Goal: Task Accomplishment & Management: Manage account settings

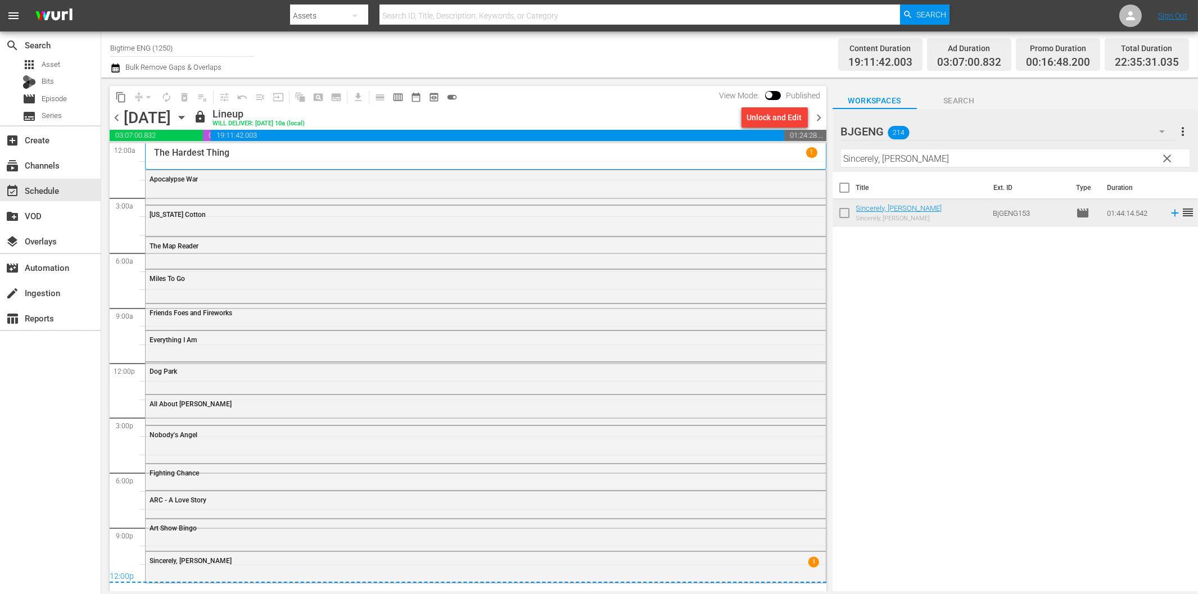
click at [82, 419] on div "search Search apps Asset Bits movie Episode subtitles Series add_box Create sub…" at bounding box center [50, 328] width 101 height 594
click at [169, 49] on input "Bigtime ENG (1250)" at bounding box center [182, 47] width 144 height 27
drag, startPoint x: 180, startPoint y: 51, endPoint x: 89, endPoint y: 43, distance: 91.4
click at [101, 0] on div "search Search apps Asset Bits movie Episode subtitles Series add_box Create sub…" at bounding box center [649, 0] width 1097 height 0
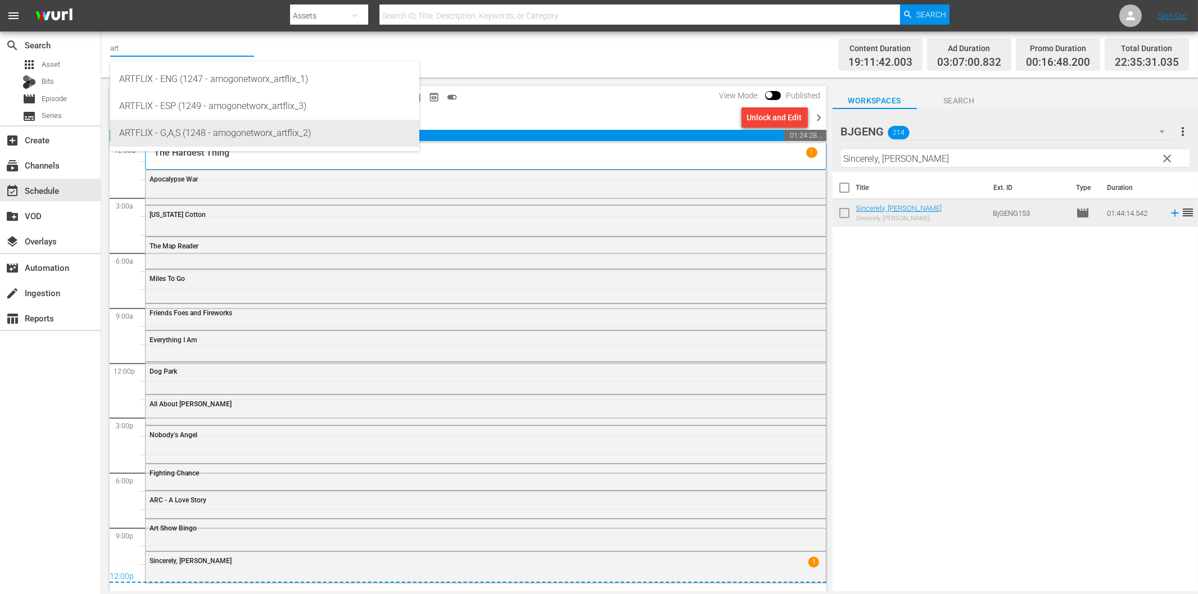
click at [199, 125] on div "ARTFLIX - G,A,S (1248 - amogonetworx_artflix_2)" at bounding box center [264, 133] width 291 height 27
type input "ARTFLIX - G,A,S (1248 - amogonetworx_artflix_2)"
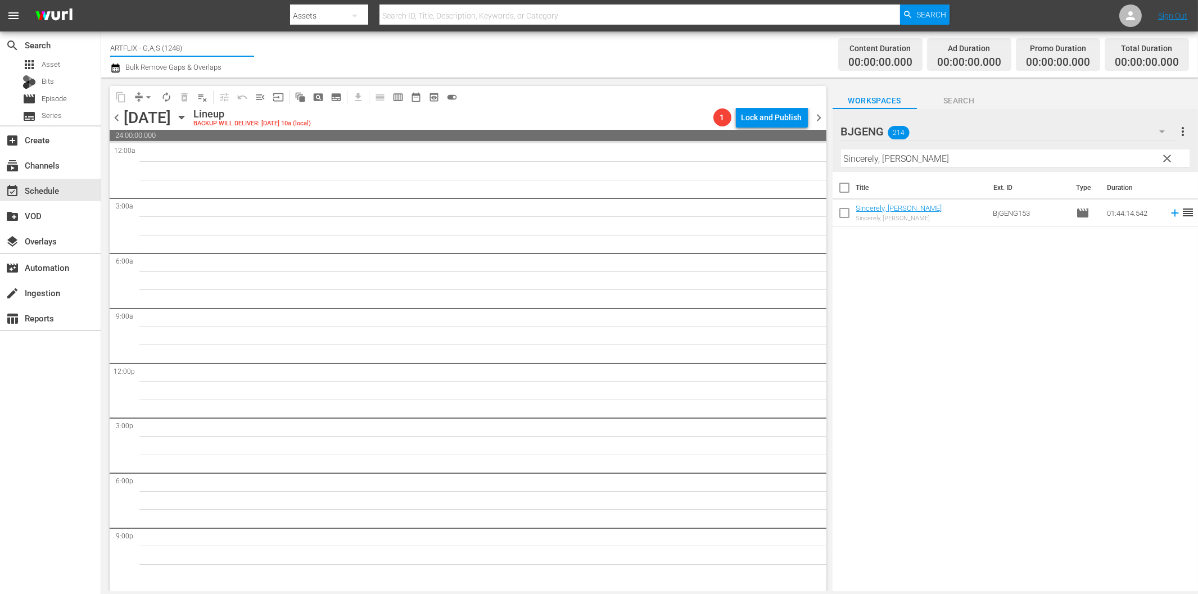
drag, startPoint x: 139, startPoint y: 46, endPoint x: 206, endPoint y: 40, distance: 66.6
click at [206, 40] on input "ARTFLIX - G,A,S (1248)" at bounding box center [182, 47] width 144 height 27
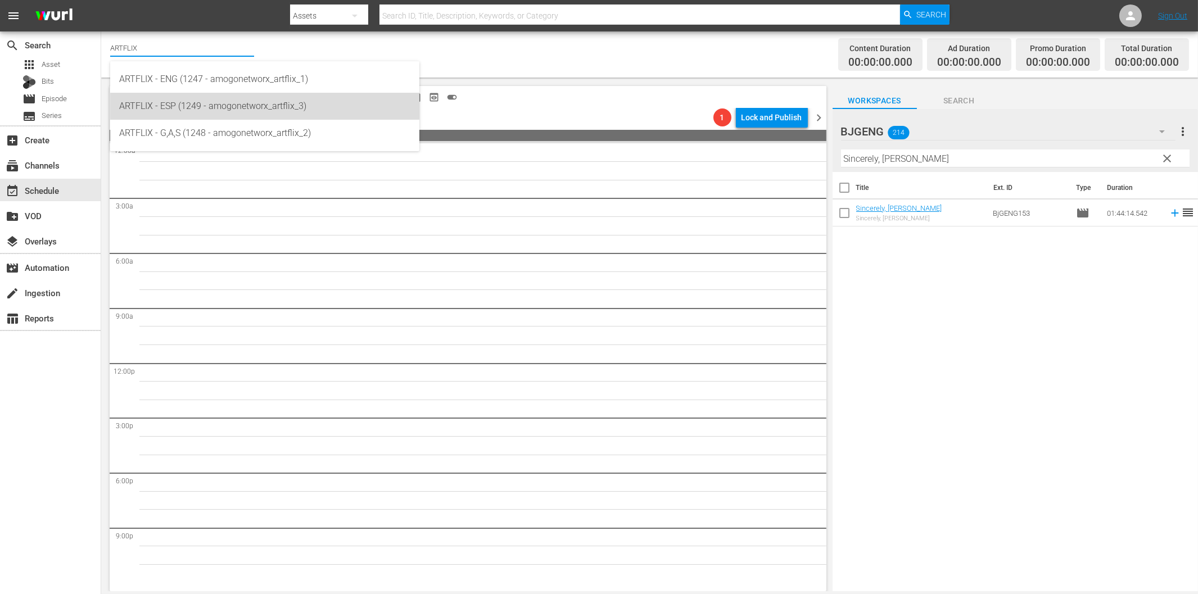
click at [222, 99] on div "ARTFLIX - ESP (1249 - amogonetworx_artflix_3)" at bounding box center [264, 106] width 291 height 27
type input "ARTFLIX - ESP (1249 - amogonetworx_artflix_3)"
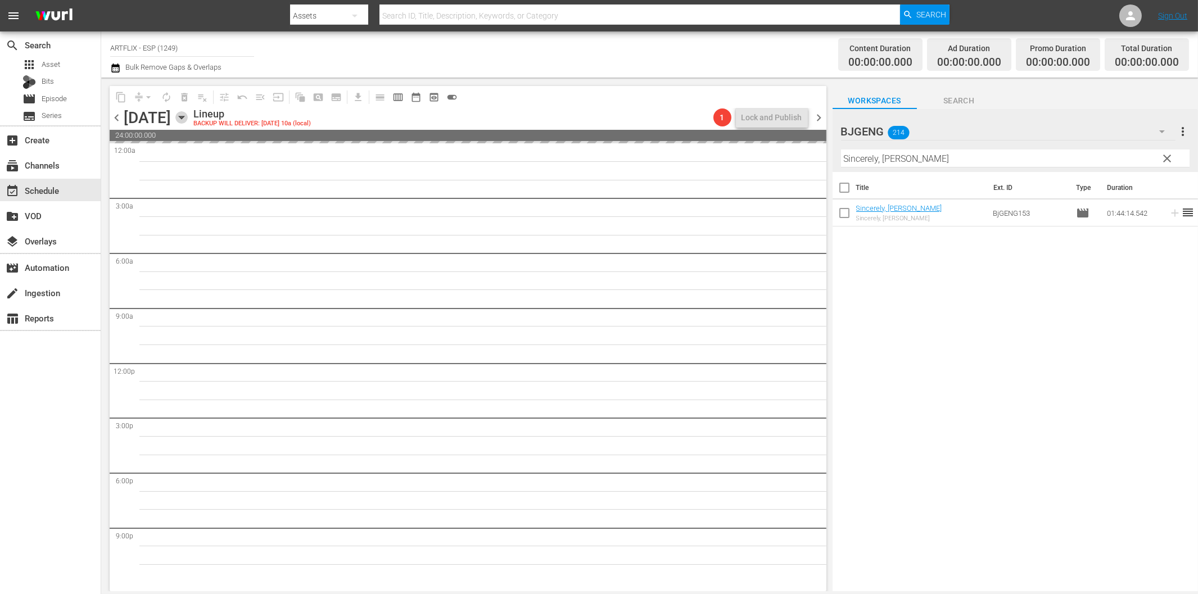
click at [188, 119] on icon "button" at bounding box center [181, 117] width 12 height 12
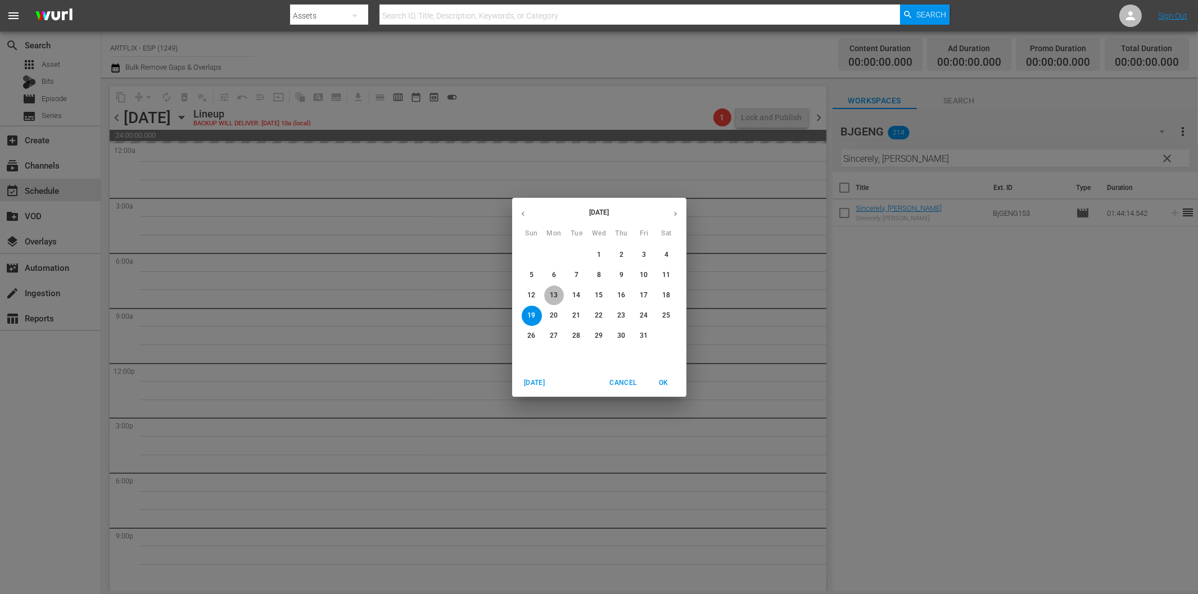
click at [555, 298] on p "13" at bounding box center [554, 296] width 8 height 10
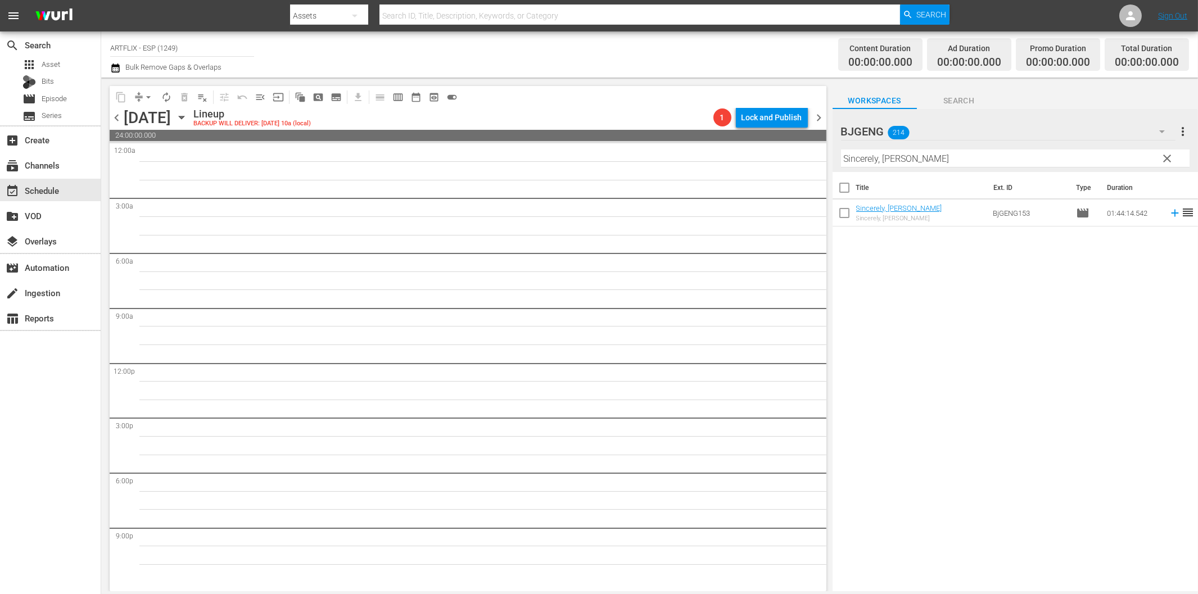
click at [84, 398] on div "search Search apps Asset Bits movie Episode subtitles Series add_box Create sub…" at bounding box center [50, 328] width 101 height 594
click at [188, 119] on icon "button" at bounding box center [181, 117] width 12 height 12
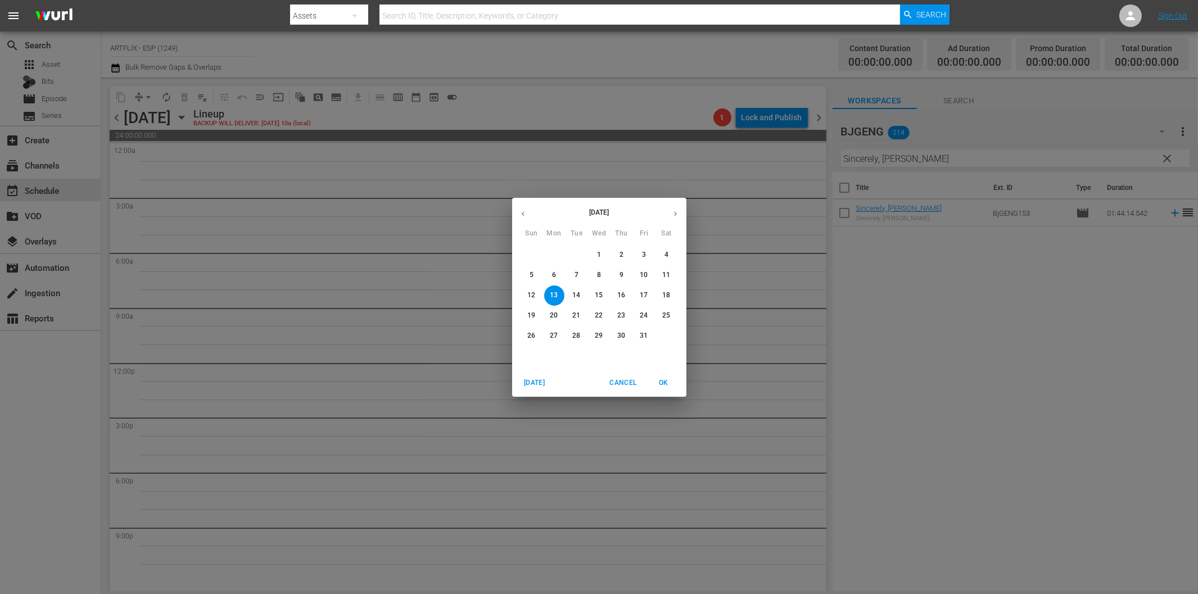
click at [622, 277] on p "9" at bounding box center [622, 275] width 4 height 10
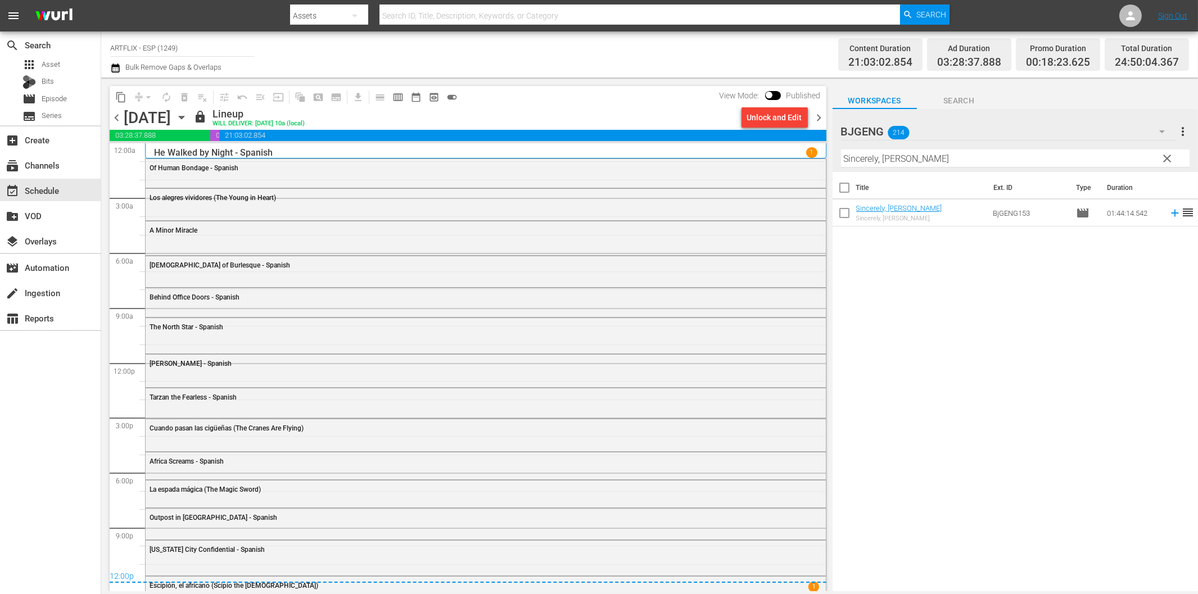
click at [819, 118] on span "chevron_right" at bounding box center [820, 118] width 14 height 14
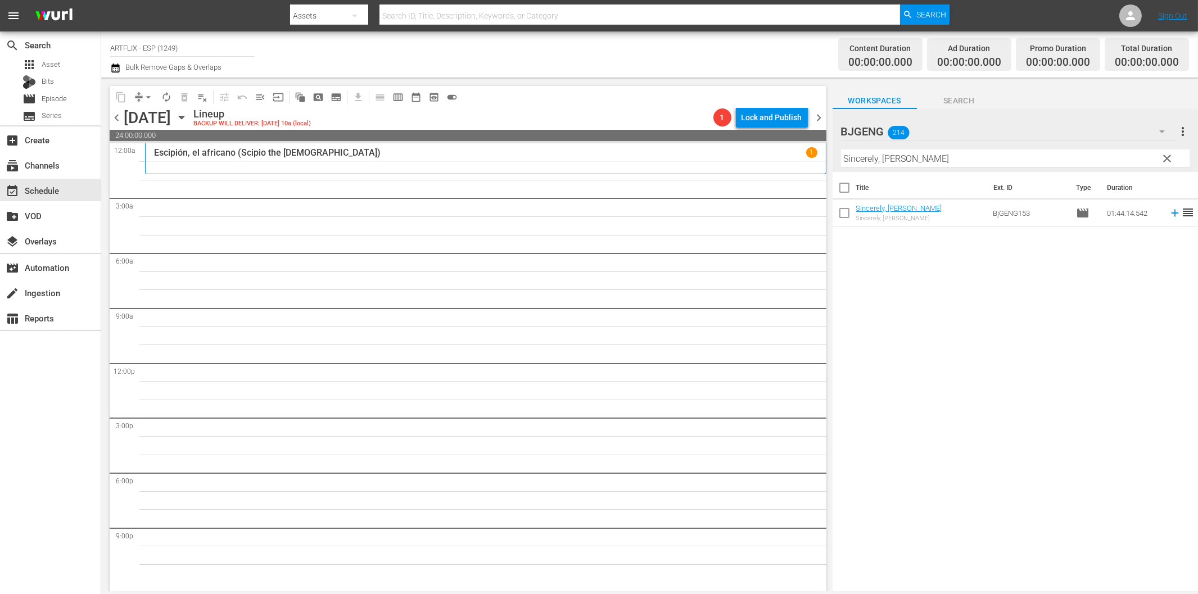
click at [903, 155] on input "Sincerely, [PERSON_NAME]" at bounding box center [1015, 159] width 349 height 18
click at [1167, 155] on span "clear" at bounding box center [1167, 158] width 13 height 13
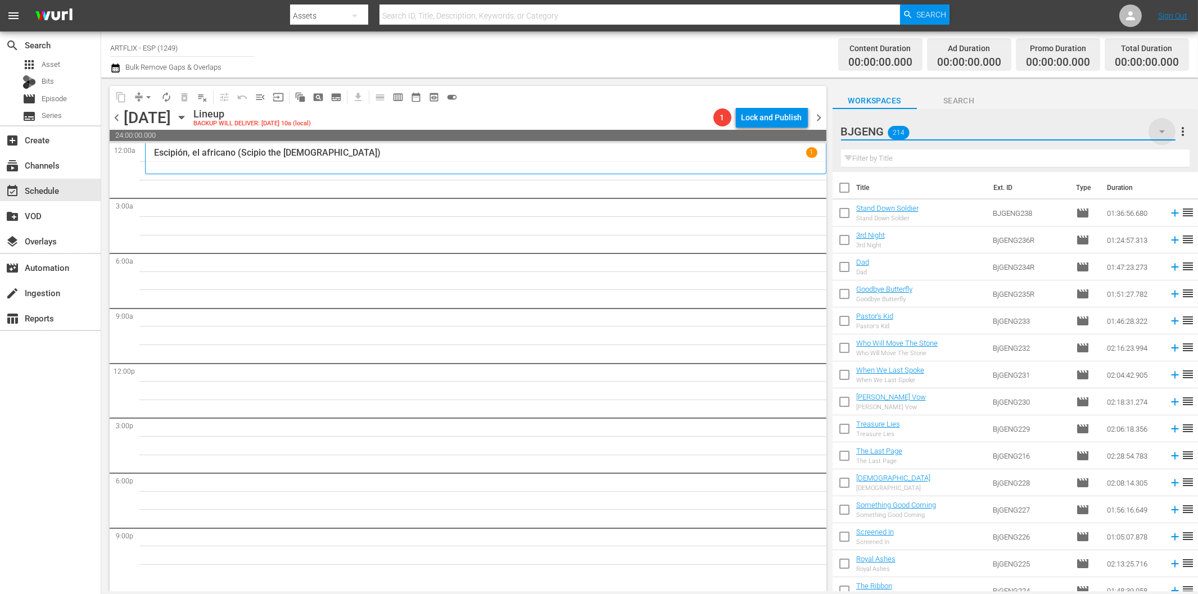
click at [1161, 132] on icon "button" at bounding box center [1162, 131] width 13 height 13
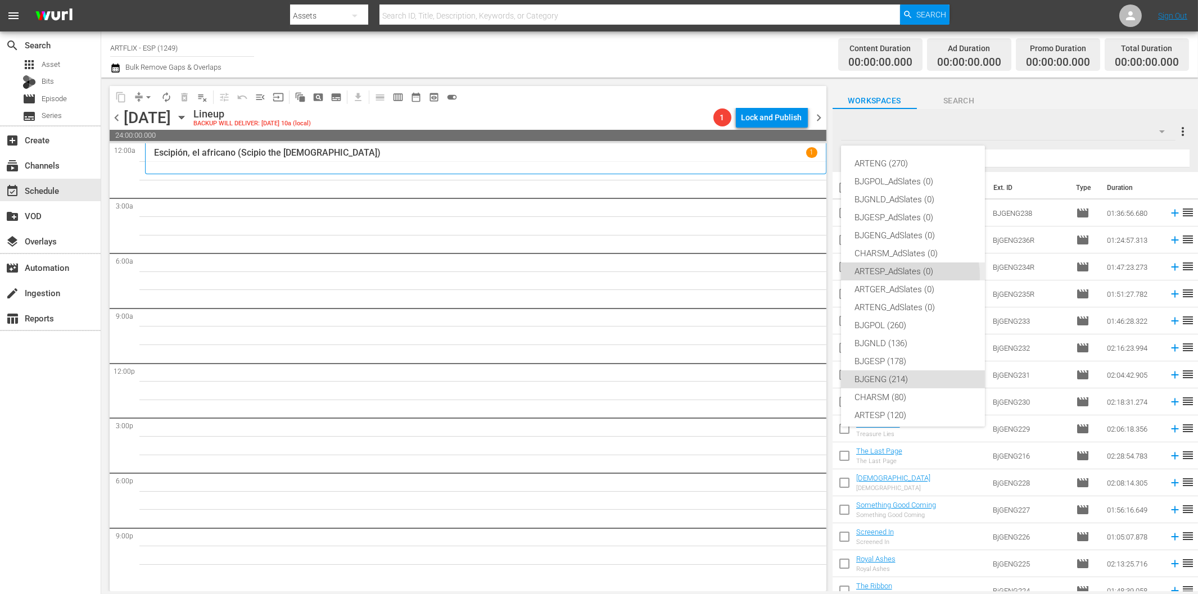
click at [910, 276] on div "ARTESP_AdSlates (0)" at bounding box center [913, 272] width 117 height 18
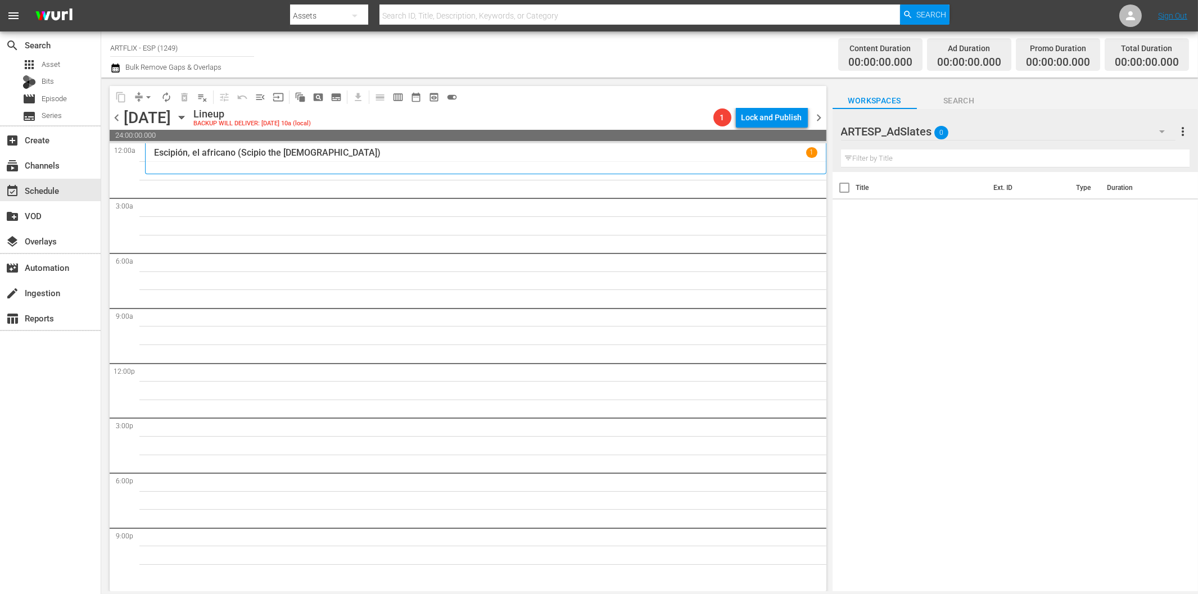
click at [1161, 130] on icon "button" at bounding box center [1162, 131] width 13 height 13
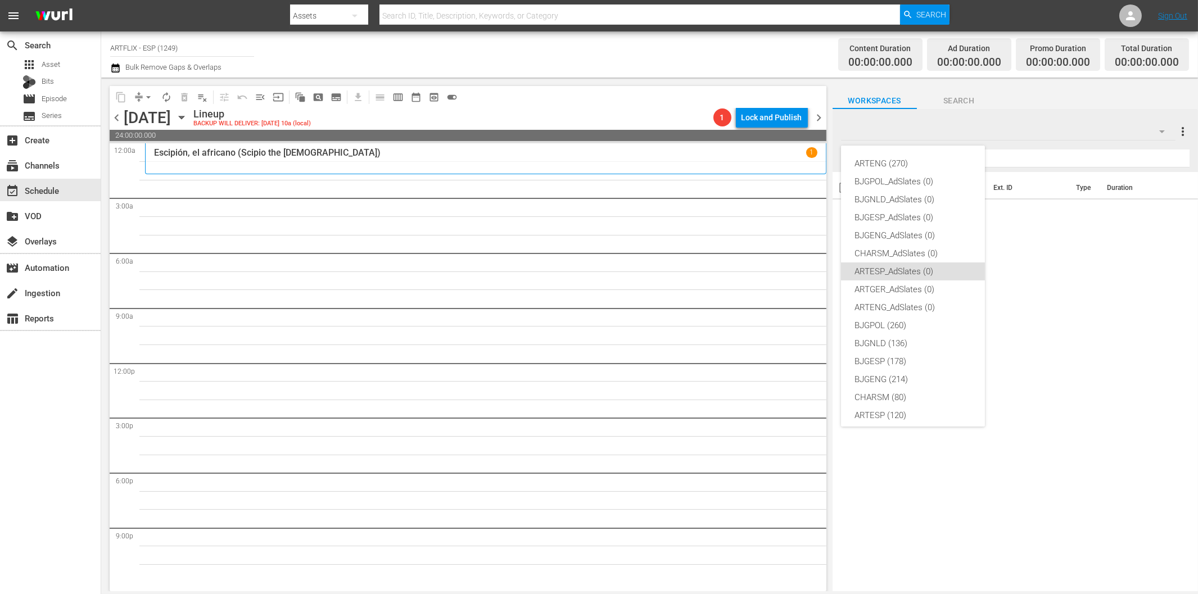
scroll to position [42, 0]
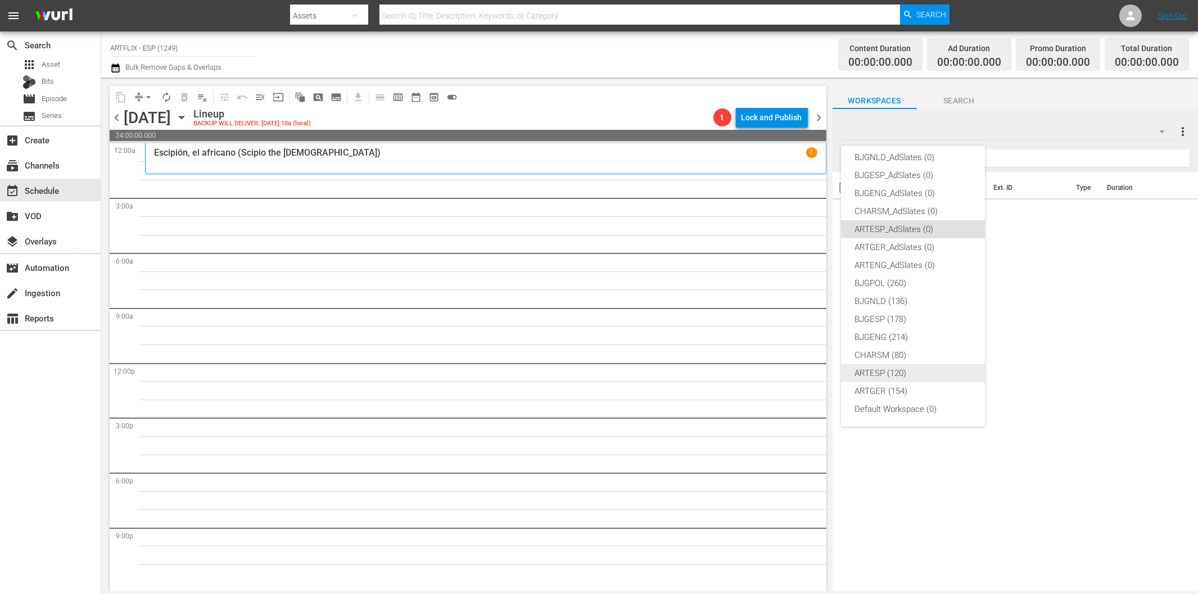
click at [913, 369] on div "ARTESP (120)" at bounding box center [913, 373] width 117 height 18
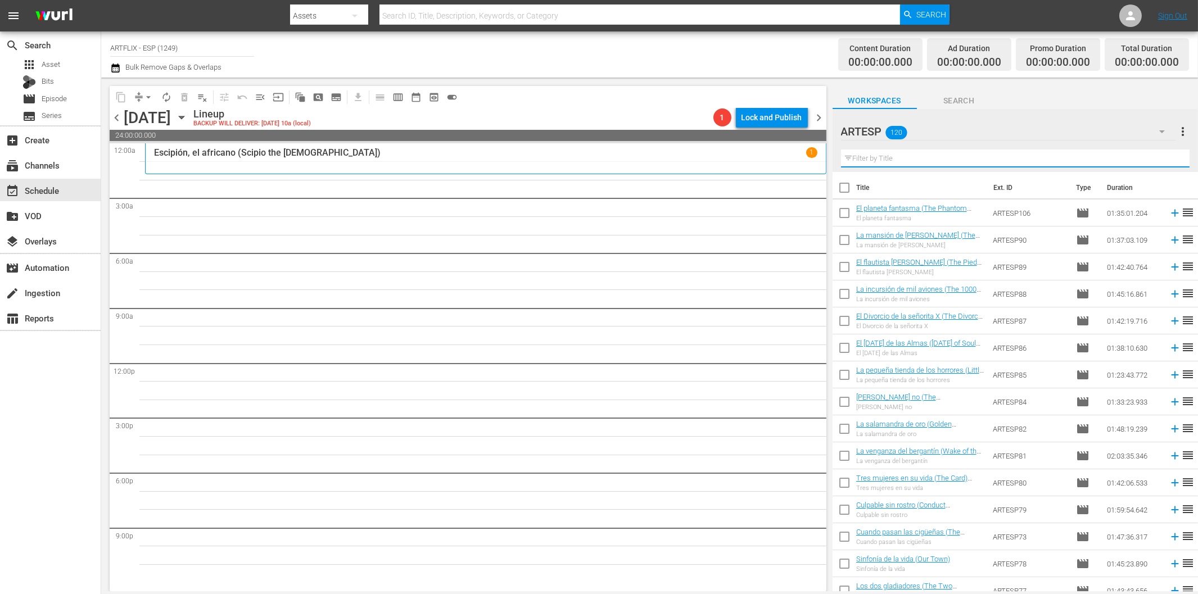
click at [932, 156] on input "text" at bounding box center [1015, 159] width 349 height 18
paste input "El [DATE] de las Almas ([DATE] of Souls)"
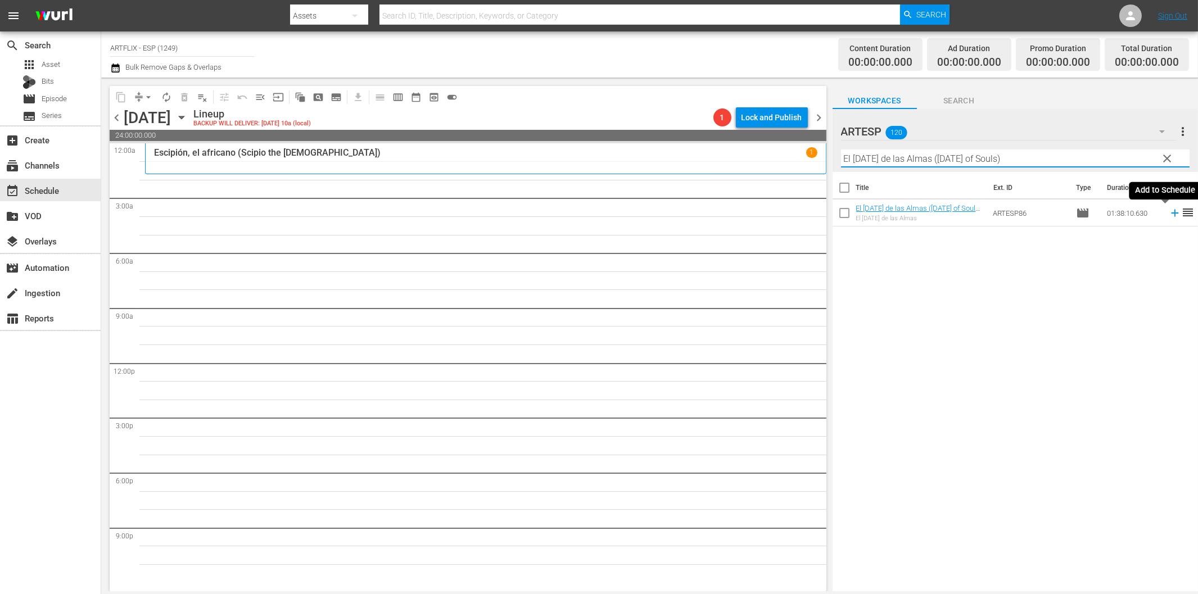
click at [1169, 212] on icon at bounding box center [1175, 213] width 12 height 12
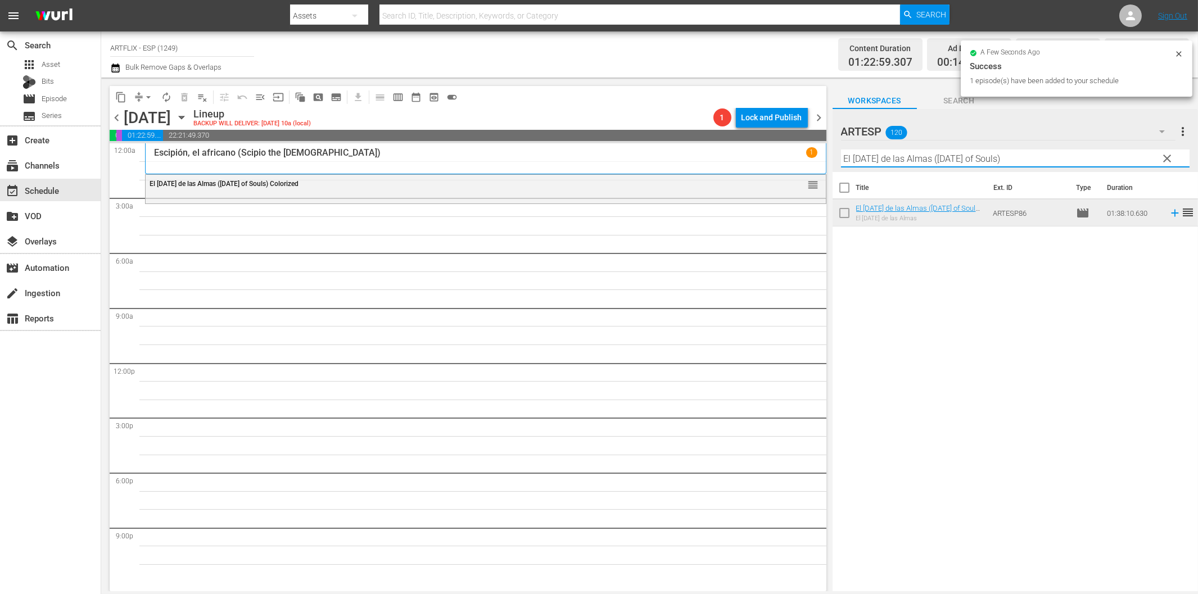
click at [921, 160] on input "El [DATE] de las Almas ([DATE] of Souls)" at bounding box center [1015, 159] width 349 height 18
paste input "la dice no (The [DEMOGRAPHIC_DATA] Says No) Colorized"
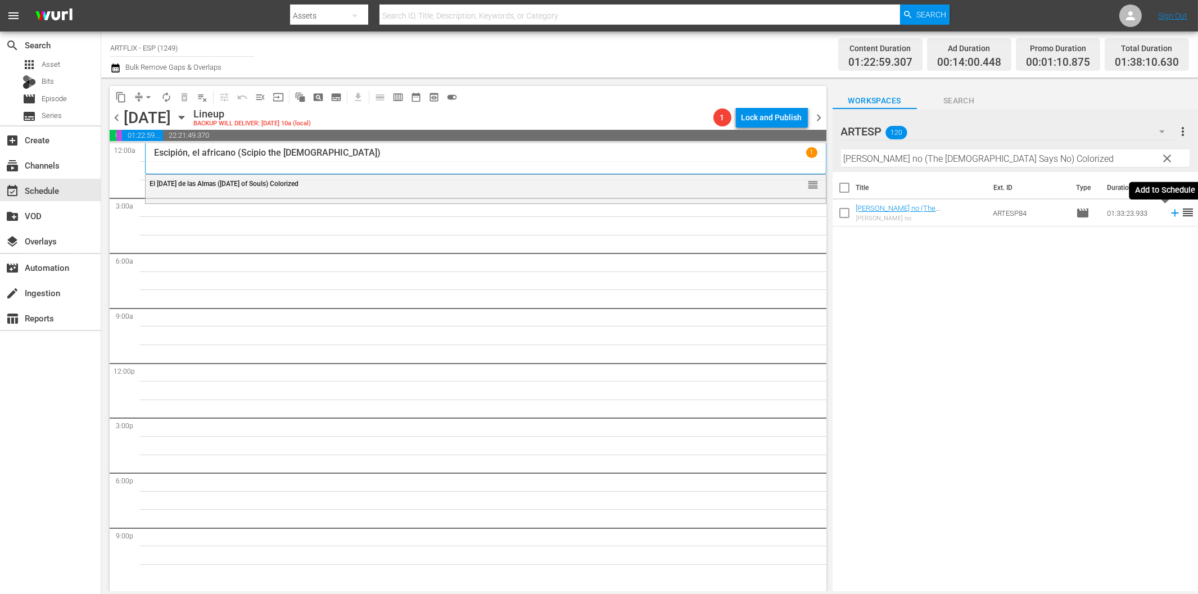
click at [1169, 212] on icon at bounding box center [1175, 213] width 12 height 12
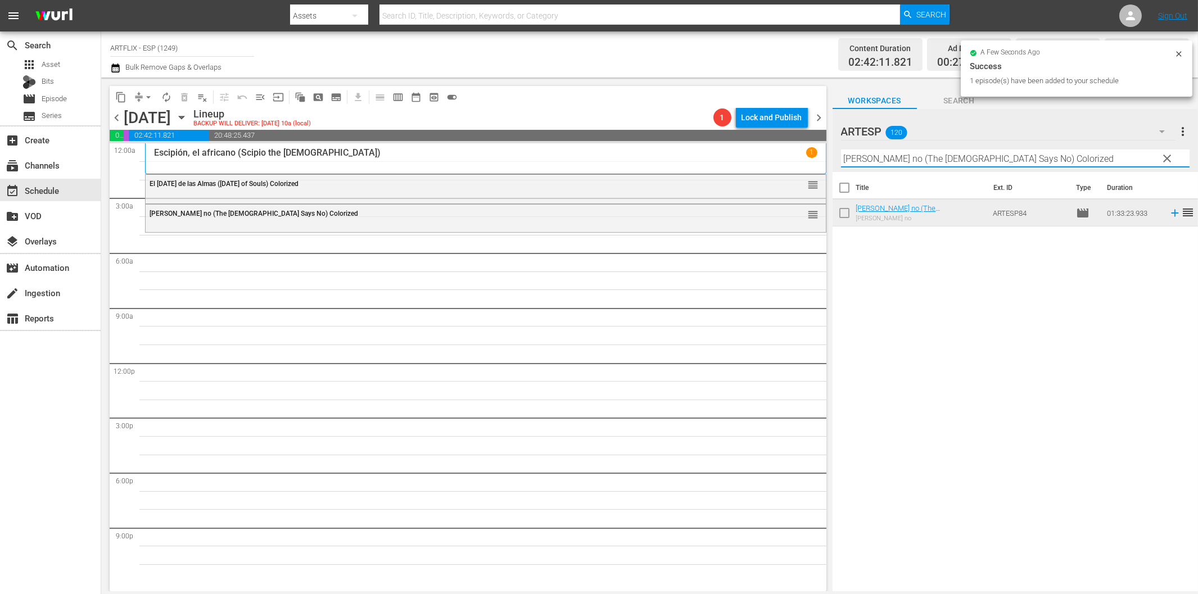
click at [887, 158] on input "[PERSON_NAME] no (The [DEMOGRAPHIC_DATA] Says No) Colorized" at bounding box center [1015, 159] width 349 height 18
paste input "Second Chorus - Spanish"
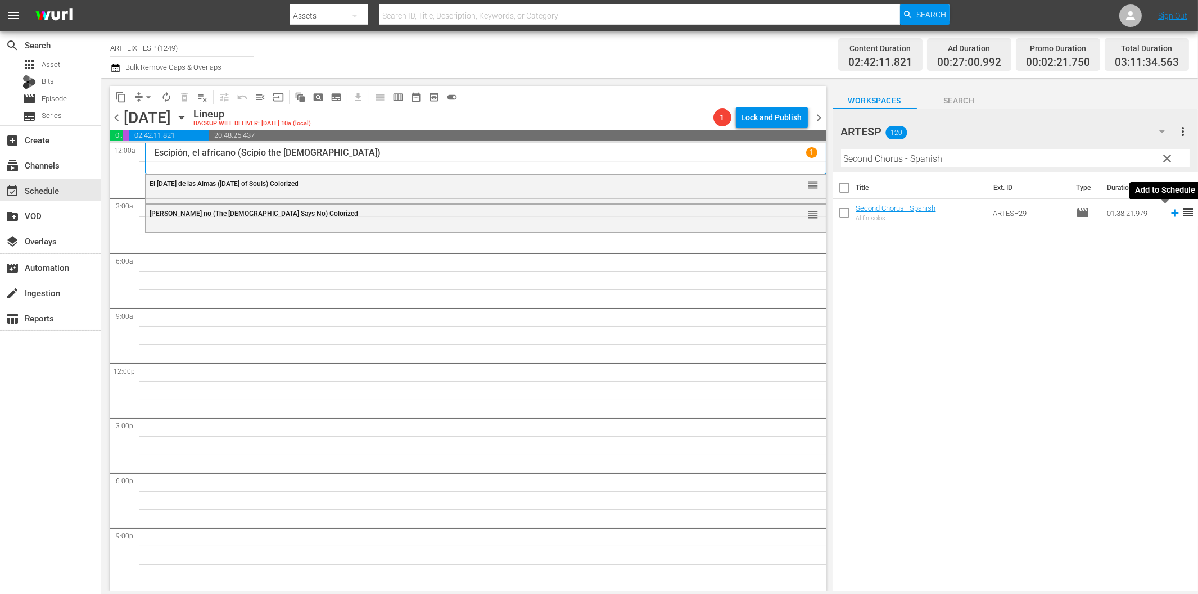
click at [1169, 213] on icon at bounding box center [1175, 213] width 12 height 12
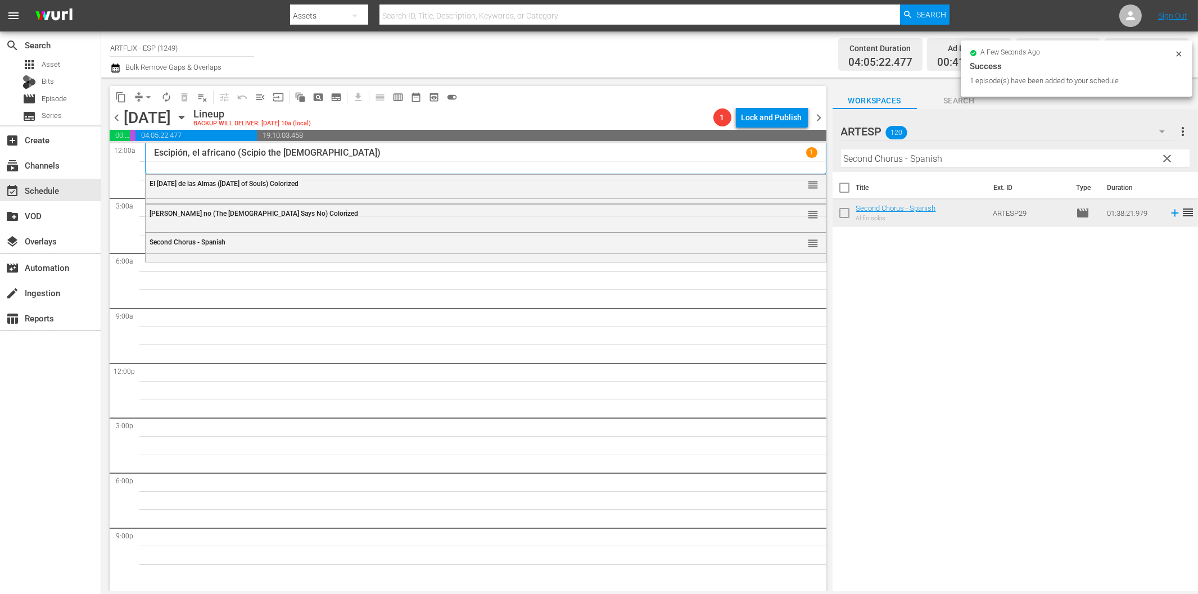
click at [878, 159] on input "Second Chorus - Spanish" at bounding box center [1015, 159] width 349 height 18
paste input "La canción del recuerdo (Penny_Serenade)"
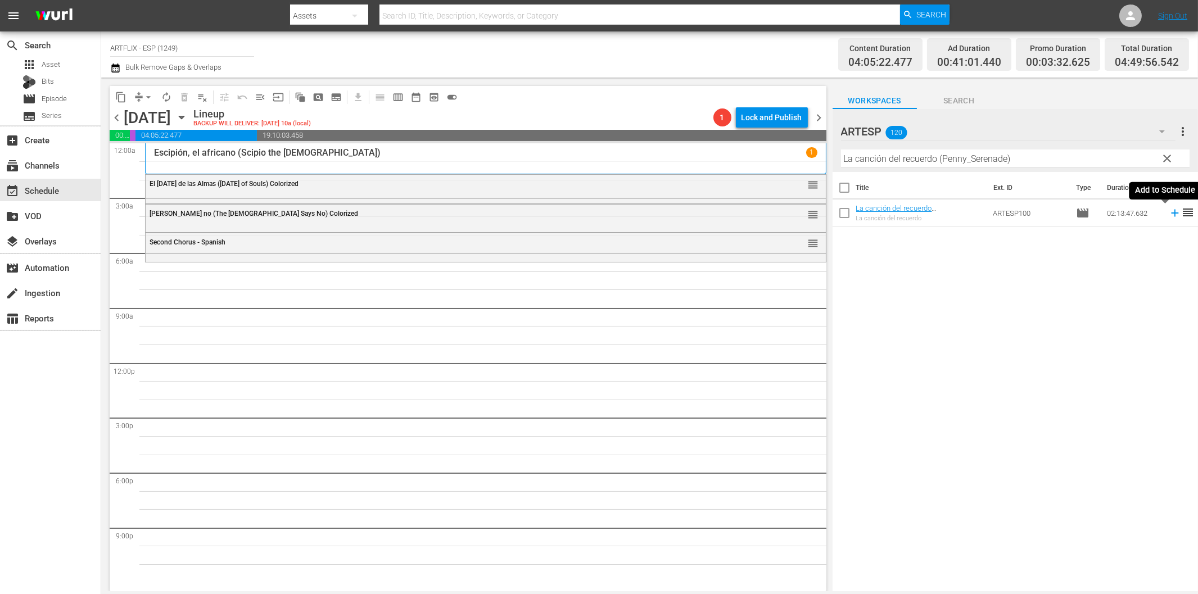
click at [1169, 211] on icon at bounding box center [1175, 213] width 12 height 12
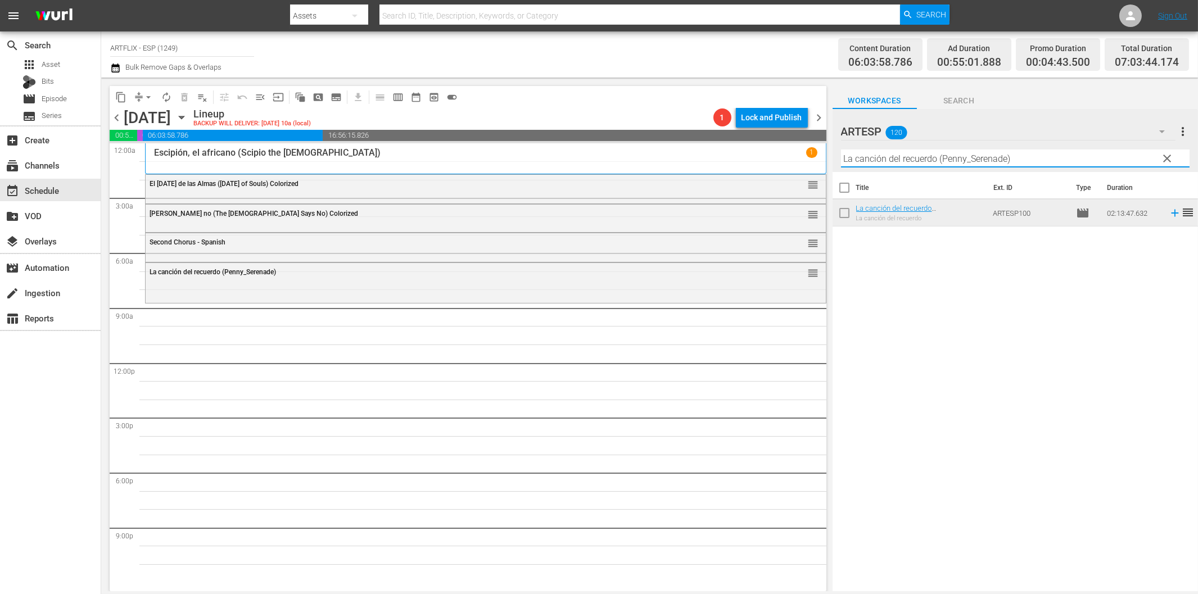
click at [929, 161] on input "La canción del recuerdo (Penny_Serenade)" at bounding box center [1015, 159] width 349 height 18
paste input "El oro de Acapulco (Acapulco Gold"
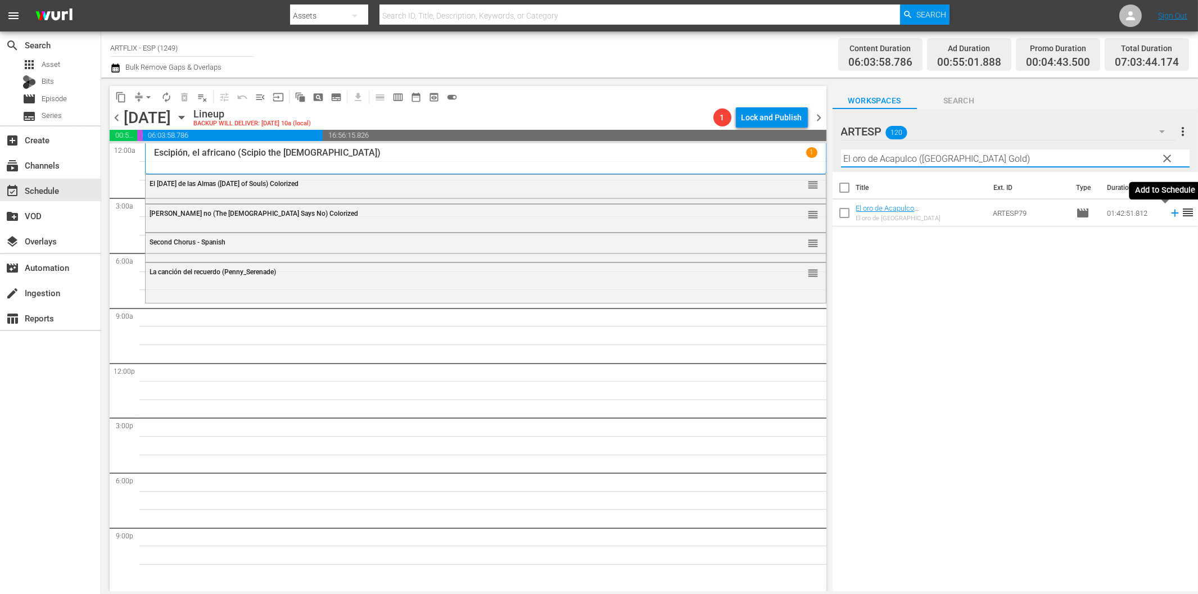
click at [1169, 212] on icon at bounding box center [1175, 213] width 12 height 12
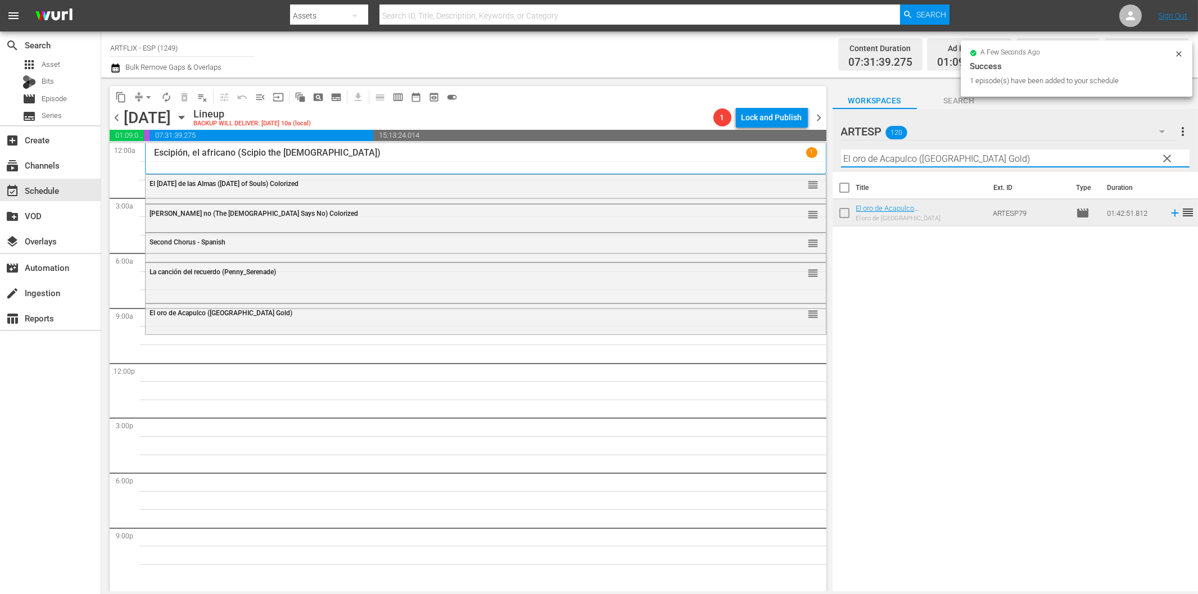
click at [973, 158] on input "El oro de Acapulco ([GEOGRAPHIC_DATA] Gold)" at bounding box center [1015, 159] width 349 height 18
paste input "[PERSON_NAME] the Conqueror"
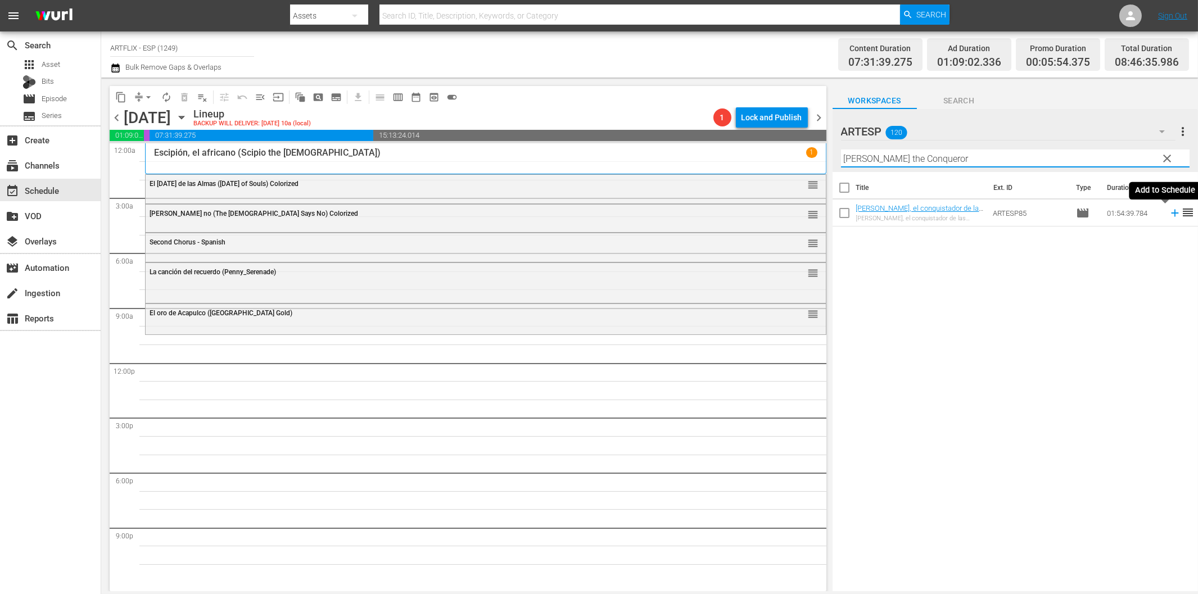
click at [1169, 211] on icon at bounding box center [1175, 213] width 12 height 12
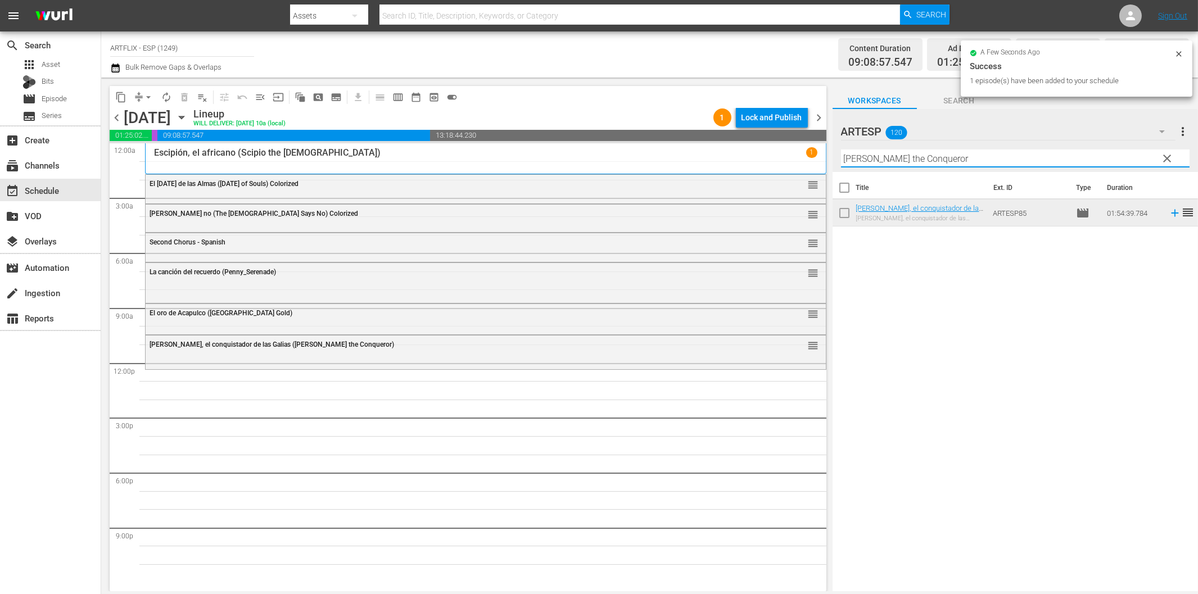
click at [929, 156] on input "[PERSON_NAME] the Conqueror" at bounding box center [1015, 159] width 349 height 18
paste input "[PERSON_NAME] Captain [PERSON_NAME] - Spanish"
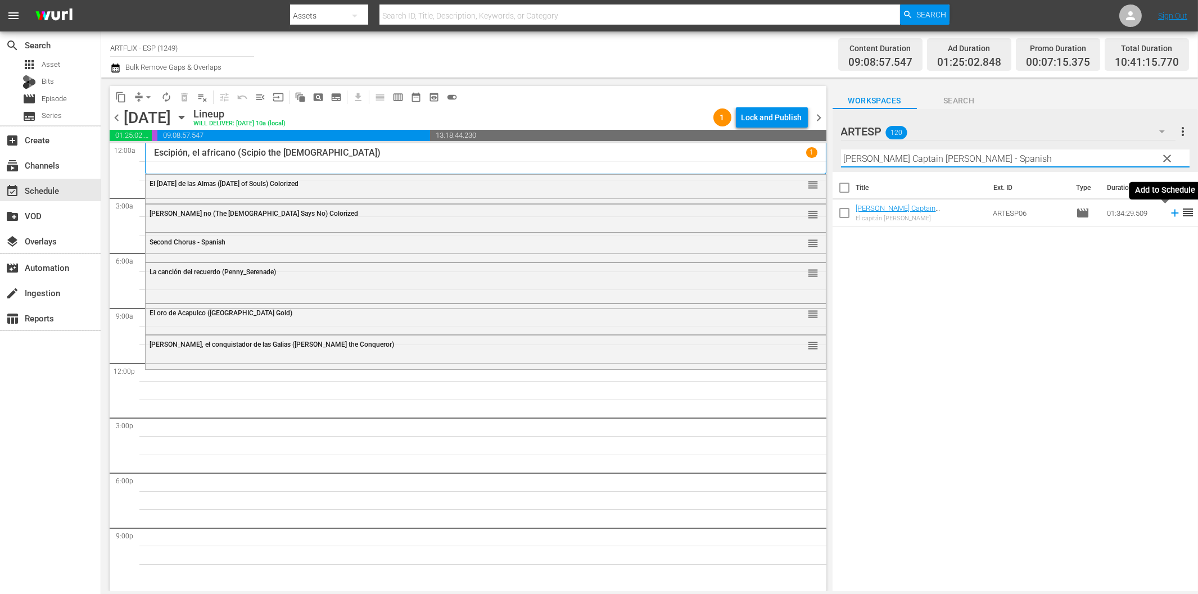
click at [1171, 213] on icon at bounding box center [1174, 213] width 7 height 7
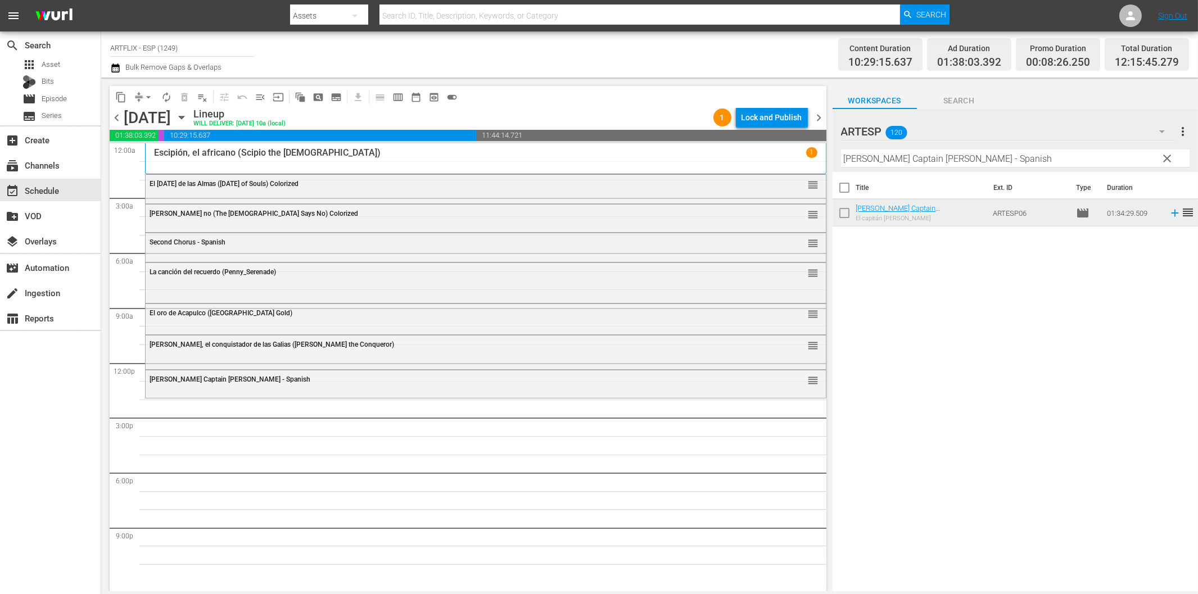
click at [963, 160] on input "[PERSON_NAME] Captain [PERSON_NAME] - Spanish" at bounding box center [1015, 159] width 349 height 18
paste input "Los bicivoladores (BMX Bandits)"
click at [1165, 211] on td at bounding box center [1173, 213] width 17 height 27
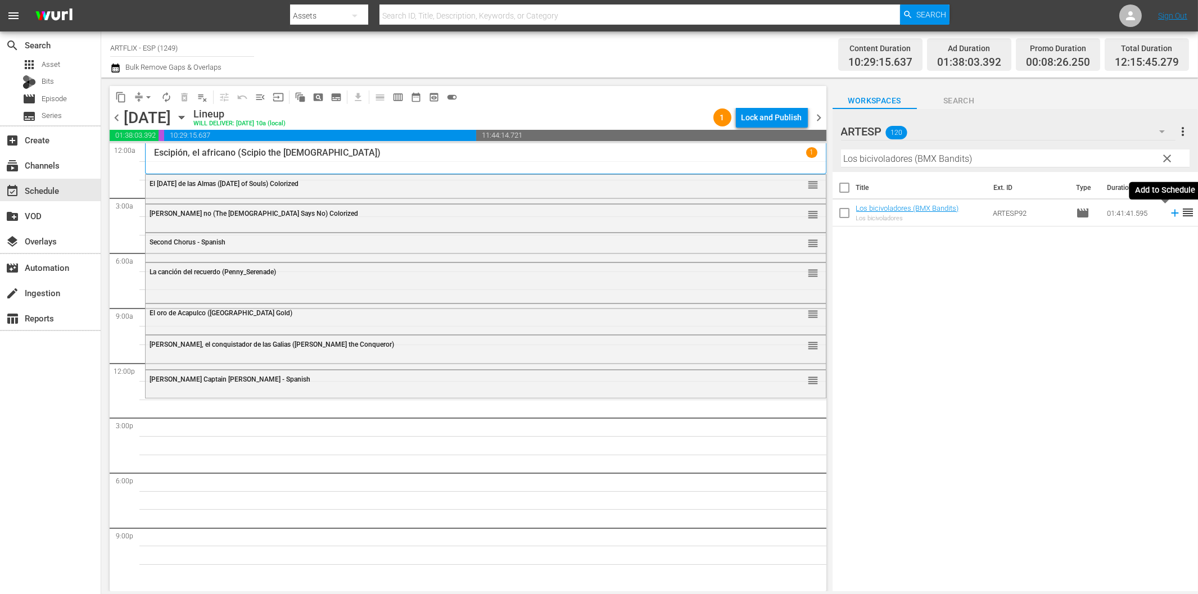
click at [1169, 212] on icon at bounding box center [1175, 213] width 12 height 12
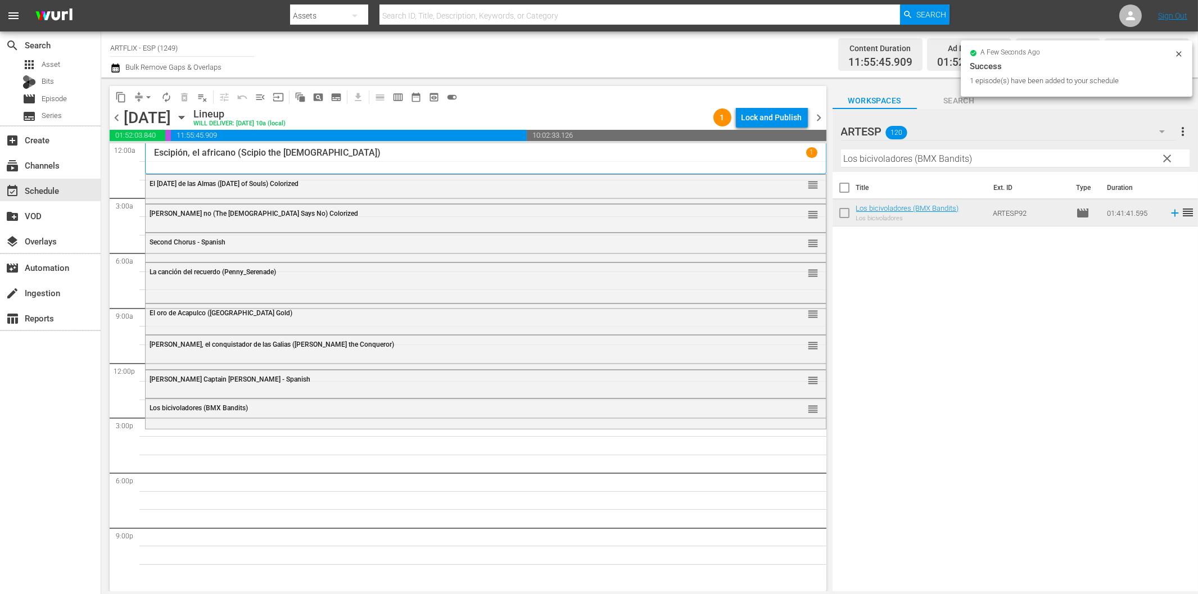
click at [882, 160] on input "Los bicivoladores (BMX Bandits)" at bounding box center [1015, 159] width 349 height 18
paste input "Mi madre es una mujer lobo (My Mom's a Werewolf"
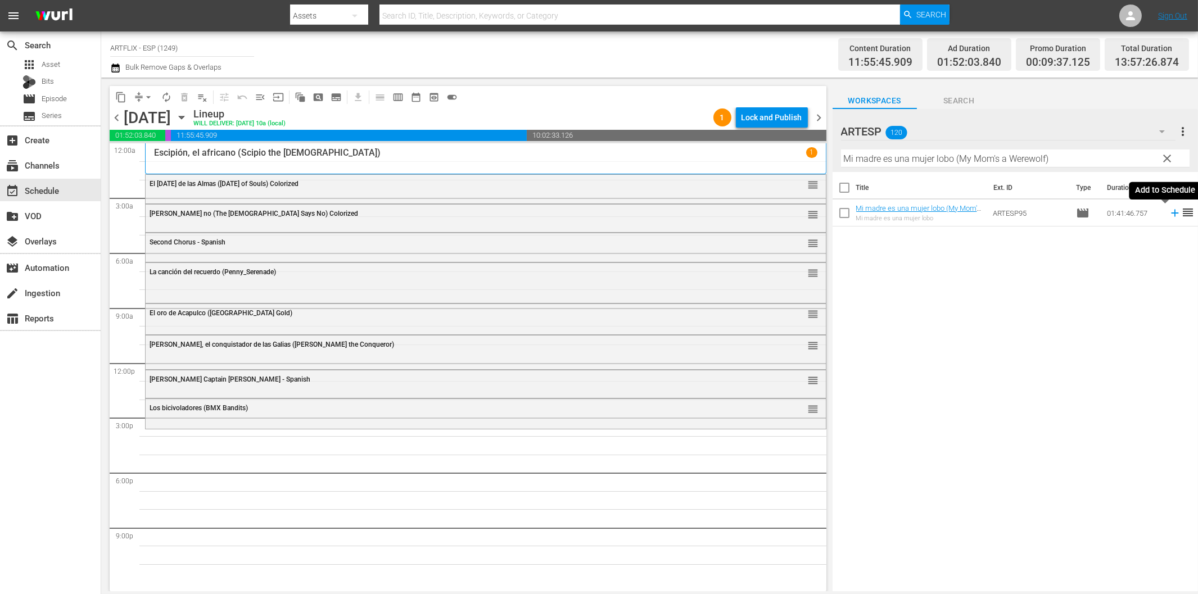
click at [1169, 215] on icon at bounding box center [1175, 213] width 12 height 12
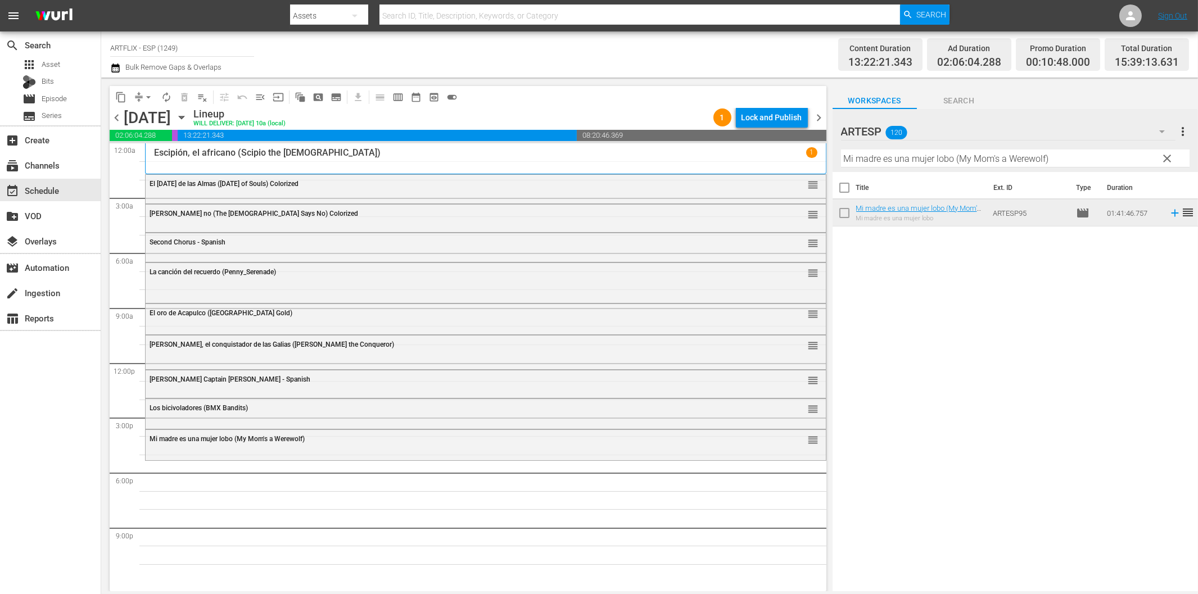
click at [1021, 161] on input "Mi madre es una mujer lobo (My Mom's a Werewolf)" at bounding box center [1015, 159] width 349 height 18
paste input "Bird of Paradise - Spanish"
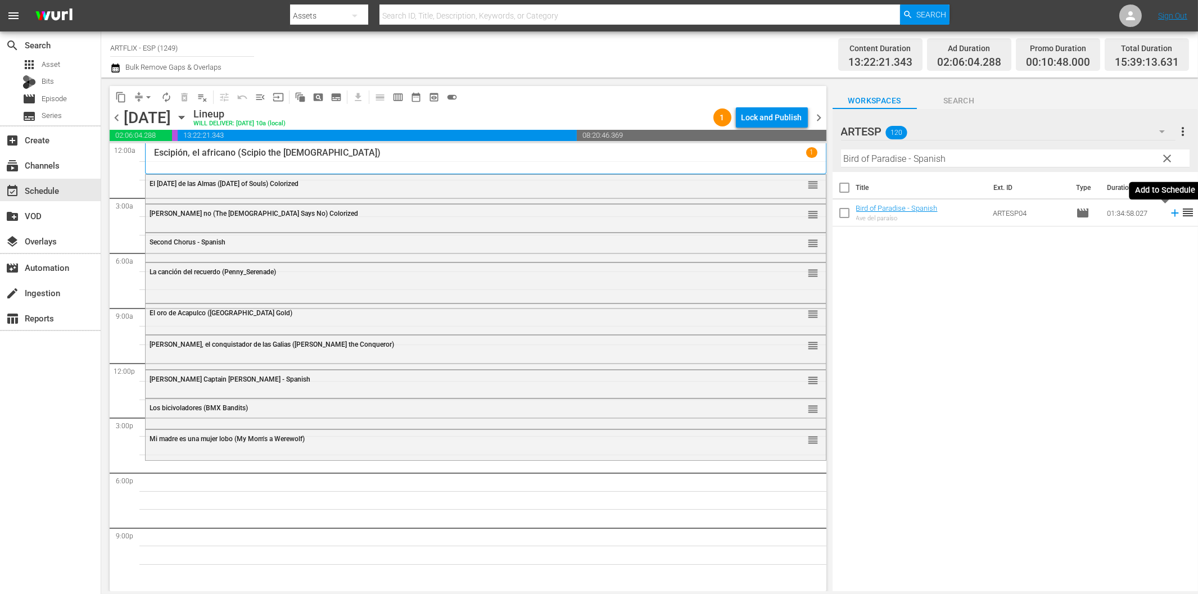
click at [1169, 212] on icon at bounding box center [1175, 213] width 12 height 12
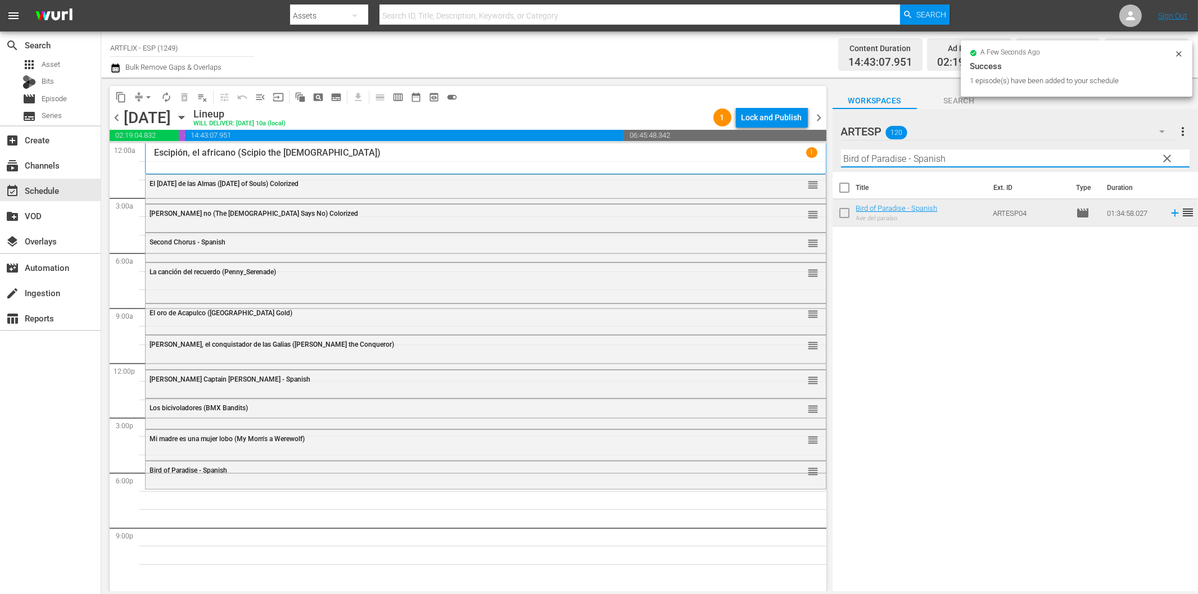
click at [935, 159] on input "Bird of Paradise - Spanish" at bounding box center [1015, 159] width 349 height 18
paste input "Woman on the Run"
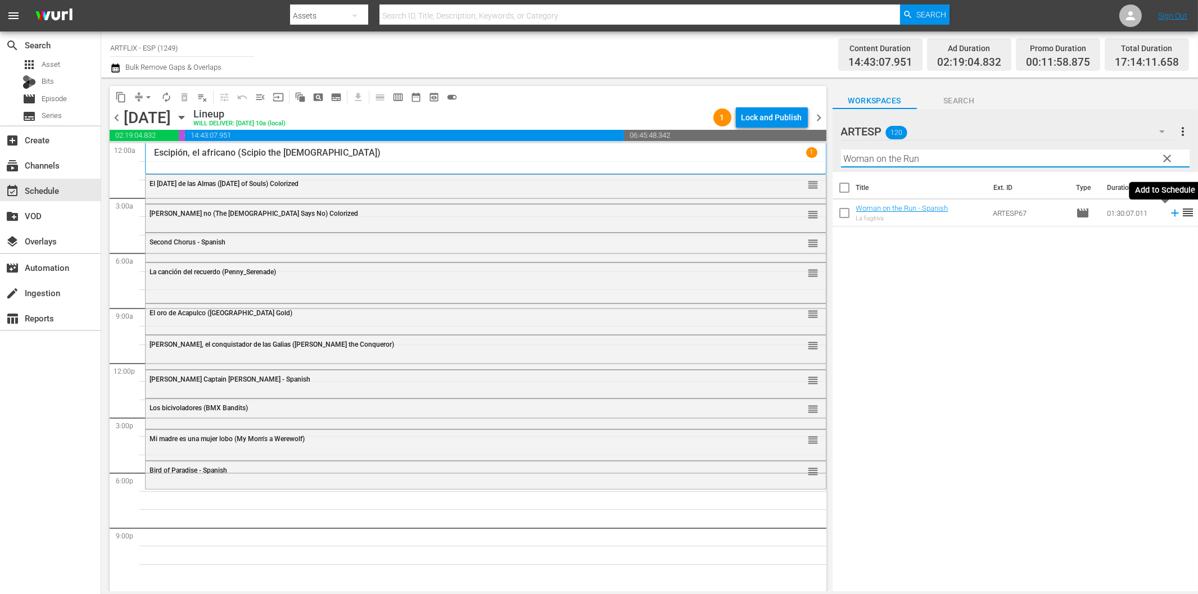
click at [1171, 214] on icon at bounding box center [1174, 213] width 7 height 7
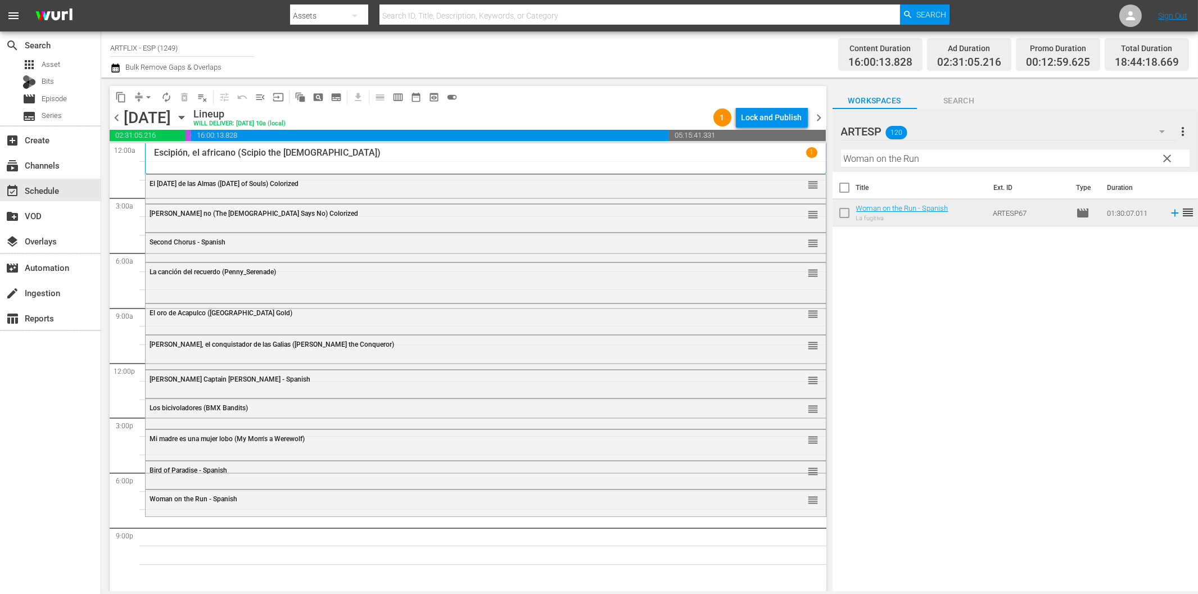
click at [985, 151] on input "Woman on the Run" at bounding box center [1015, 159] width 349 height 18
paste input "El buque maldito (The Ghost Galleon)"
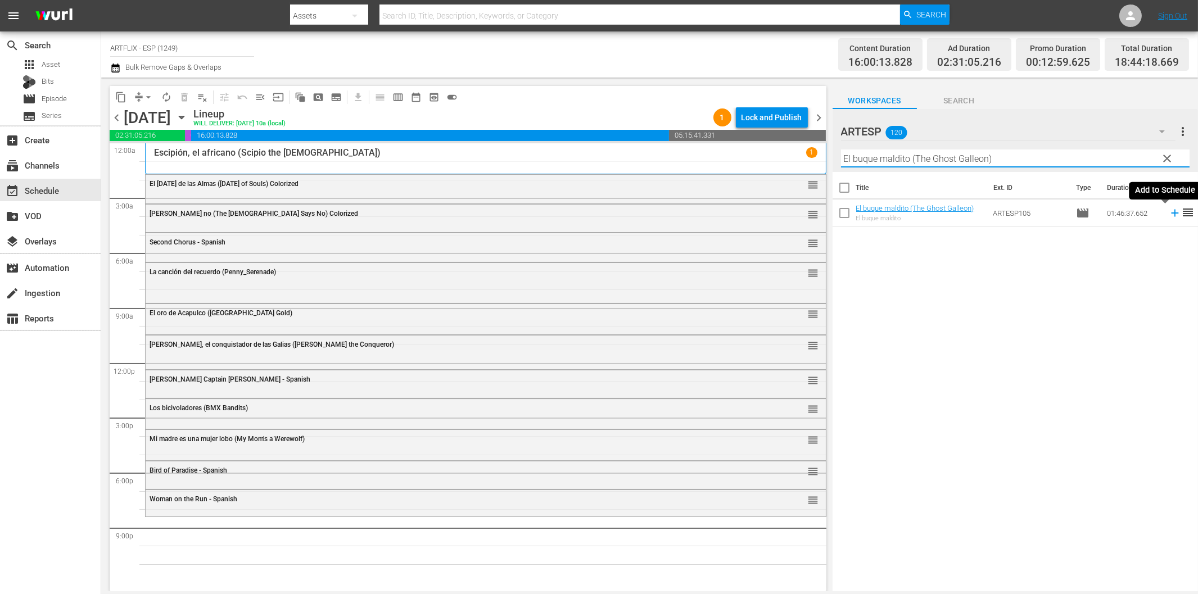
click at [1169, 210] on icon at bounding box center [1175, 213] width 12 height 12
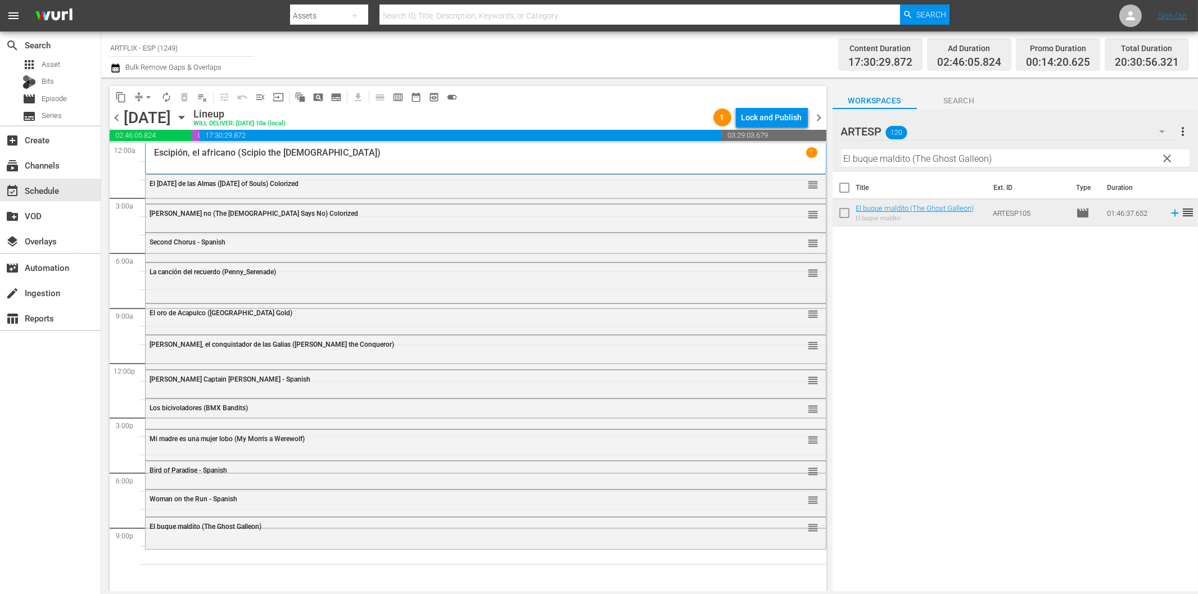
click at [928, 161] on input "El buque maldito (The Ghost Galleon)" at bounding box center [1015, 159] width 349 height 18
paste input "Los dos gladiadores (The Two Gladiators"
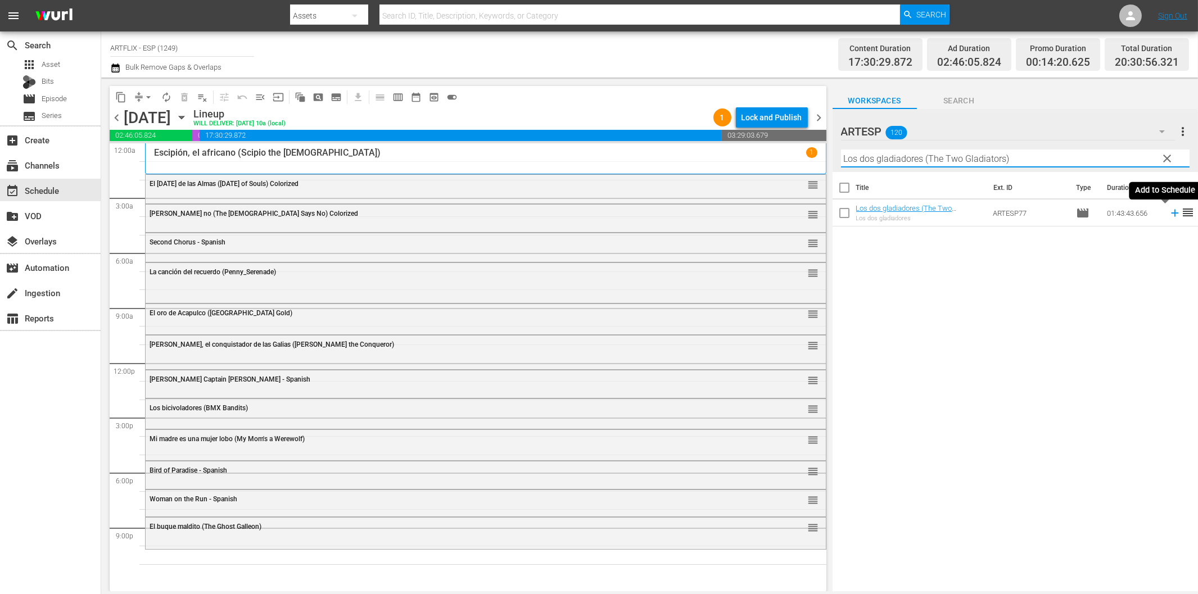
click at [1169, 214] on icon at bounding box center [1175, 213] width 12 height 12
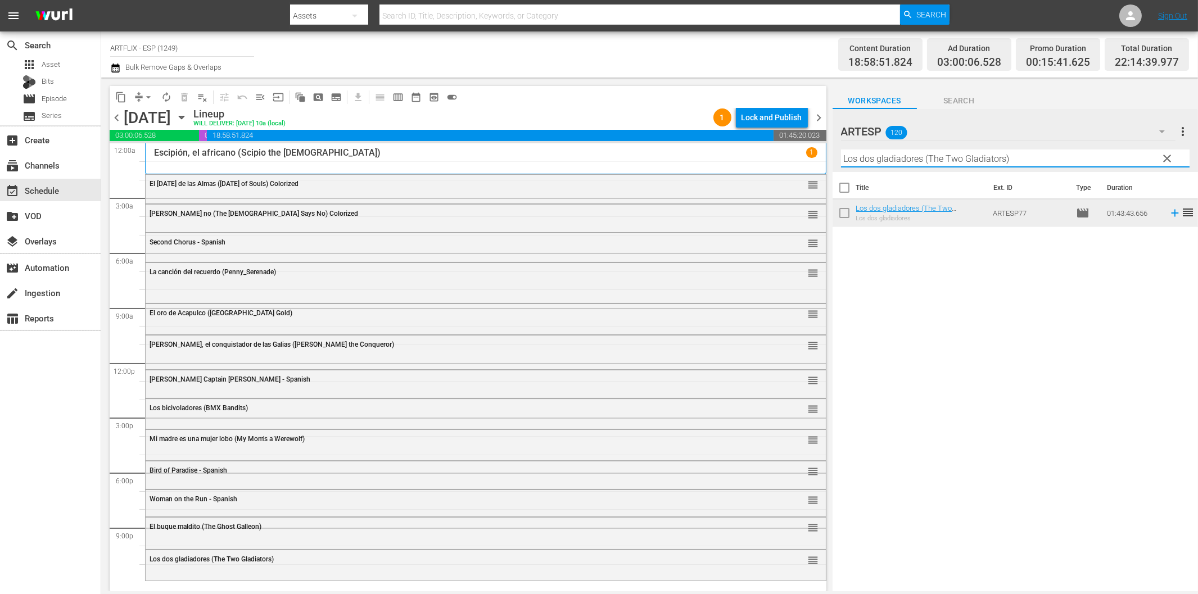
click at [886, 156] on input "Los dos gladiadores (The Two Gladiators)" at bounding box center [1015, 159] width 349 height 18
paste input "El bígamo (The Bigamist"
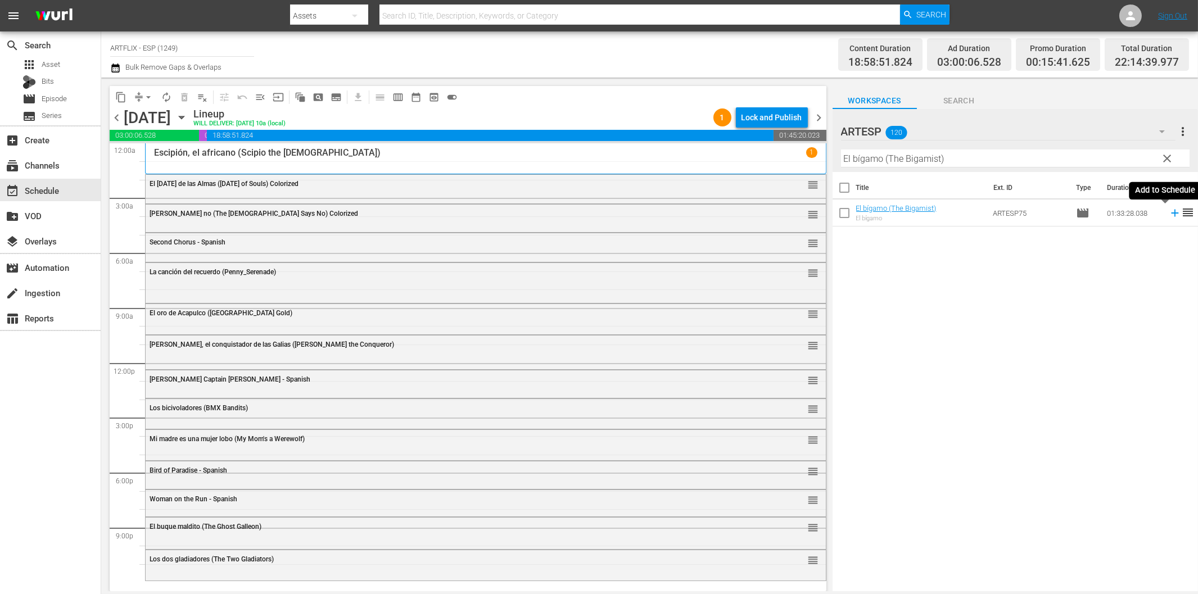
click at [1171, 213] on icon at bounding box center [1174, 213] width 7 height 7
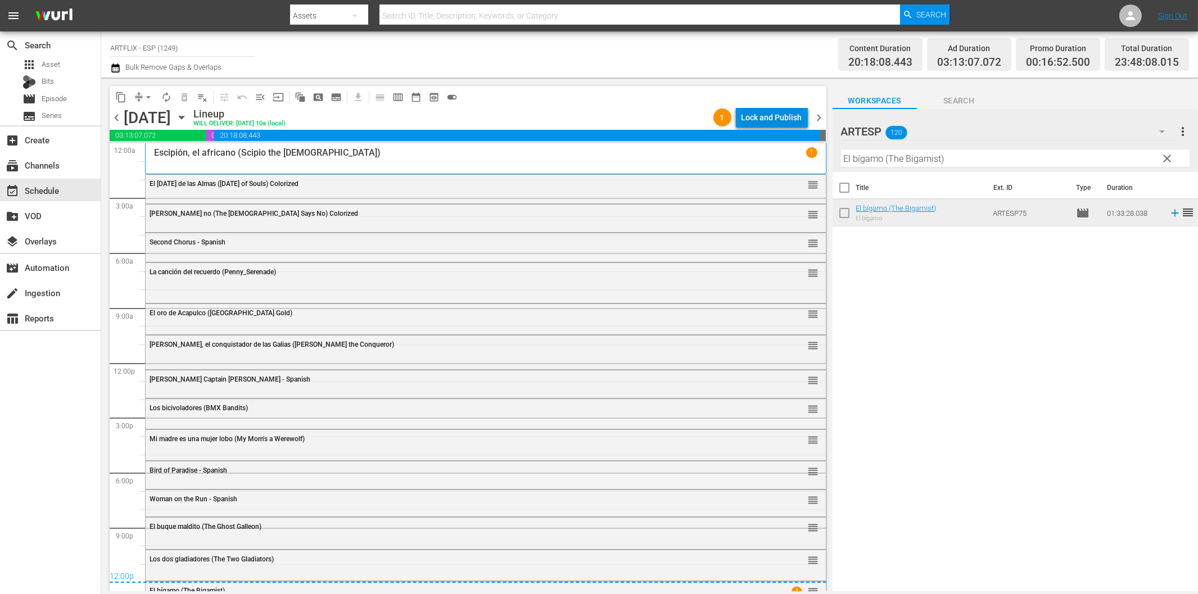
click at [774, 117] on div "Lock and Publish" at bounding box center [772, 117] width 61 height 20
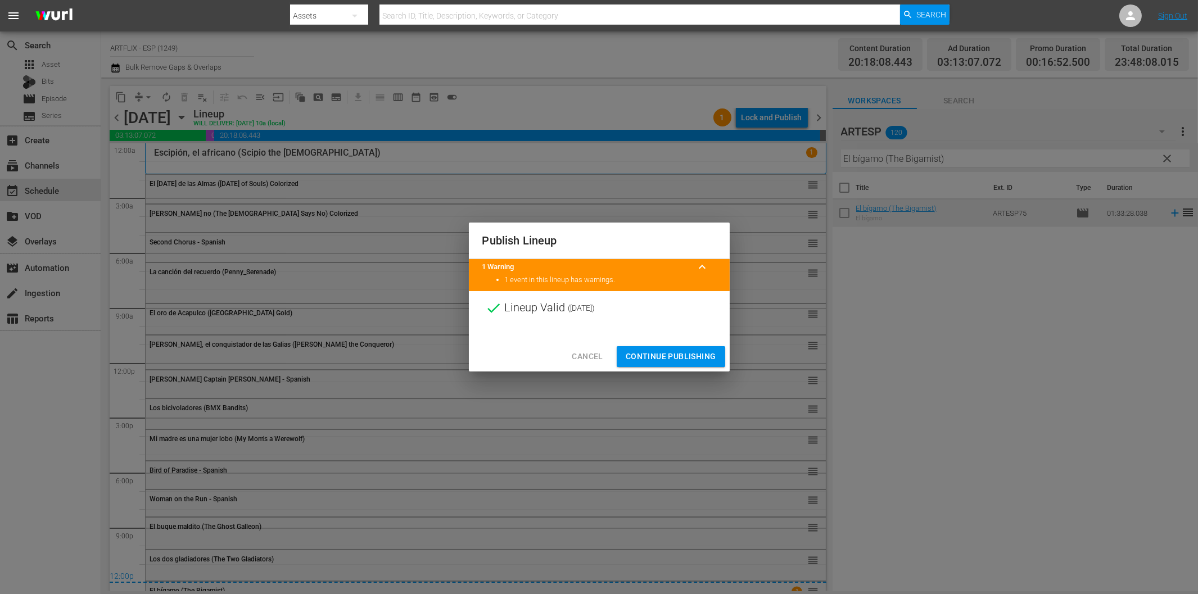
click at [671, 353] on span "Continue Publishing" at bounding box center [671, 357] width 91 height 14
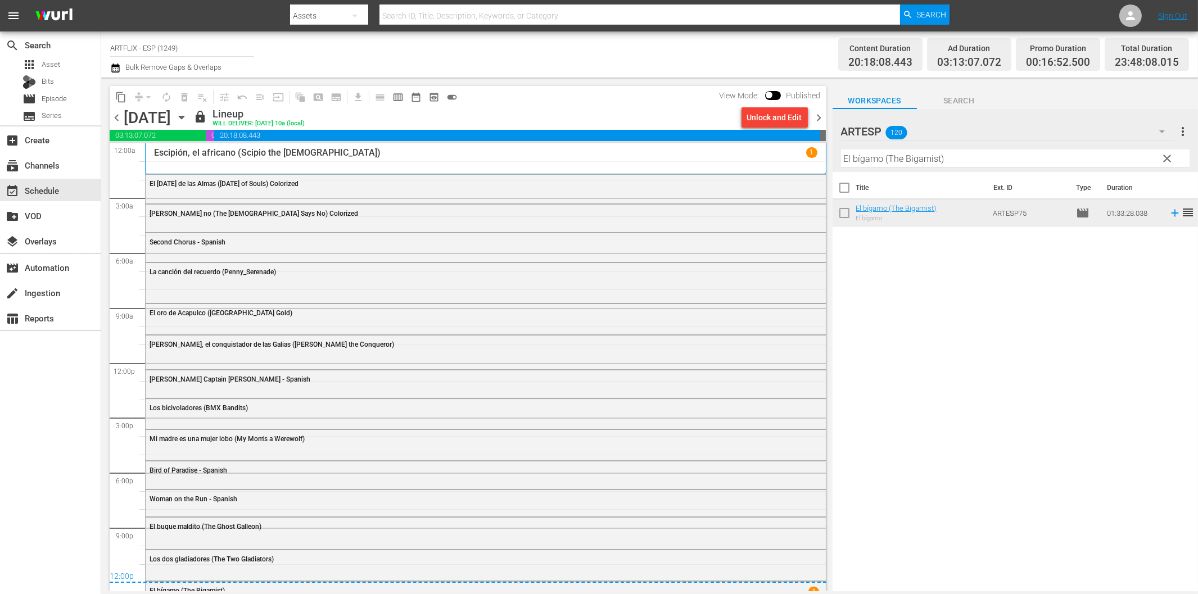
click at [818, 114] on span "chevron_right" at bounding box center [820, 118] width 14 height 14
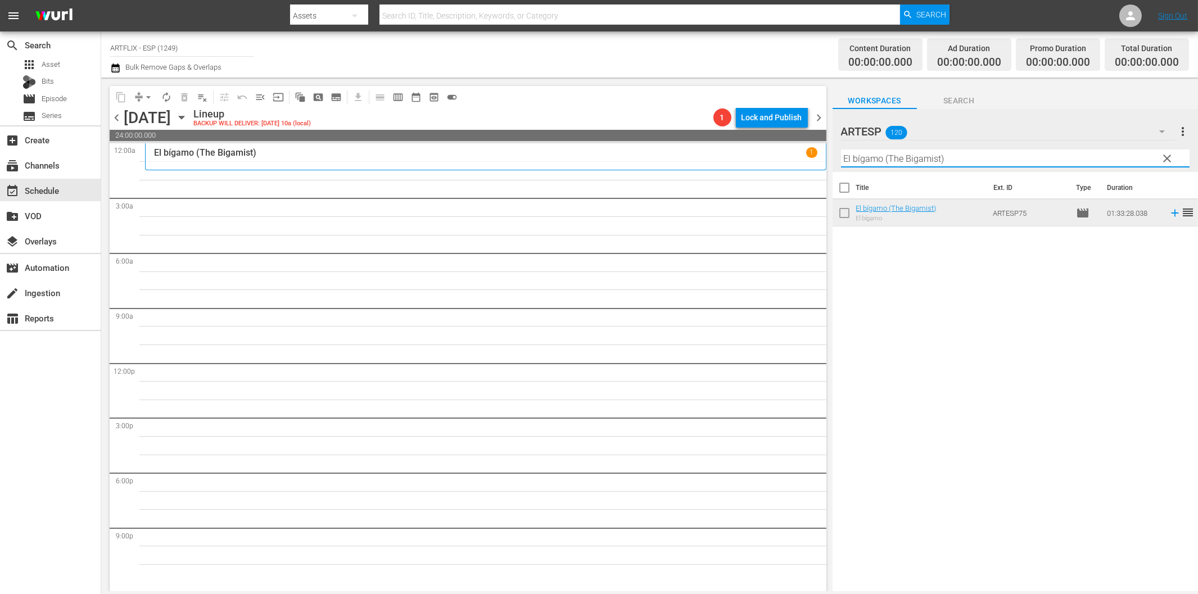
click at [962, 159] on input "El bígamo (The Bigamist)" at bounding box center [1015, 159] width 349 height 18
paste input "The Rage of Paris - Spanish"
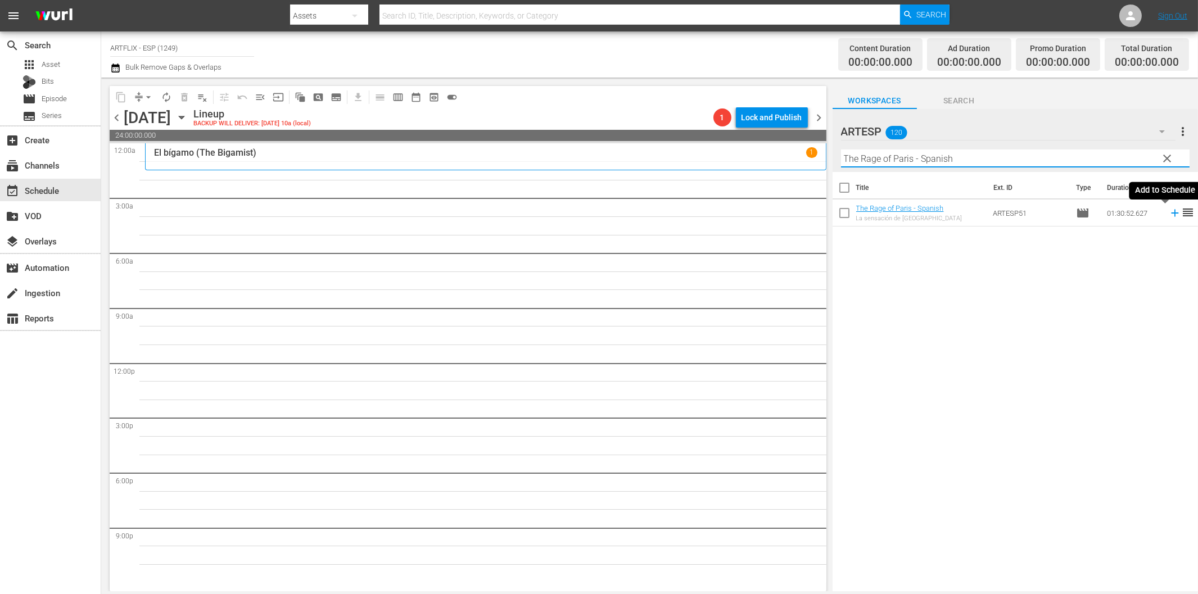
click at [1171, 214] on icon at bounding box center [1174, 213] width 7 height 7
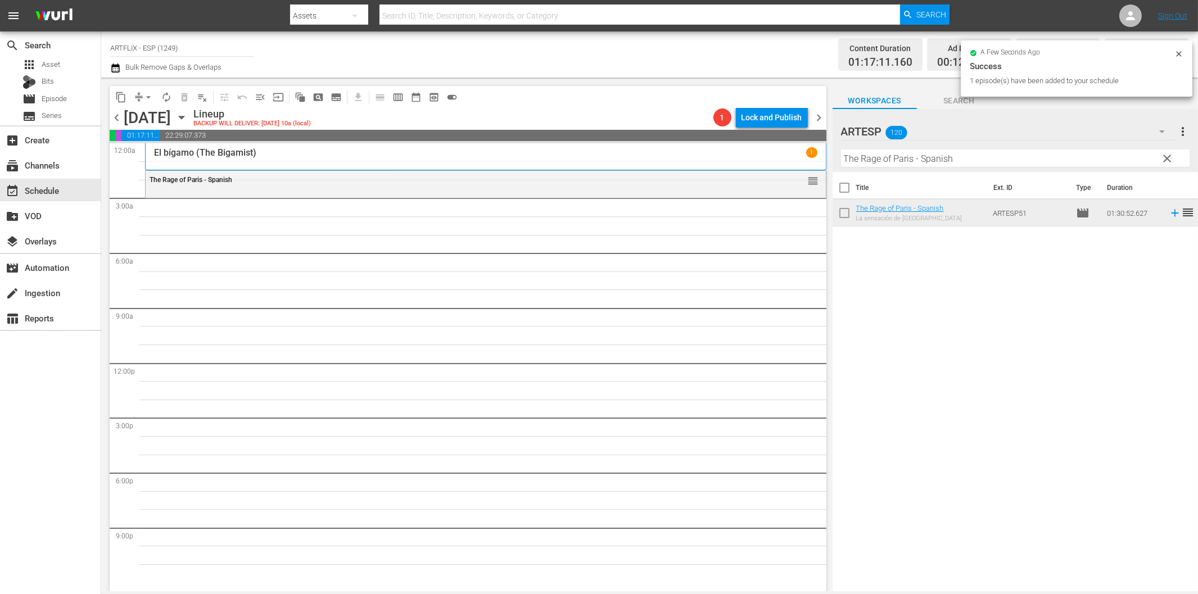
click at [926, 161] on input "The Rage of Paris - Spanish" at bounding box center [1015, 159] width 349 height 18
paste input "Bat"
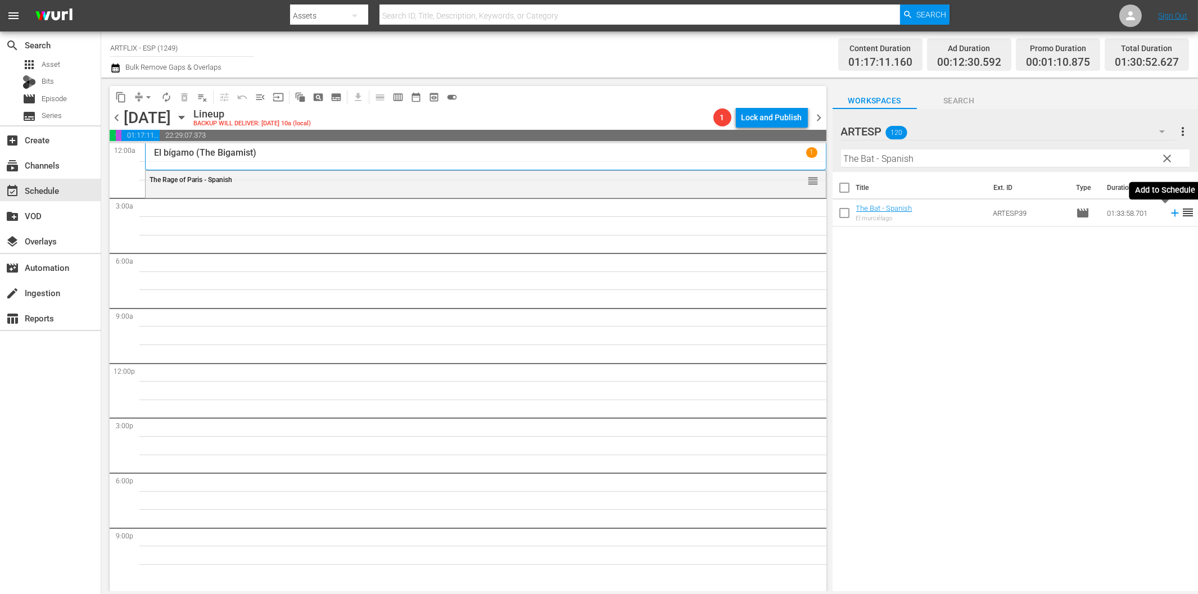
click at [1169, 216] on icon at bounding box center [1175, 213] width 12 height 12
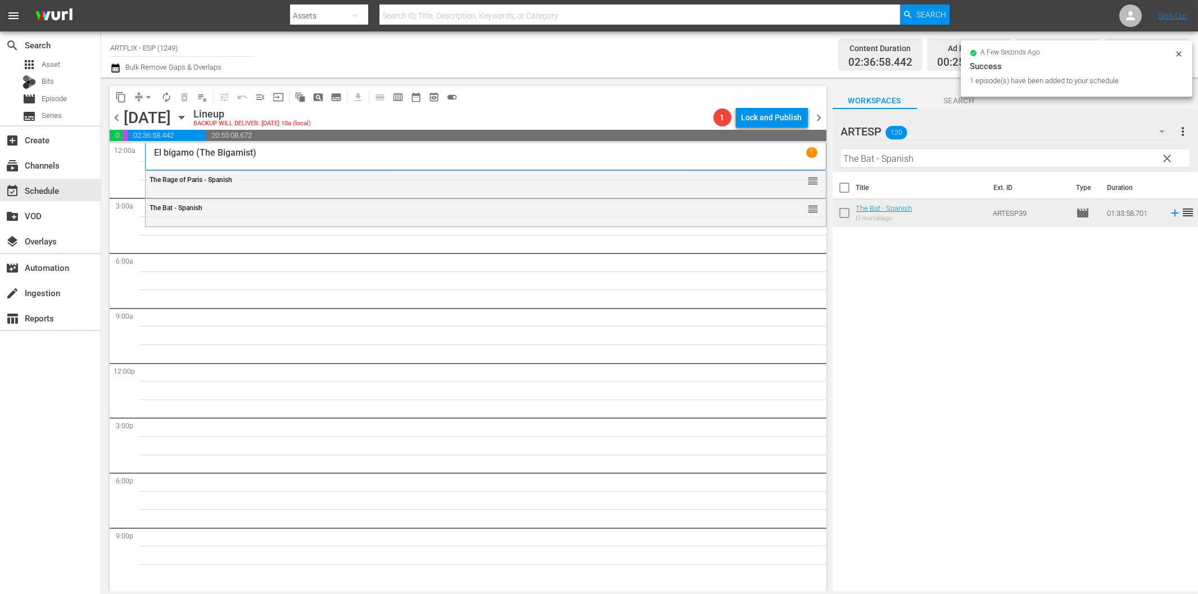
click at [1037, 158] on input "The Bat - Spanish" at bounding box center [1015, 159] width 349 height 18
paste input "A Star Is Born"
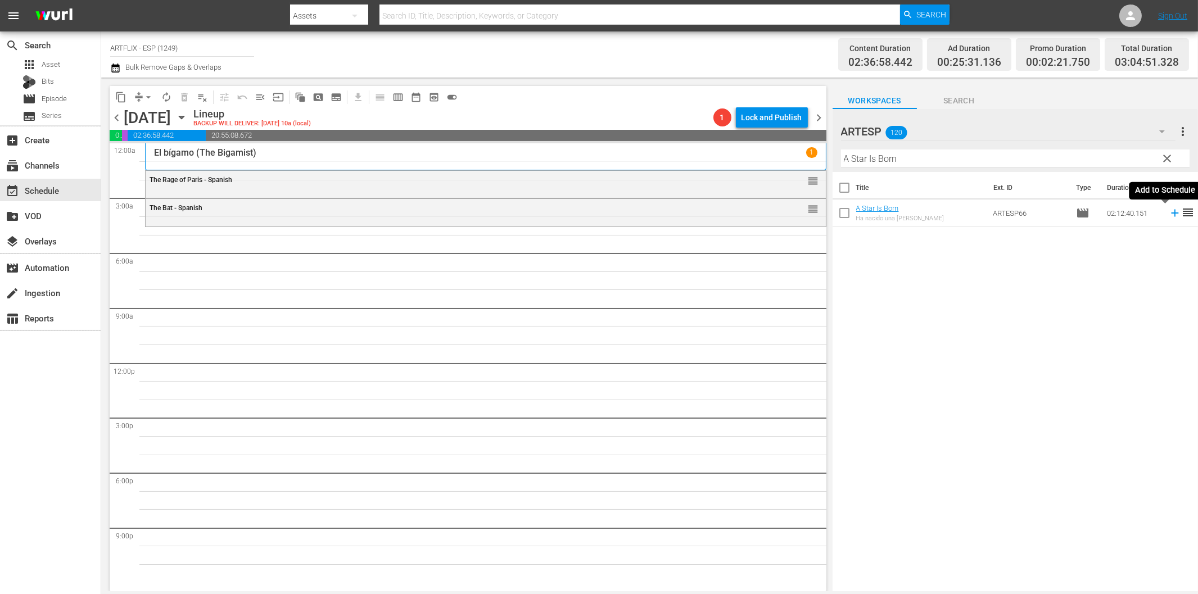
click at [1171, 213] on icon at bounding box center [1174, 213] width 7 height 7
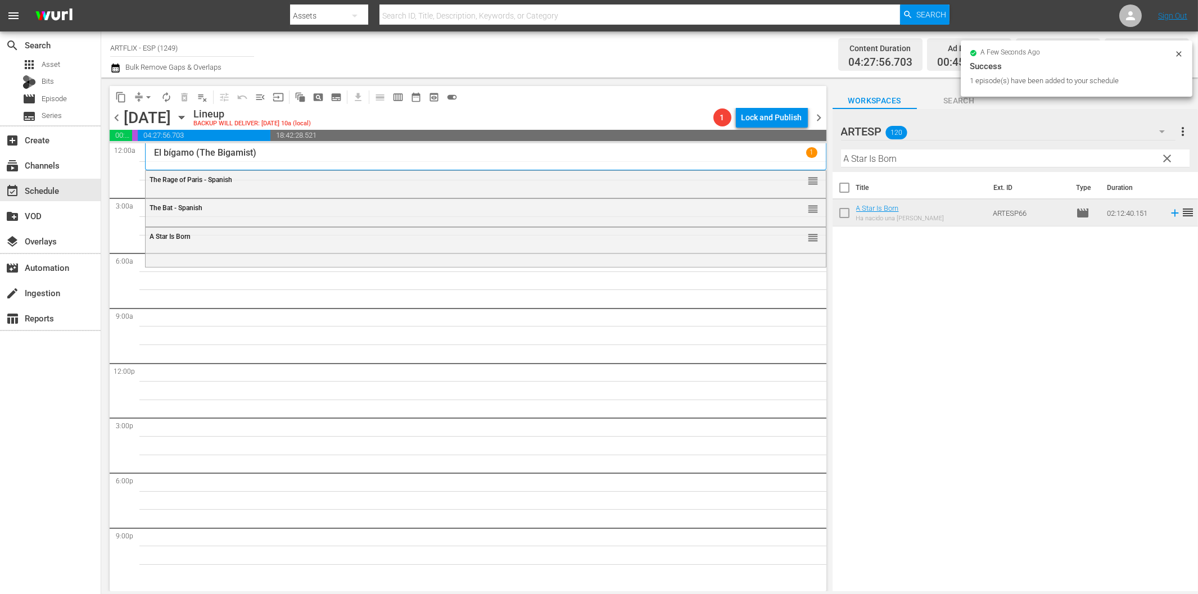
click at [1012, 159] on input "A Star Is Born" at bounding box center [1015, 159] width 349 height 18
paste input "The Great Flamarion - Spanish"
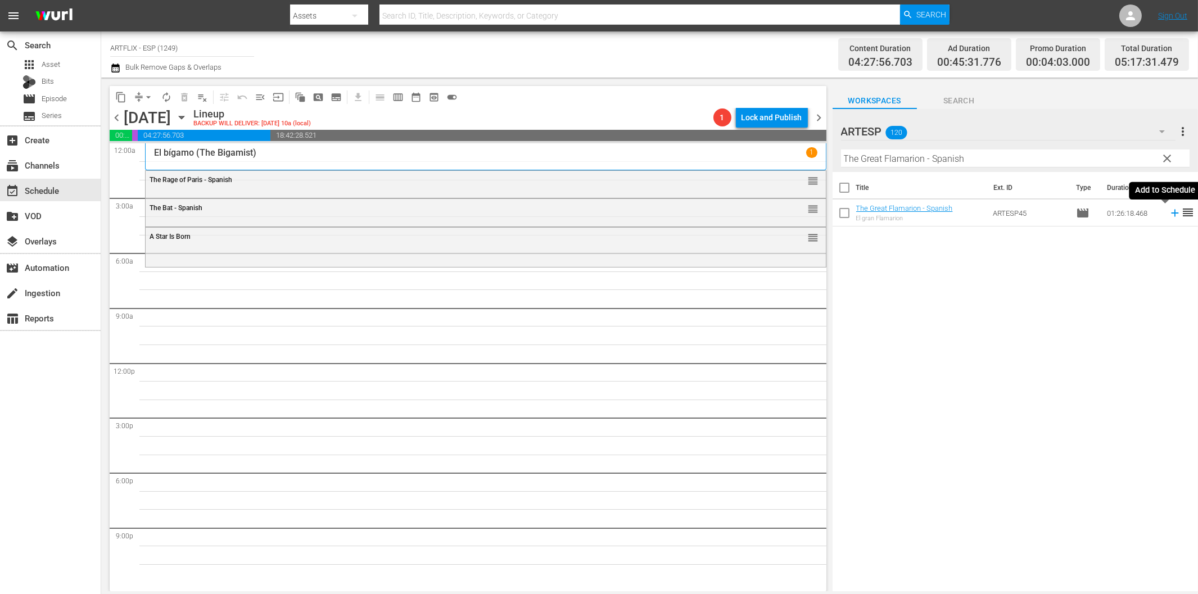
click at [1169, 212] on icon at bounding box center [1175, 213] width 12 height 12
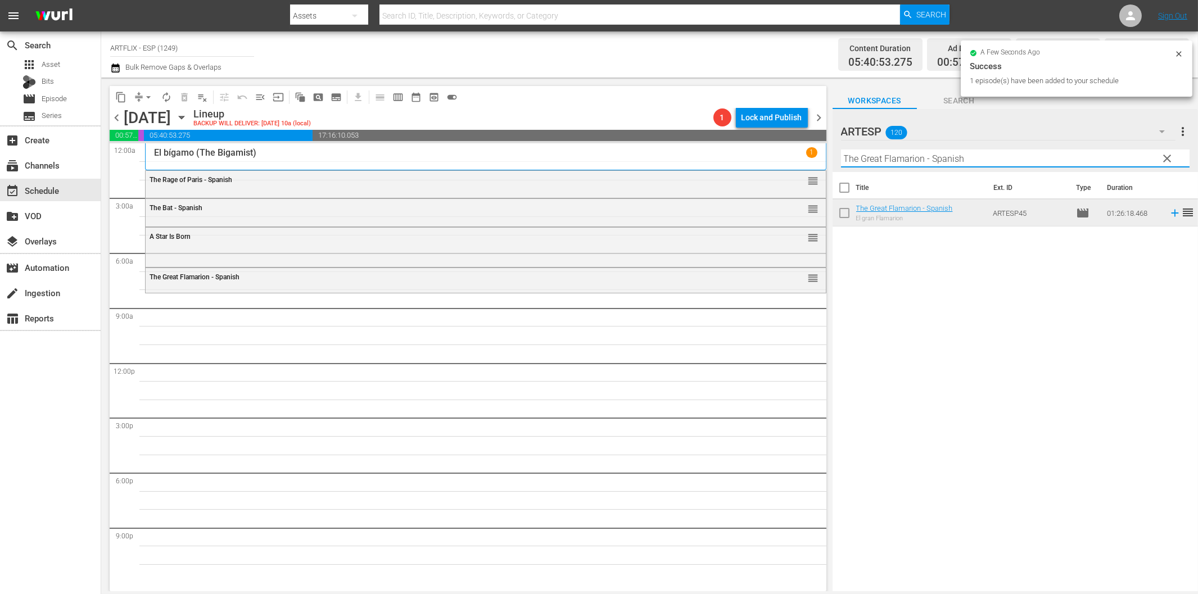
click at [998, 161] on input "The Great Flamarion - Spanish" at bounding box center [1015, 159] width 349 height 18
paste input "Our Daily Bread"
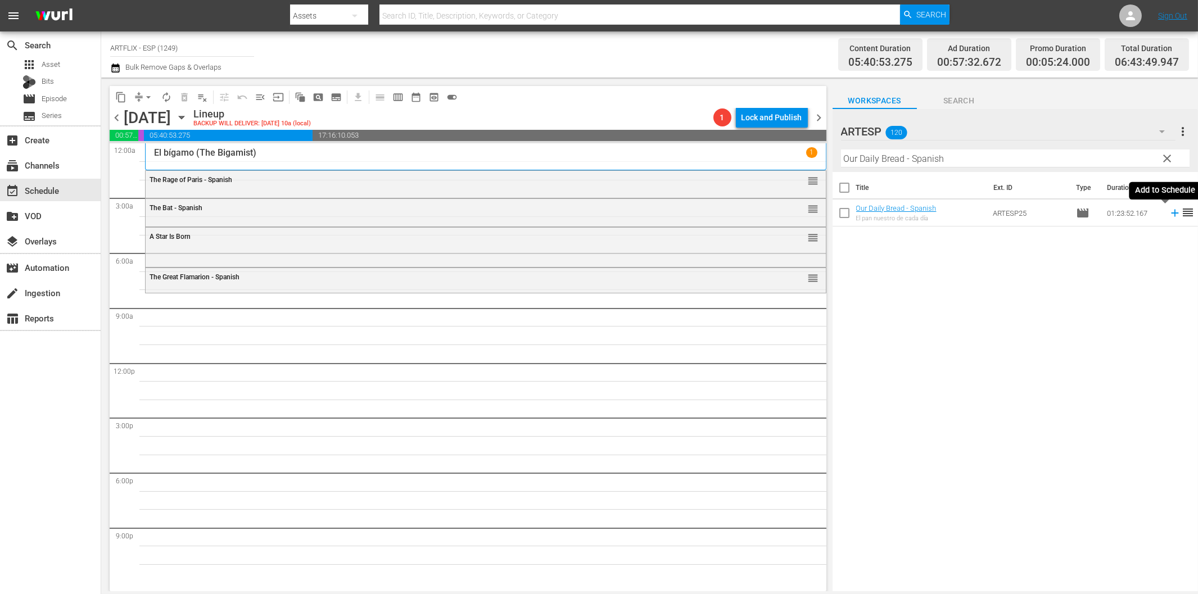
click at [1169, 216] on icon at bounding box center [1175, 213] width 12 height 12
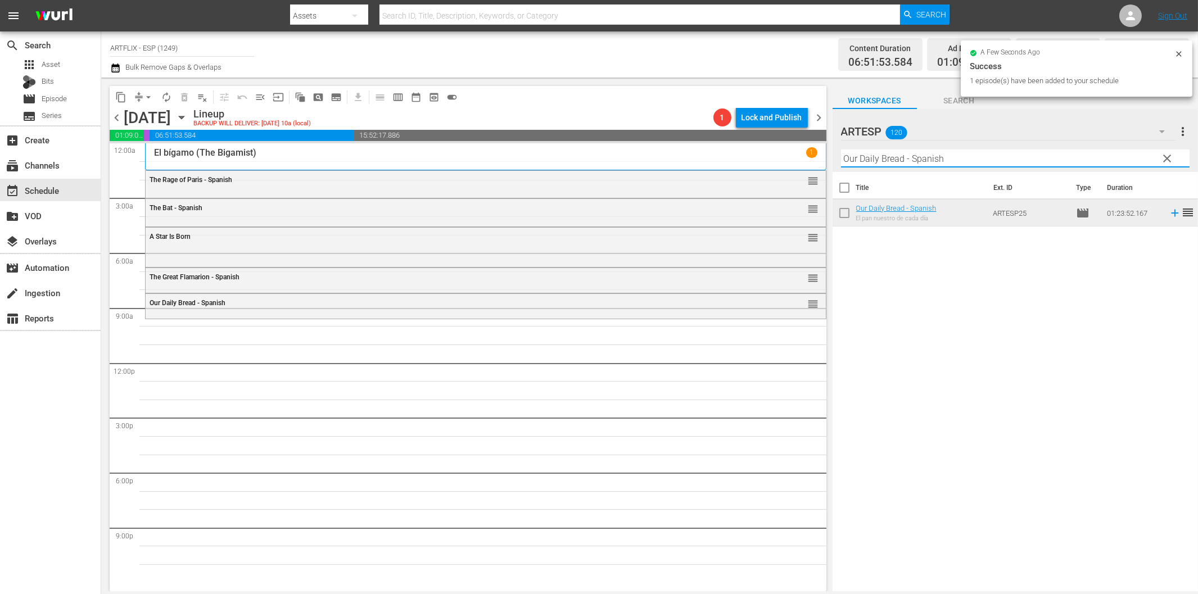
click at [996, 160] on input "Our Daily Bread - Spanish" at bounding box center [1015, 159] width 349 height 18
paste input "La pequeña princesita (Little Princess)"
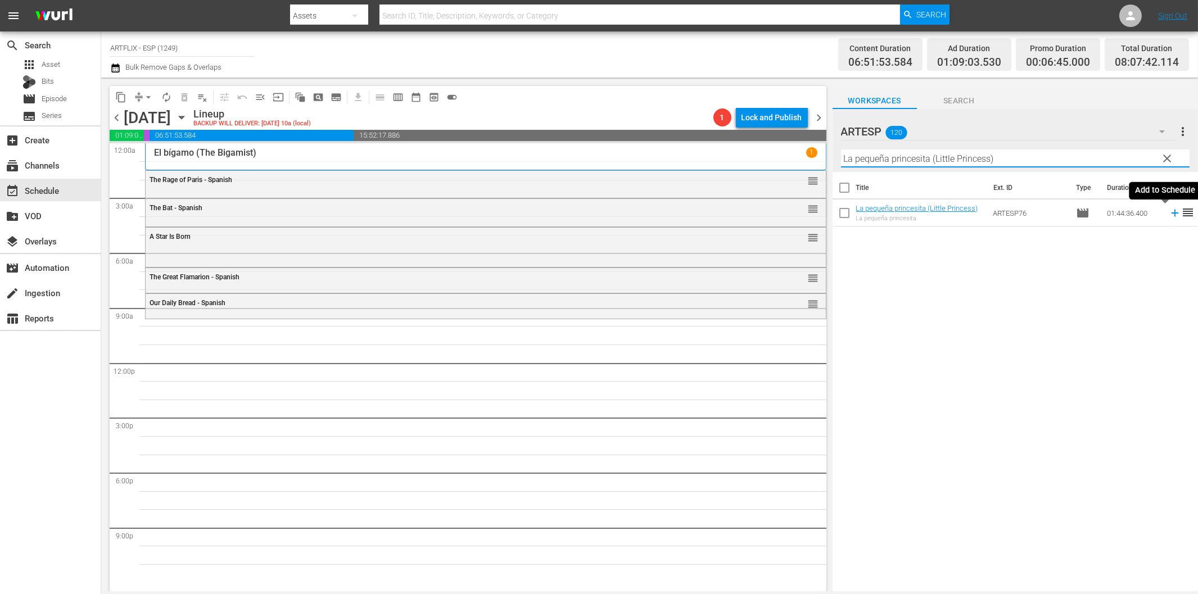
click at [1171, 216] on icon at bounding box center [1174, 213] width 7 height 7
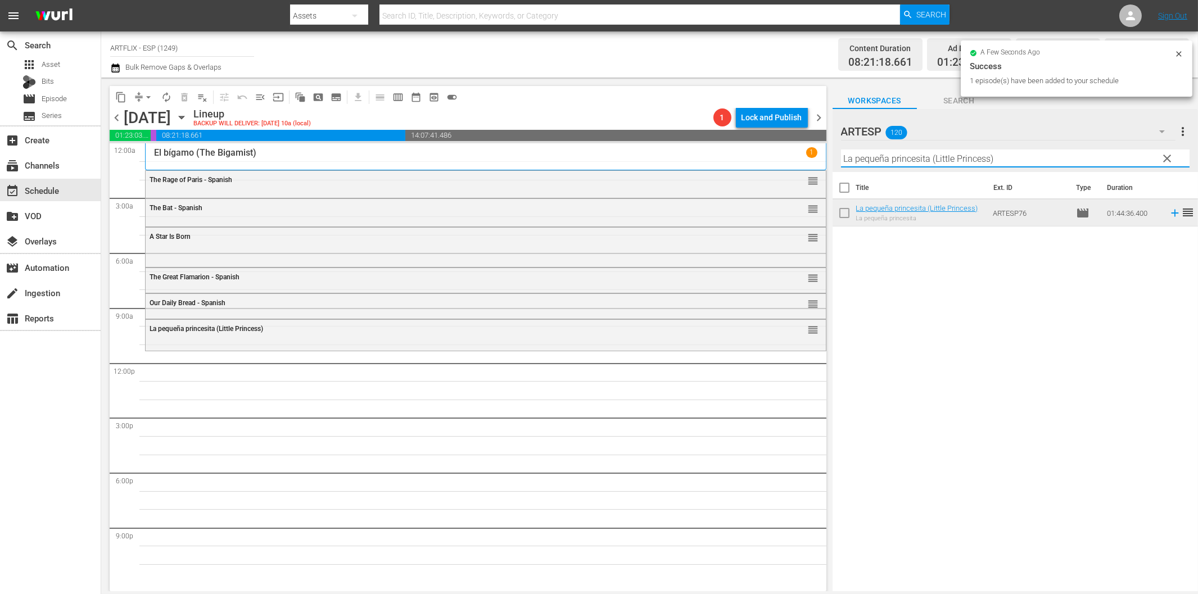
click at [872, 156] on input "La pequeña princesita (Little Princess)" at bounding box center [1015, 159] width 349 height 18
paste input "Dulce evocación (Beyond [DATE] aka Beyond [PERSON_NAME]"
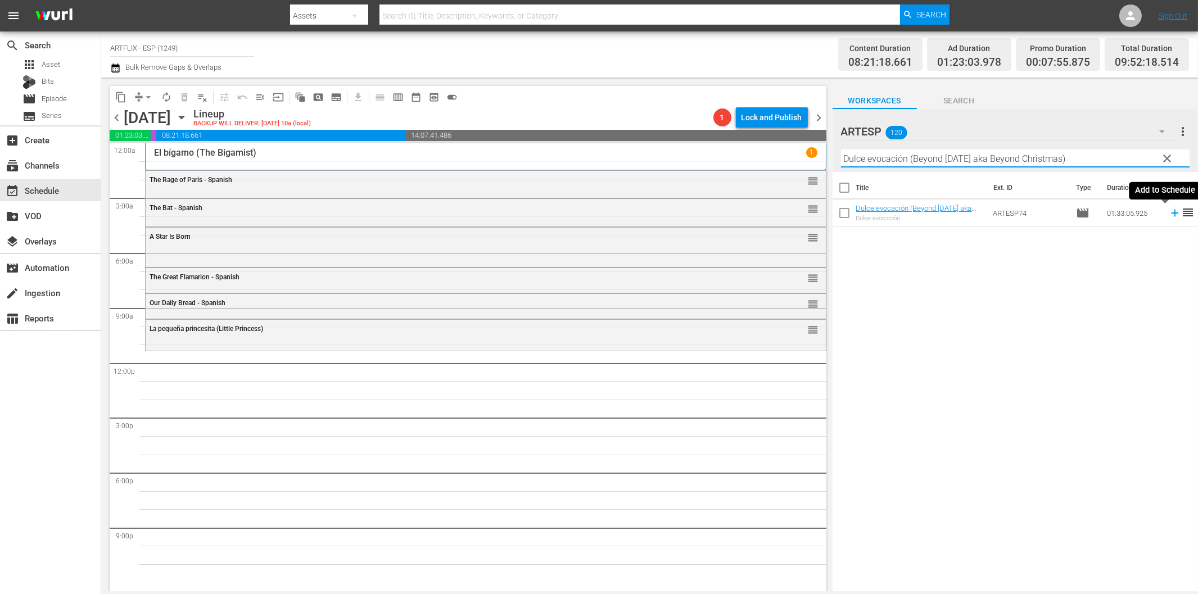
click at [1169, 210] on icon at bounding box center [1175, 213] width 12 height 12
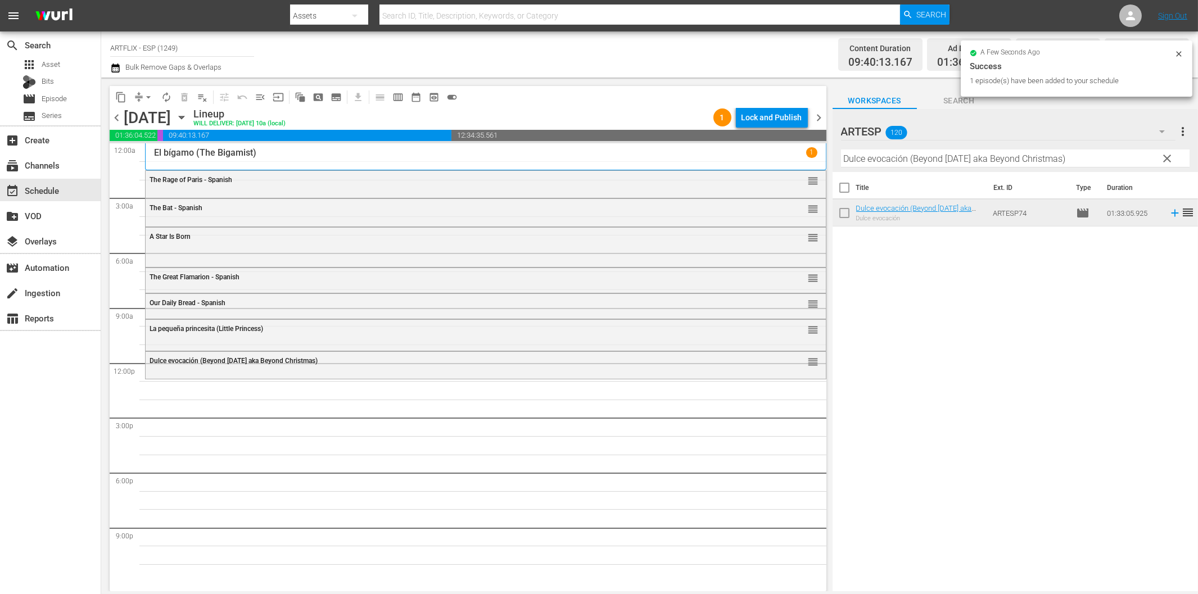
click at [891, 159] on input "Dulce evocación (Beyond [DATE] aka Beyond Christmas)" at bounding box center [1015, 159] width 349 height 18
paste input "Takes a Holiday - Spanish"
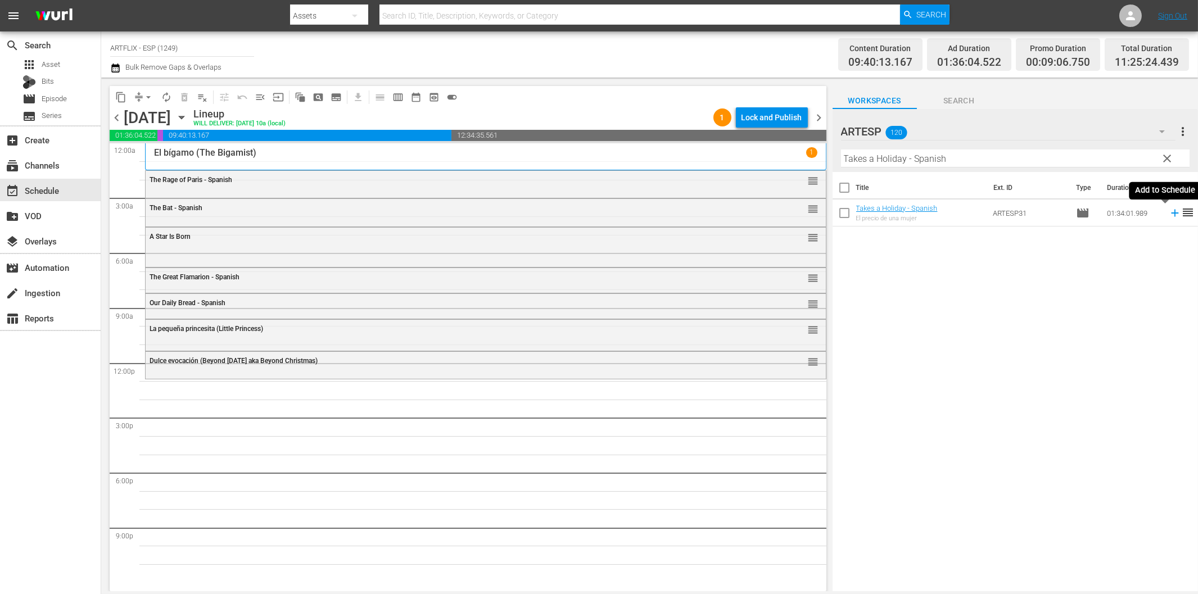
click at [1169, 211] on icon at bounding box center [1175, 213] width 12 height 12
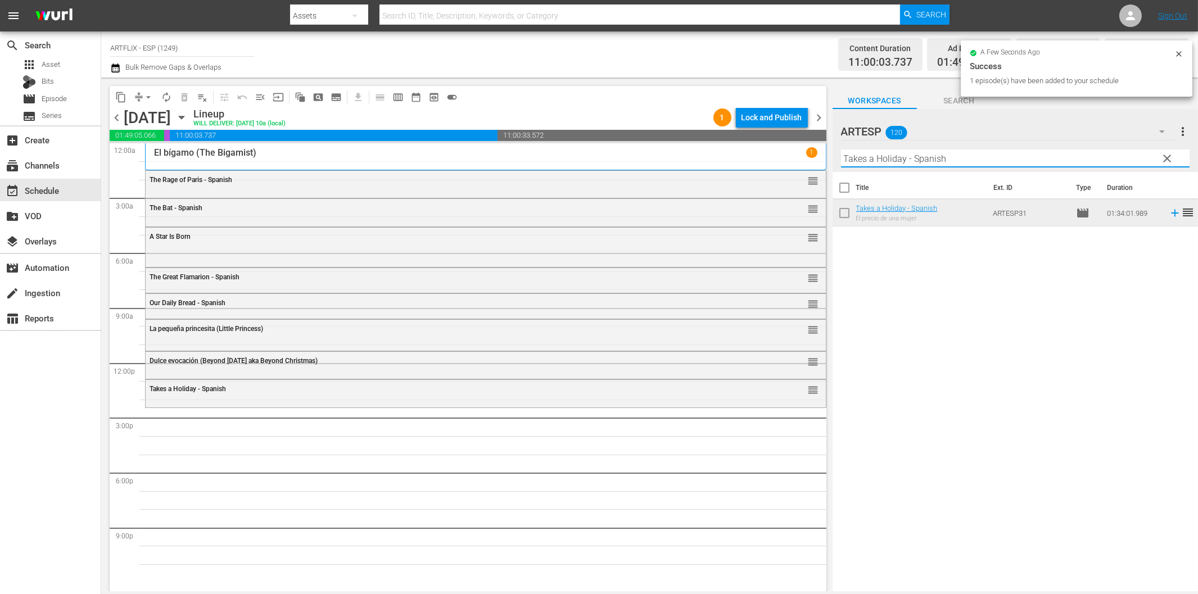
click at [846, 162] on input "Takes a Holiday - Spanish" at bounding box center [1015, 159] width 349 height 18
paste input "Swing High, Swing Low"
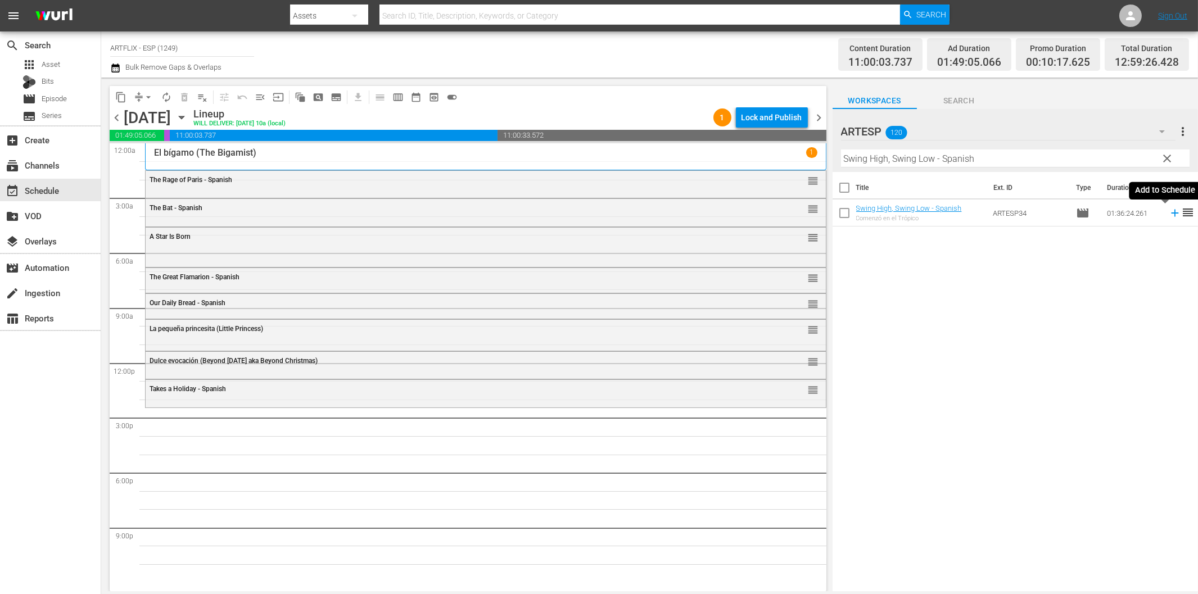
click at [1169, 211] on icon at bounding box center [1175, 213] width 12 height 12
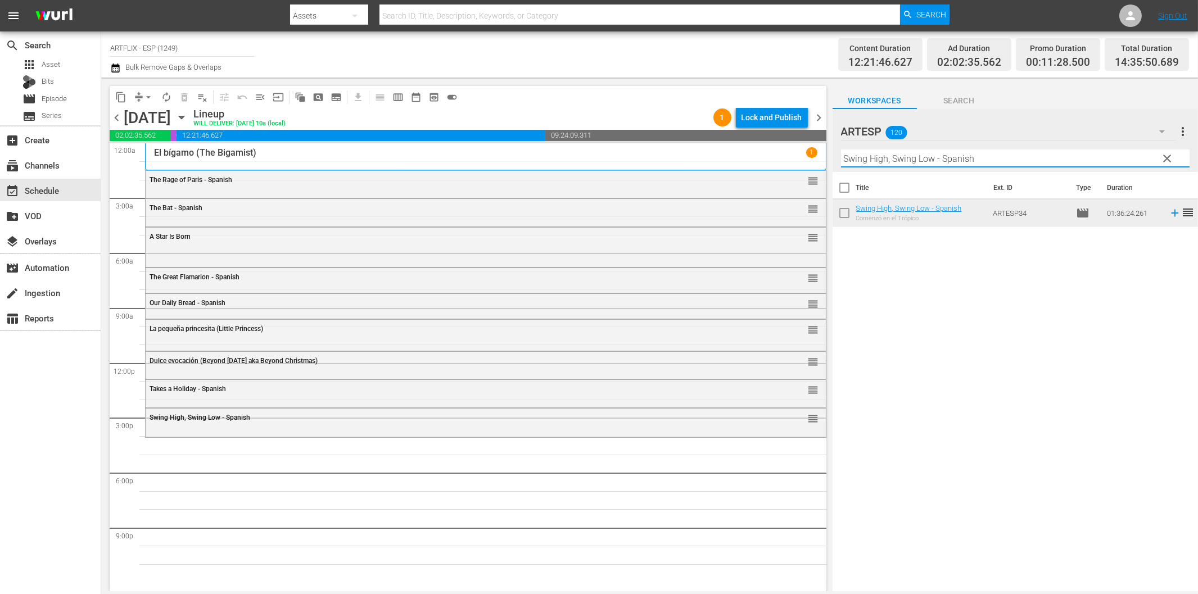
click at [915, 159] on input "Swing High, Swing Low - Spanish" at bounding box center [1015, 159] width 349 height 18
paste input "Manina, la chica de la isla"
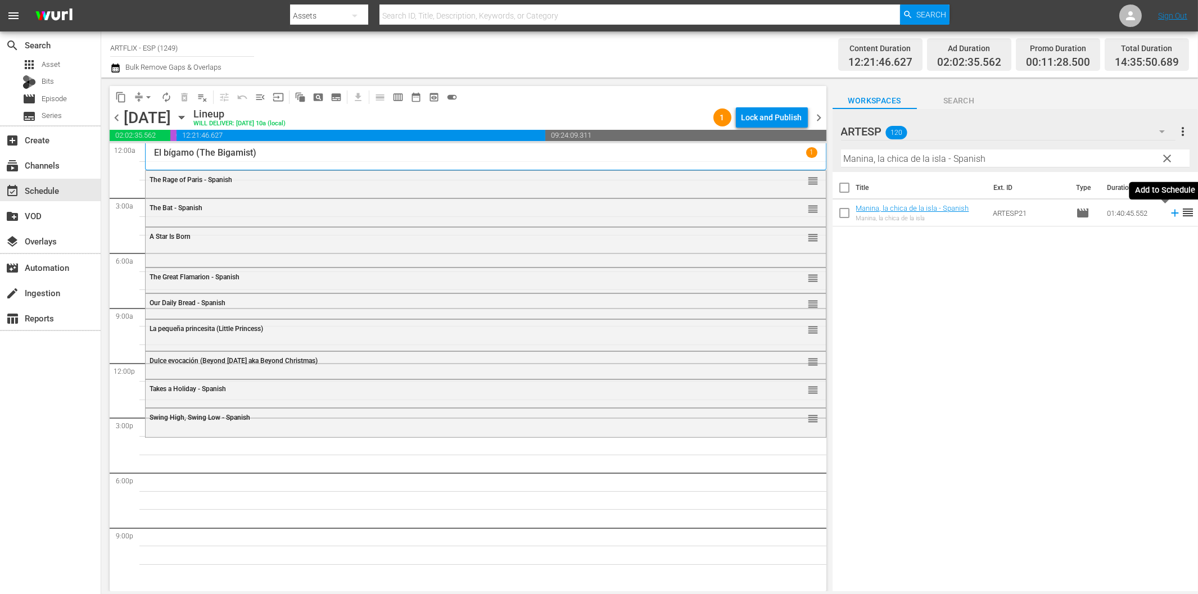
click at [1169, 211] on icon at bounding box center [1175, 213] width 12 height 12
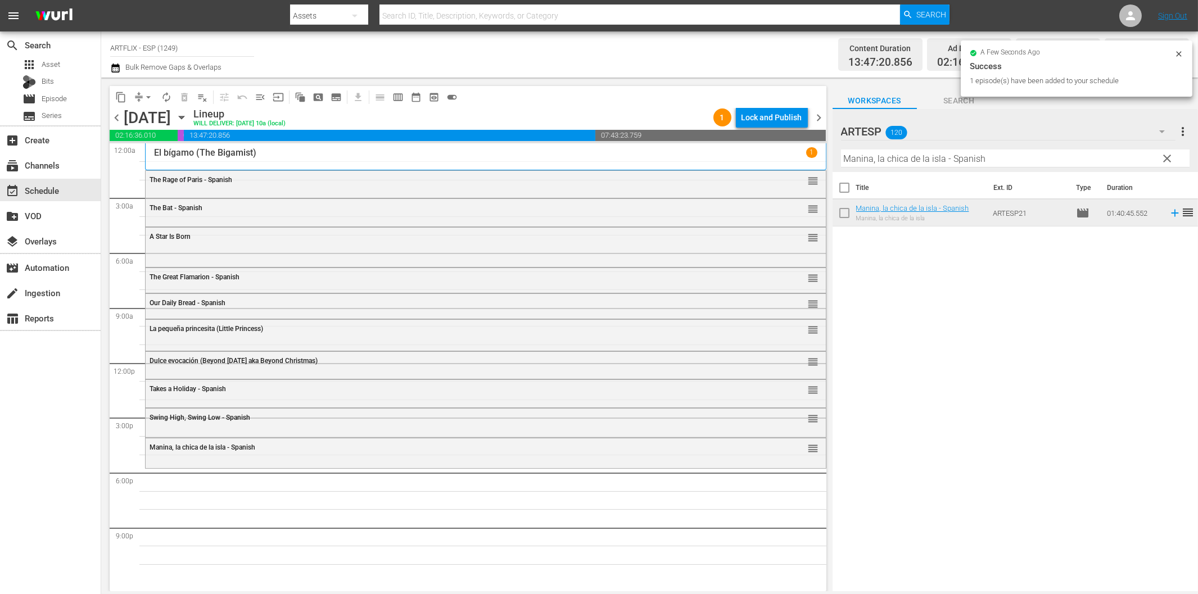
click at [918, 161] on input "Manina, la chica de la isla - Spanish" at bounding box center [1015, 159] width 349 height 18
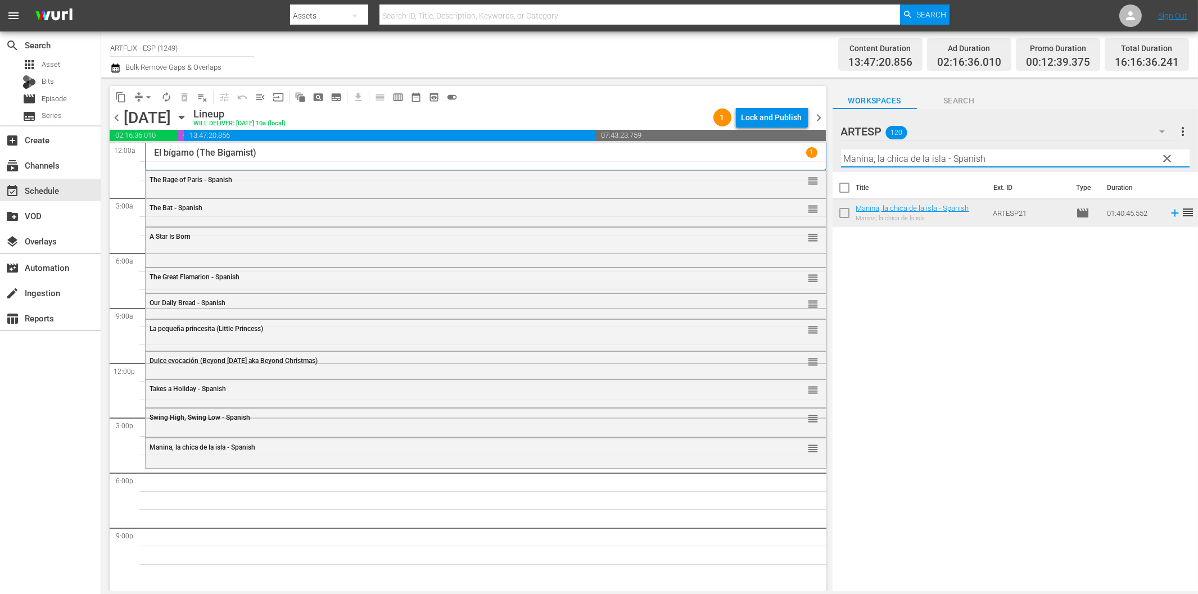
paste input "Smash-Up - The Story of a Woman"
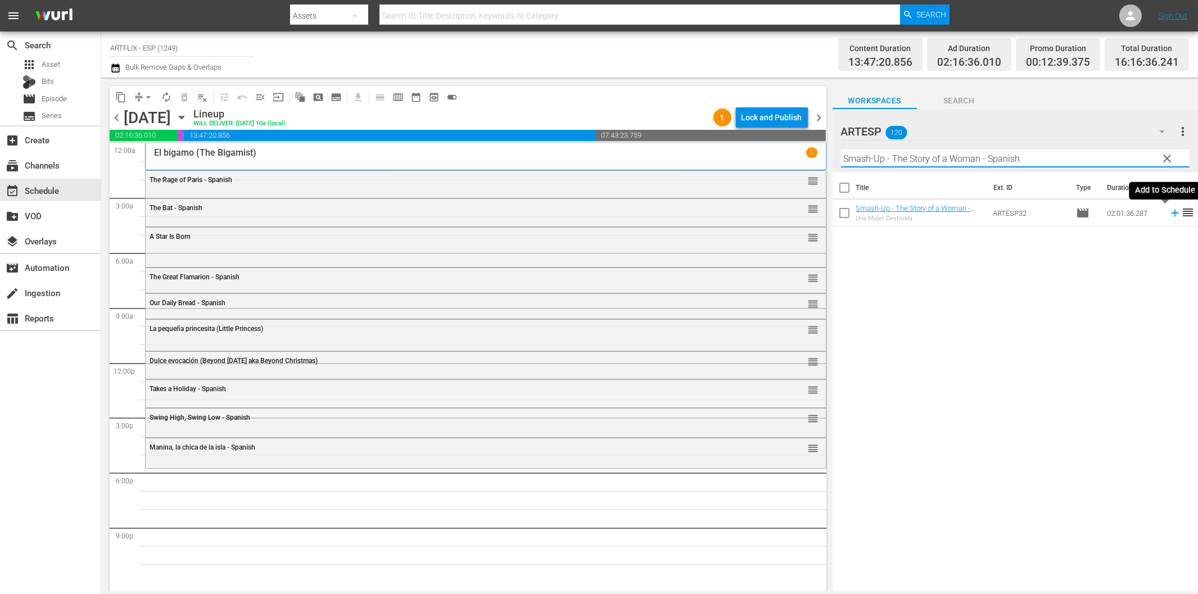
click at [1171, 214] on icon at bounding box center [1174, 213] width 7 height 7
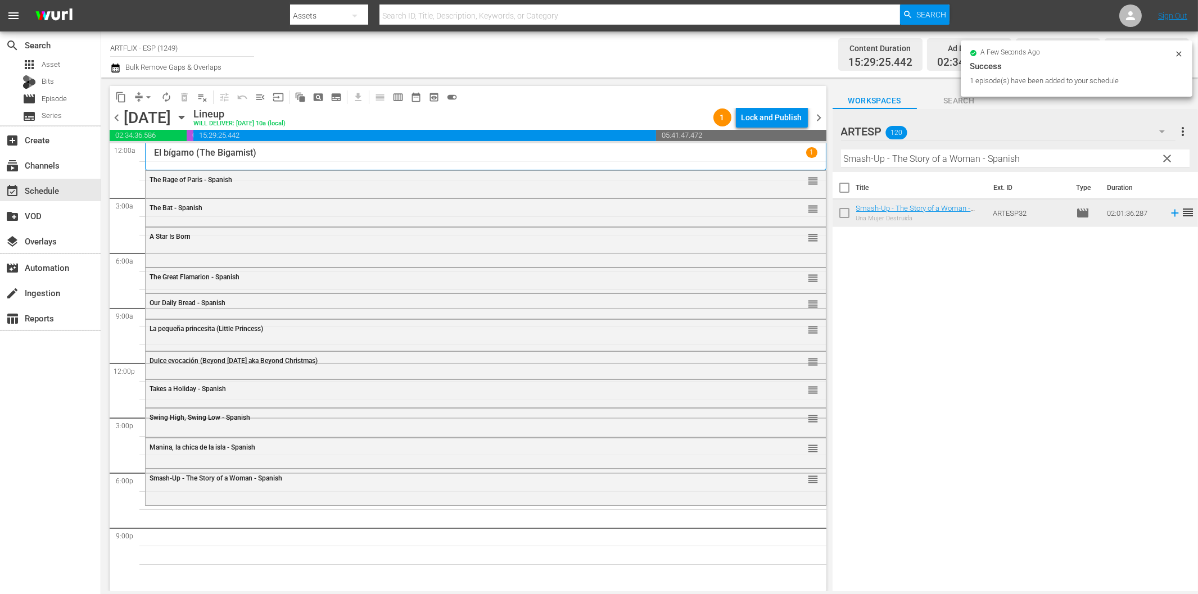
click at [882, 156] on input "Smash-Up - The Story of a Woman - Spanish" at bounding box center [1015, 159] width 349 height 18
paste input "undow"
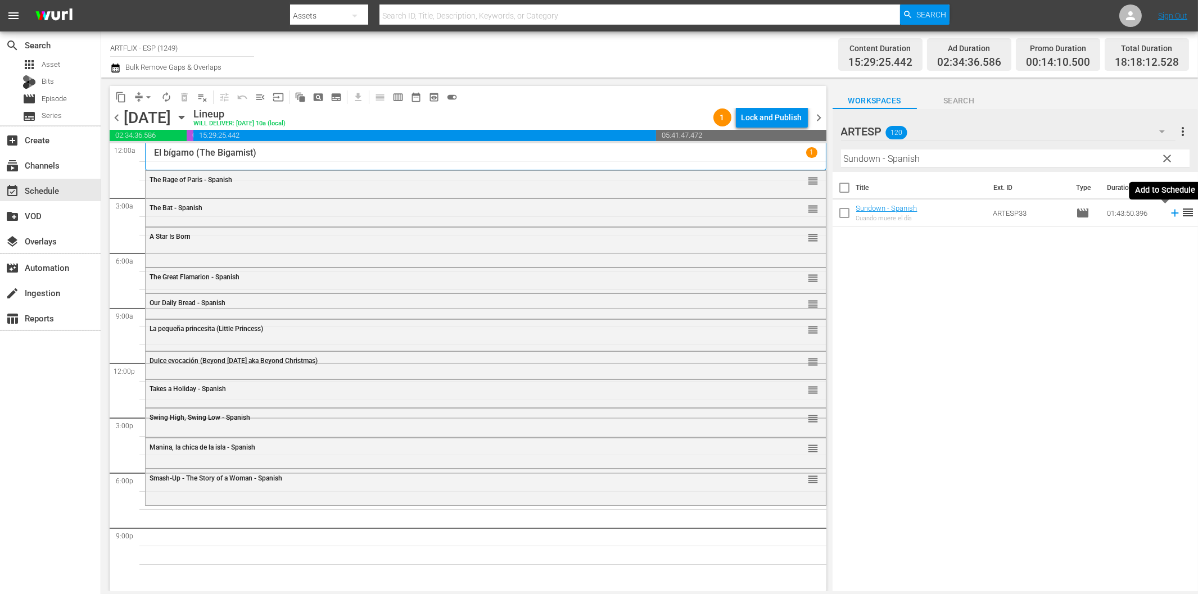
drag, startPoint x: 1162, startPoint y: 212, endPoint x: 1113, endPoint y: 222, distance: 50.0
click at [1169, 212] on icon at bounding box center [1175, 213] width 12 height 12
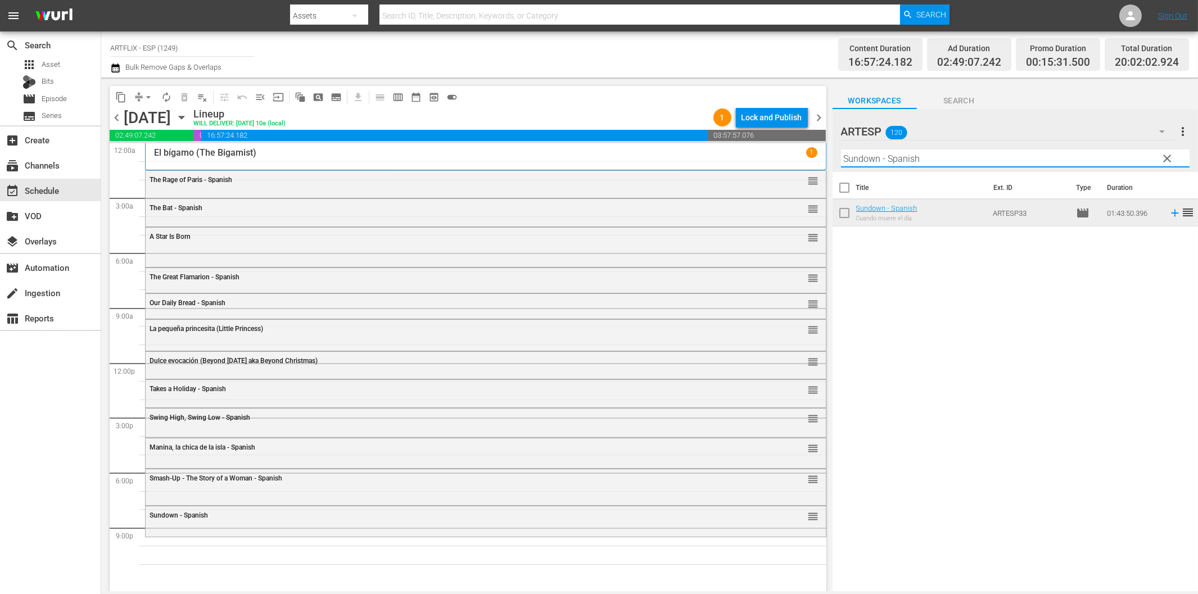
click at [895, 153] on input "Sundown - Spanish" at bounding box center [1015, 159] width 349 height 18
paste input "The Red House"
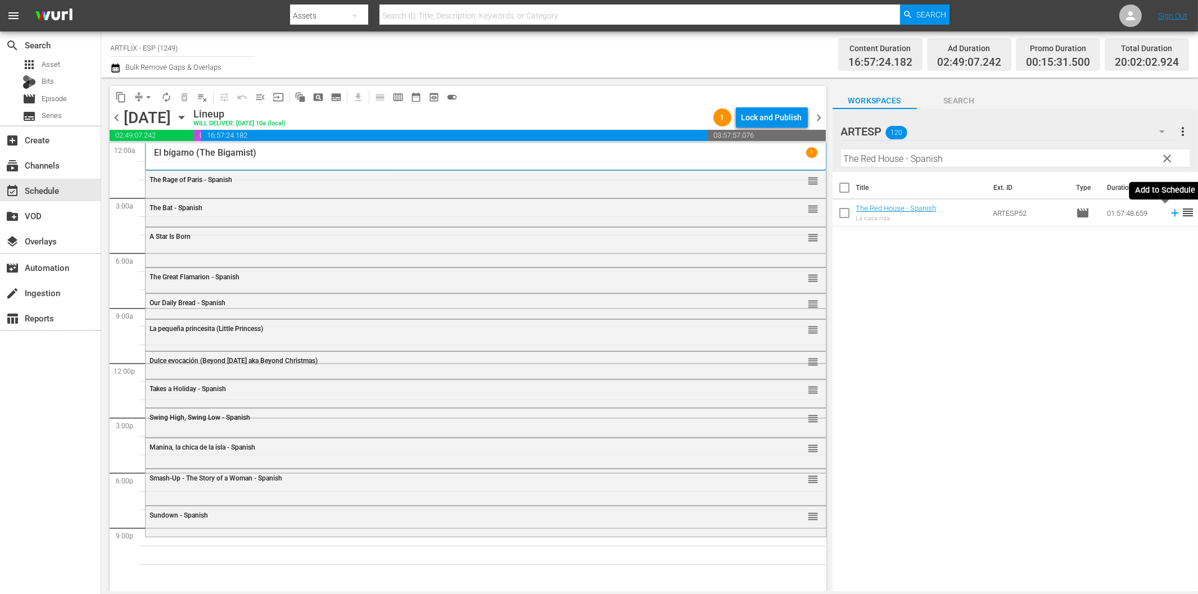
click at [1171, 213] on icon at bounding box center [1174, 213] width 7 height 7
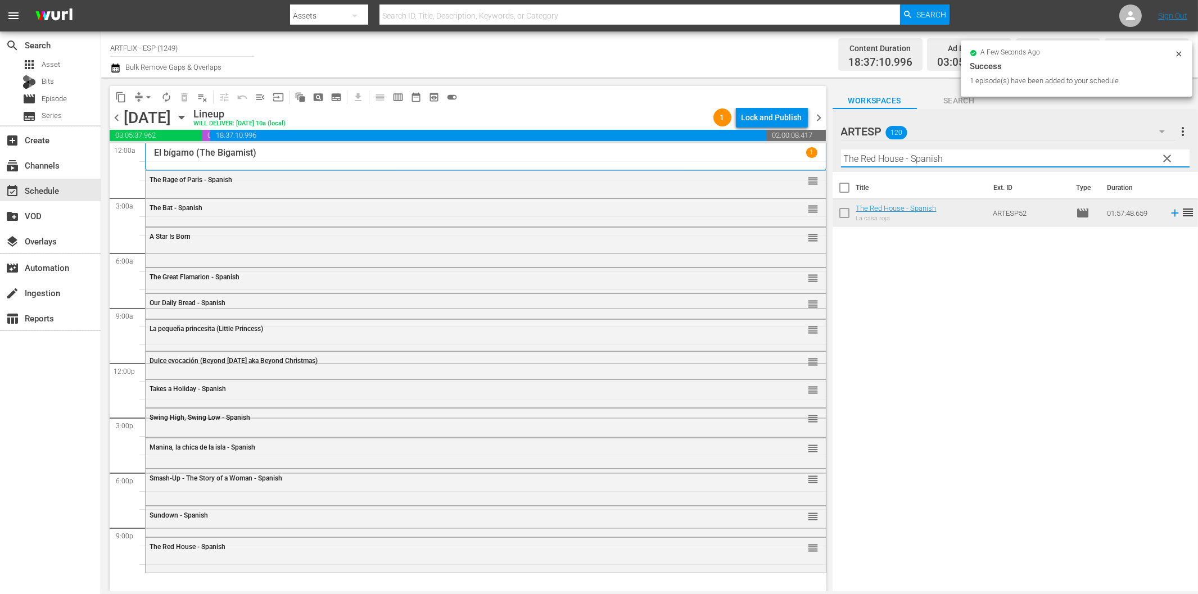
click at [887, 160] on input "The Red House - Spanish" at bounding box center [1015, 159] width 349 height 18
paste input "[PERSON_NAME] - Dressed to Kill"
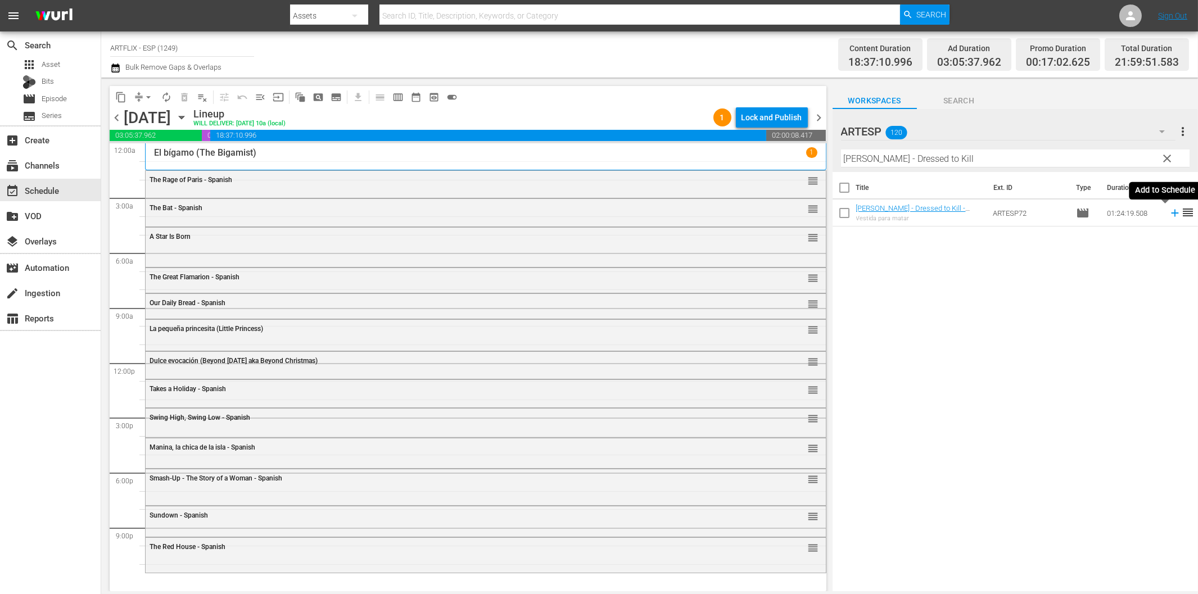
click at [1169, 212] on icon at bounding box center [1175, 213] width 12 height 12
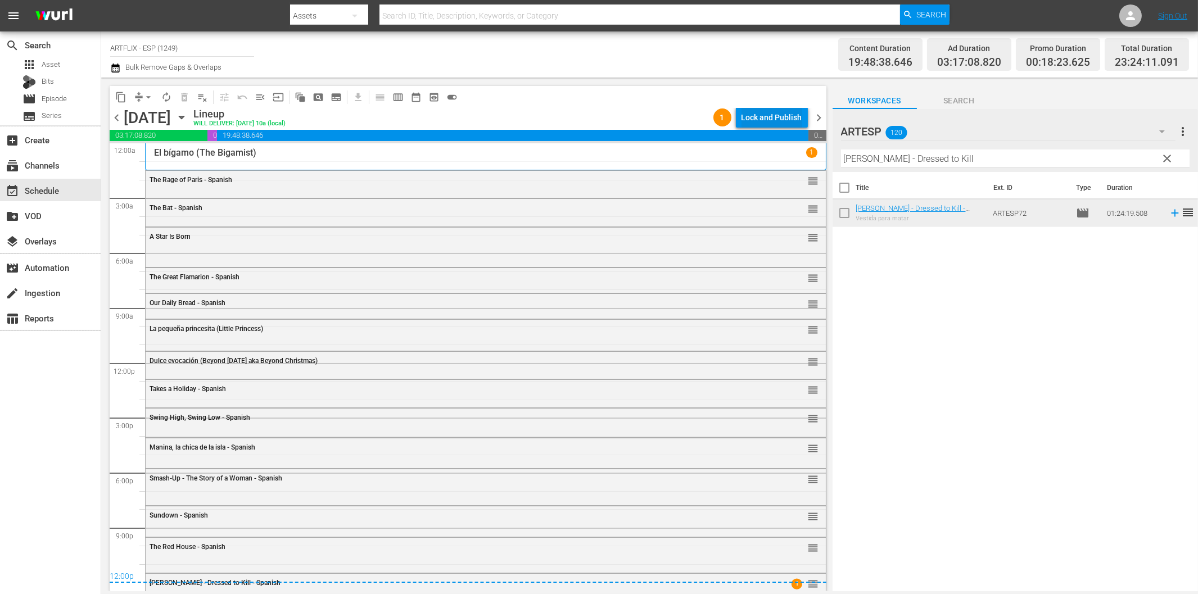
click at [774, 117] on div "Lock and Publish" at bounding box center [772, 117] width 61 height 20
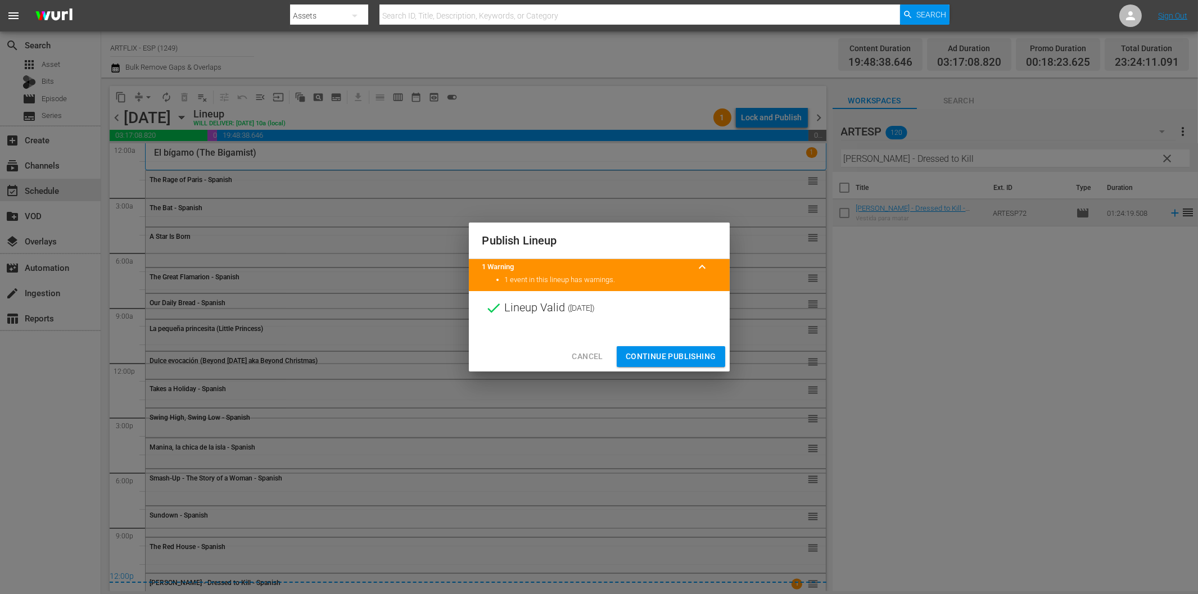
click at [676, 355] on span "Continue Publishing" at bounding box center [671, 357] width 91 height 14
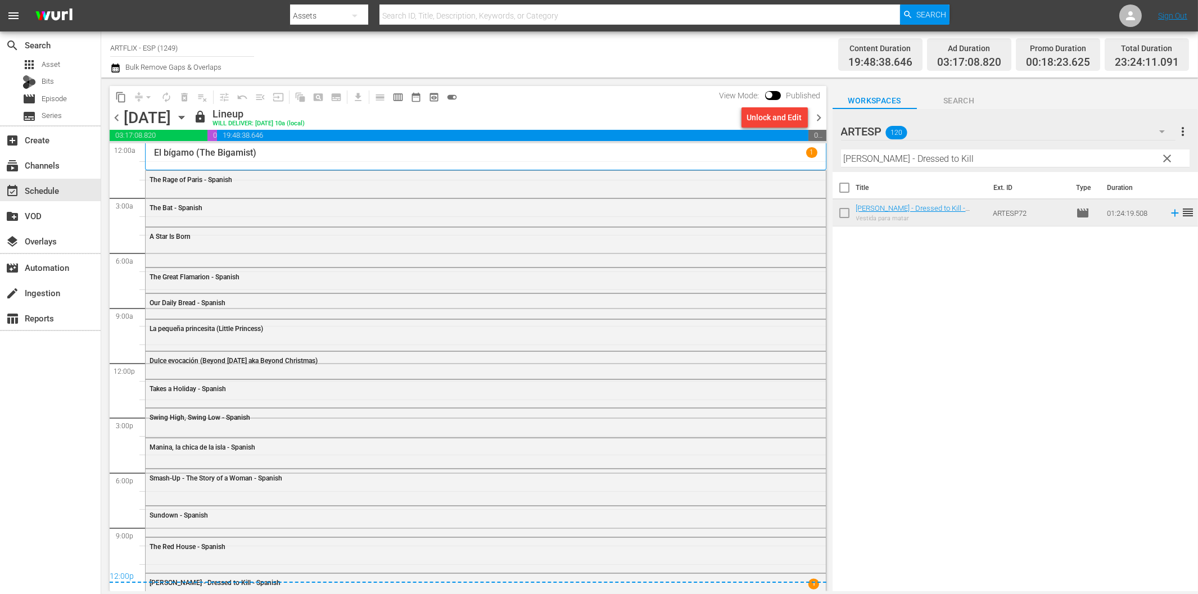
drag, startPoint x: 816, startPoint y: 117, endPoint x: 905, endPoint y: 156, distance: 97.2
click at [816, 117] on span "chevron_right" at bounding box center [820, 118] width 14 height 14
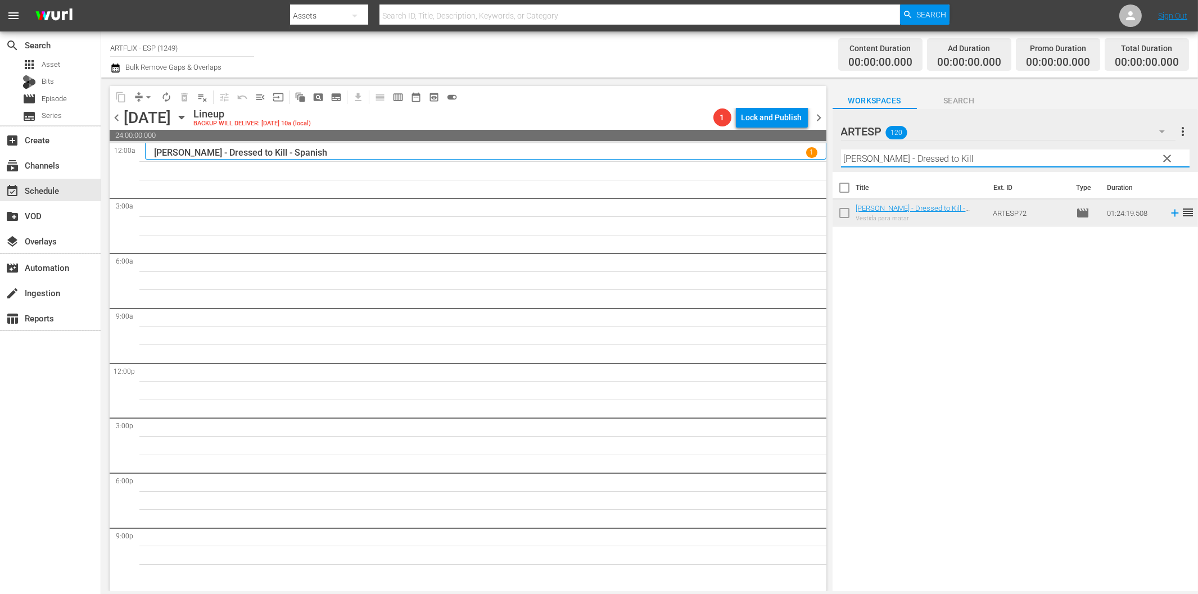
click at [917, 162] on input "[PERSON_NAME] - Dressed to Kill" at bounding box center [1015, 159] width 349 height 18
paste input "El niño y el potro (Más allá de río Miño)"
click at [1169, 211] on icon at bounding box center [1175, 213] width 12 height 12
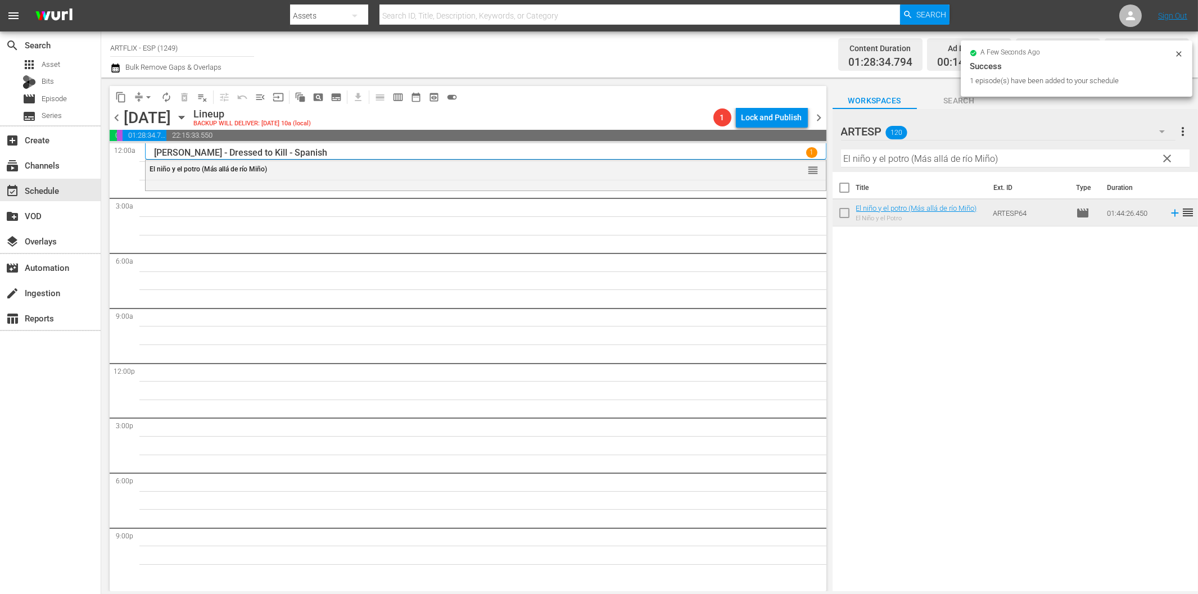
click at [921, 155] on input "El niño y el potro (Más allá de río Miño)" at bounding box center [1015, 159] width 349 height 18
paste input "The Big Combo - Spanish"
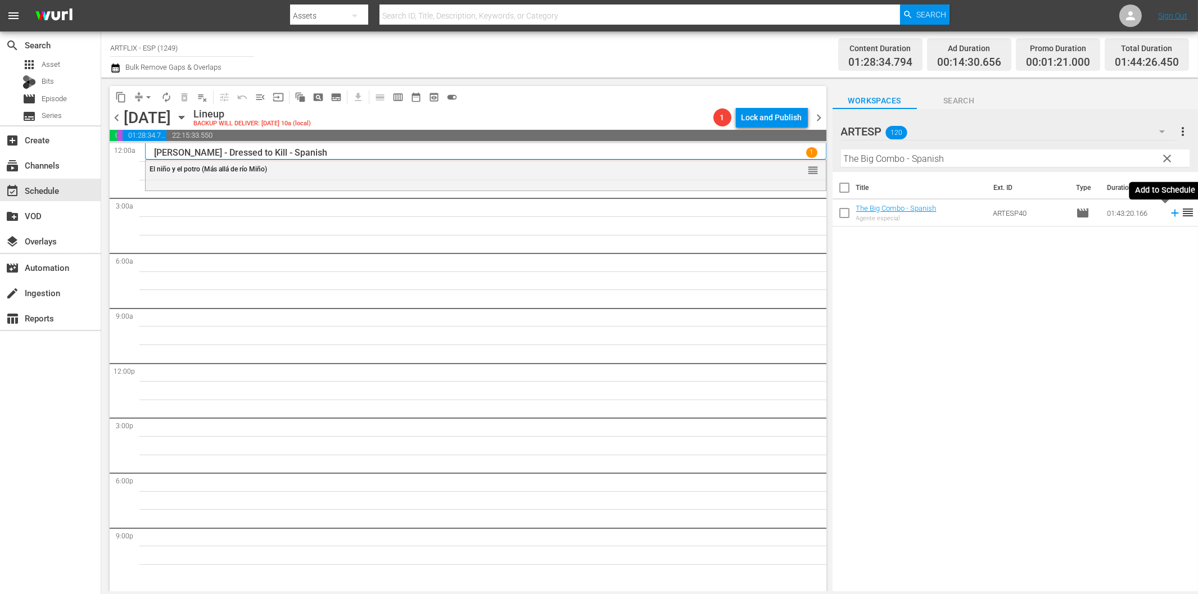
click at [1169, 216] on icon at bounding box center [1175, 213] width 12 height 12
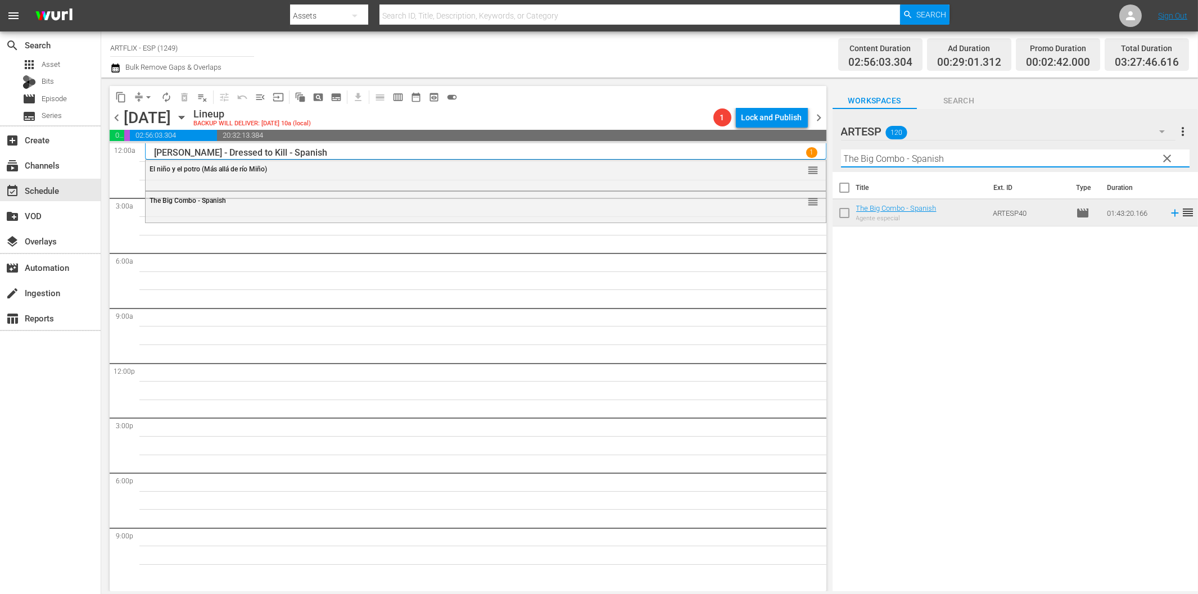
click at [929, 161] on input "The Big Combo - Spanish" at bounding box center [1015, 159] width 349 height 18
paste input "Hitch-Hiker"
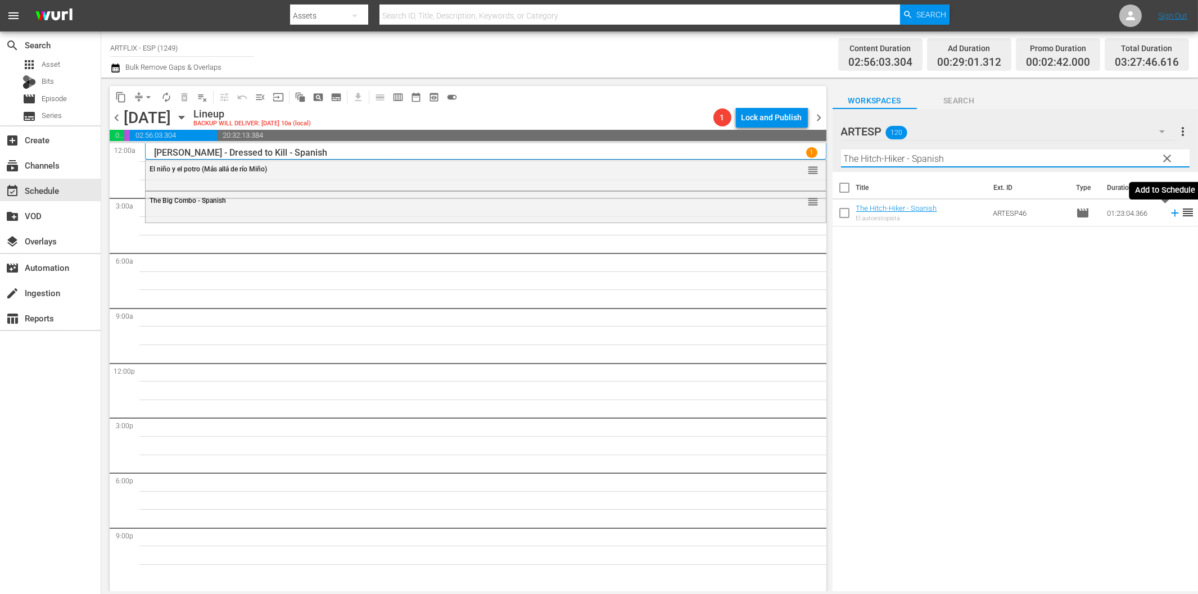
click at [1169, 211] on icon at bounding box center [1175, 213] width 12 height 12
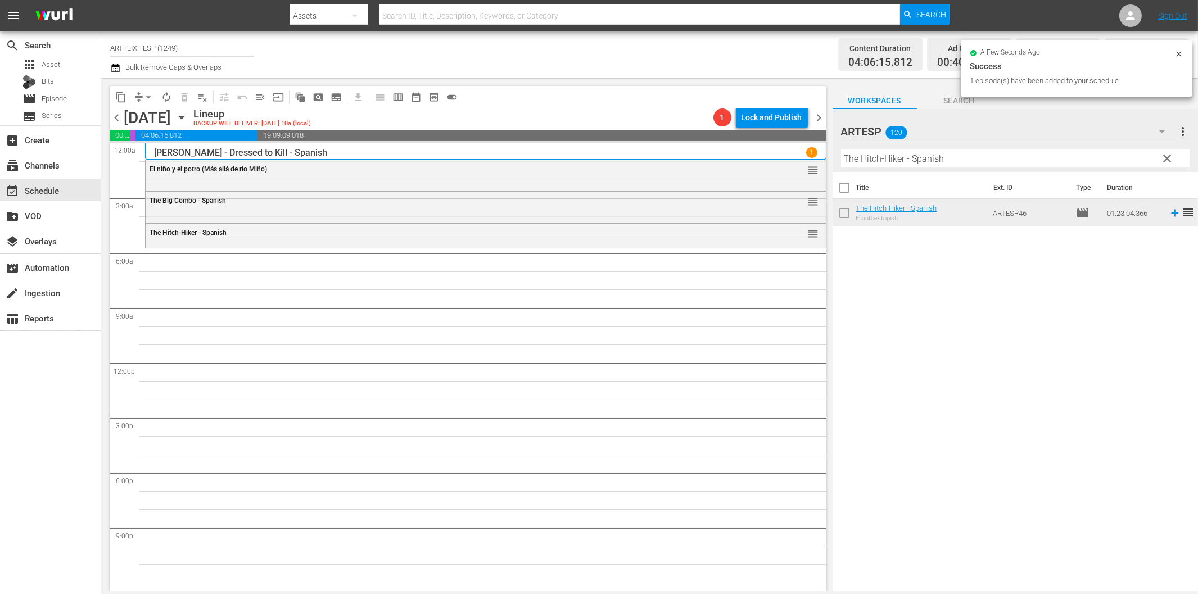
click at [947, 163] on input "The Hitch-Hiker - Spanish" at bounding box center [1015, 159] width 349 height 18
paste input "Strange Love of [PERSON_NAME]"
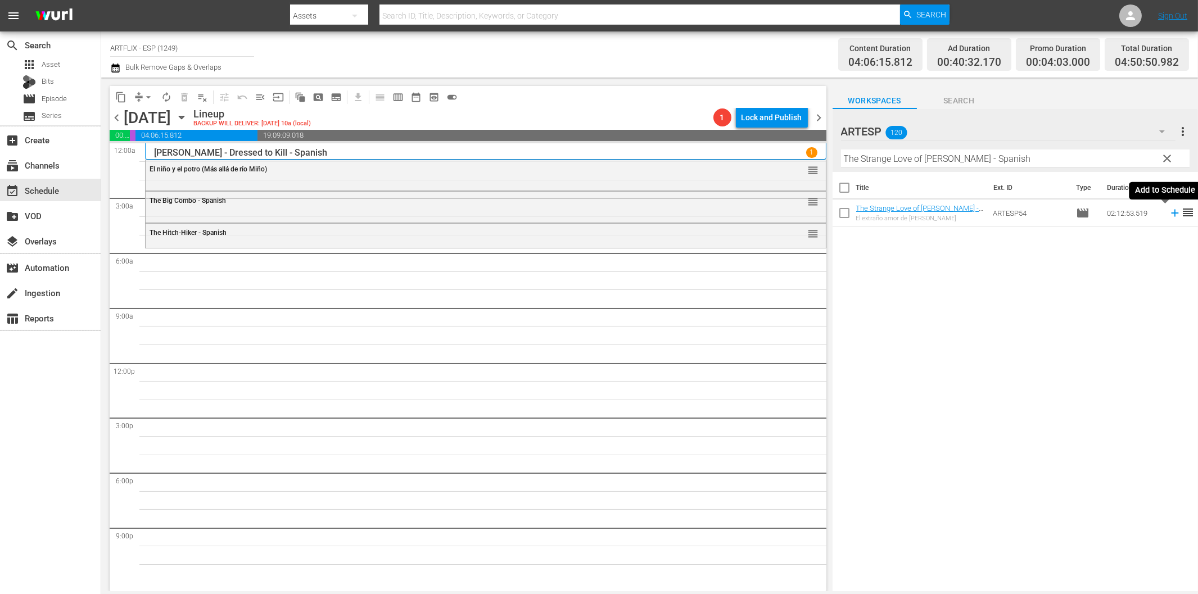
click at [1169, 214] on icon at bounding box center [1175, 213] width 12 height 12
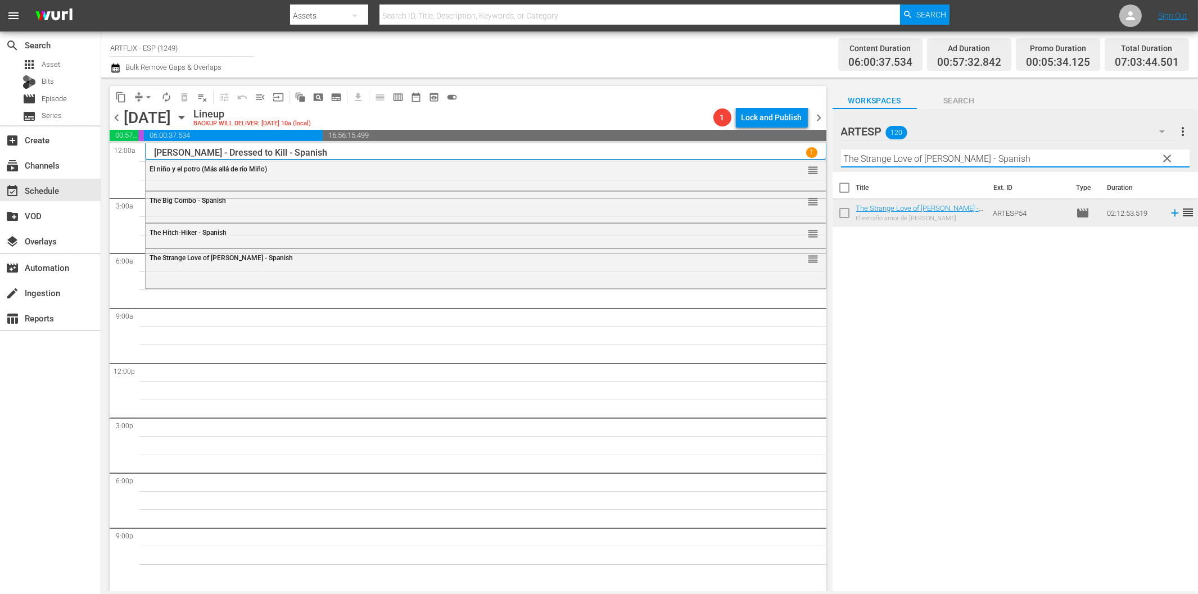
click at [879, 159] on input "The Strange Love of [PERSON_NAME] - Spanish" at bounding box center [1015, 159] width 349 height 18
paste input "Flying Deuce"
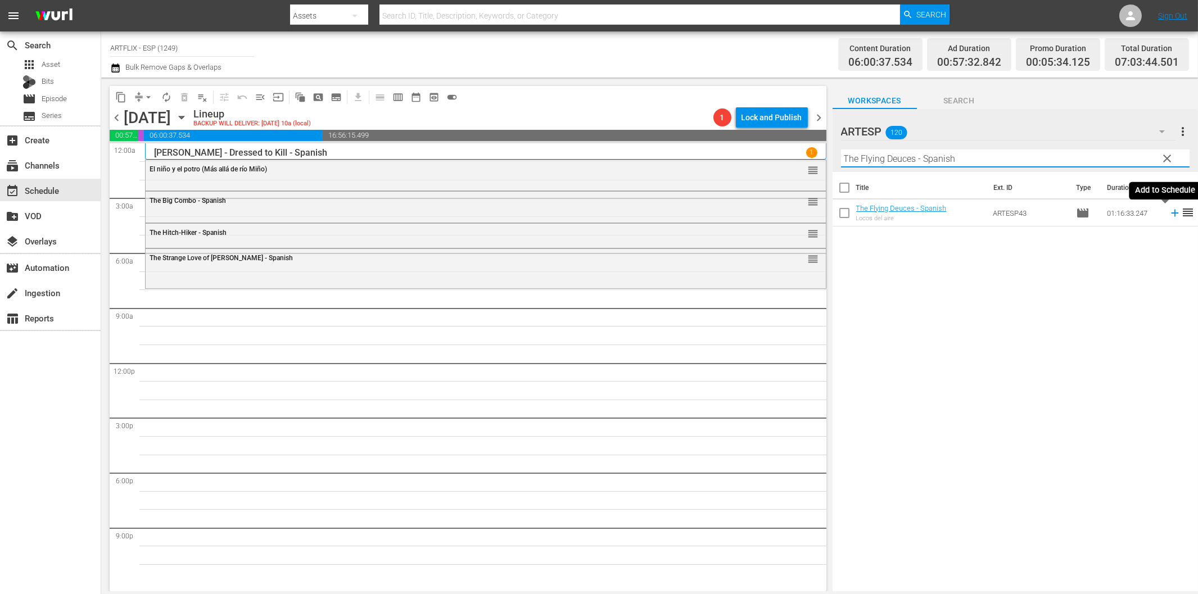
click at [1169, 214] on icon at bounding box center [1175, 213] width 12 height 12
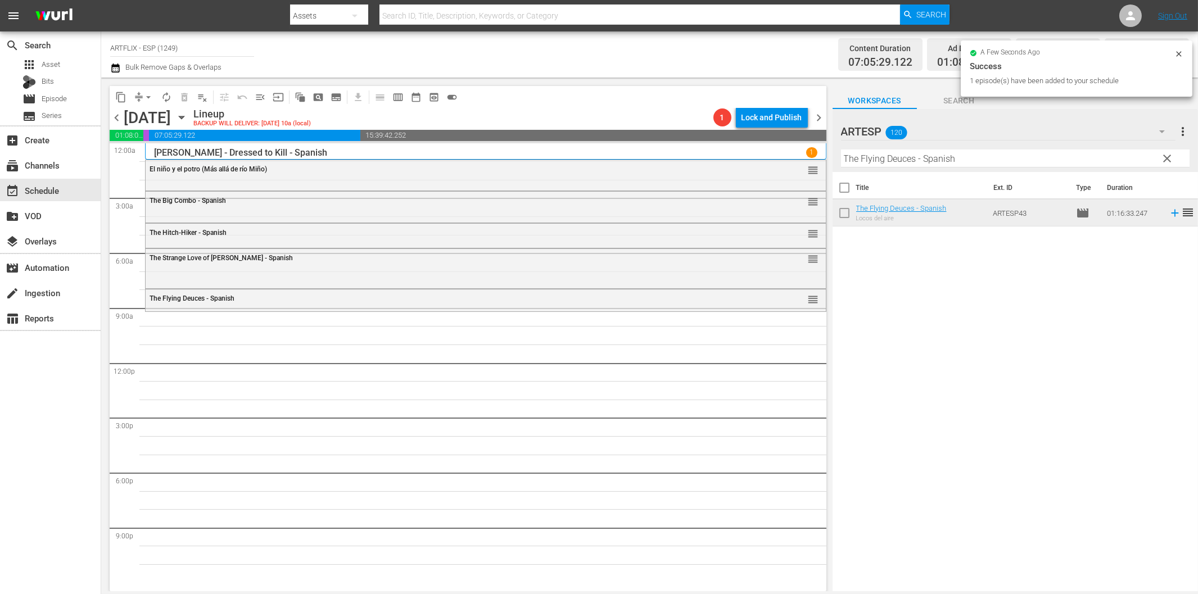
click at [882, 158] on input "The Flying Deuces - Spanish" at bounding box center [1015, 159] width 349 height 18
paste input "[PERSON_NAME] Return"
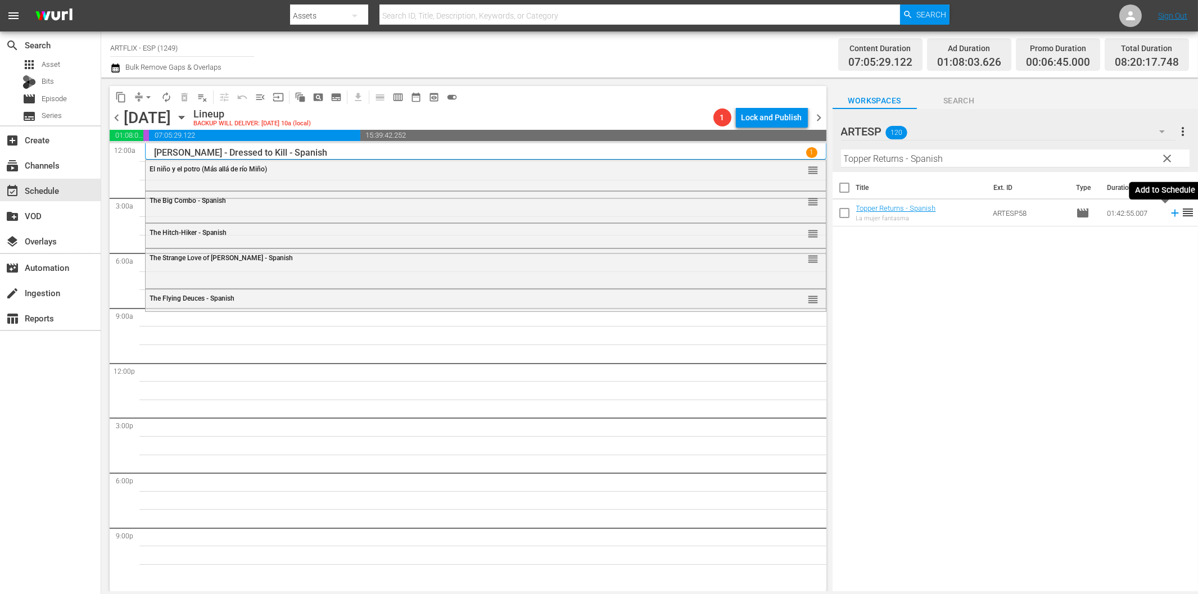
click at [1169, 212] on icon at bounding box center [1175, 213] width 12 height 12
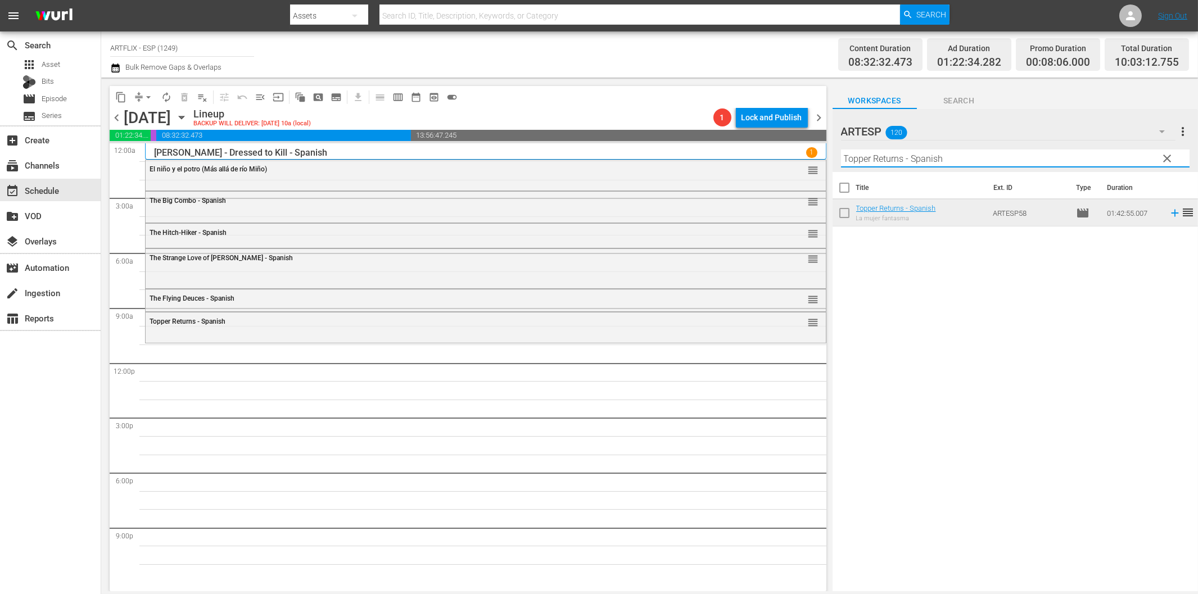
click at [928, 161] on input "Topper Returns - Spanish" at bounding box center [1015, 159] width 349 height 18
paste input "Love Laughs at [PERSON_NAME]"
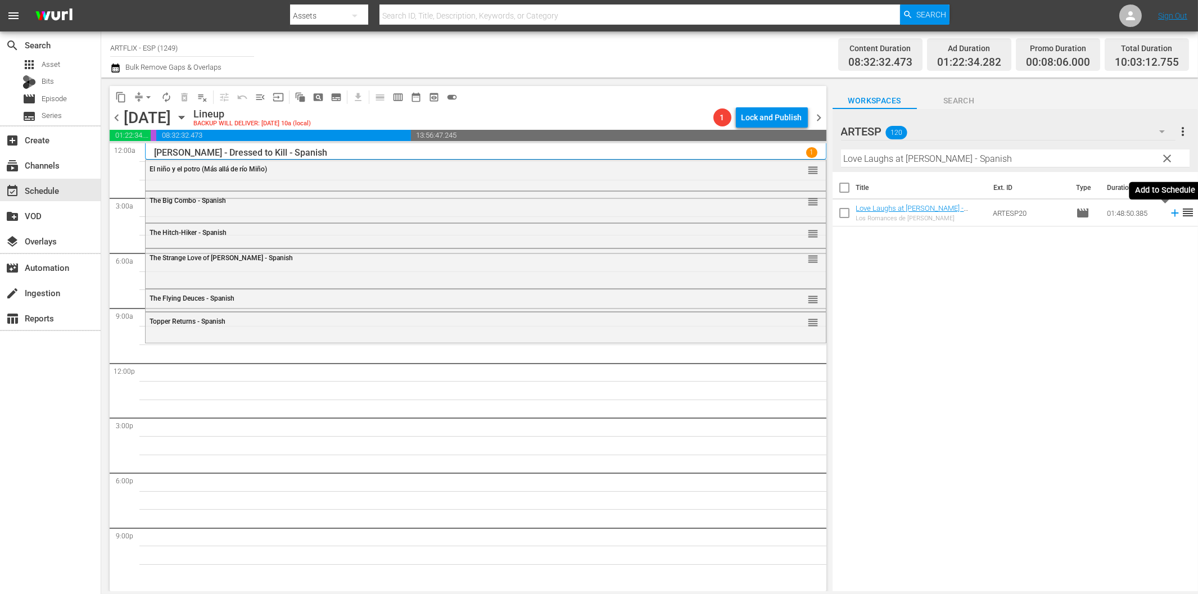
click at [1169, 215] on icon at bounding box center [1175, 213] width 12 height 12
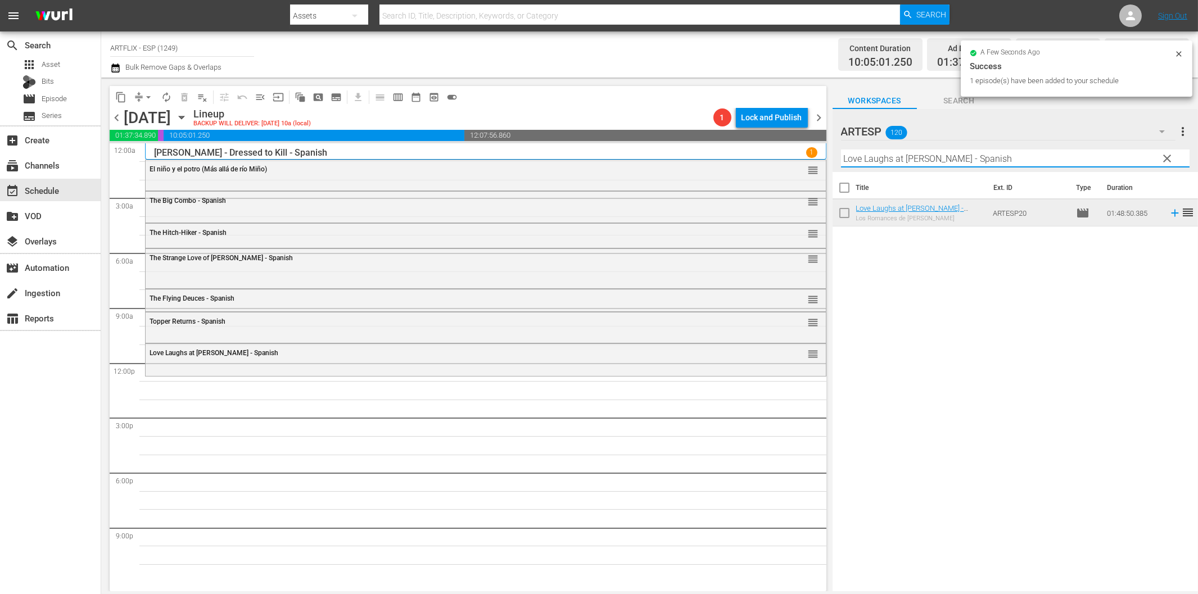
click at [904, 155] on input "Love Laughs at [PERSON_NAME] - Spanish" at bounding box center [1015, 159] width 349 height 18
paste input "Secretaria brasileña (Springtime in the Rockies)"
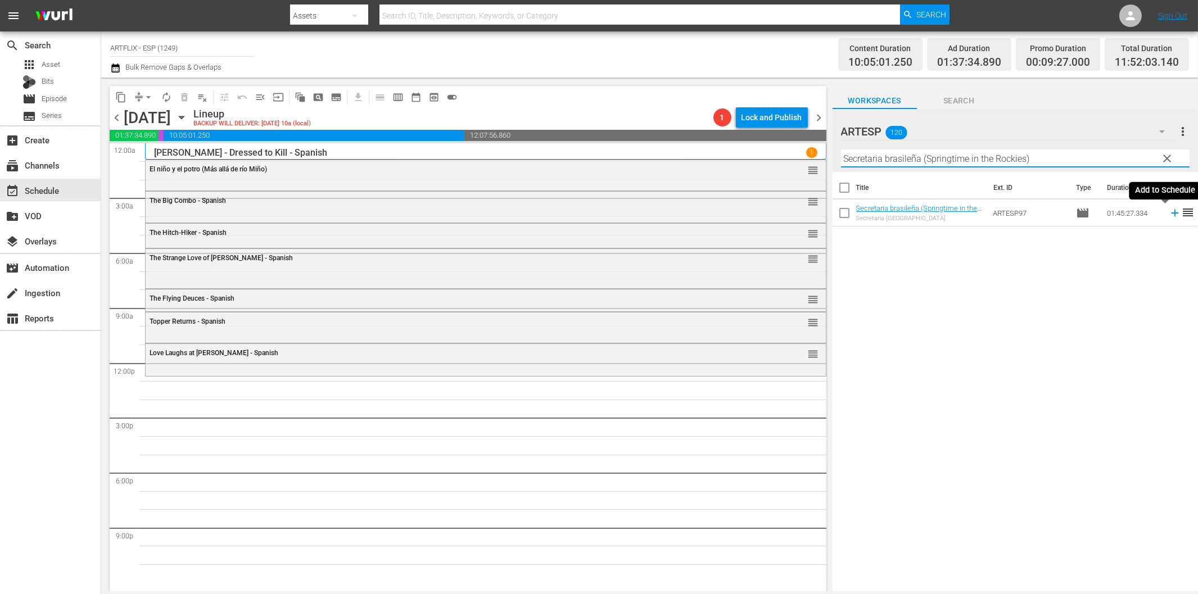
click at [1169, 214] on icon at bounding box center [1175, 213] width 12 height 12
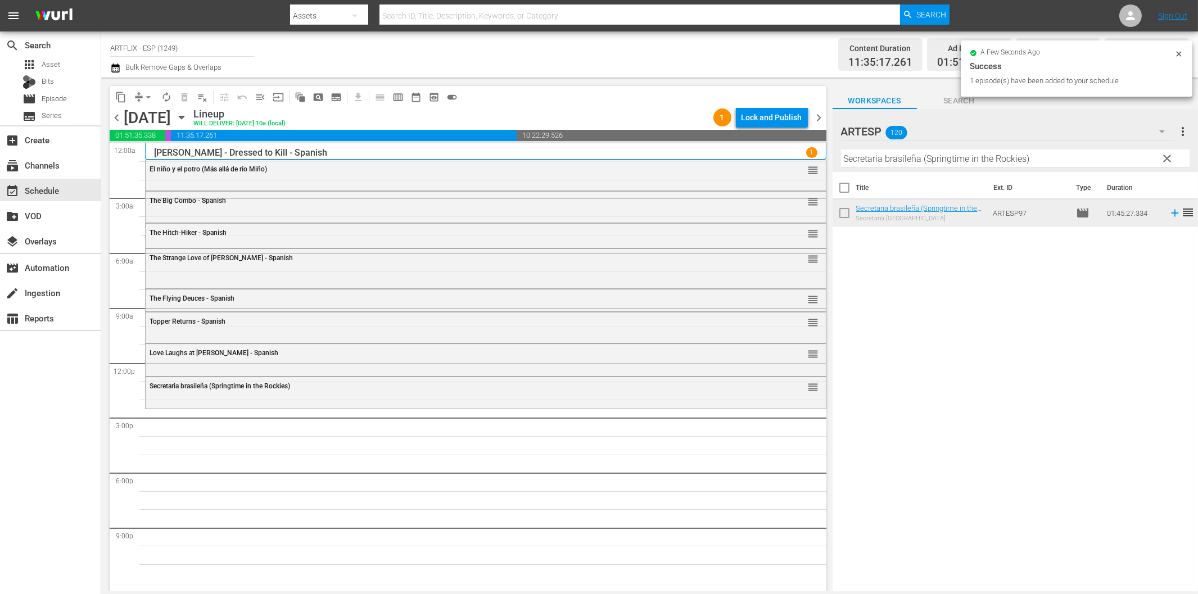
click at [903, 161] on input "Secretaria brasileña (Springtime in the Rockies)" at bounding box center [1015, 159] width 349 height 18
paste input "Mi querida secretaria (My Dear Secretary"
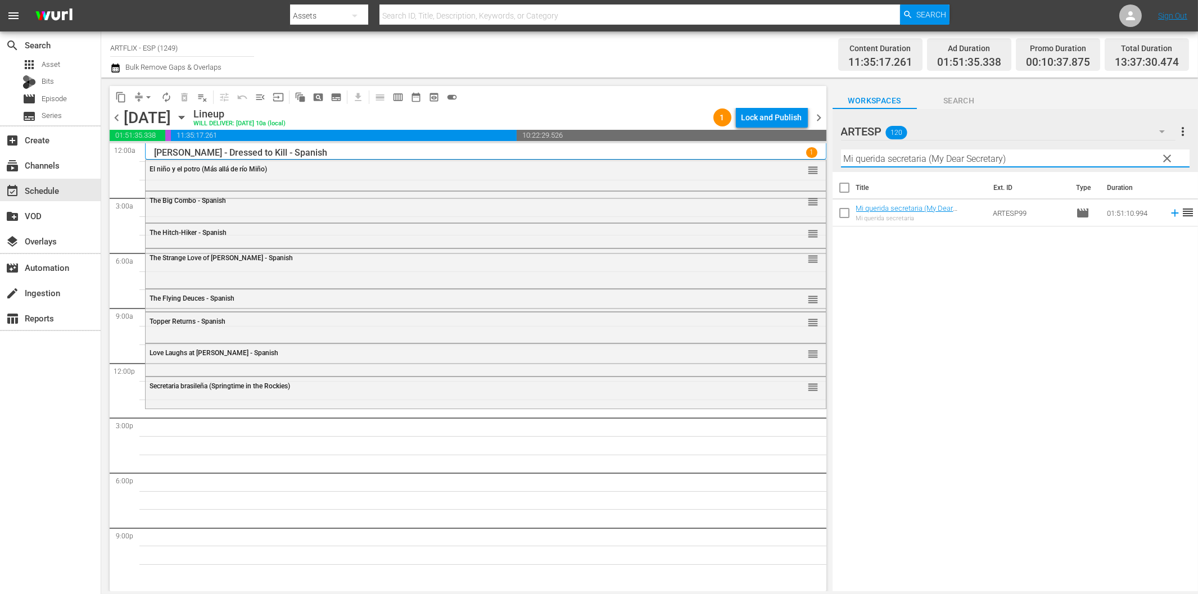
click at [1169, 214] on icon at bounding box center [1175, 213] width 12 height 12
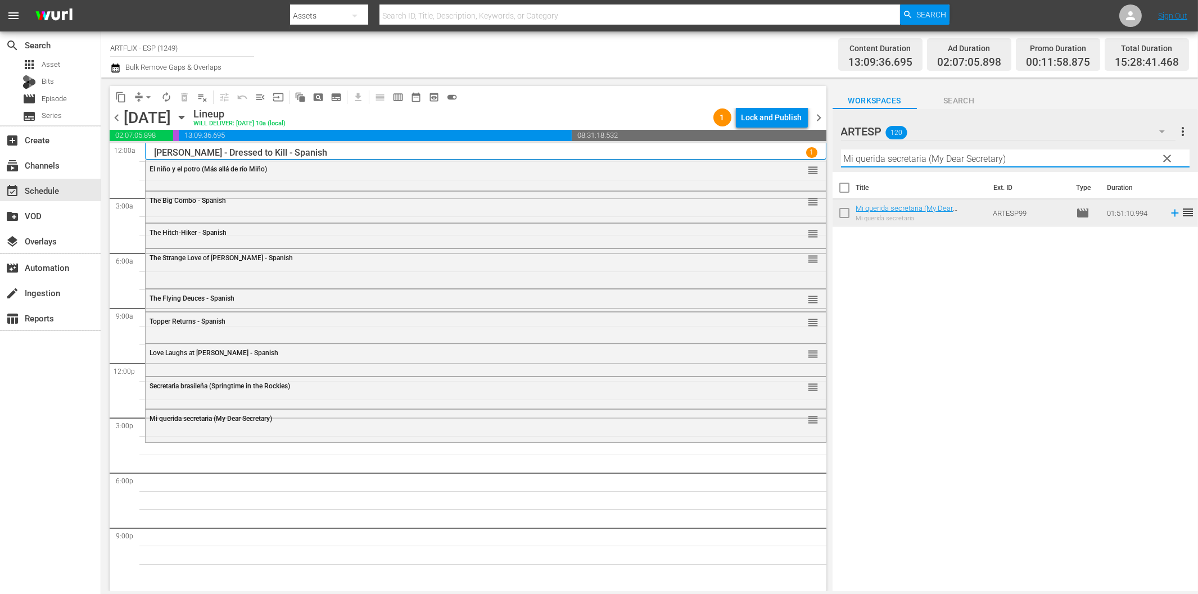
click at [965, 156] on input "Mi querida secretaria (My Dear Secretary)" at bounding box center [1015, 159] width 349 height 18
paste input "El_fantasma_de_la_opera_(The_Phantom_of_the_Opera)_Colorized"
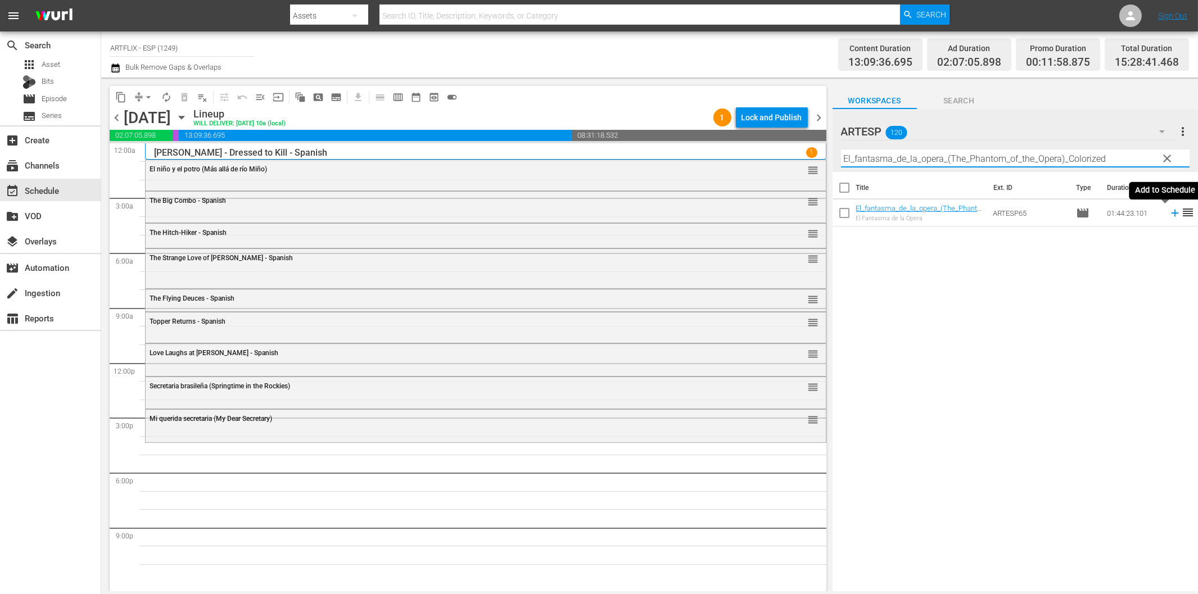
click at [1169, 215] on icon at bounding box center [1175, 213] width 12 height 12
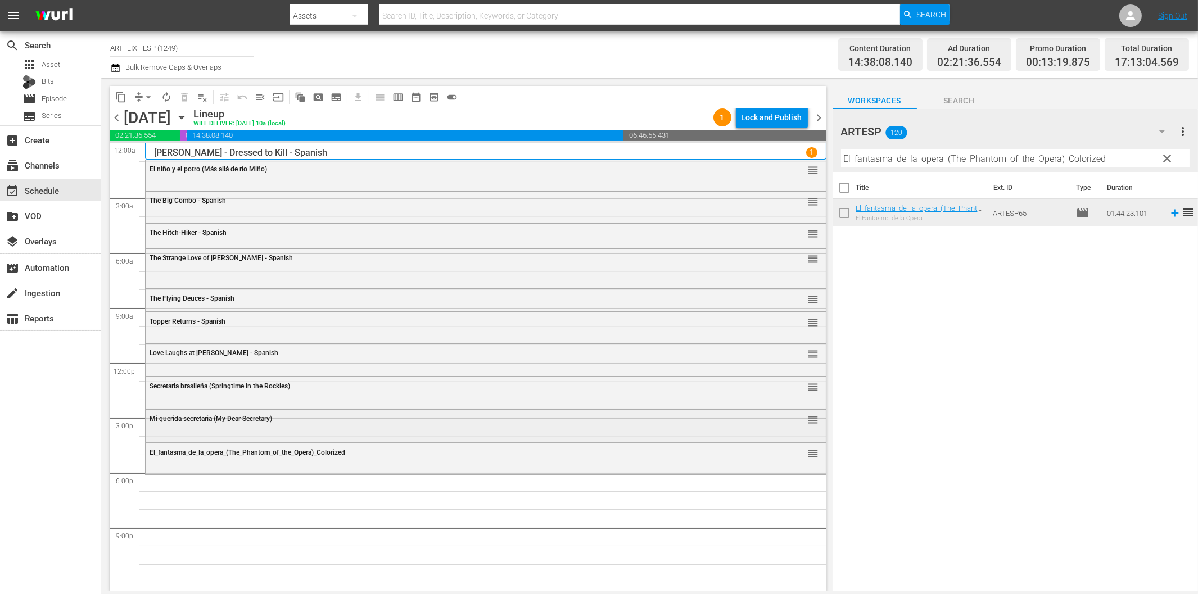
click at [308, 422] on div "Mi querida secretaria (My Dear Secretary)" at bounding box center [455, 419] width 610 height 8
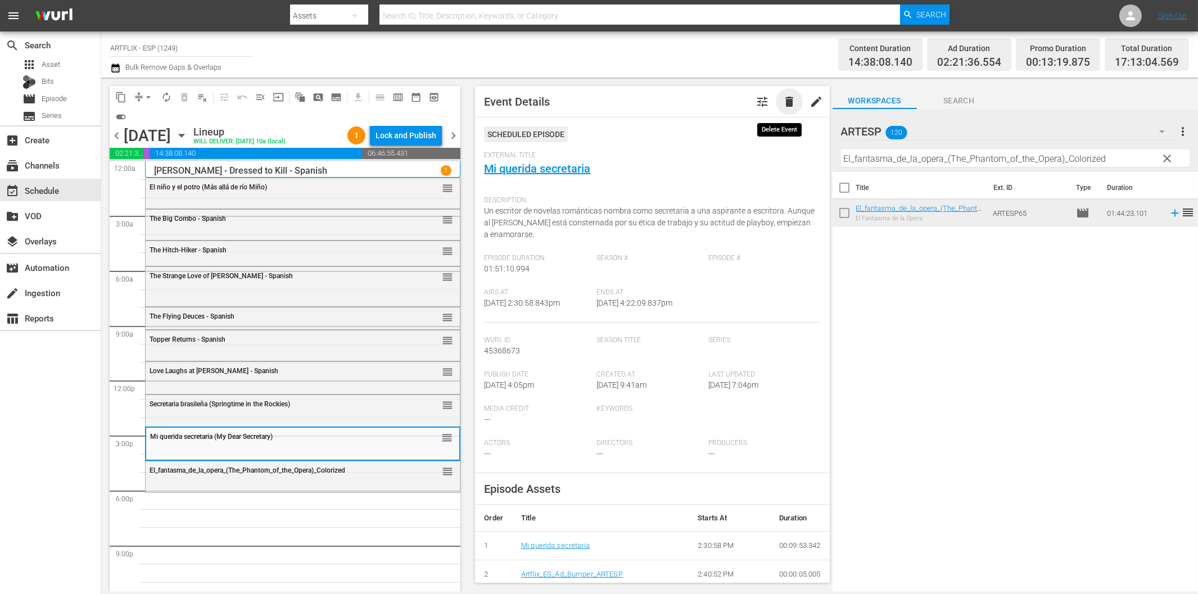
click at [783, 97] on span "delete" at bounding box center [789, 101] width 13 height 13
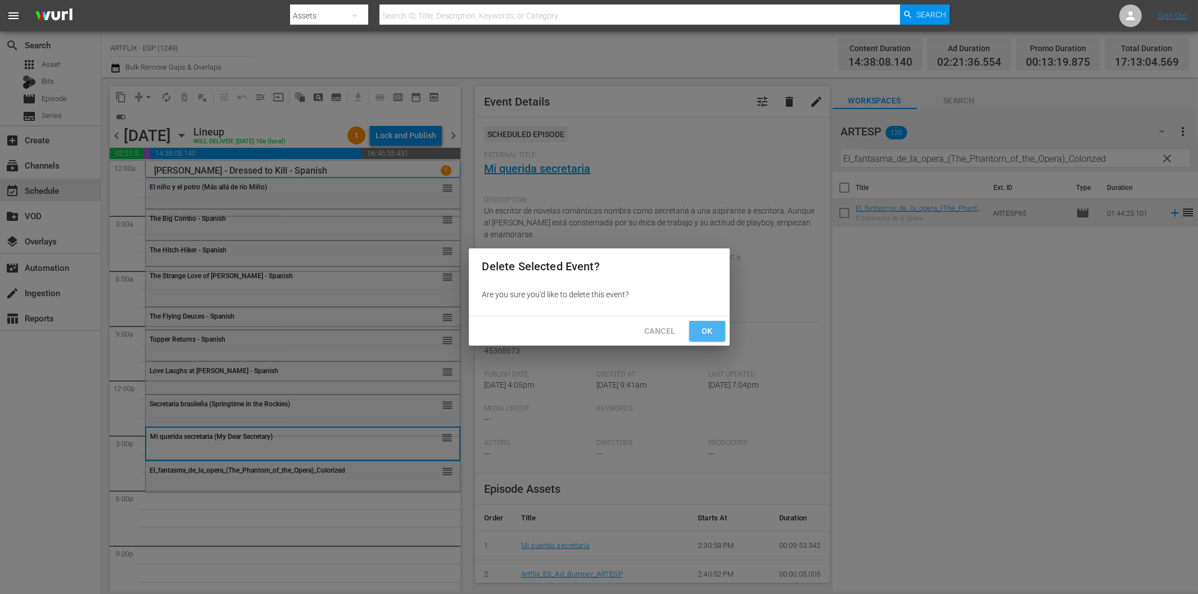
click at [710, 331] on span "Ok" at bounding box center [707, 331] width 18 height 14
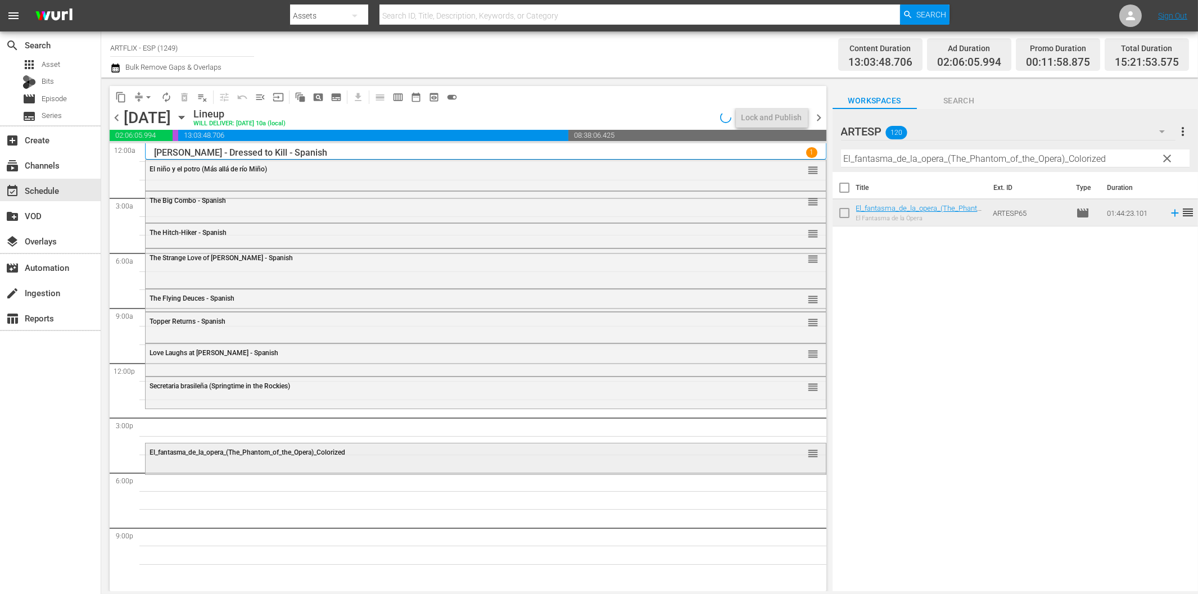
click at [284, 450] on span "El_fantasma_de_la_opera_(The_Phantom_of_the_Opera)_Colorized" at bounding box center [248, 453] width 196 height 8
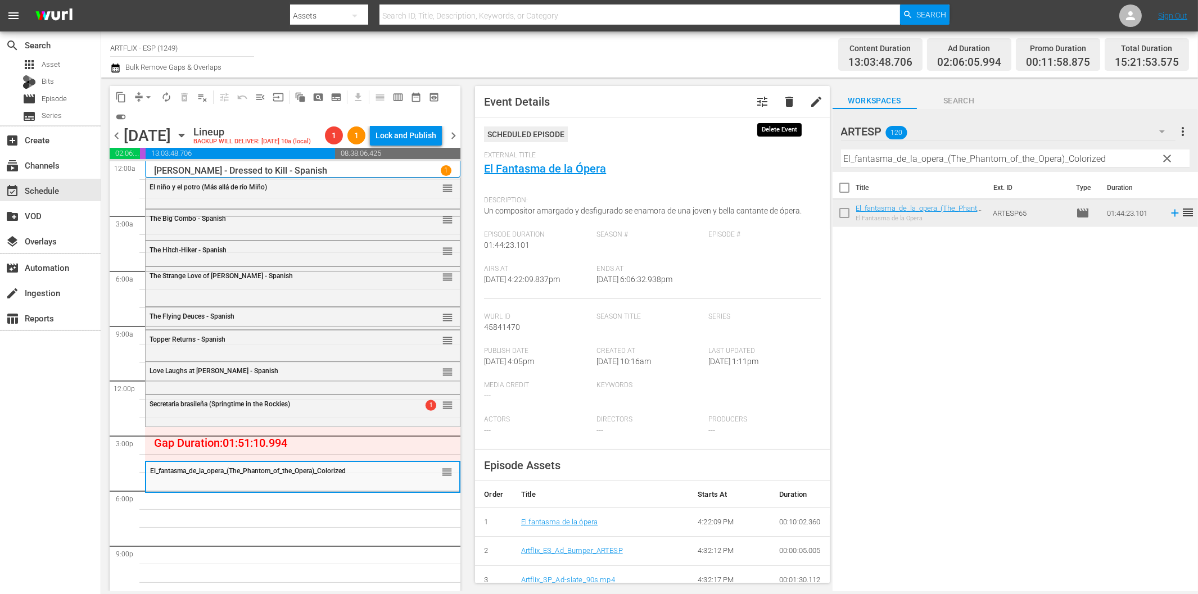
click at [783, 98] on span "delete" at bounding box center [789, 101] width 13 height 13
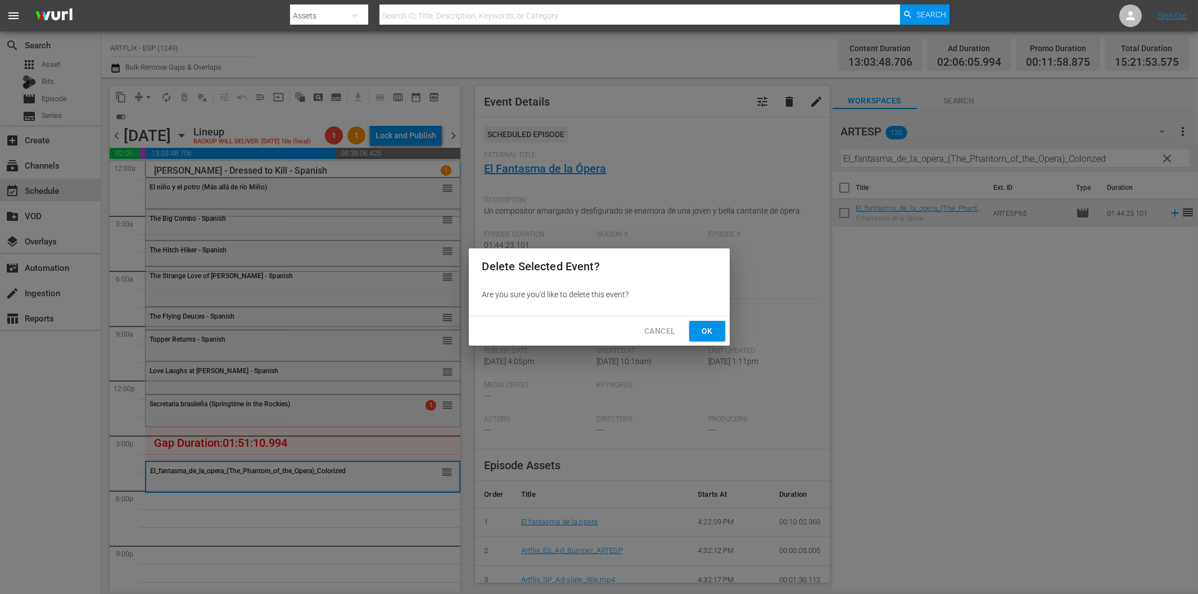
drag, startPoint x: 710, startPoint y: 336, endPoint x: 703, endPoint y: 325, distance: 12.6
click at [709, 336] on span "Ok" at bounding box center [707, 331] width 18 height 14
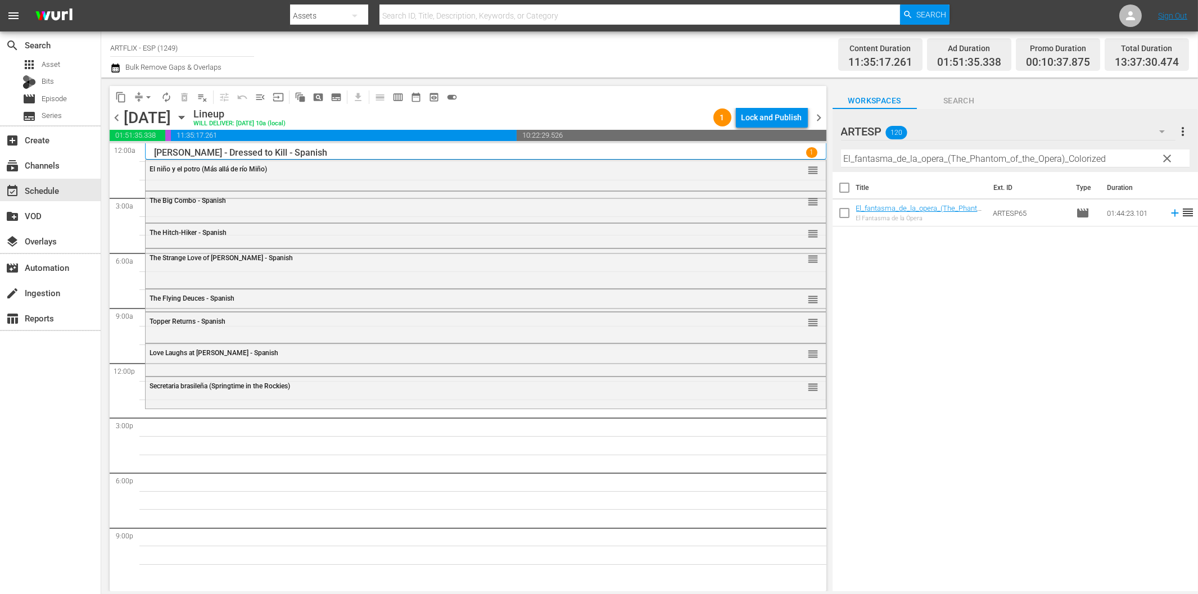
click at [917, 160] on input "El_fantasma_de_la_opera_(The_Phantom_of_the_Opera)_Colorized" at bounding box center [1015, 159] width 349 height 18
paste input "The New Adventures of Tarzan - Spanish"
click at [1171, 215] on icon at bounding box center [1174, 213] width 7 height 7
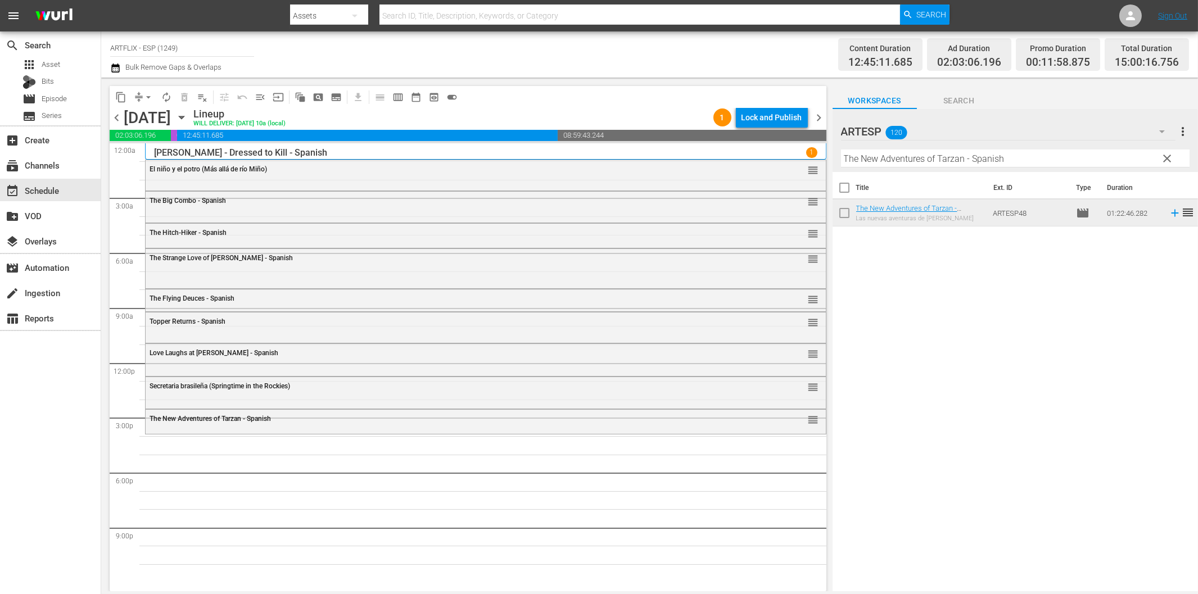
click at [990, 164] on input "The New Adventures of Tarzan - Spanish" at bounding box center [1015, 159] width 349 height 18
paste input "Mi querida secretaria (My Dear Secretary)"
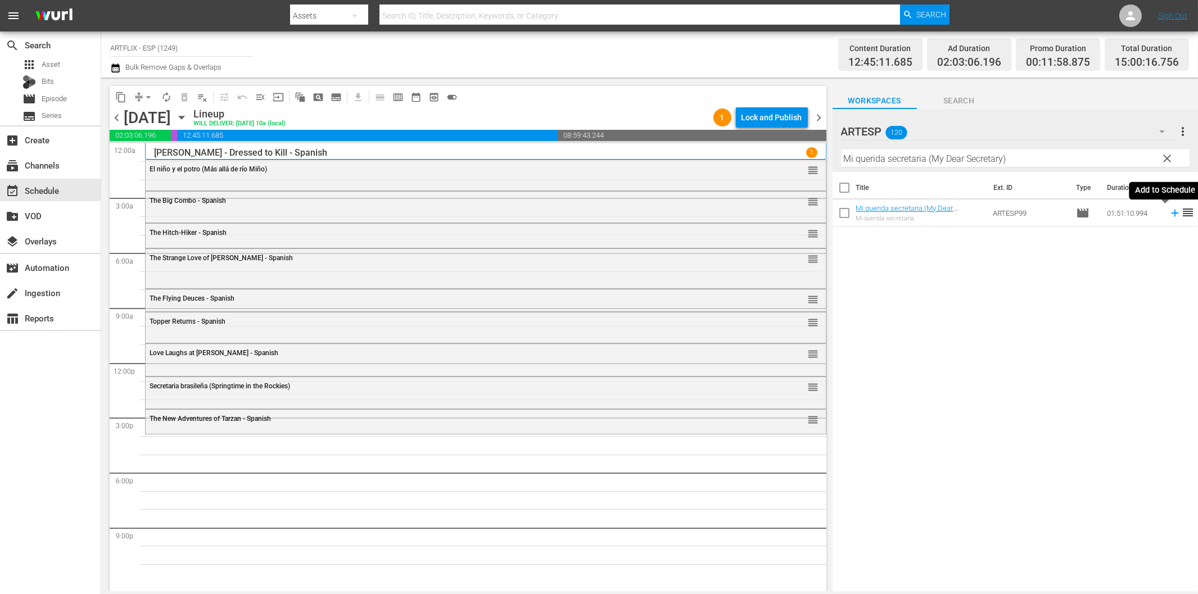
click at [1169, 212] on icon at bounding box center [1175, 213] width 12 height 12
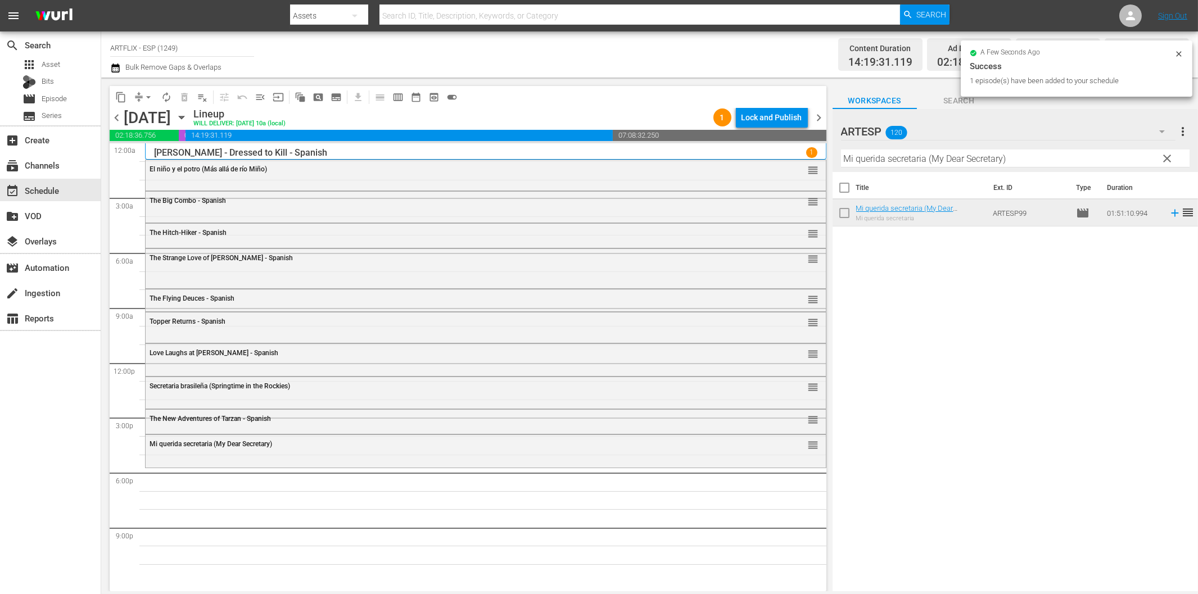
click at [898, 162] on input "Mi querida secretaria (My Dear Secretary)" at bounding box center [1015, 159] width 349 height 18
paste input "El_fantasma_de_la_opera_(The_Phantom_of_the_Opera)_Colorized"
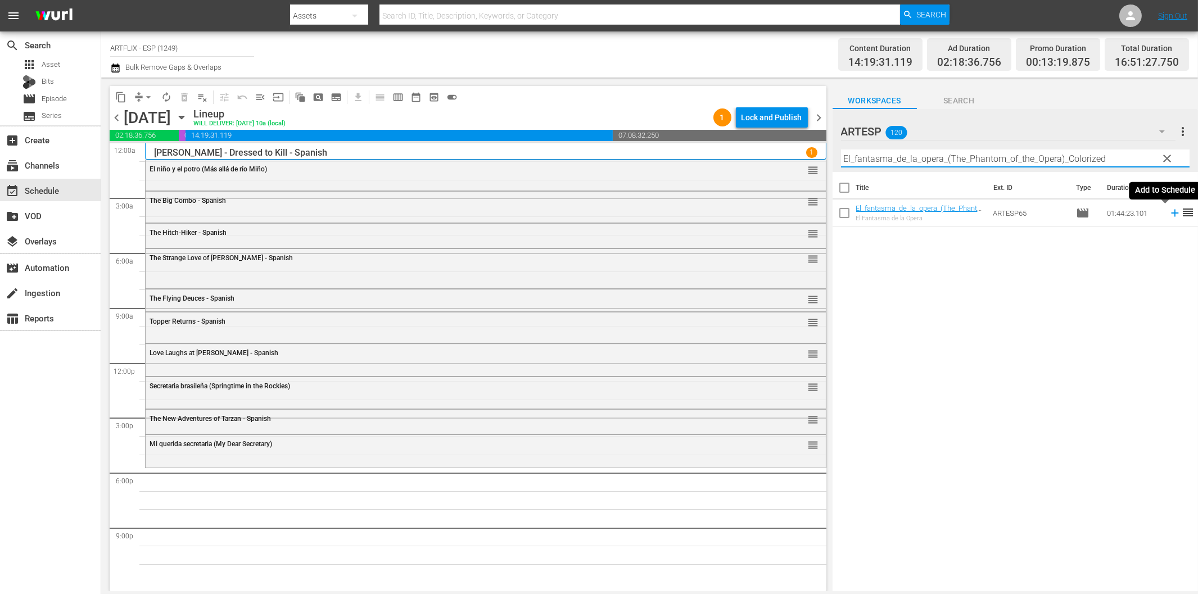
drag, startPoint x: 1165, startPoint y: 211, endPoint x: 1129, endPoint y: 216, distance: 36.3
click at [1169, 212] on icon at bounding box center [1175, 213] width 12 height 12
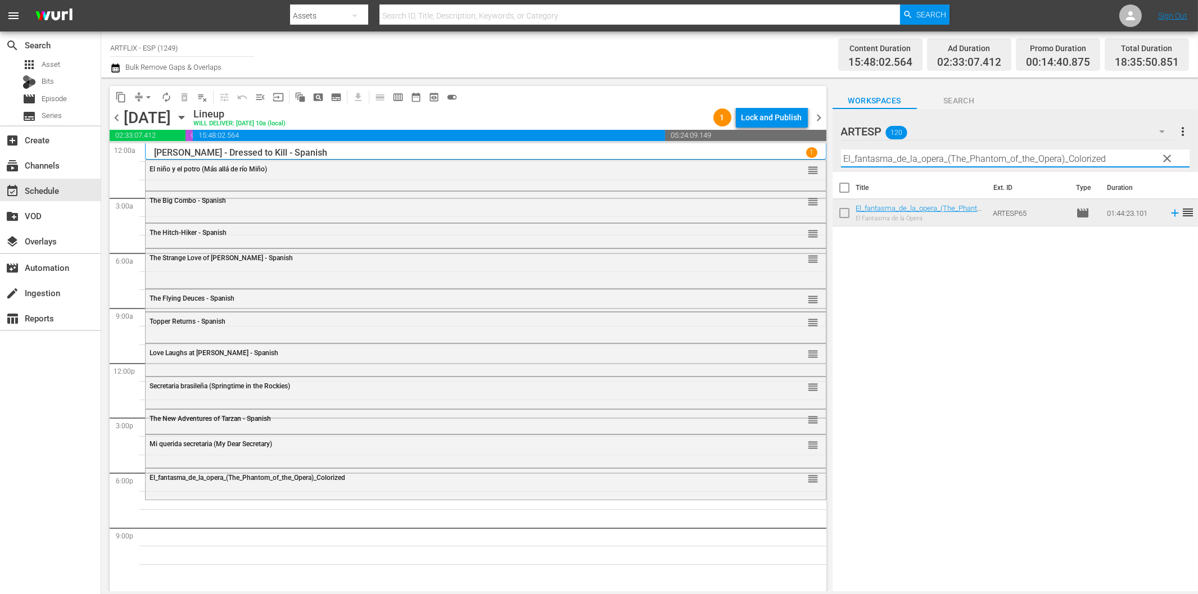
click at [998, 160] on input "El_fantasma_de_la_opera_(The_Phantom_of_the_Opera)_Colorized" at bounding box center [1015, 159] width 349 height 18
paste input "Shock - Spanish"
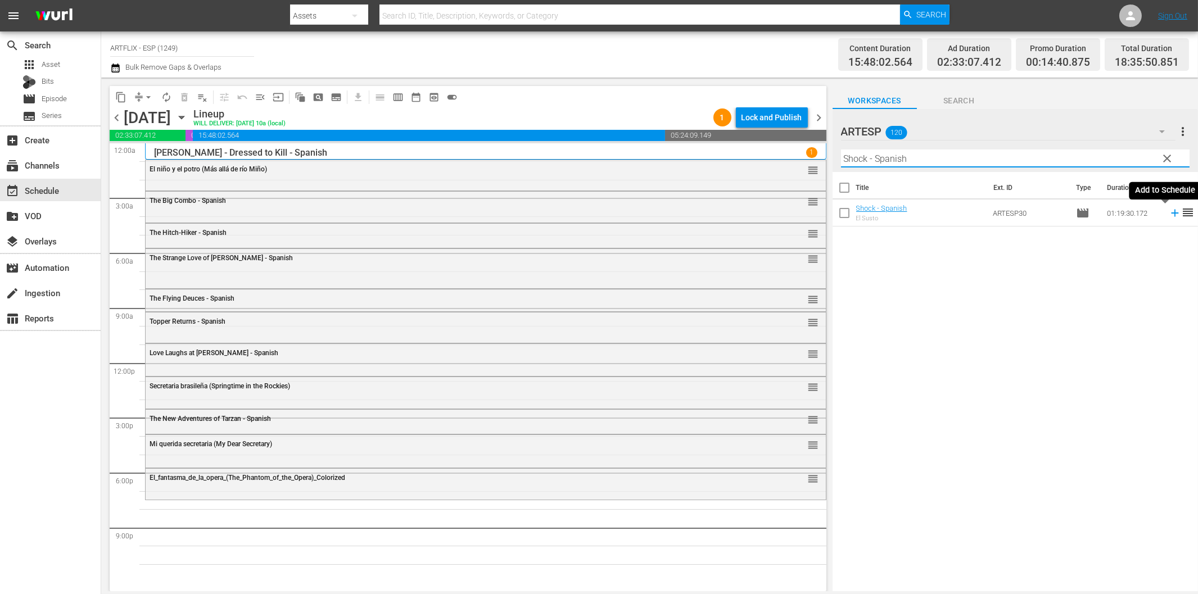
click at [1169, 211] on icon at bounding box center [1175, 213] width 12 height 12
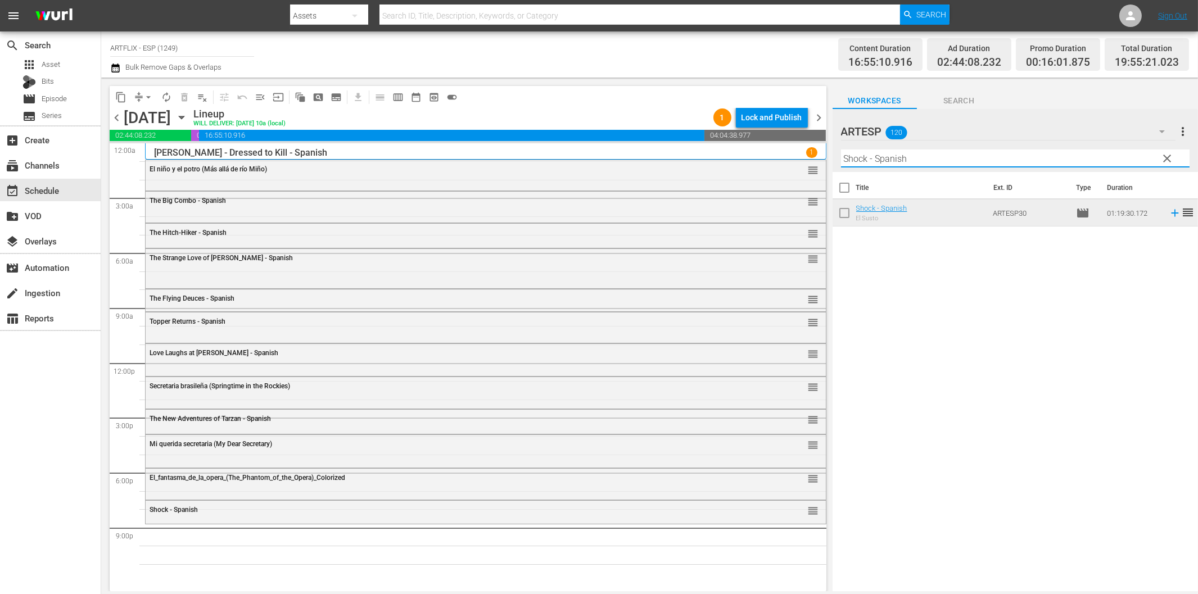
click at [930, 160] on input "Shock - Spanish" at bounding box center [1015, 159] width 349 height 18
paste input "Night of the Living Dead"
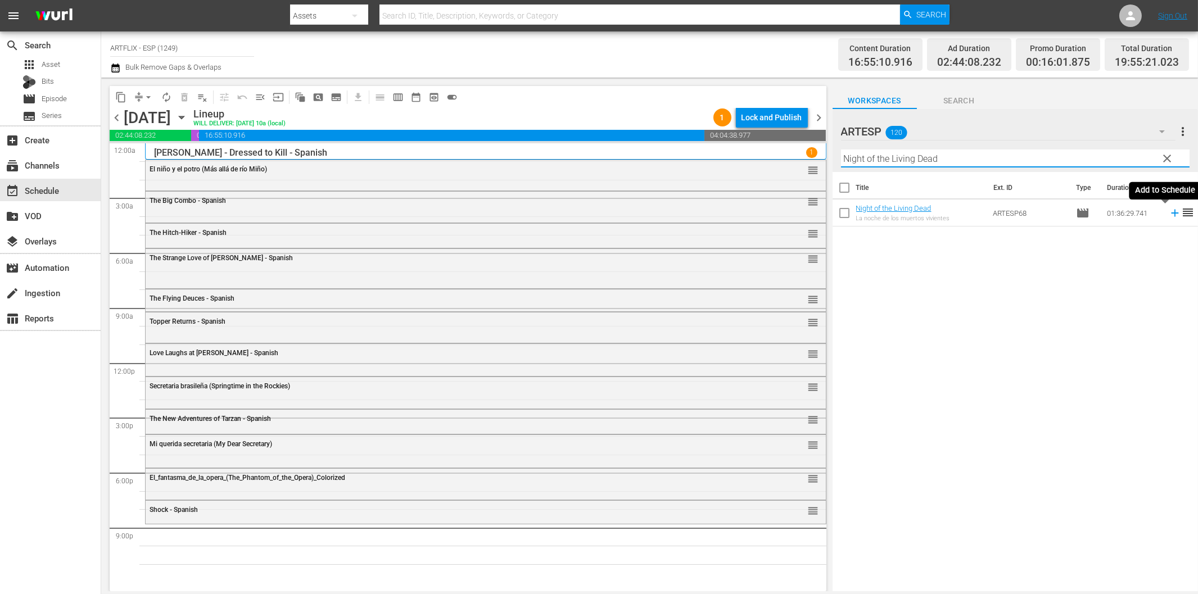
click at [1171, 214] on icon at bounding box center [1174, 213] width 7 height 7
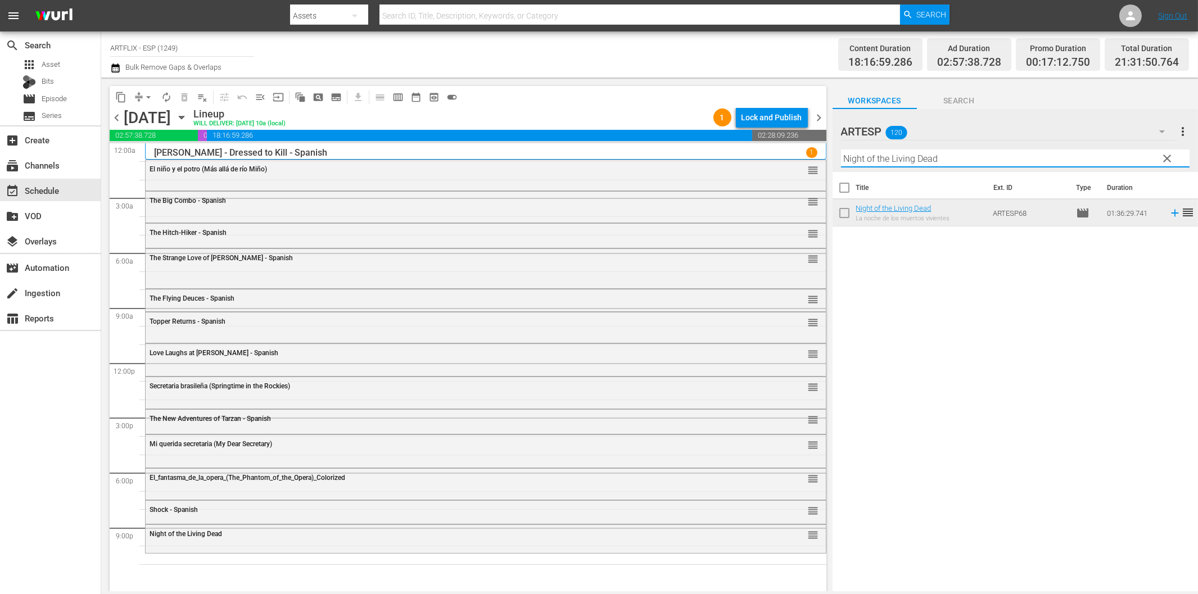
click at [974, 160] on input "Night of the Living Dead" at bounding box center [1015, 159] width 349 height 18
paste input "Sangre en el [PERSON_NAME] de Drácula (Blood of Dracula's Castle)"
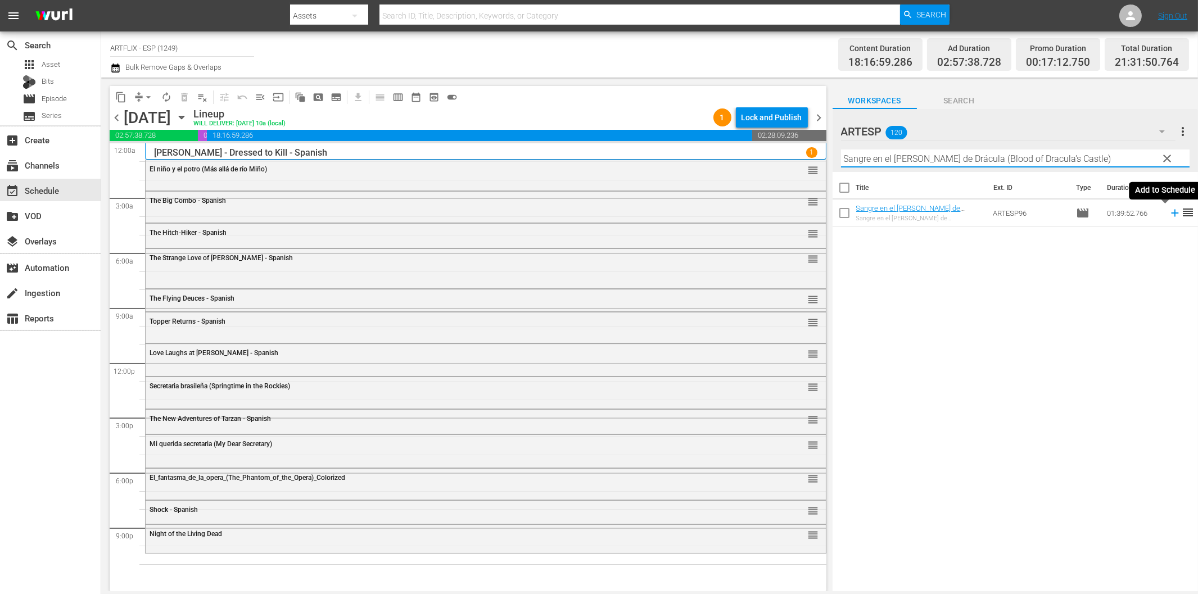
click at [1171, 214] on icon at bounding box center [1174, 213] width 7 height 7
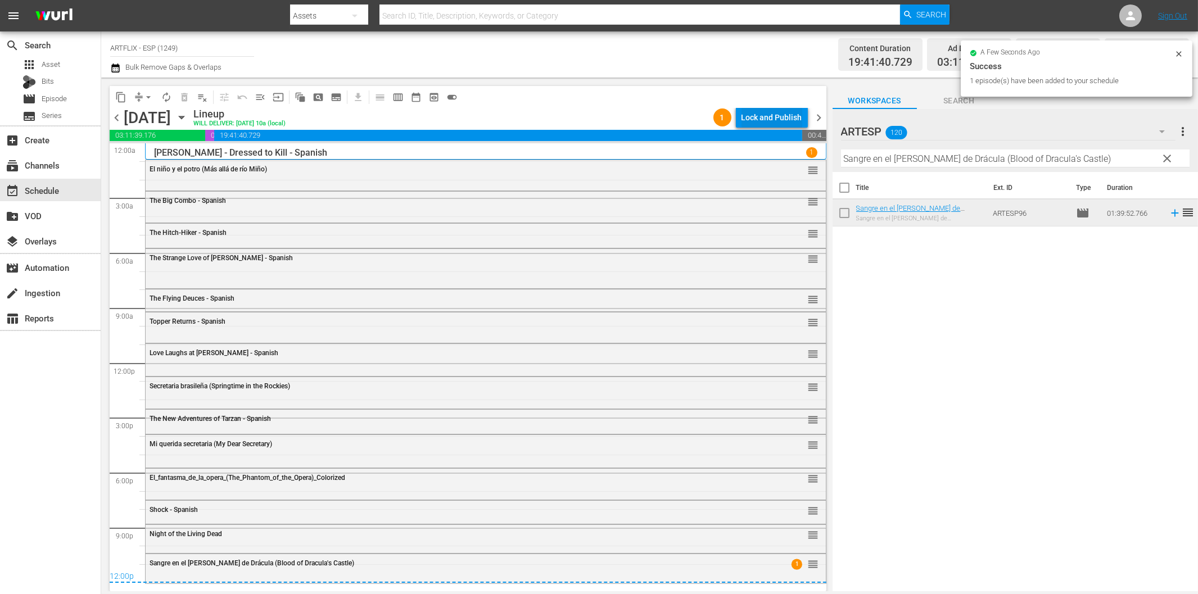
click at [780, 111] on div "Lock and Publish" at bounding box center [772, 117] width 61 height 20
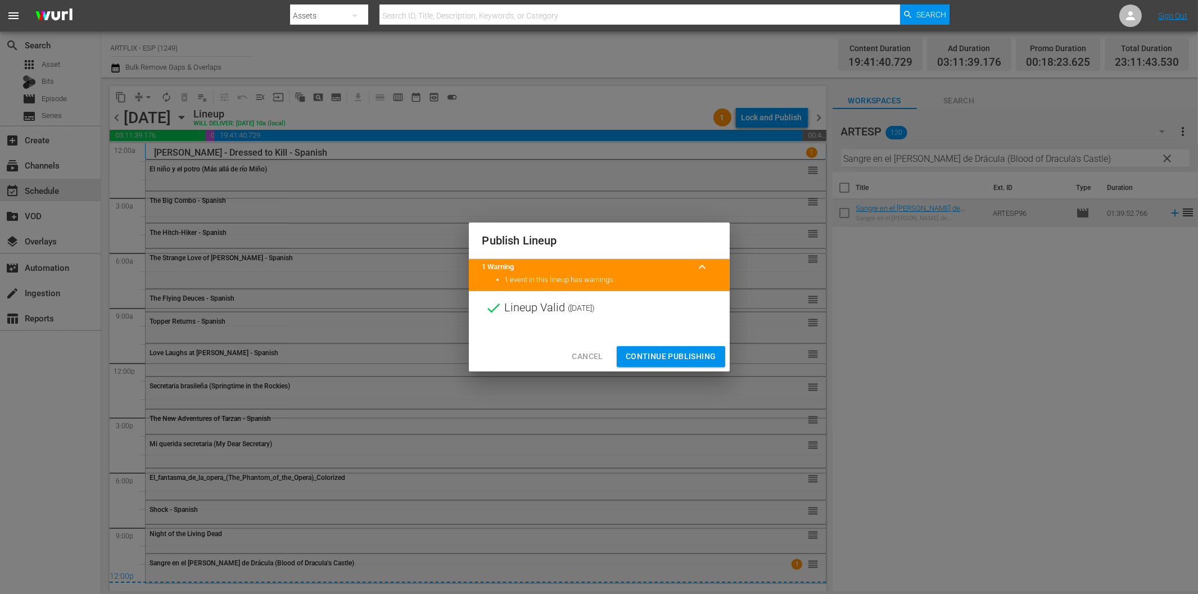
click at [688, 353] on span "Continue Publishing" at bounding box center [671, 357] width 91 height 14
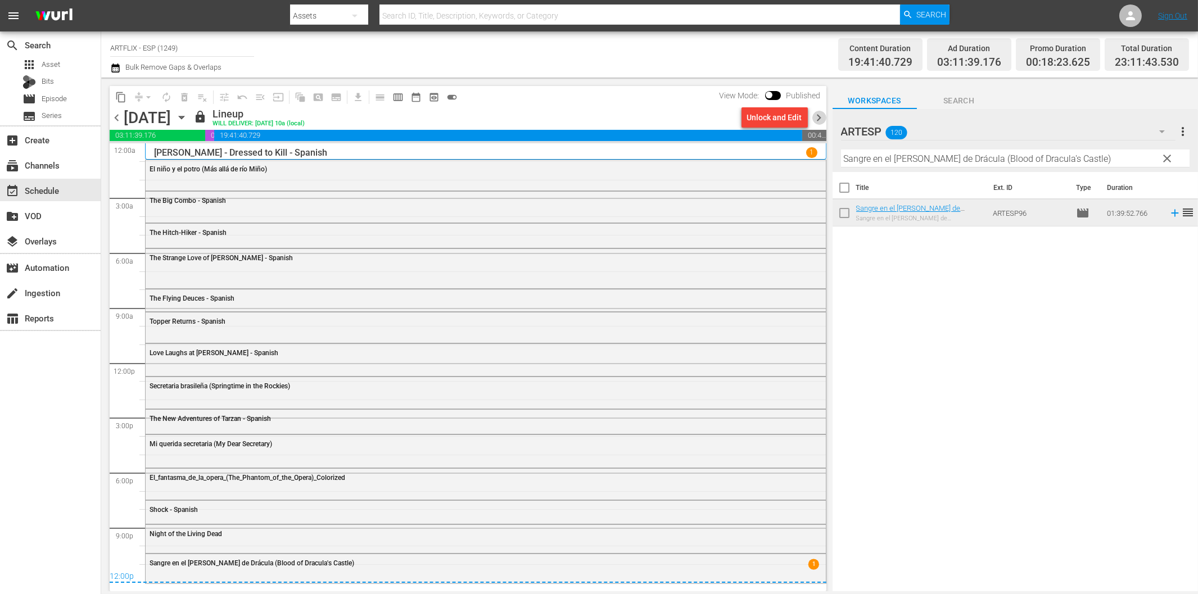
click at [819, 116] on span "chevron_right" at bounding box center [820, 118] width 14 height 14
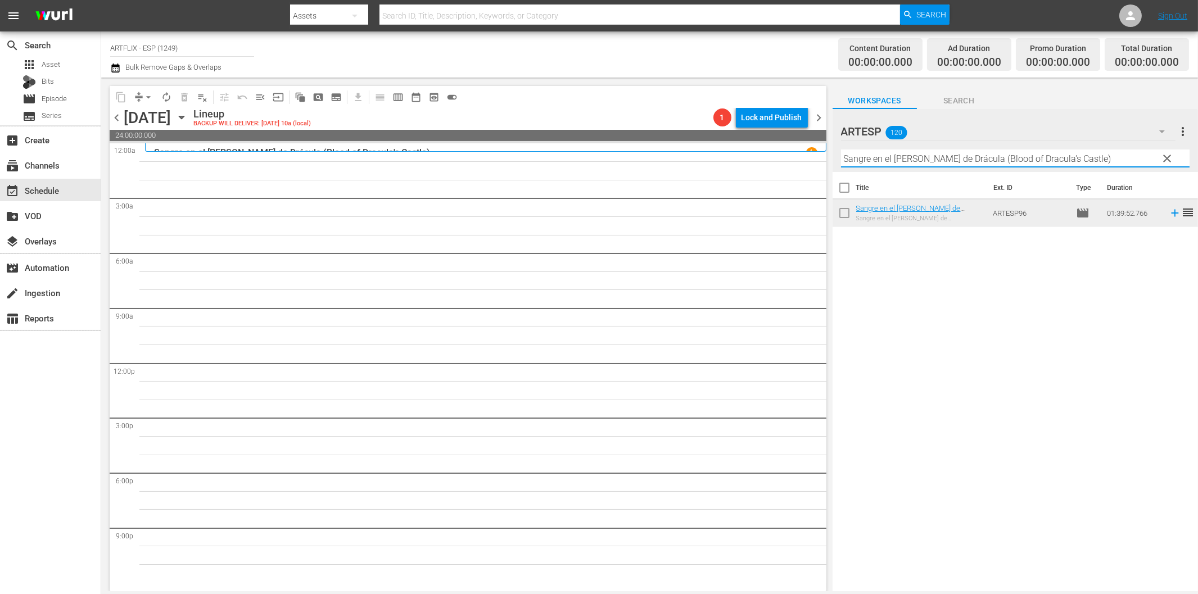
click at [919, 156] on input "Sangre en el [PERSON_NAME] de Drácula (Blood of Dracula's Castle)" at bounding box center [1015, 159] width 349 height 18
paste input "El terror (The Terror"
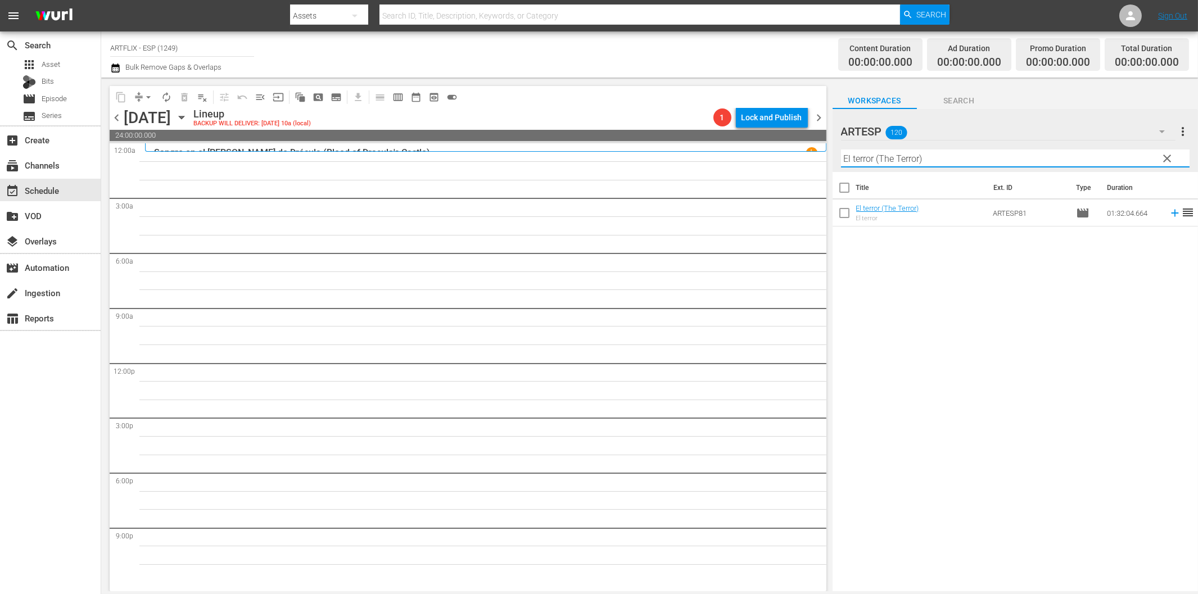
click at [1171, 213] on icon at bounding box center [1174, 213] width 7 height 7
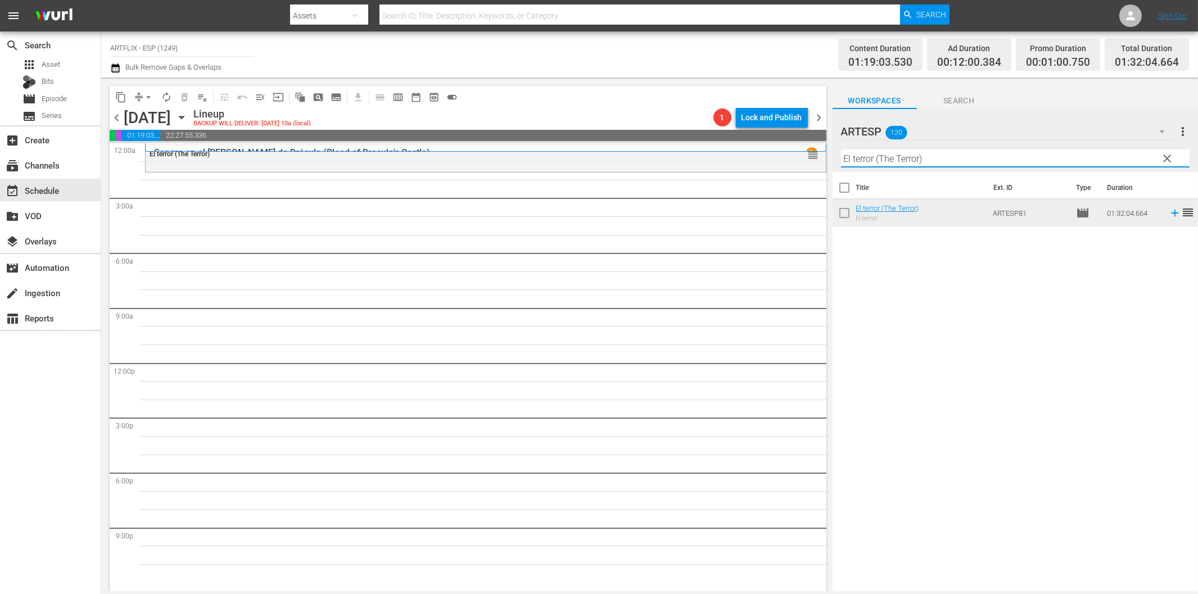
click at [909, 157] on input "El terror (The Terror)" at bounding box center [1015, 159] width 349 height 18
paste input "The Woman in the Window - Spanish"
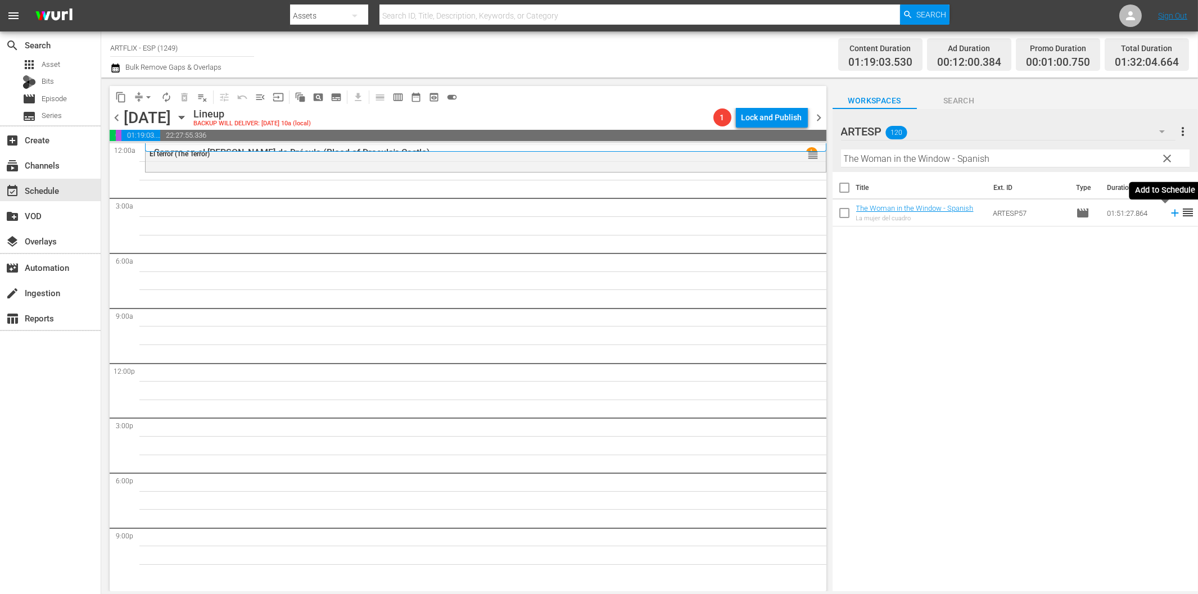
click at [1171, 215] on icon at bounding box center [1174, 213] width 7 height 7
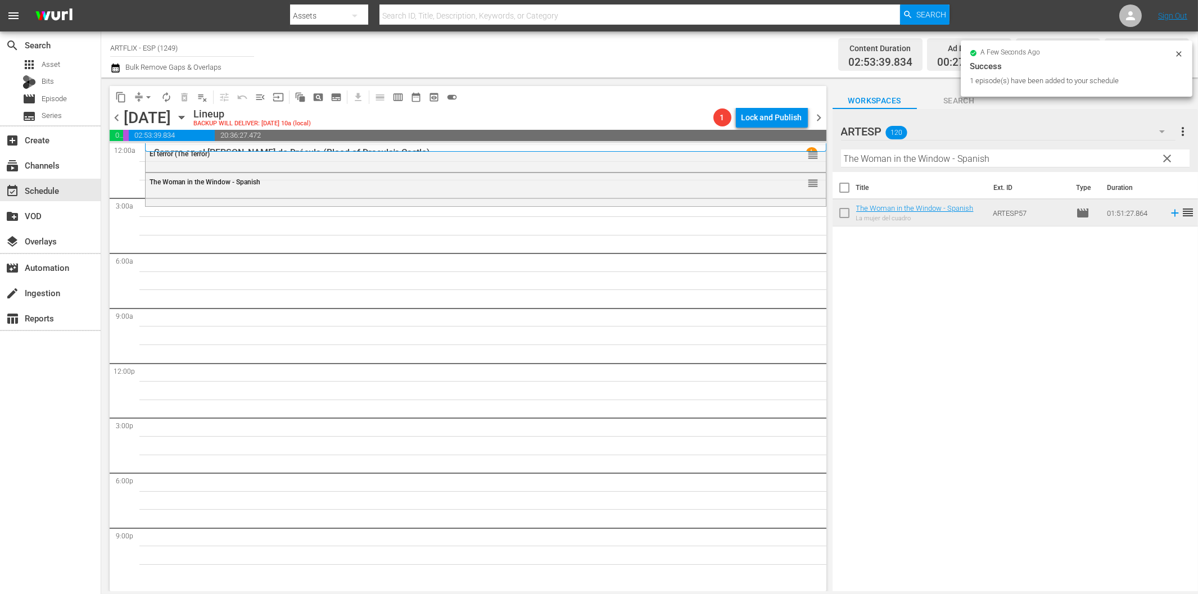
click at [901, 154] on input "The Woman in the Window - Spanish" at bounding box center [1015, 159] width 349 height 18
paste input "Conciencia culpable (Guilty Conscience)"
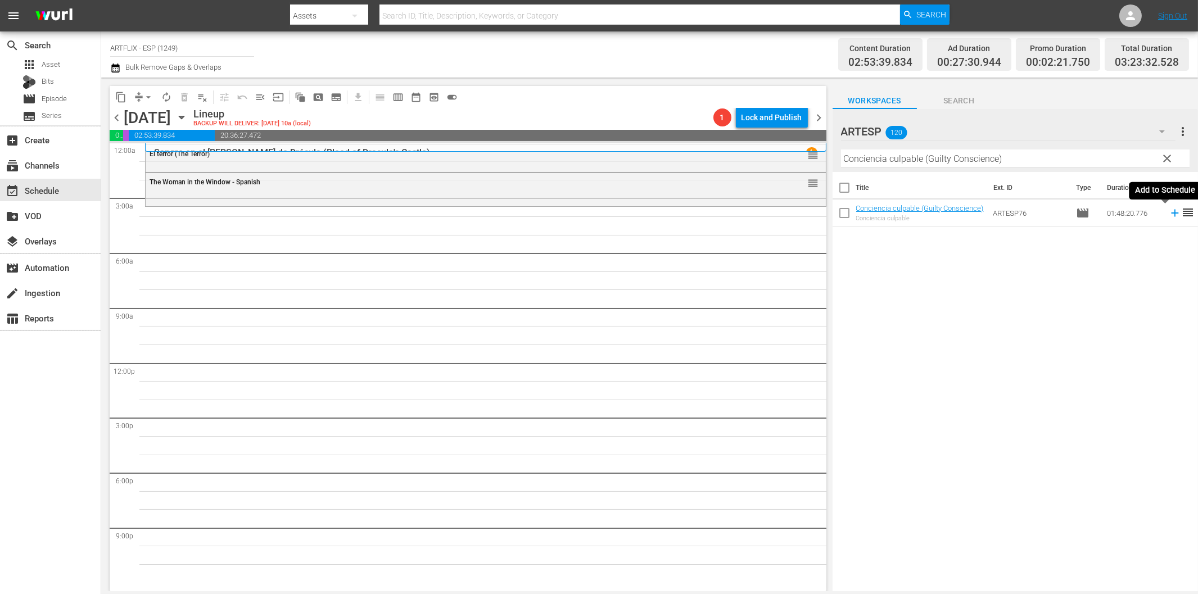
click at [1171, 214] on icon at bounding box center [1174, 213] width 7 height 7
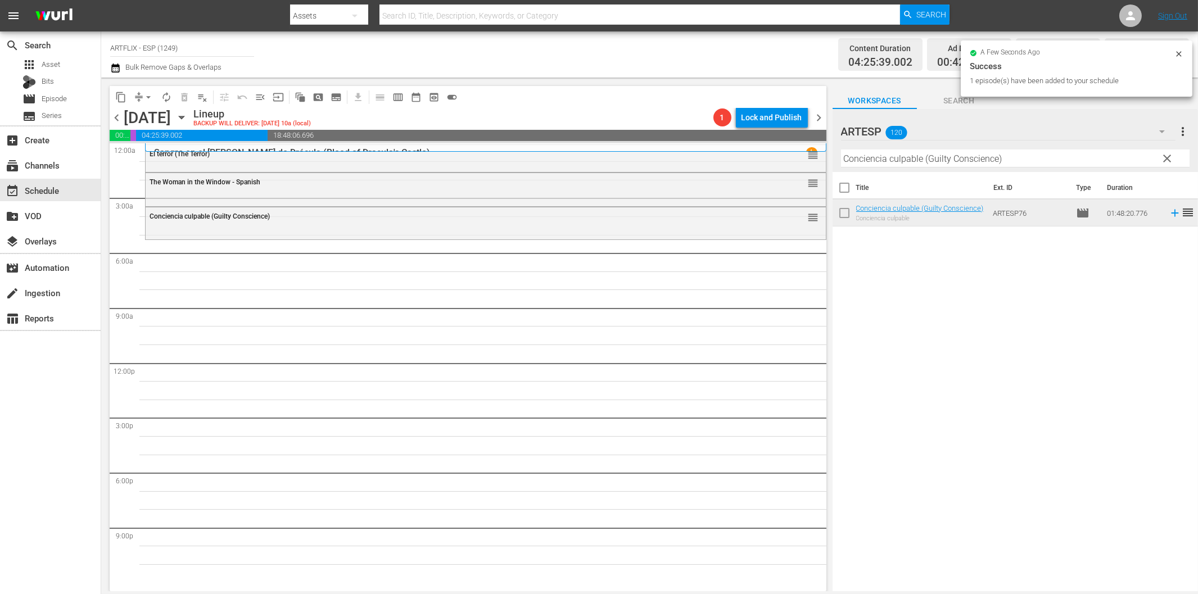
click at [877, 164] on input "Conciencia culpable (Guilty Conscience)" at bounding box center [1015, 159] width 349 height 18
paste input "The Black Book - Spanish"
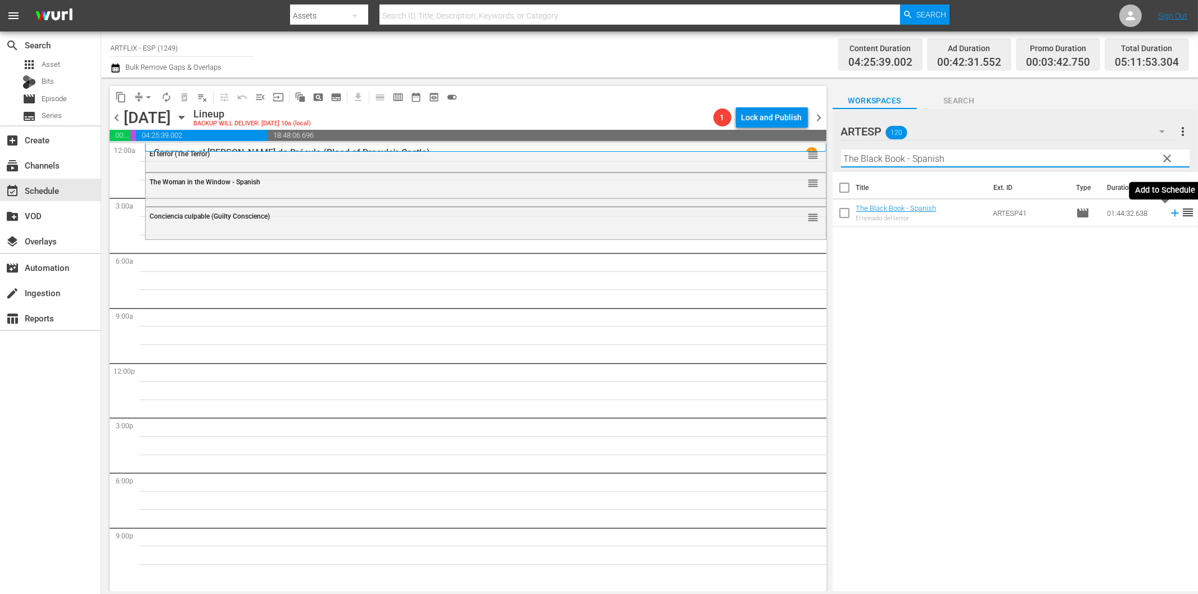
click at [1169, 215] on icon at bounding box center [1175, 213] width 12 height 12
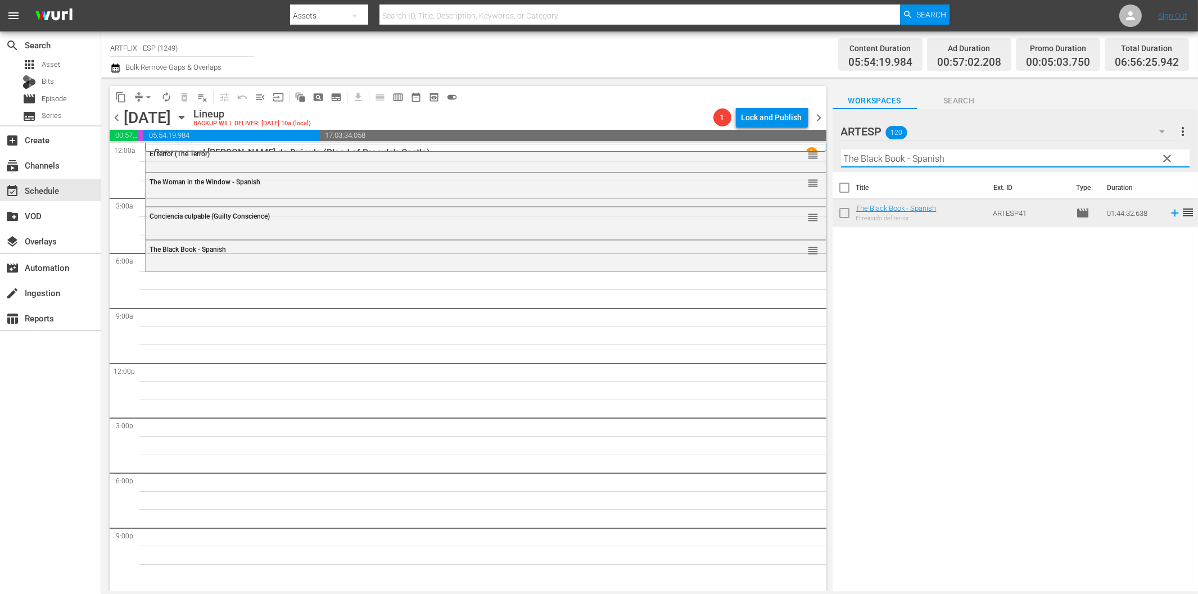
click at [931, 154] on input "The Black Book - Spanish" at bounding box center [1015, 159] width 349 height 18
paste input "Bodas reales (Royal Wedding)"
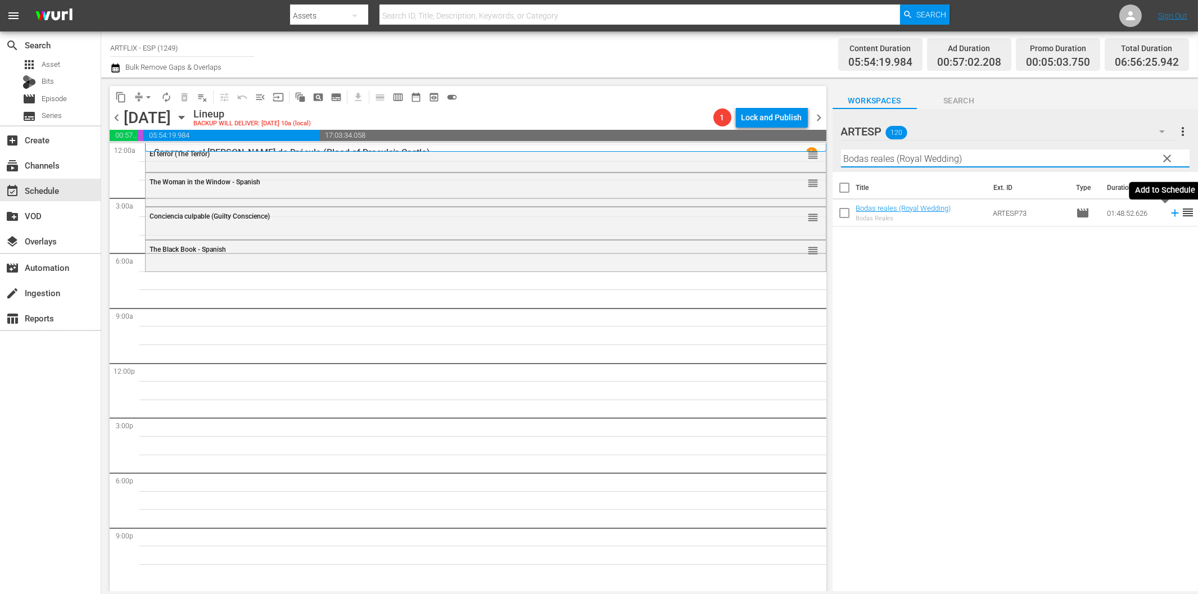
click at [1169, 211] on icon at bounding box center [1175, 213] width 12 height 12
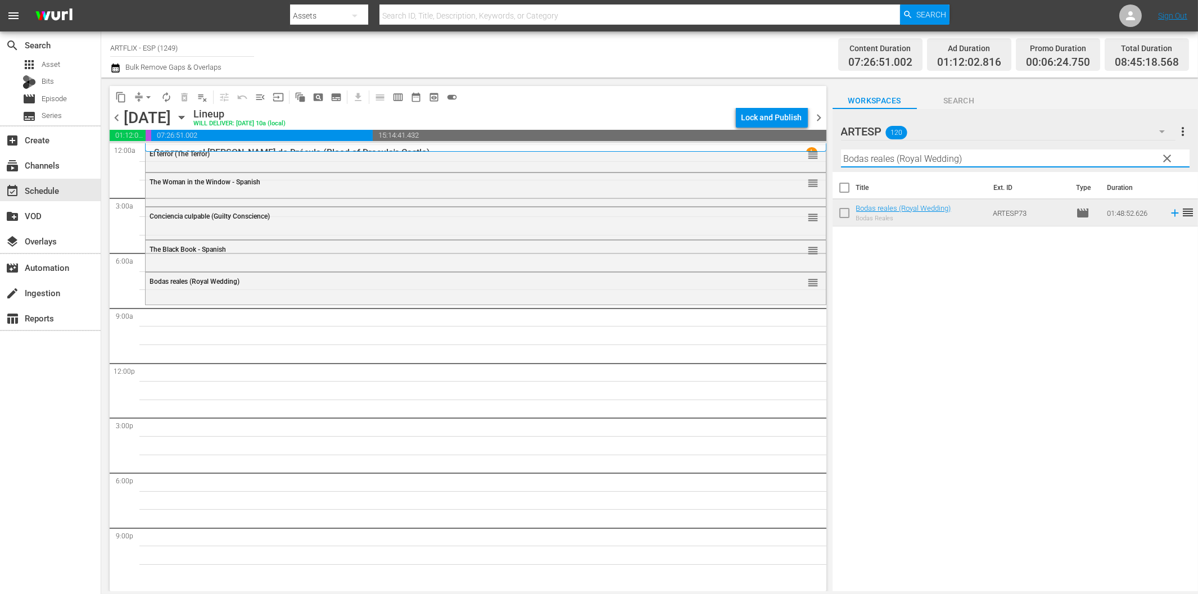
click at [972, 156] on input "Bodas reales (Royal Wedding)" at bounding box center [1015, 159] width 349 height 18
paste input "Angel on my Shoulder"
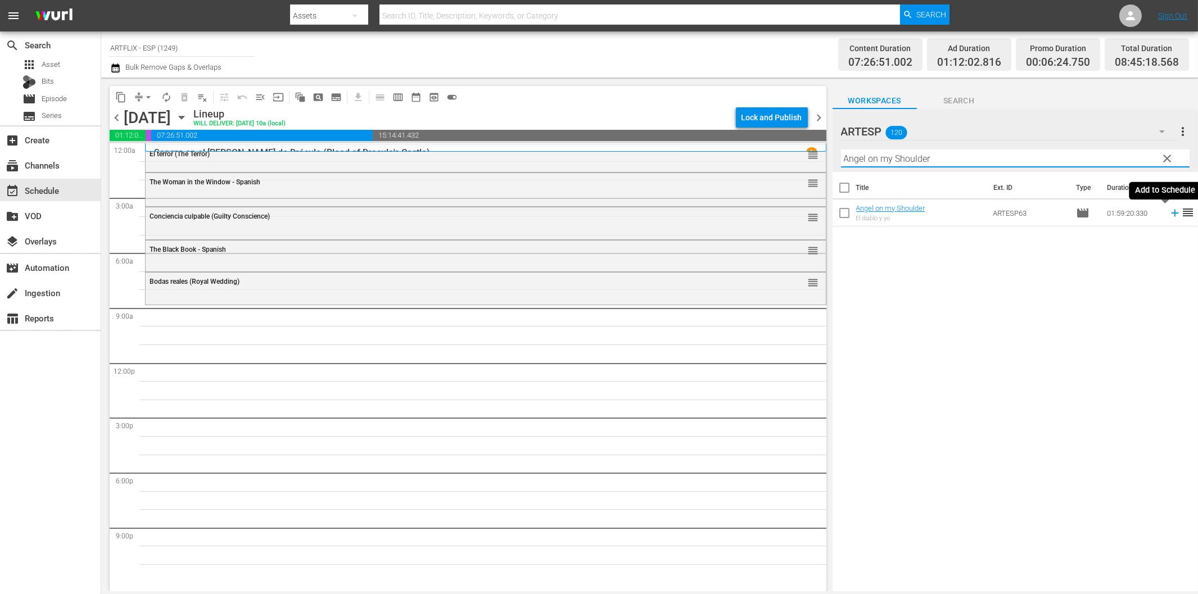
click at [1171, 214] on icon at bounding box center [1174, 213] width 7 height 7
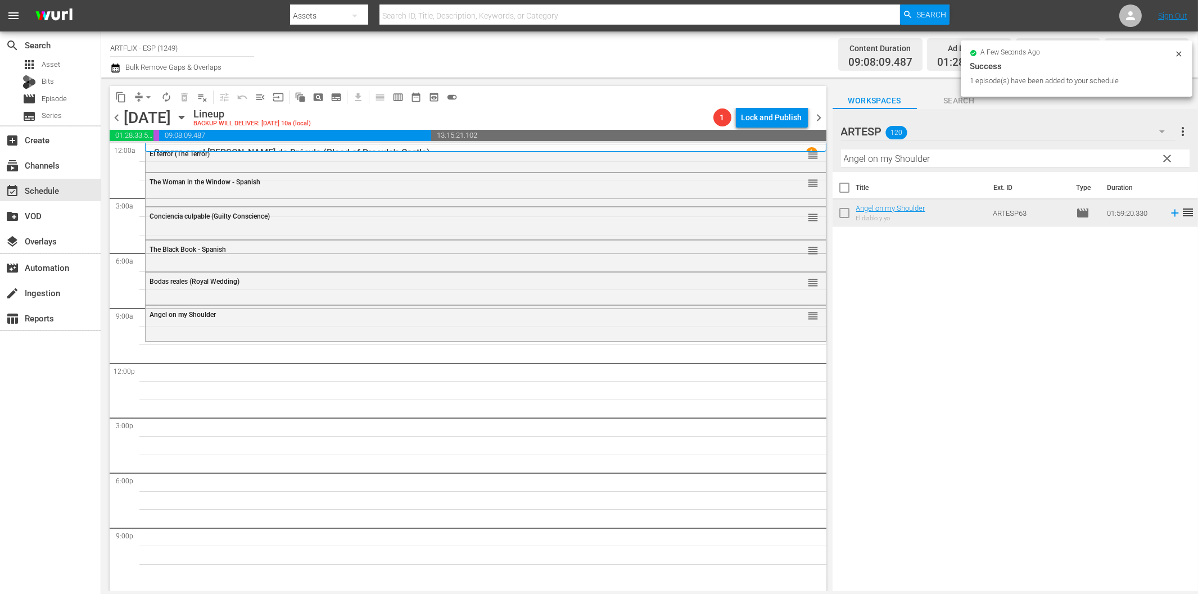
click at [985, 159] on input "Angel on my Shoulder" at bounding box center [1015, 159] width 349 height 18
paste input "La [PERSON_NAME] del fin del mundo (The Light at the Edge of the World)"
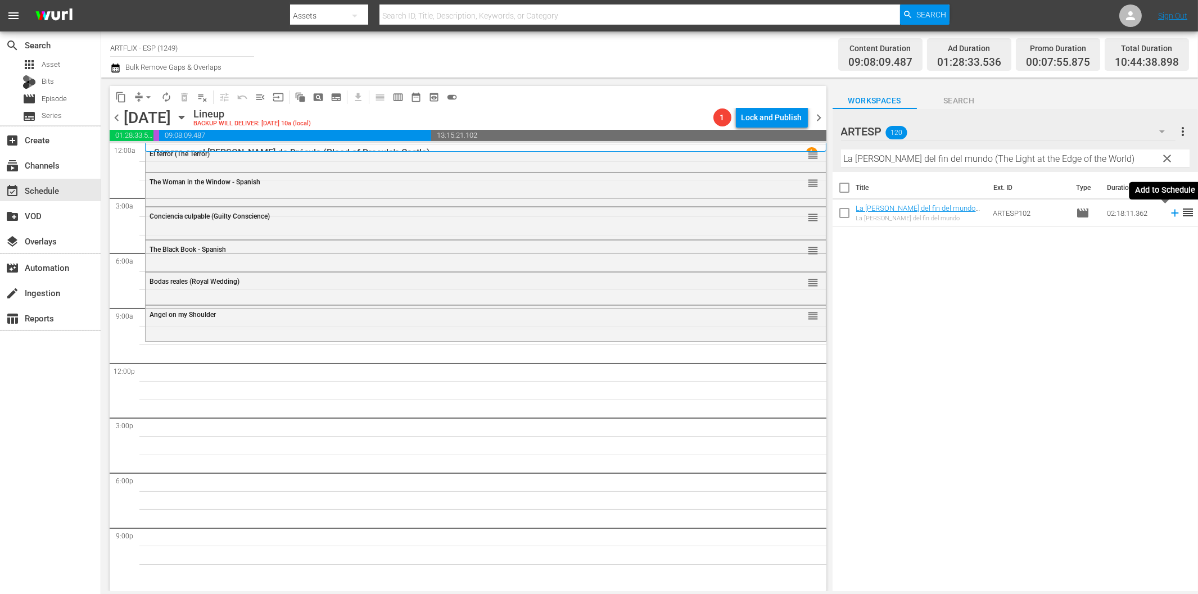
click at [1169, 211] on icon at bounding box center [1175, 213] width 12 height 12
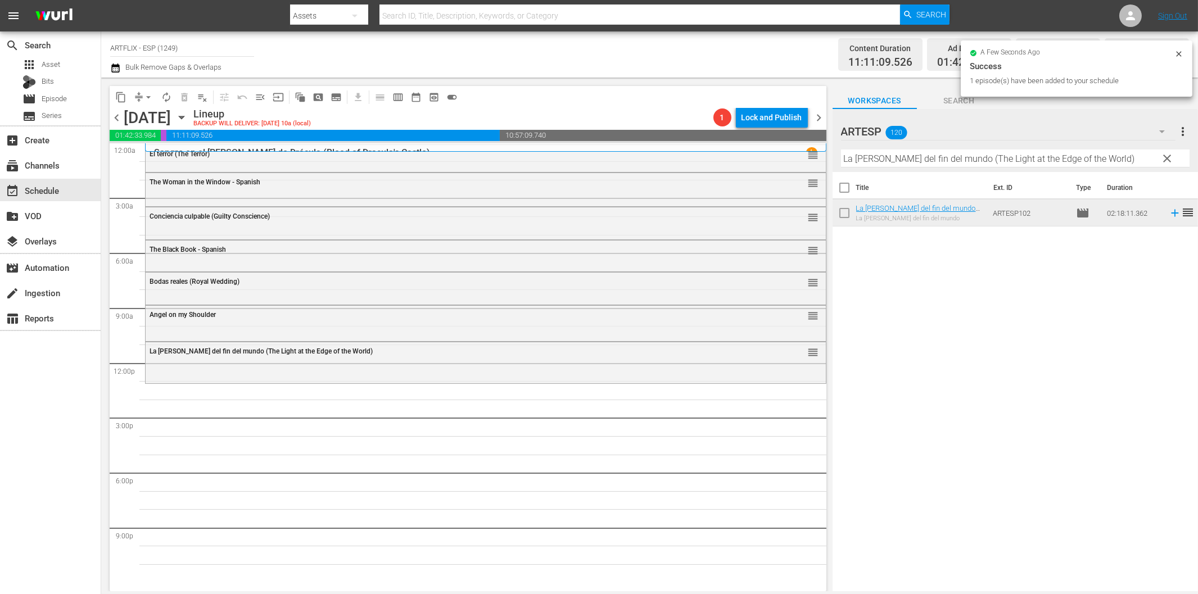
click at [948, 161] on input "La [PERSON_NAME] del fin del mundo (The Light at the Edge of the World)" at bounding box center [1015, 159] width 349 height 18
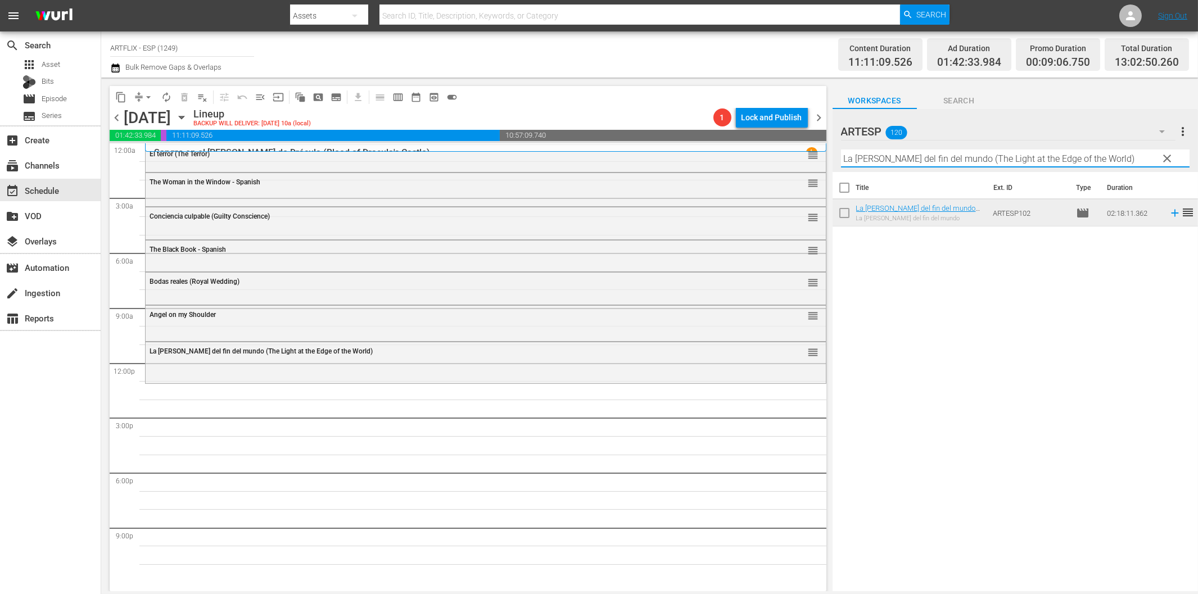
paste input "salamandra de oro (Golden Salamander) Colorized"
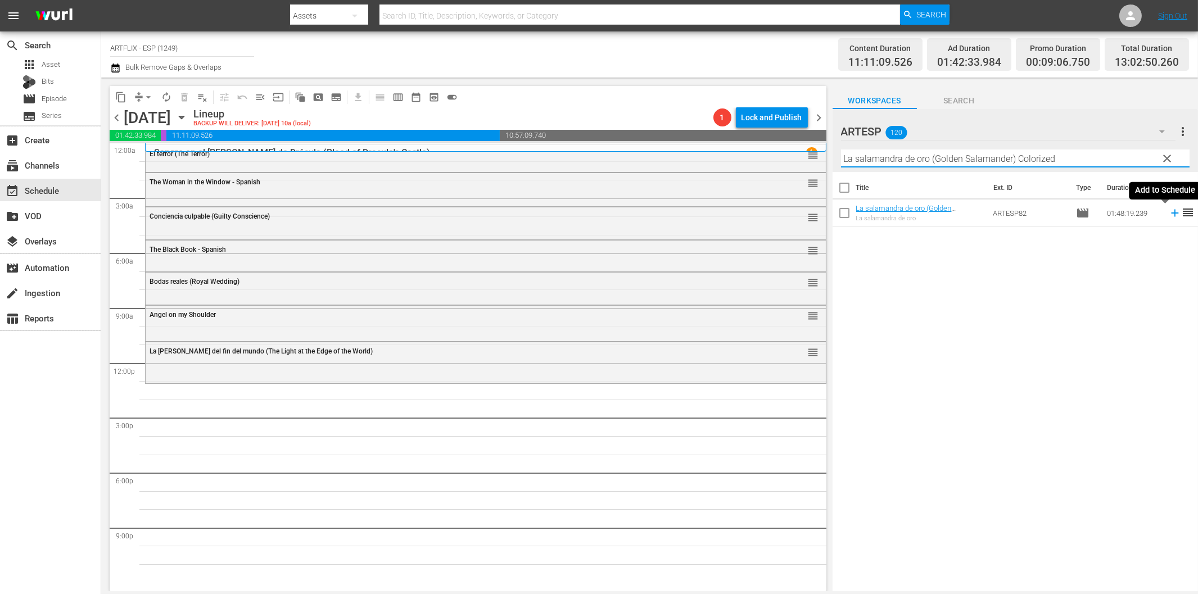
click at [1169, 215] on icon at bounding box center [1175, 213] width 12 height 12
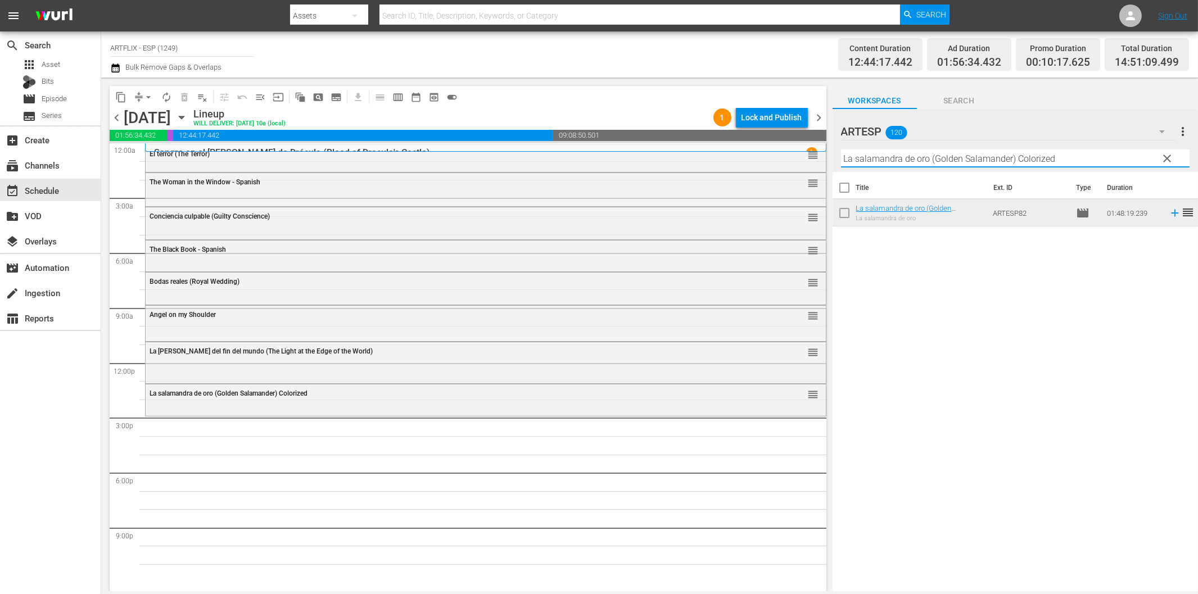
click at [861, 160] on input "La salamandra de oro (Golden Salamander) Colorized" at bounding box center [1015, 159] width 349 height 18
paste input "Detour - Spanish"
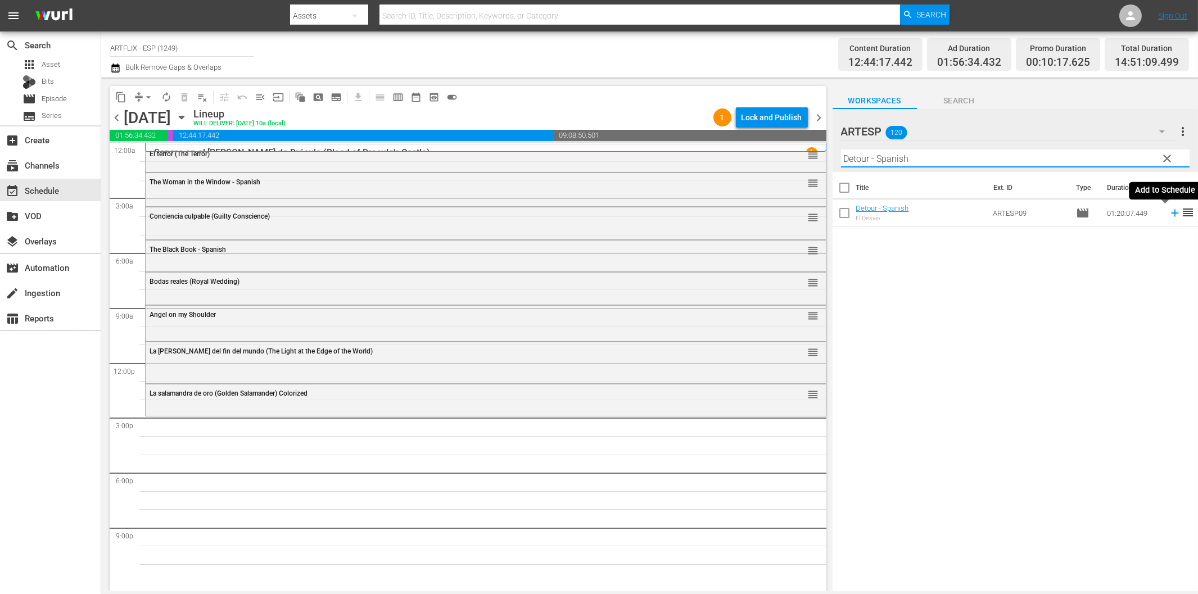
click at [1171, 213] on icon at bounding box center [1174, 213] width 7 height 7
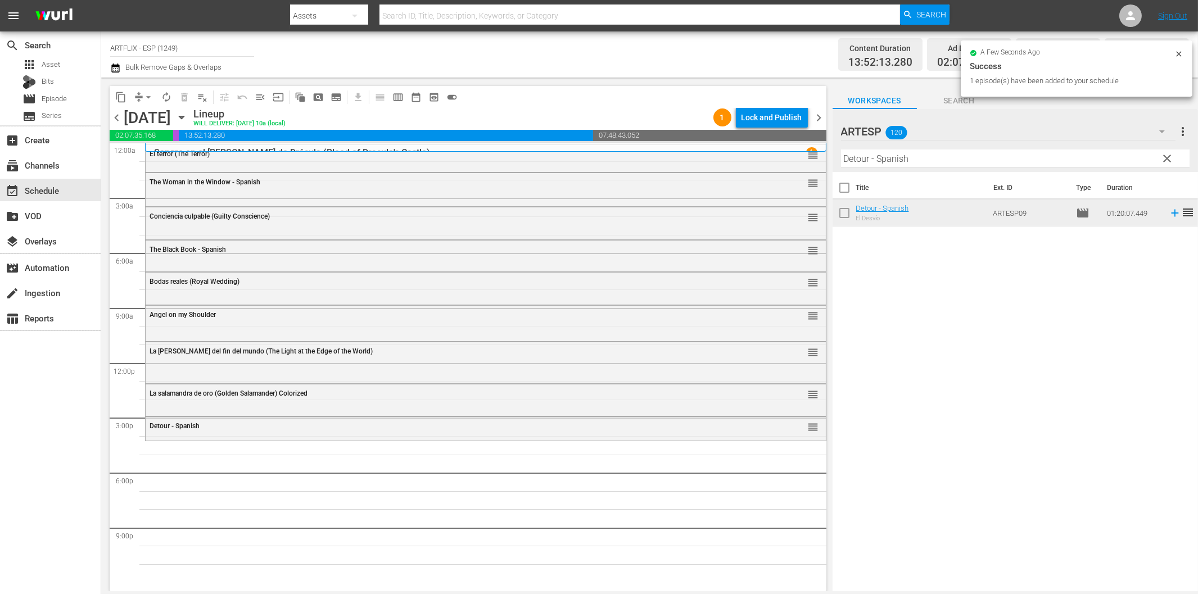
click at [997, 156] on input "Detour - Spanish" at bounding box center [1015, 159] width 349 height 18
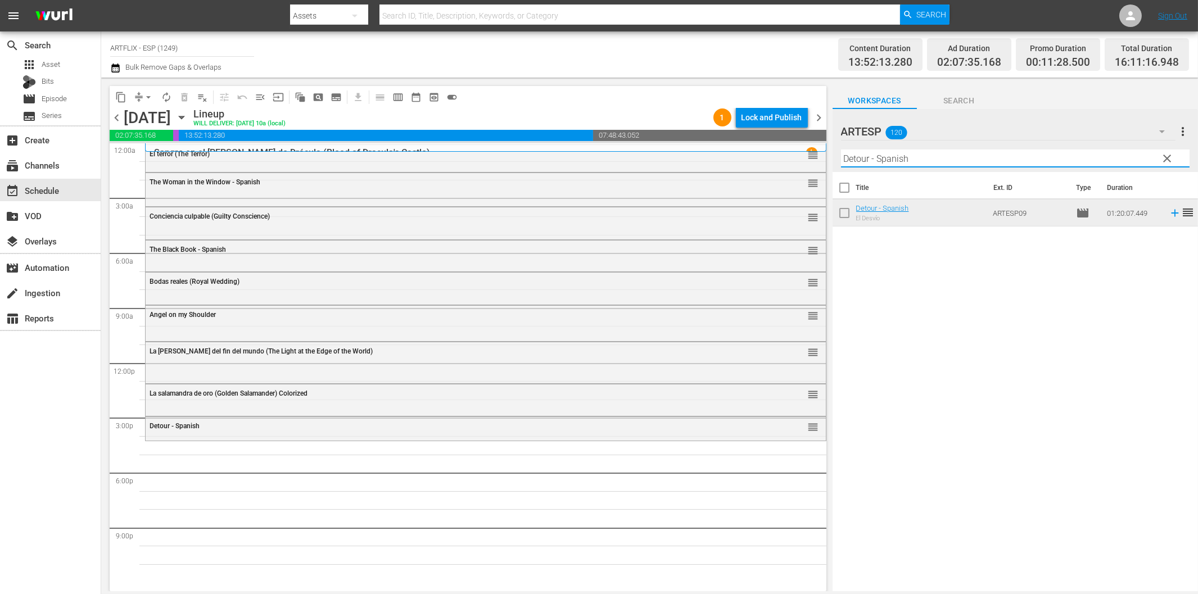
paste input "La [PERSON_NAME] (A Tattered Web)"
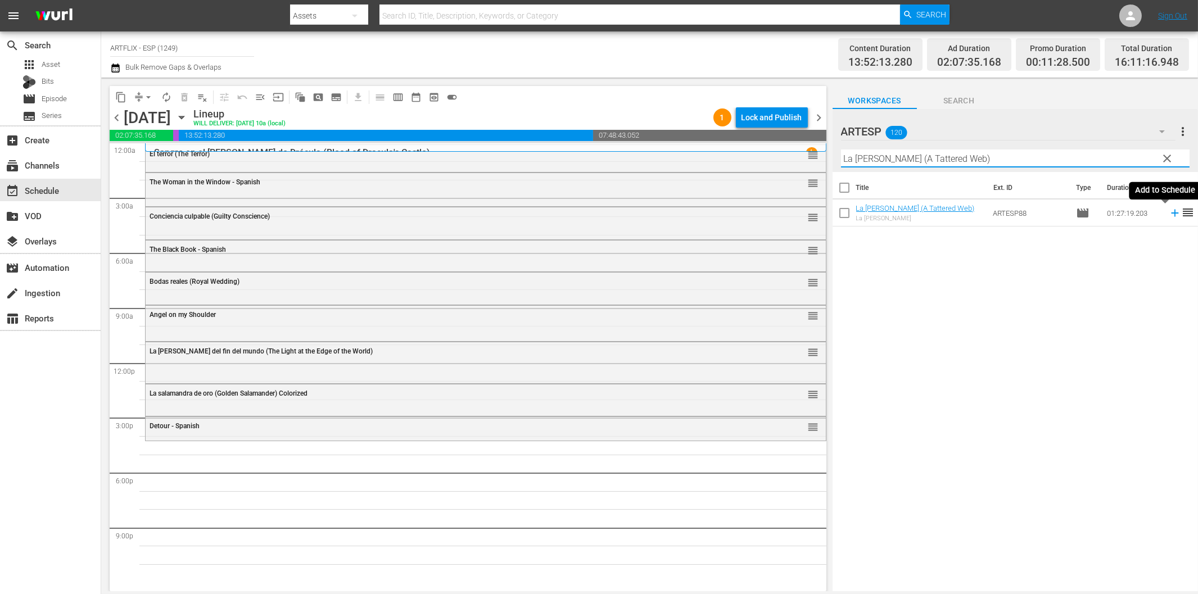
click at [1169, 216] on icon at bounding box center [1175, 213] width 12 height 12
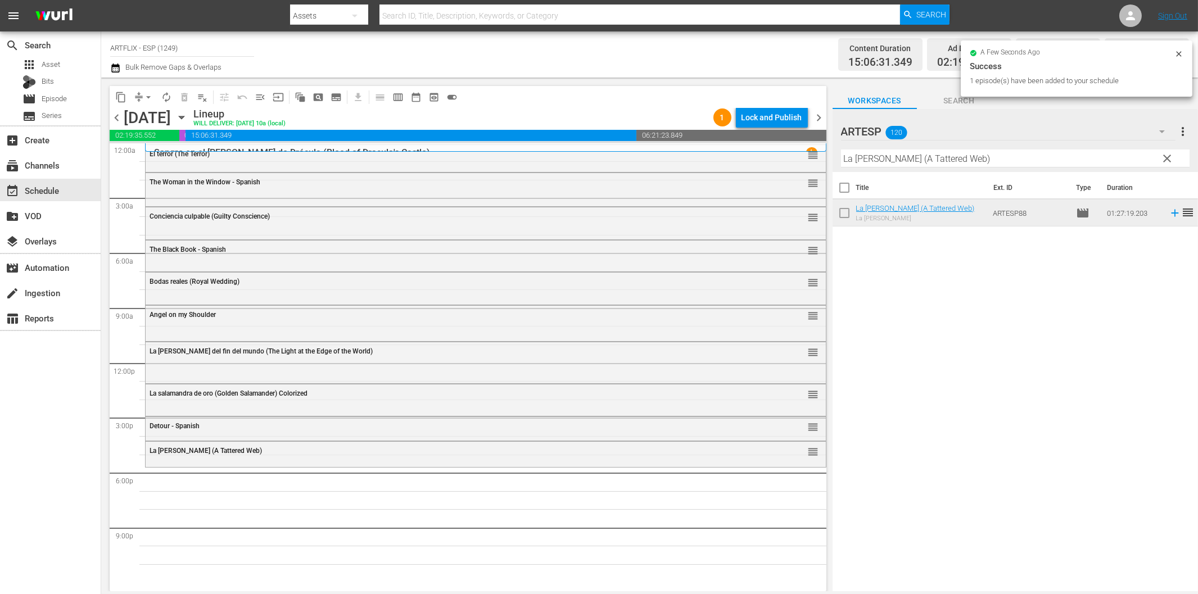
click at [979, 152] on input "La [PERSON_NAME] (A Tattered Web)" at bounding box center [1015, 159] width 349 height 18
paste input "His Girl [DATE] - Spanish"
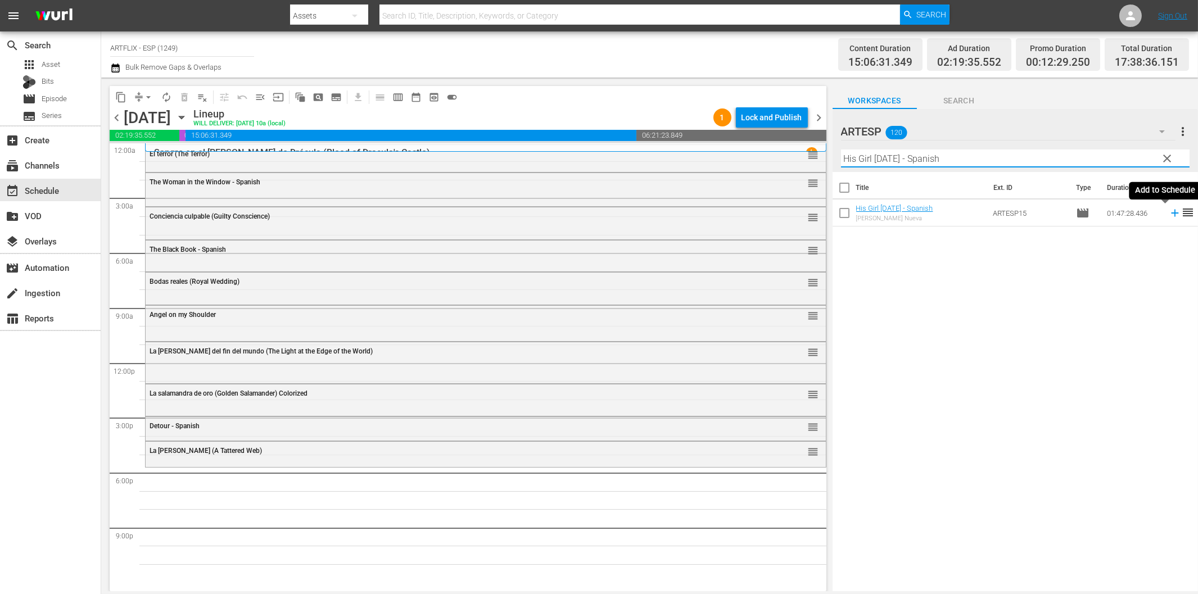
click at [1171, 213] on icon at bounding box center [1174, 213] width 7 height 7
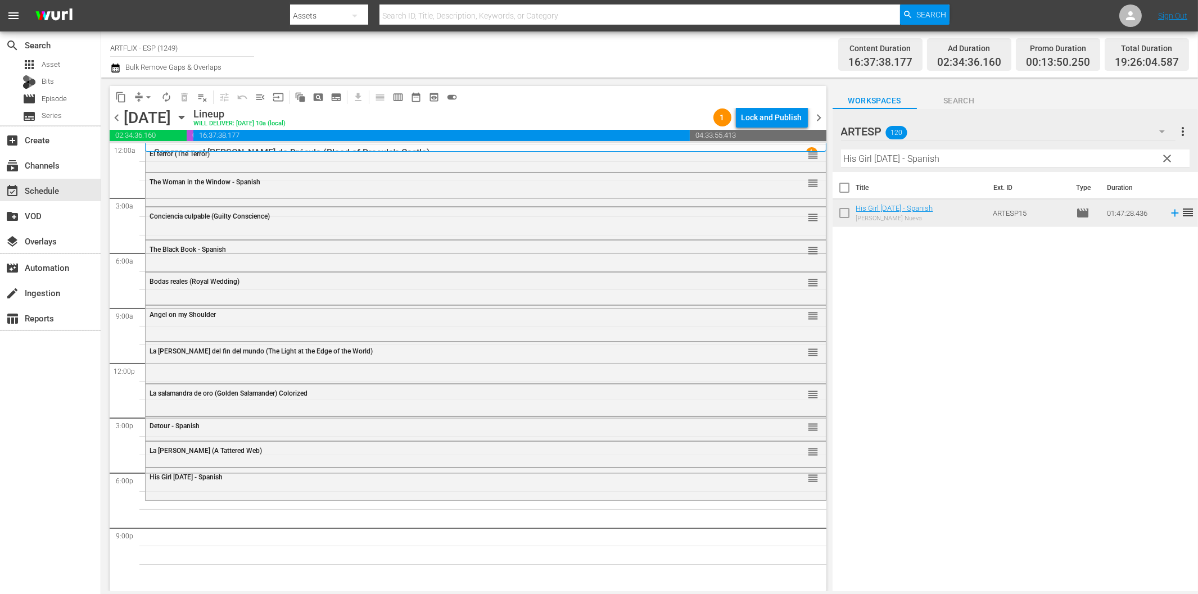
click at [930, 152] on input "His Girl [DATE] - Spanish" at bounding box center [1015, 159] width 349 height 18
paste input "asta que las nubes [DATE] (Till the Clouds Roll By)"
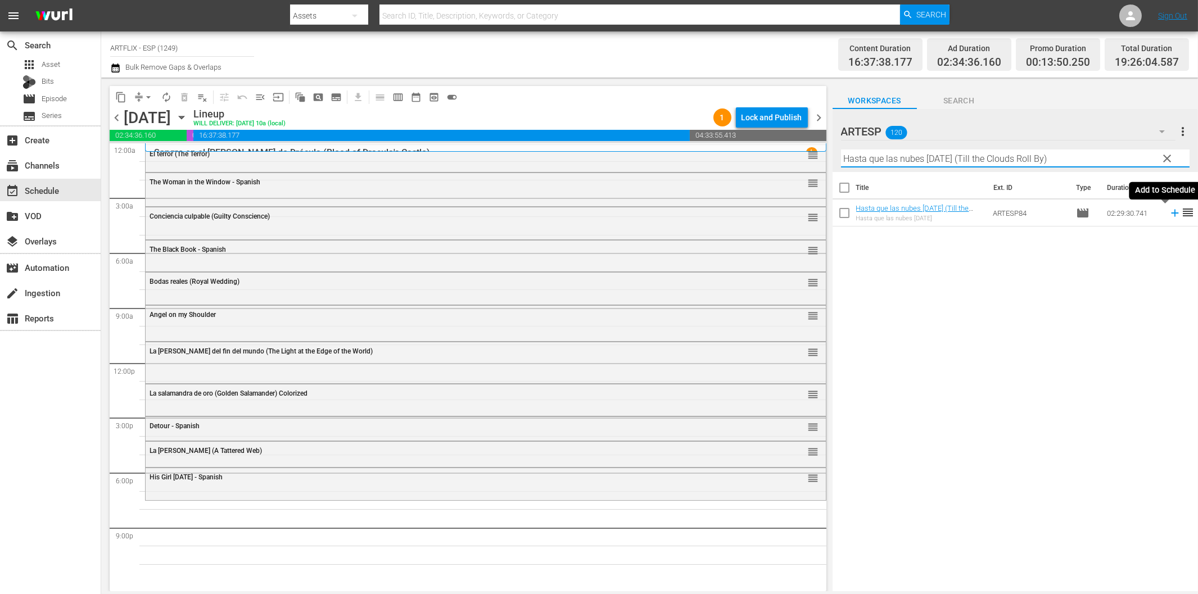
click at [1171, 212] on icon at bounding box center [1174, 213] width 7 height 7
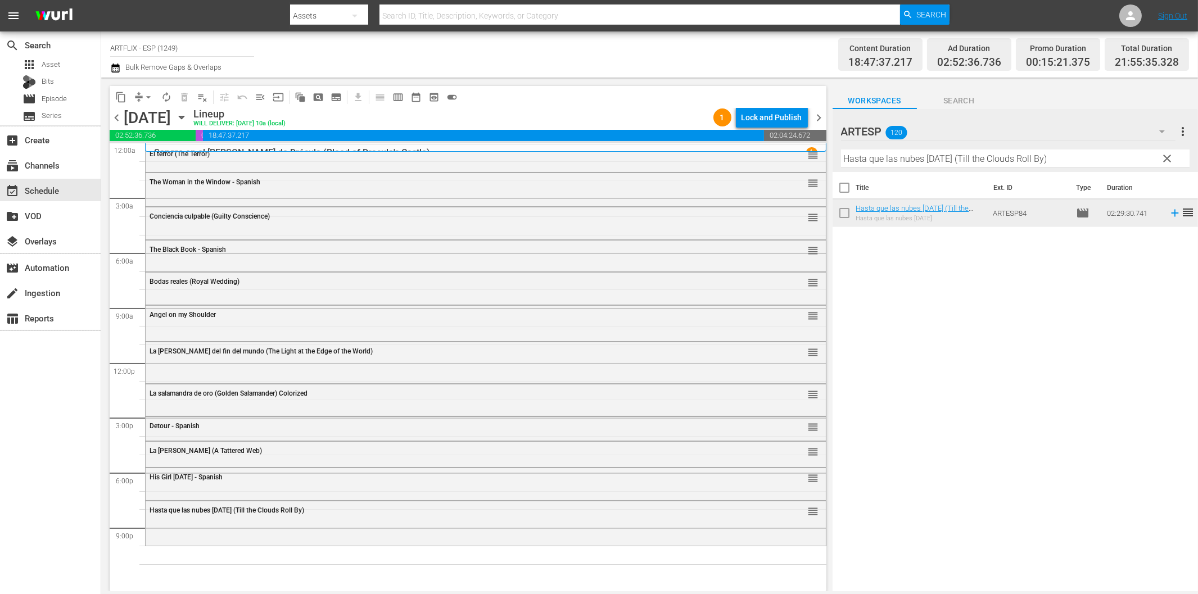
click at [995, 166] on input "Hasta que las nubes [DATE] (Till the Clouds Roll By)" at bounding box center [1015, 159] width 349 height 18
paste input "Apasionadamente ([DATE] Stor"
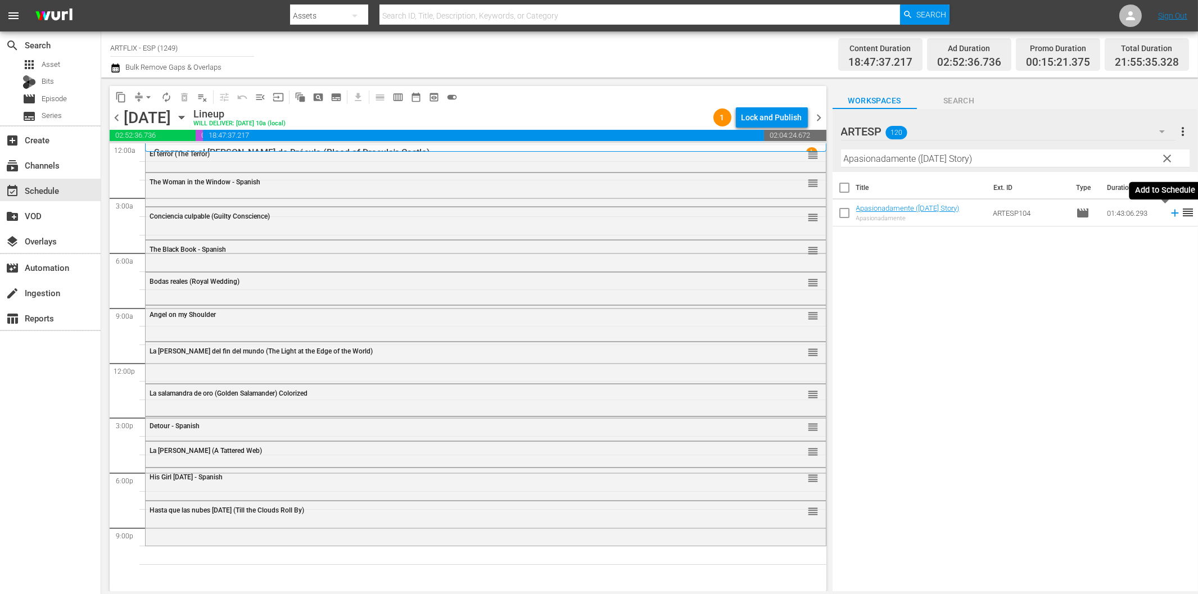
drag, startPoint x: 1166, startPoint y: 211, endPoint x: 1144, endPoint y: 210, distance: 22.5
click at [1169, 211] on icon at bounding box center [1175, 213] width 12 height 12
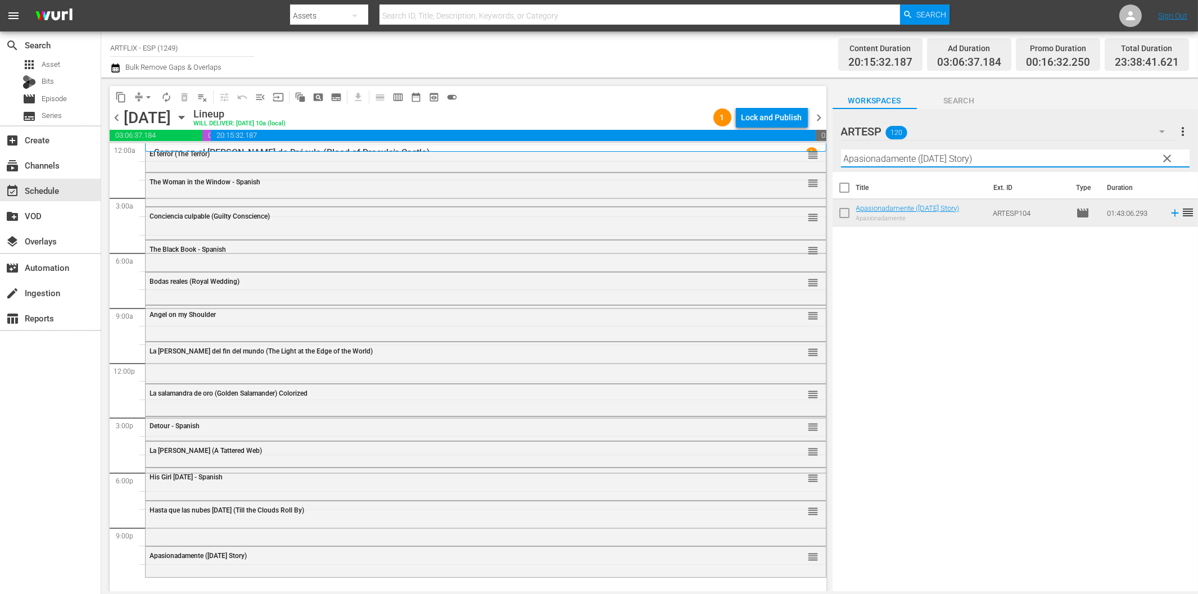
click at [892, 164] on input "Apasionadamente ([DATE] Story)" at bounding box center [1015, 159] width 349 height 18
paste input "Dead on Arrival - Spanish"
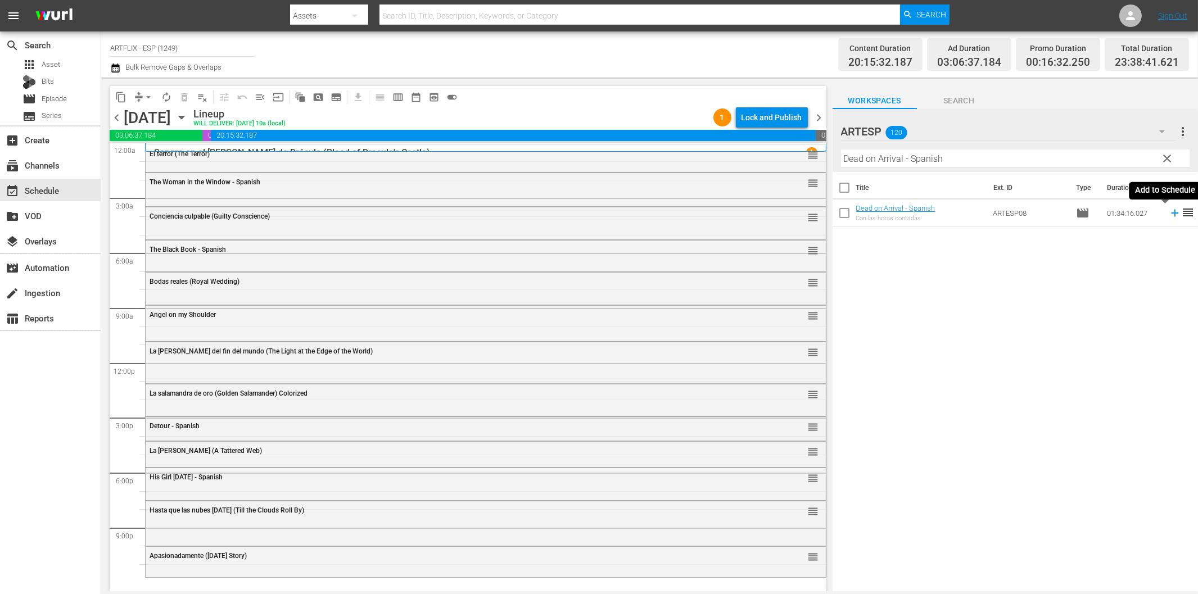
click at [1171, 214] on icon at bounding box center [1174, 213] width 7 height 7
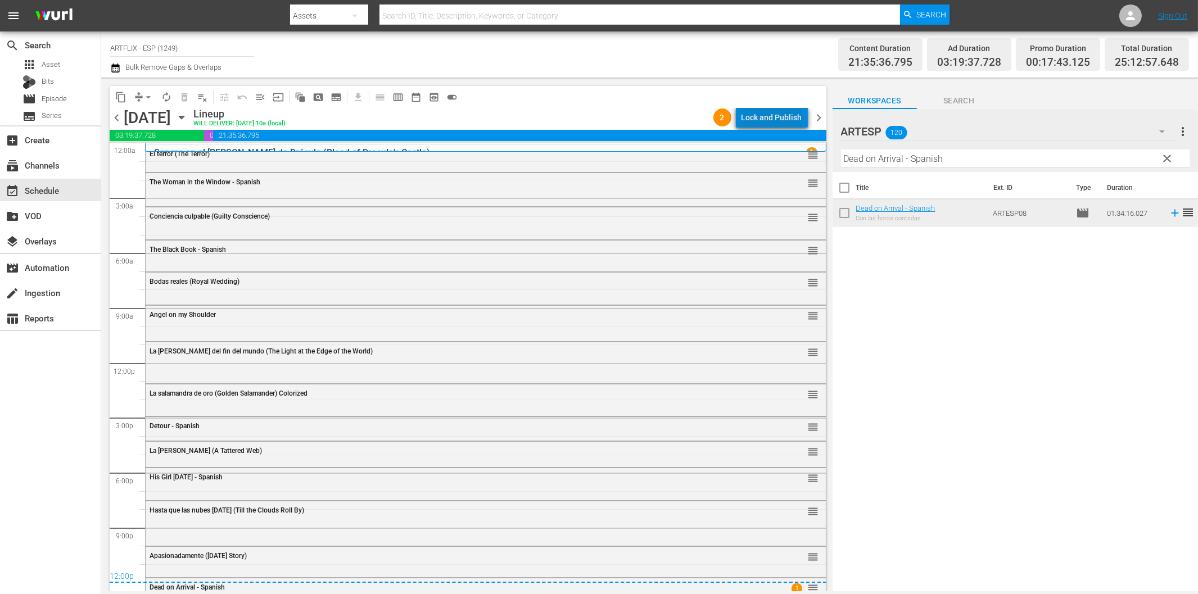
click at [783, 125] on div "Lock and Publish" at bounding box center [772, 117] width 61 height 20
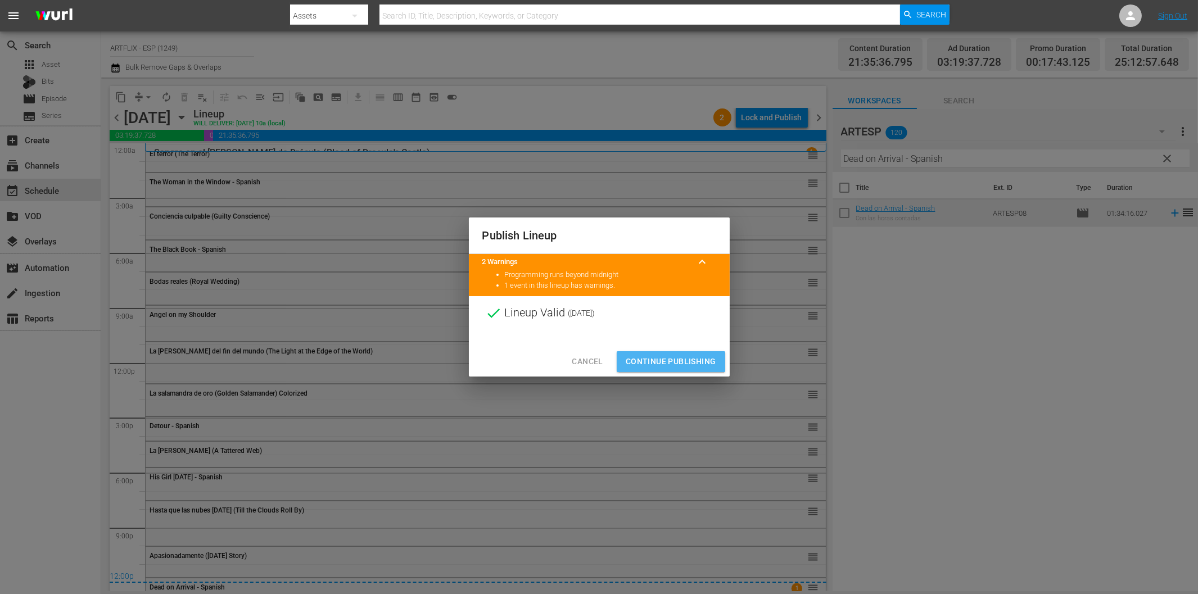
click at [679, 363] on span "Continue Publishing" at bounding box center [671, 362] width 91 height 14
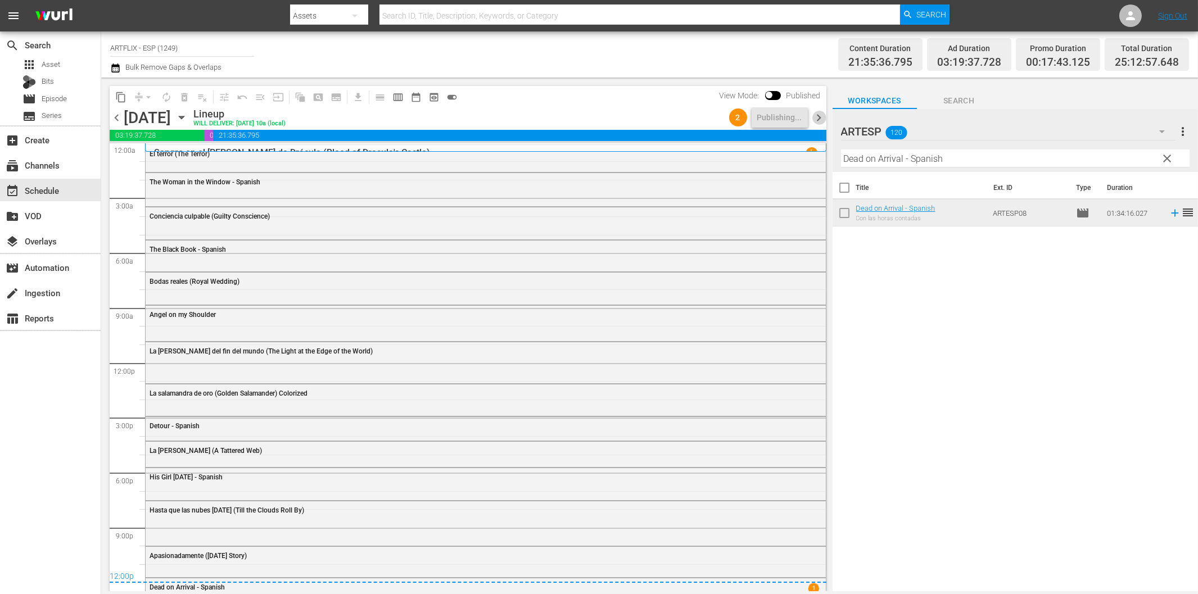
click at [819, 119] on span "chevron_right" at bounding box center [820, 118] width 14 height 14
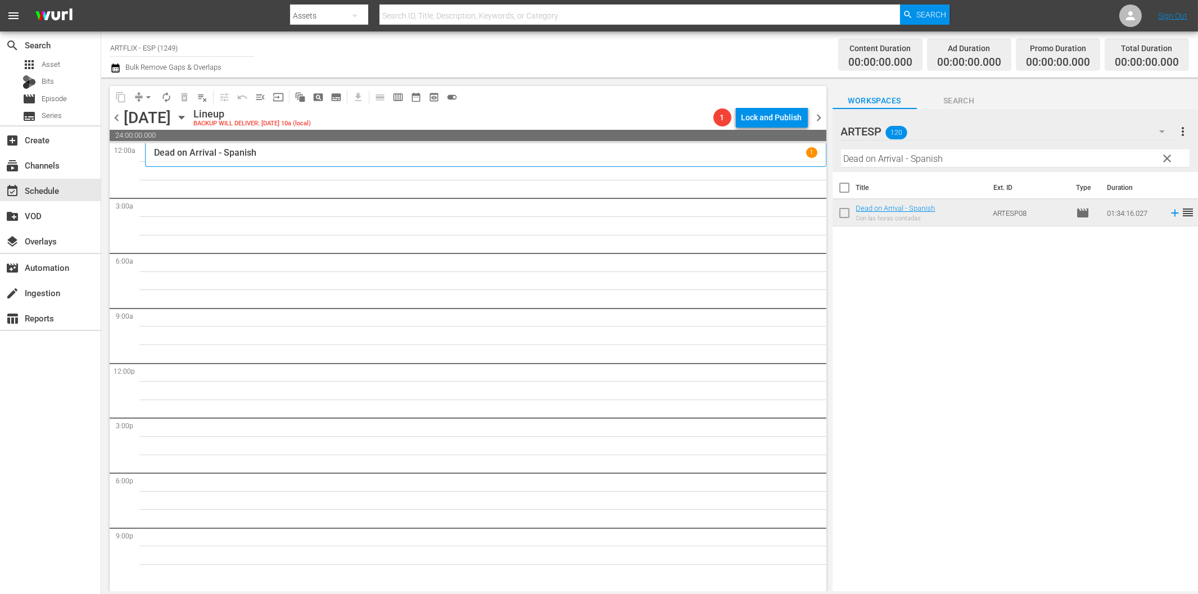
click at [956, 157] on input "Dead on Arrival - Spanish" at bounding box center [1015, 159] width 349 height 18
paste input "El cisne negro (The Black Swan)"
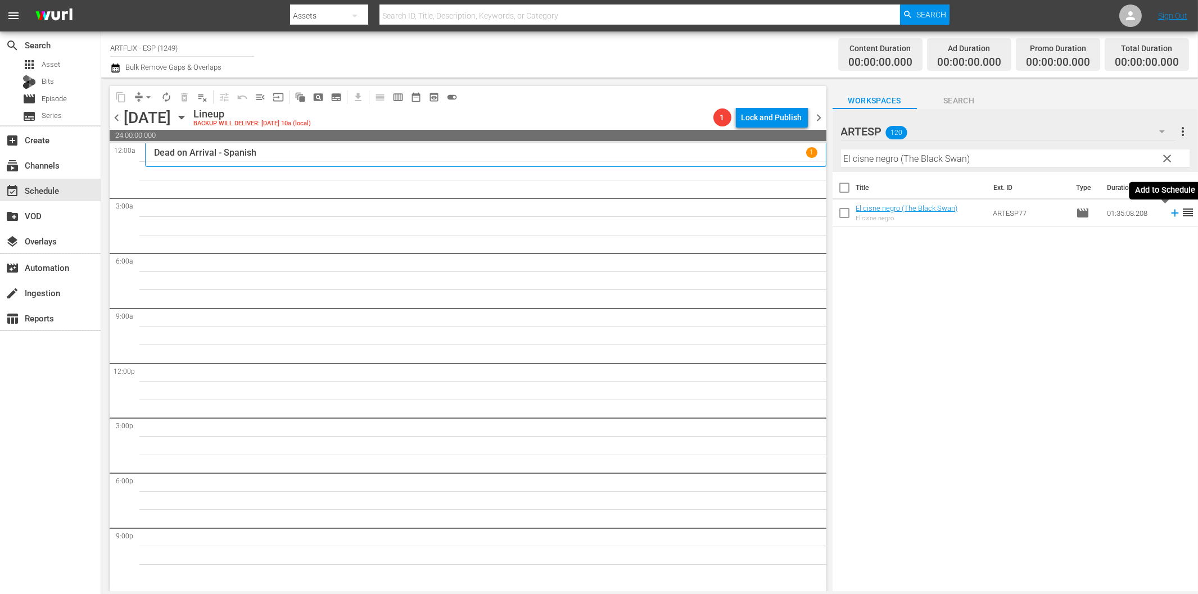
click at [1169, 214] on icon at bounding box center [1175, 213] width 12 height 12
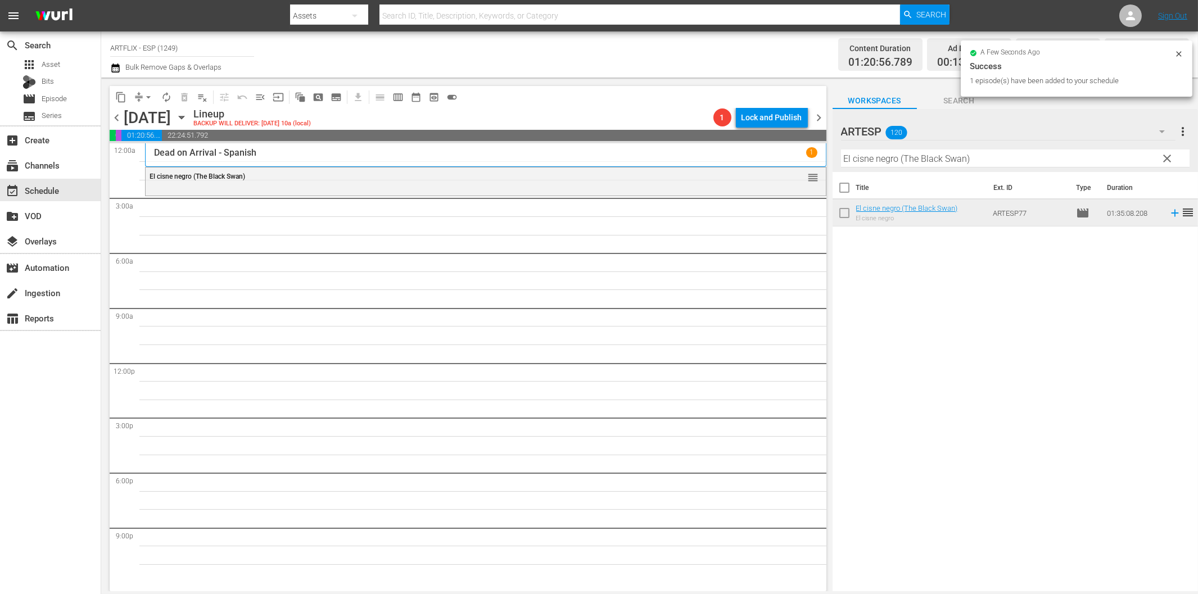
click at [985, 161] on input "El cisne negro (The Black Swan)" at bounding box center [1015, 159] width 349 height 18
paste input "poder del diablo (Prime Evil"
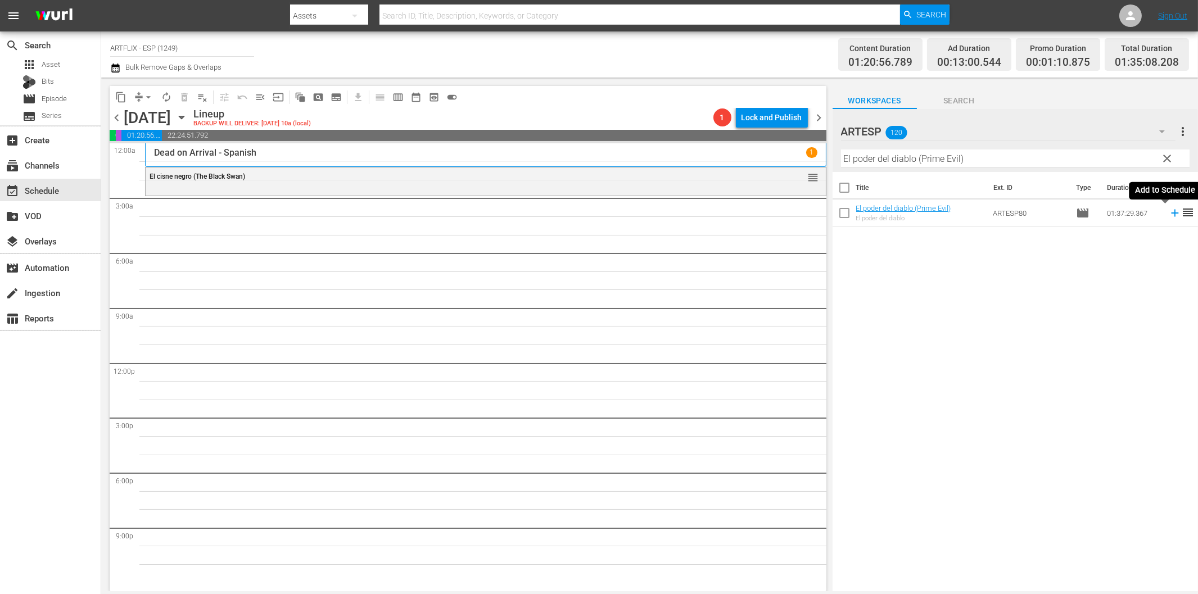
click at [1169, 216] on icon at bounding box center [1175, 213] width 12 height 12
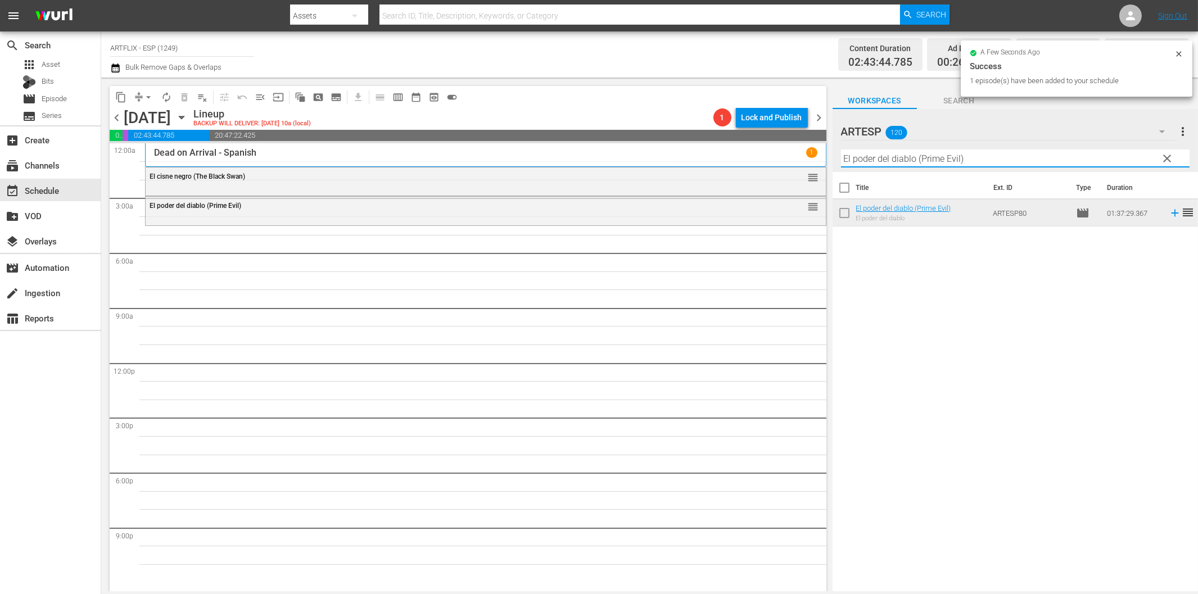
click at [872, 160] on input "El poder del diablo (Prime Evil)" at bounding box center [1015, 159] width 349 height 18
paste input "Wives Under Suspicion - Spanish"
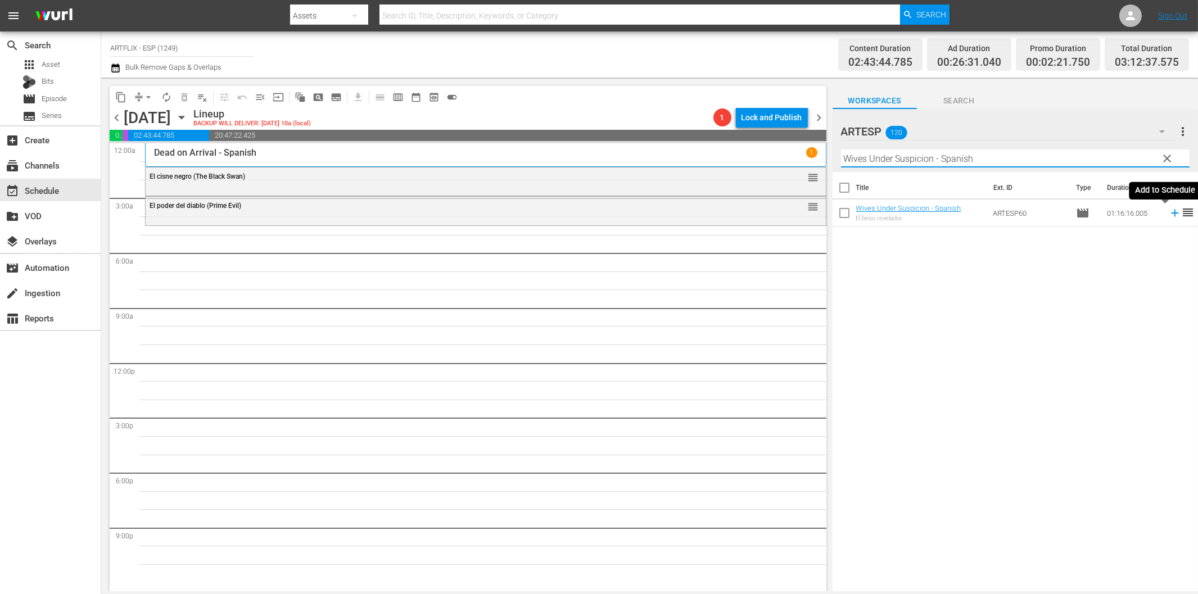
click at [1169, 212] on icon at bounding box center [1175, 213] width 12 height 12
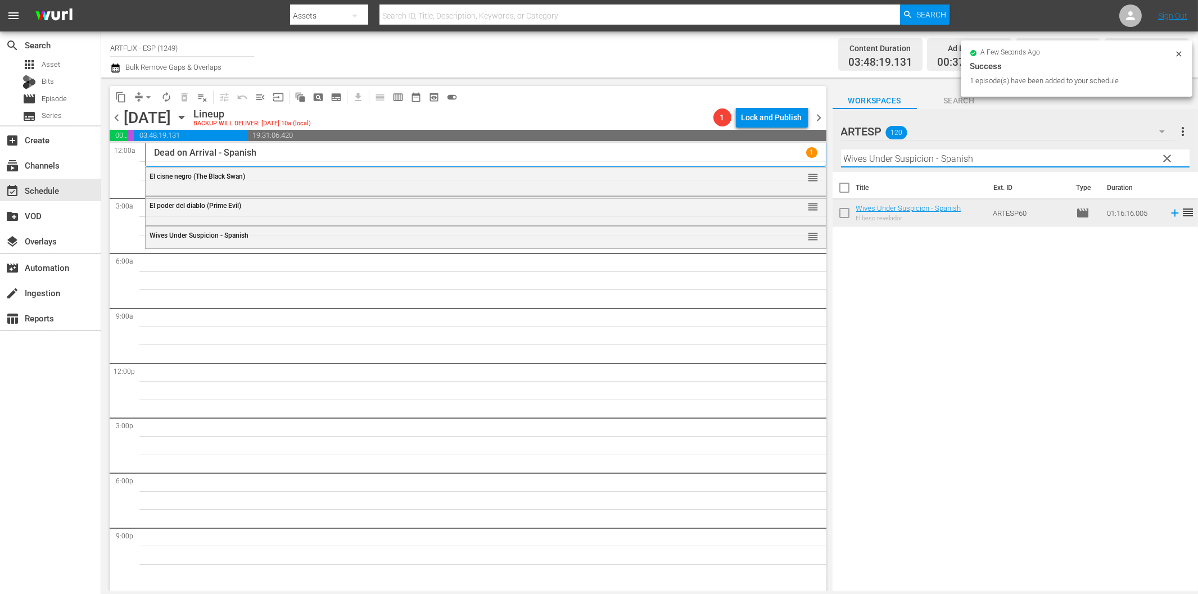
click at [866, 151] on input "Wives Under Suspicion - Spanish" at bounding box center [1015, 159] width 349 height 18
paste input "13 Frightened Girls"
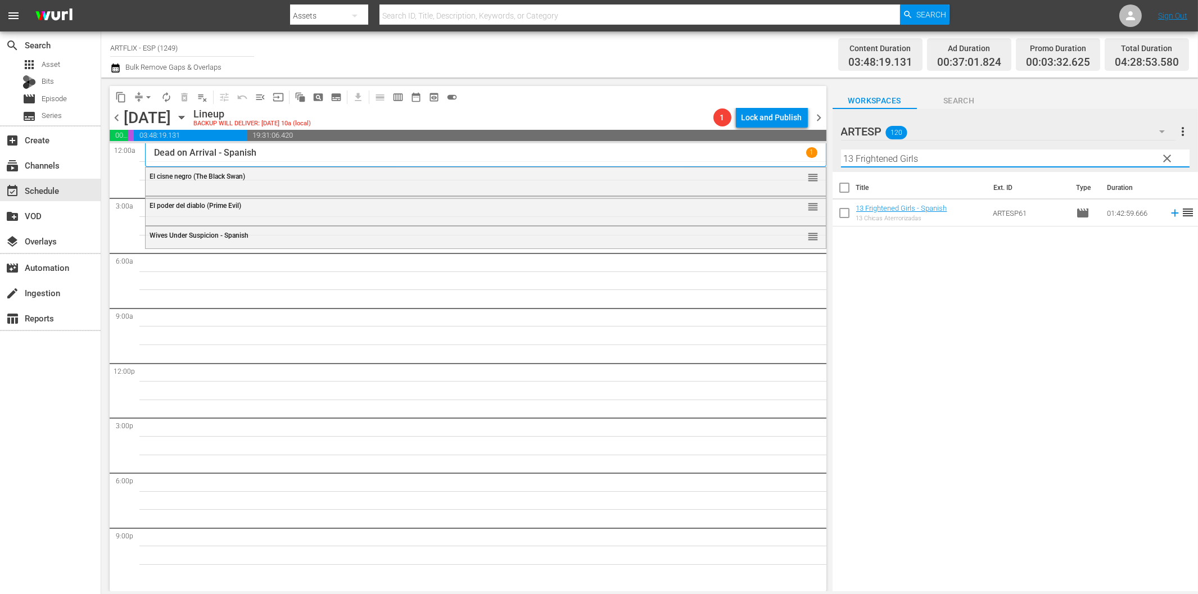
click at [1169, 212] on icon at bounding box center [1175, 213] width 12 height 12
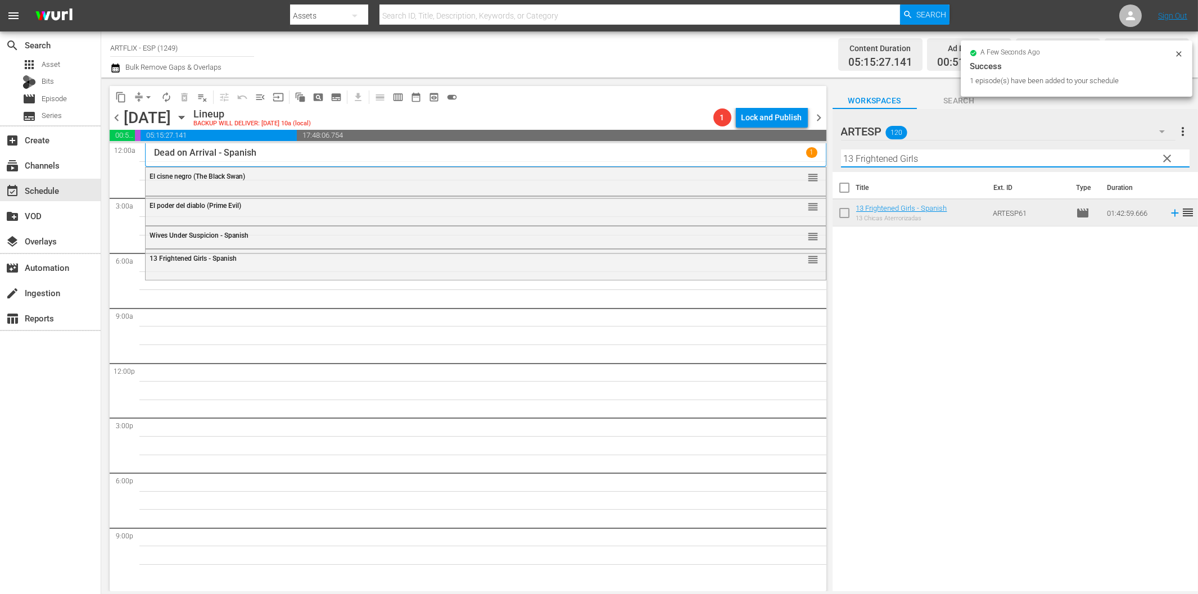
click at [873, 160] on input "13 Frightened Girls" at bounding box center [1015, 159] width 349 height 18
paste input "A Boy and His Dog"
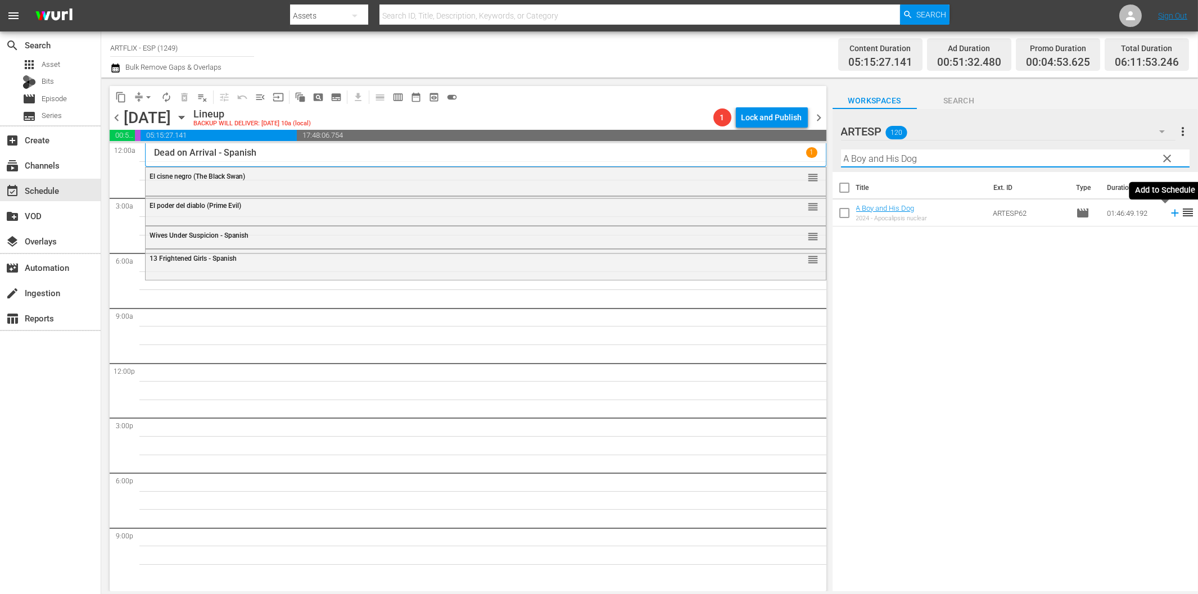
click at [1169, 211] on icon at bounding box center [1175, 213] width 12 height 12
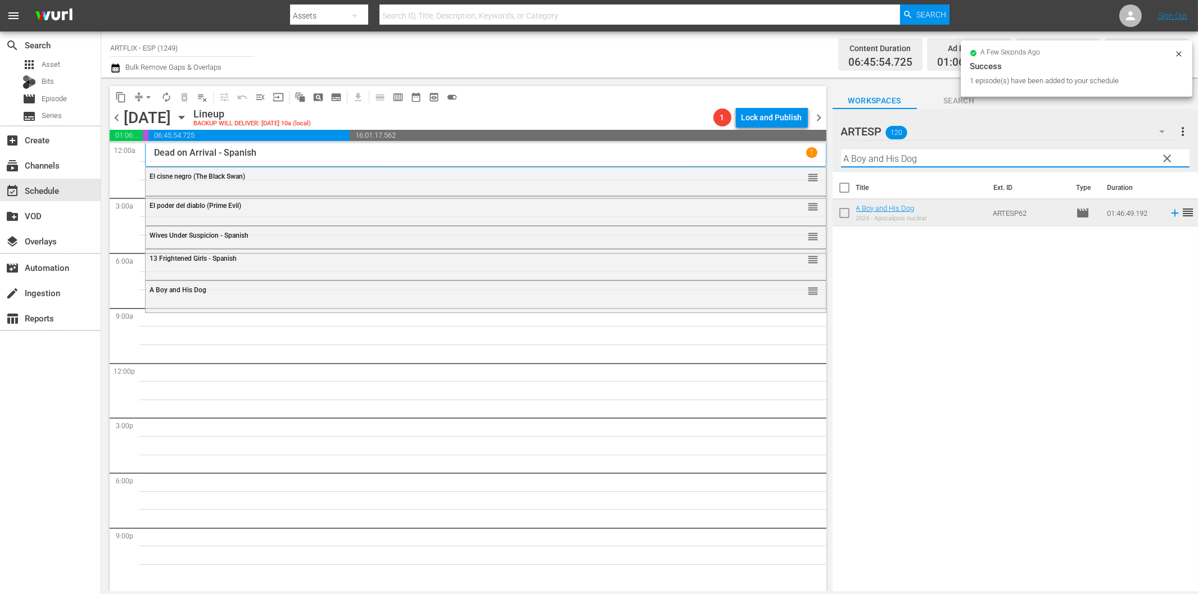
click at [895, 164] on input "A Boy and His Dog" at bounding box center [1015, 159] width 349 height 18
paste input "El flautista [PERSON_NAME] (The Pied Piper of Hamelin)"
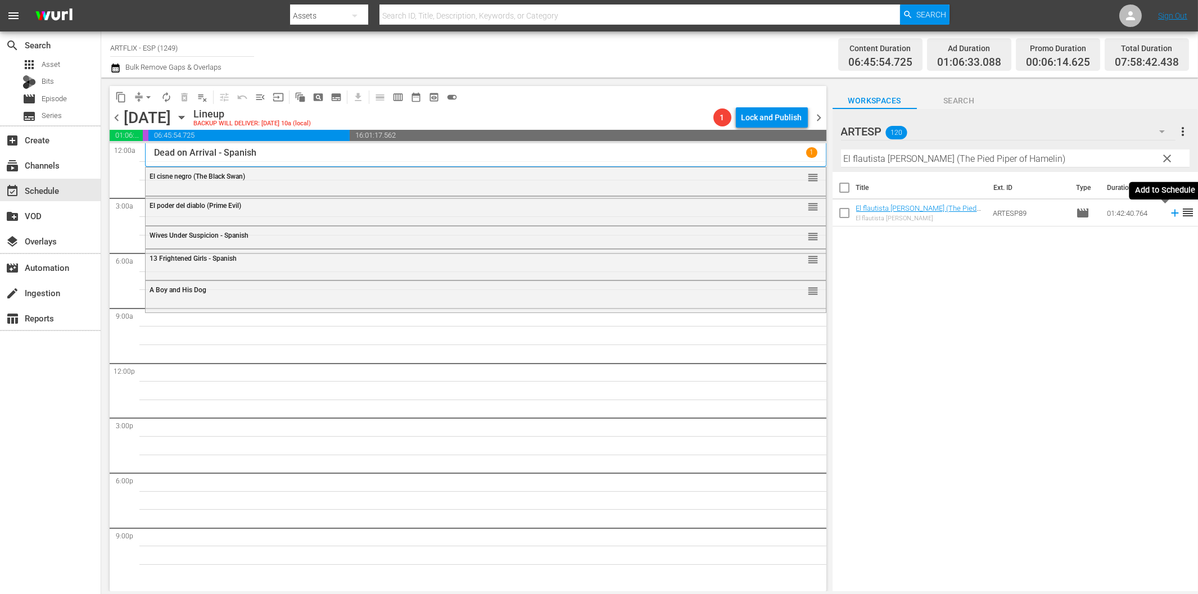
drag, startPoint x: 1166, startPoint y: 212, endPoint x: 1149, endPoint y: 216, distance: 18.0
click at [1169, 213] on icon at bounding box center [1175, 213] width 12 height 12
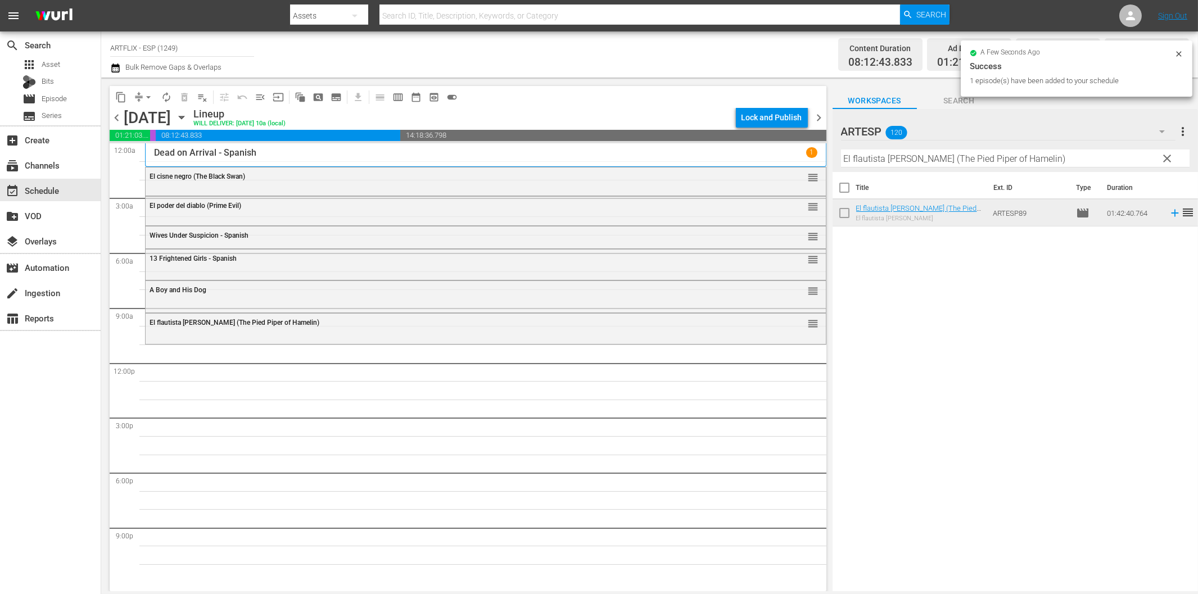
click at [945, 162] on input "El flautista [PERSON_NAME] (The Pied Piper of Hamelin)" at bounding box center [1015, 159] width 349 height 18
paste input "libro de la selva (Jungle Book 1942"
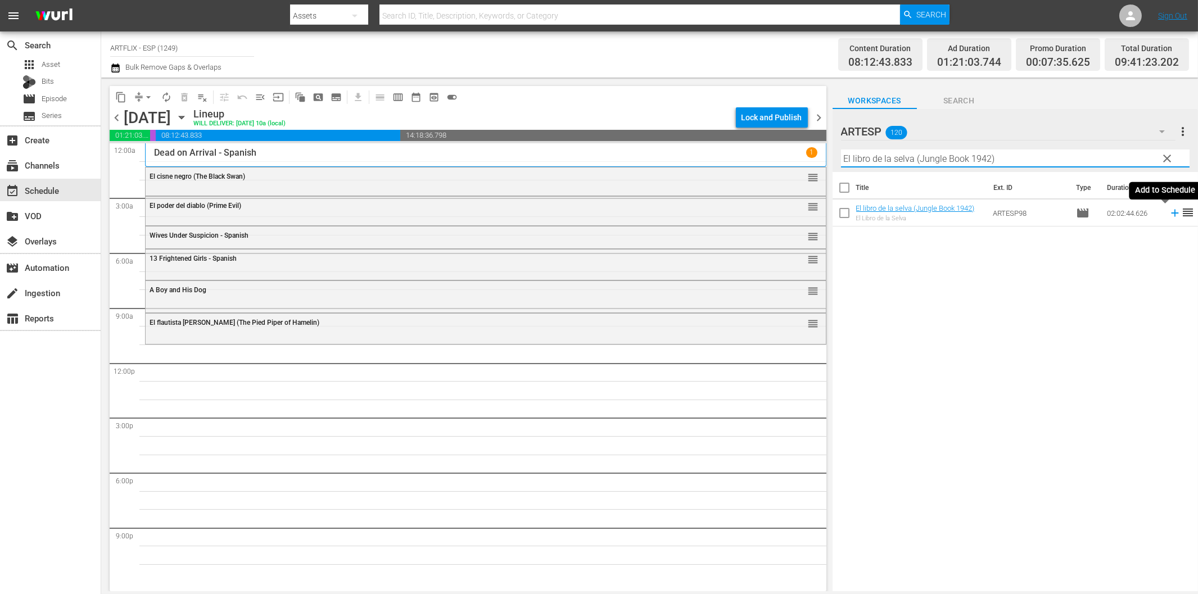
click at [1169, 215] on icon at bounding box center [1175, 213] width 12 height 12
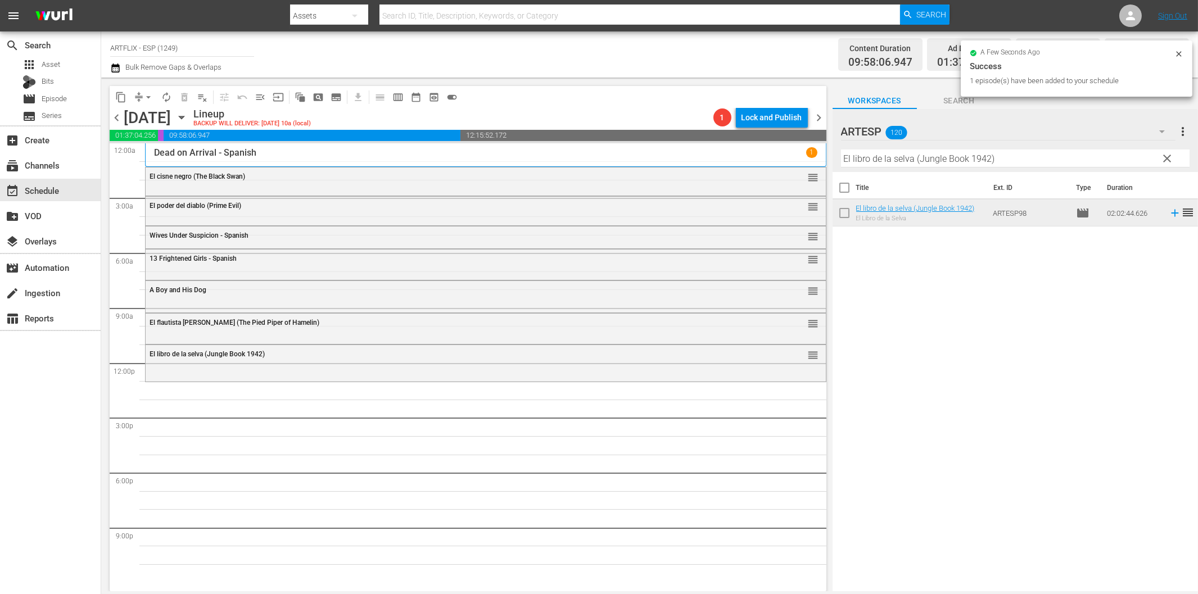
click at [945, 160] on input "El libro de la selva (Jungle Book 1942)" at bounding box center [1015, 159] width 349 height 18
paste input "My Favorite Brunette - Spanish"
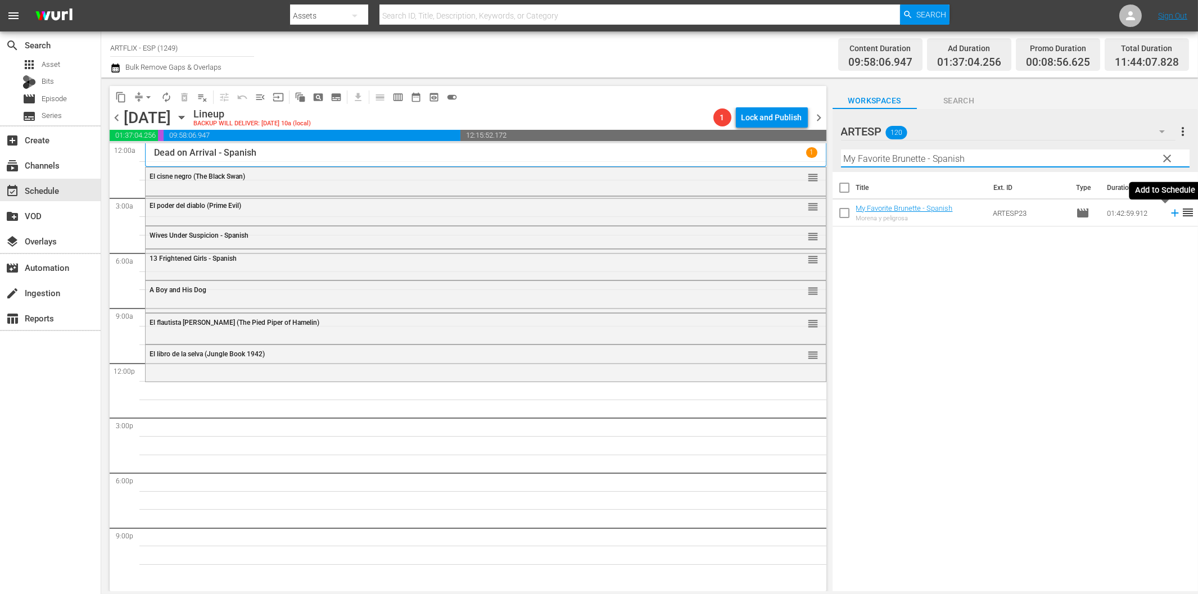
click at [1169, 211] on icon at bounding box center [1175, 213] width 12 height 12
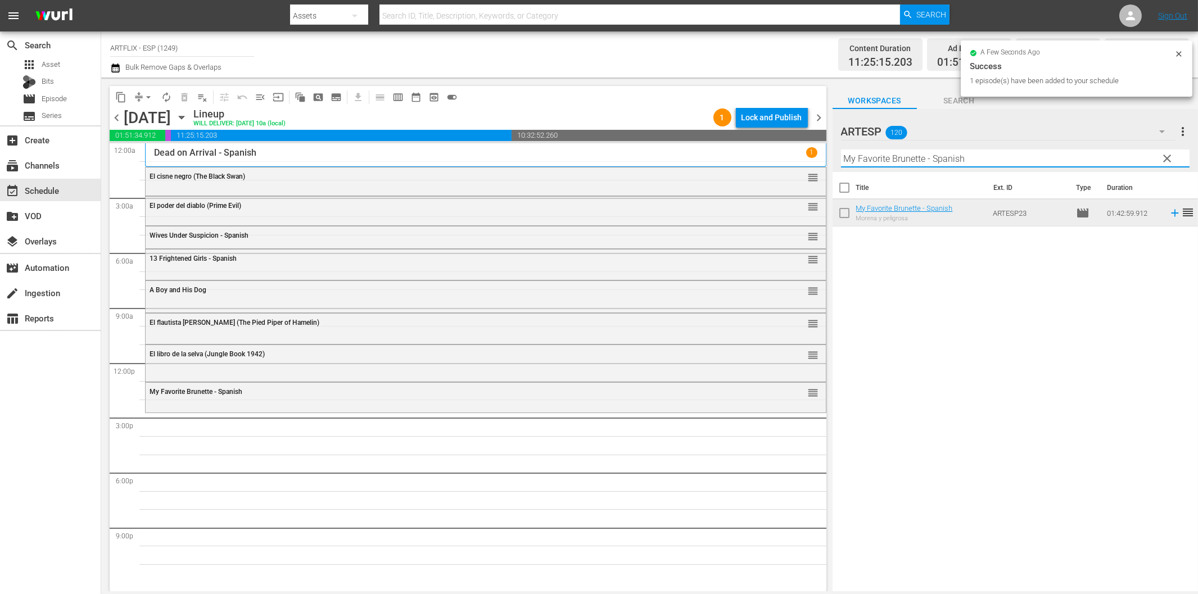
drag, startPoint x: 927, startPoint y: 162, endPoint x: 1031, endPoint y: 186, distance: 107.3
click at [928, 163] on input "My Favorite Brunette - Spanish" at bounding box center [1015, 159] width 349 height 18
paste input "[PERSON_NAME] y el rey ([PERSON_NAME] and the King)"
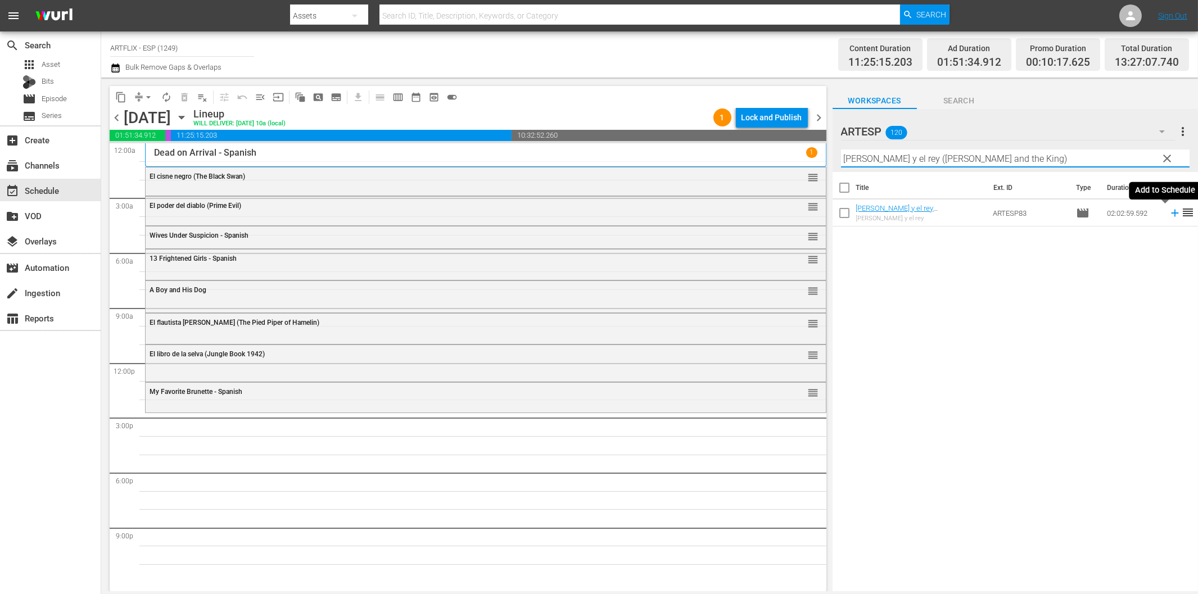
drag, startPoint x: 1164, startPoint y: 215, endPoint x: 1152, endPoint y: 215, distance: 12.4
click at [1169, 214] on icon at bounding box center [1175, 213] width 12 height 12
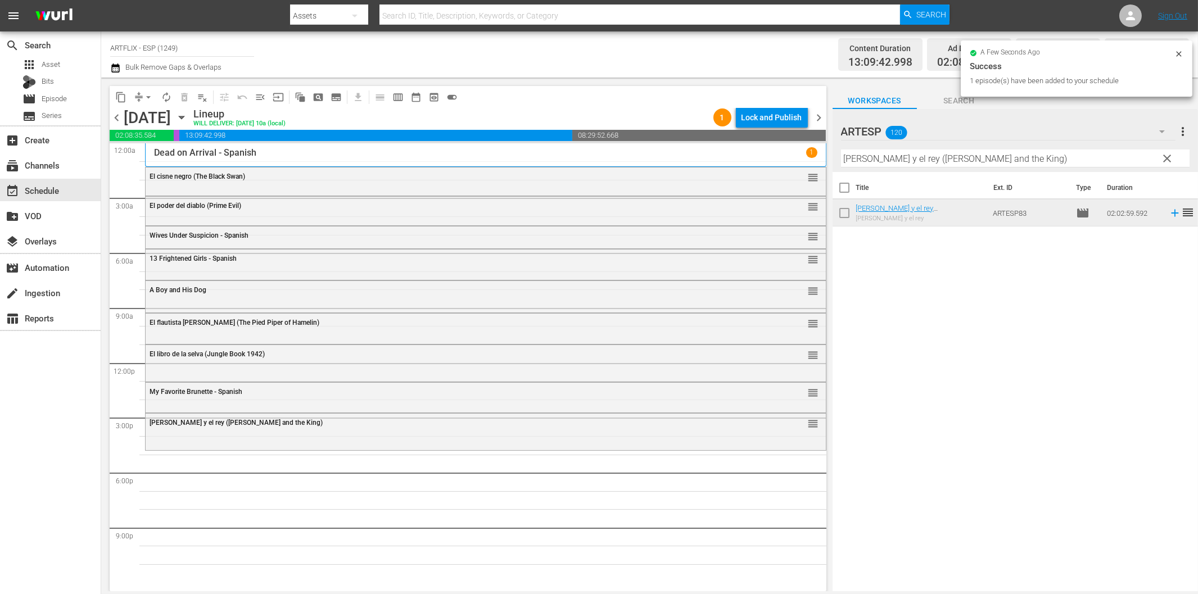
click at [1018, 159] on input "[PERSON_NAME] y el rey ([PERSON_NAME] and the King)" at bounding box center [1015, 159] width 349 height 18
paste input "Charada (Charade"
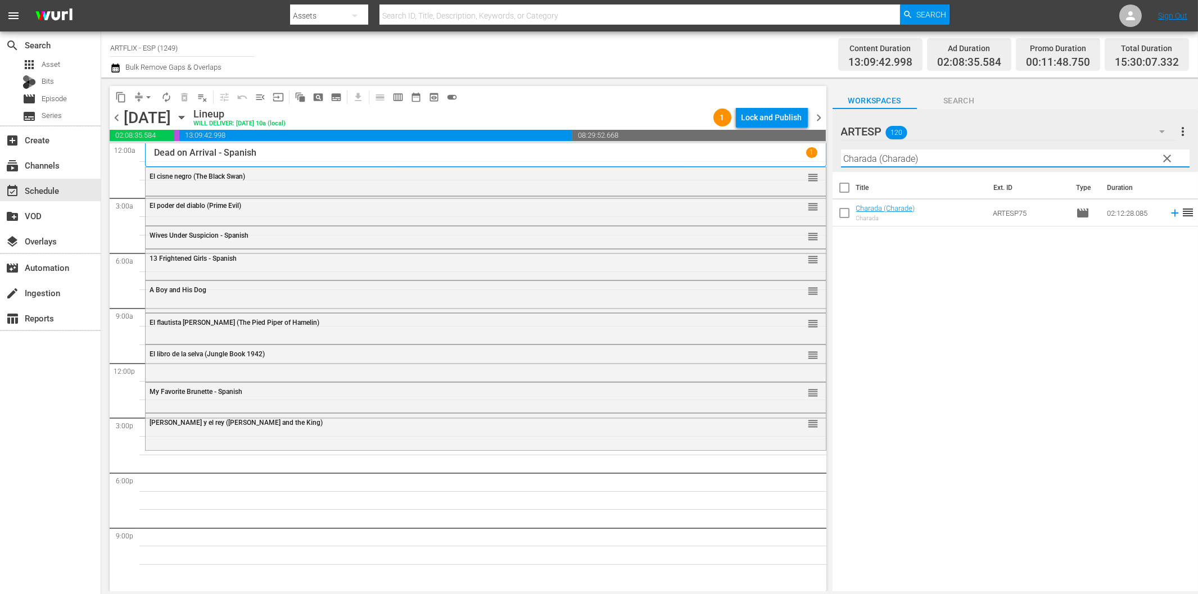
drag, startPoint x: 1166, startPoint y: 213, endPoint x: 1158, endPoint y: 216, distance: 8.8
click at [1169, 214] on icon at bounding box center [1175, 213] width 12 height 12
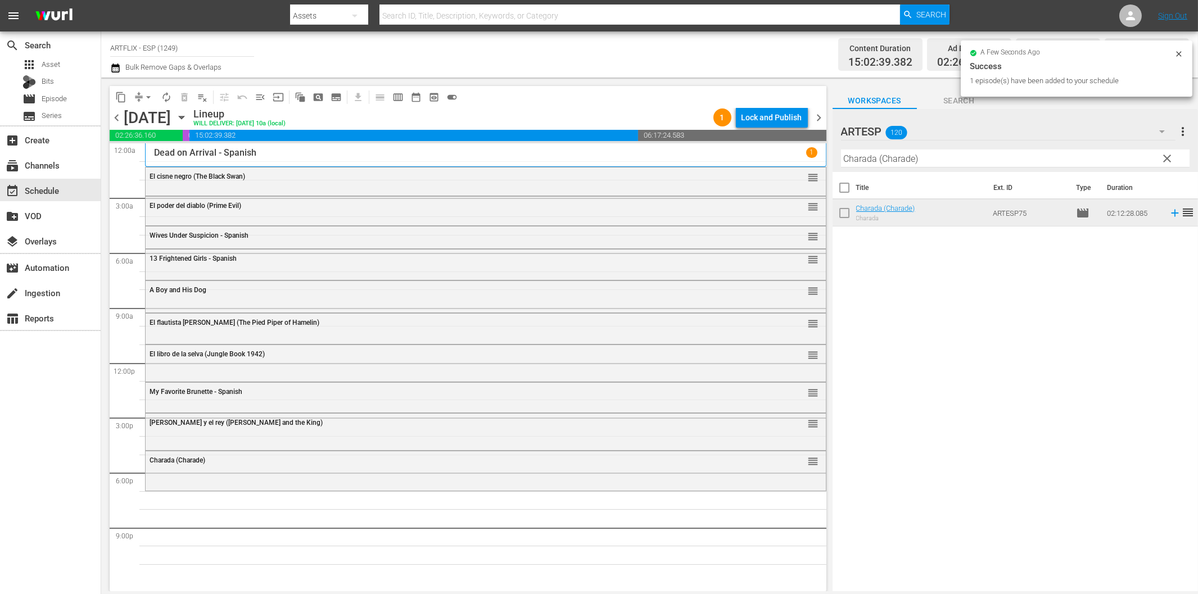
click at [904, 160] on input "Charada (Charade)" at bounding box center [1015, 159] width 349 height 18
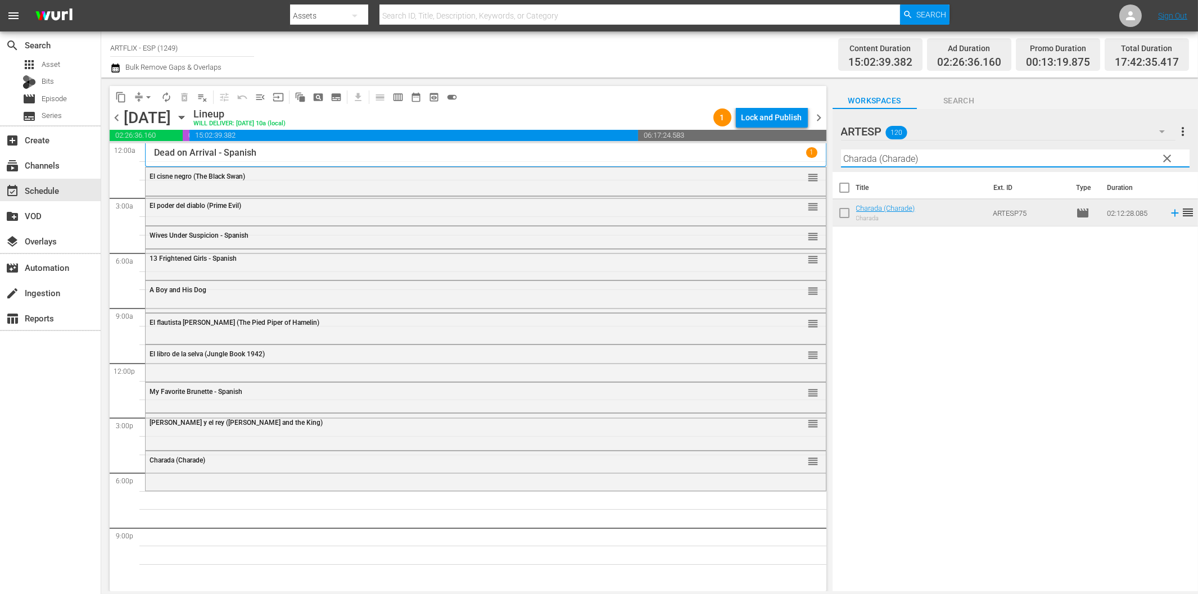
paste input "The Hunchback of Notre Dame - Spanish"
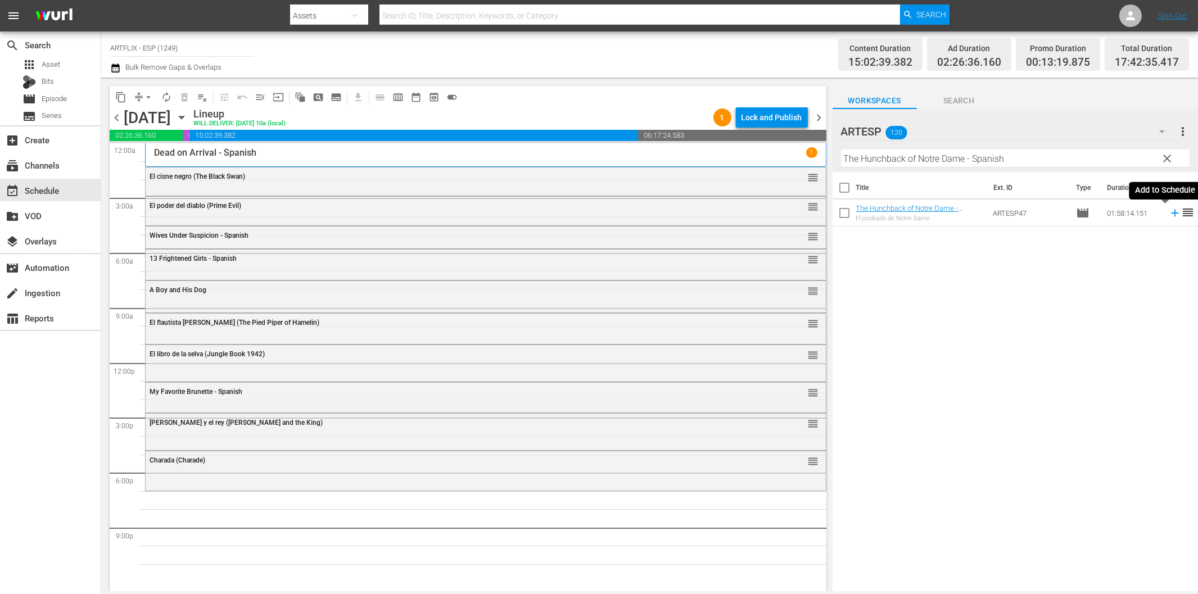
click at [1169, 211] on icon at bounding box center [1175, 213] width 12 height 12
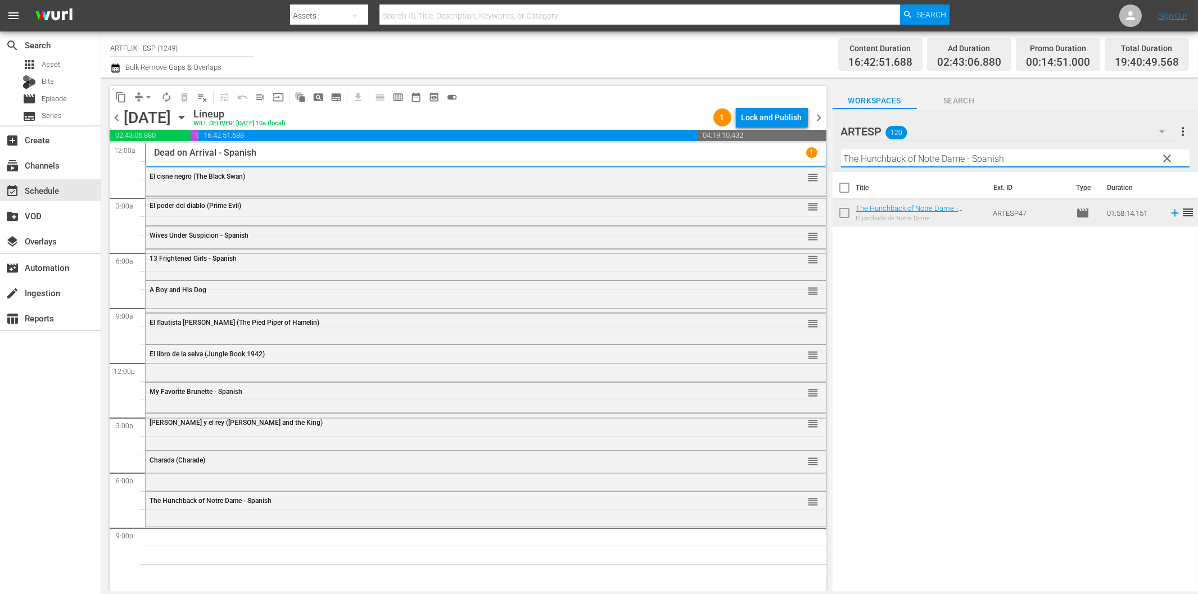
click at [992, 154] on input "The Hunchback of Notre Dame - Spanish" at bounding box center [1015, 159] width 349 height 18
paste input "El Divorcio de la señorita X (The Divorce of [DEMOGRAPHIC_DATA] X)"
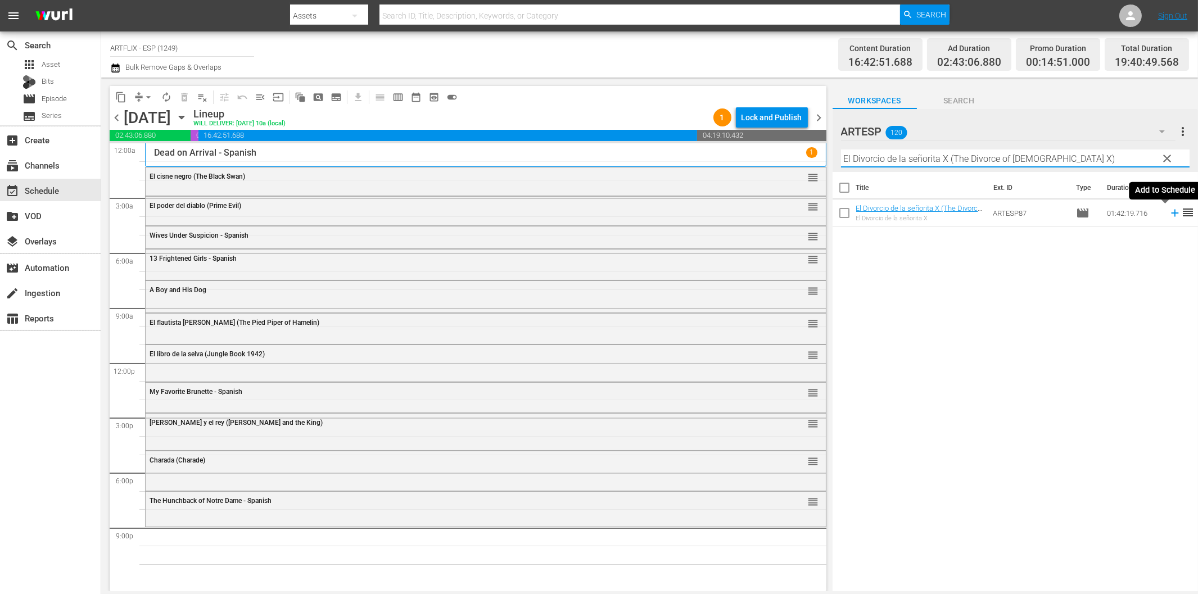
click at [1169, 211] on icon at bounding box center [1175, 213] width 12 height 12
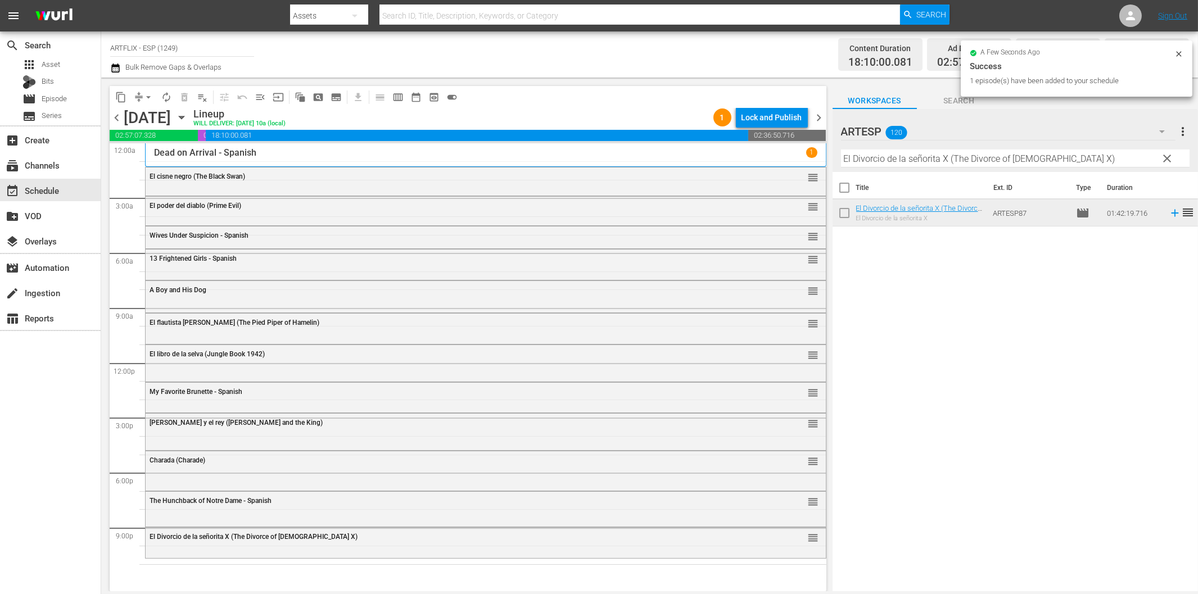
click at [1052, 159] on input "El Divorcio de la señorita X (The Divorce of [DEMOGRAPHIC_DATA] X)" at bounding box center [1015, 159] width 349 height 18
paste input "[PERSON_NAME] - Terror by Night"
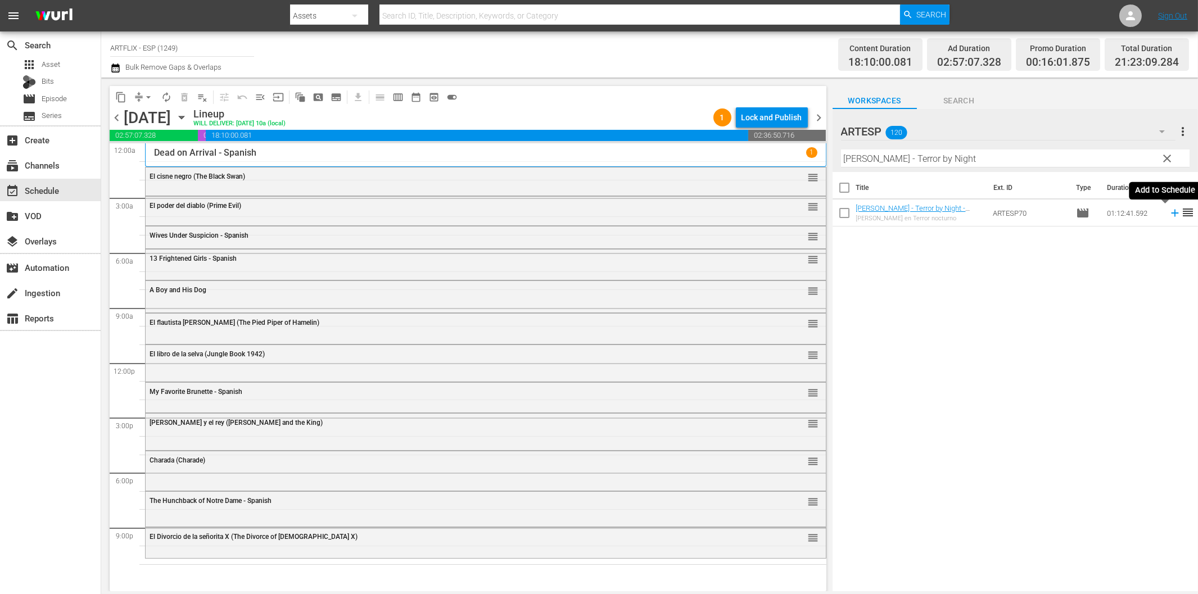
drag, startPoint x: 1163, startPoint y: 215, endPoint x: 1153, endPoint y: 215, distance: 9.6
click at [1169, 215] on icon at bounding box center [1175, 213] width 12 height 12
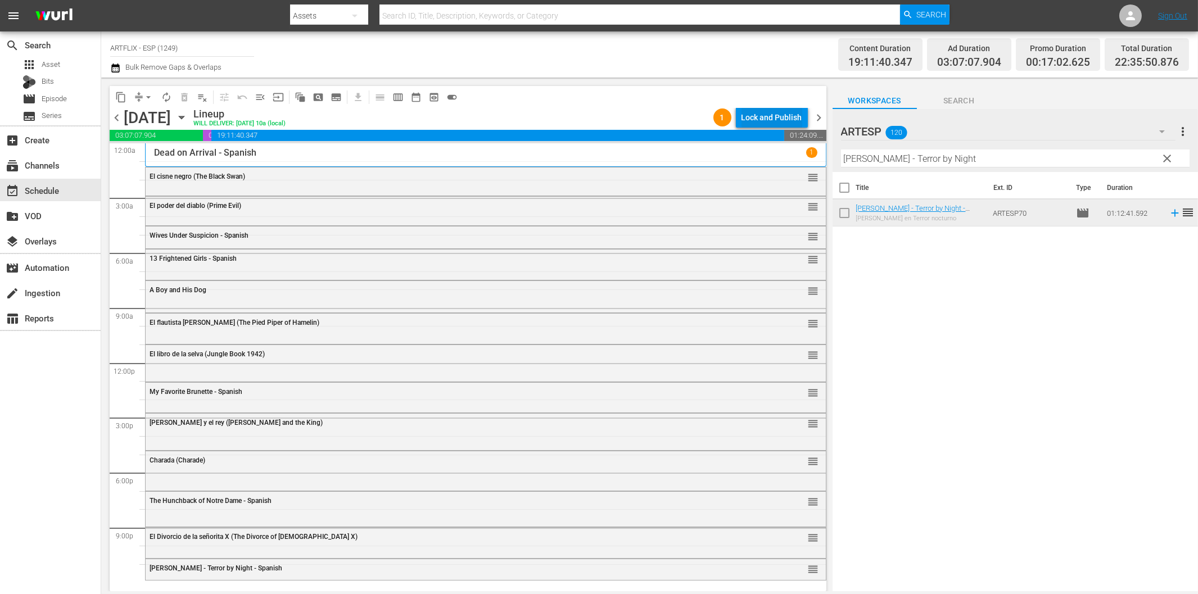
click at [768, 117] on div "Lock and Publish" at bounding box center [772, 117] width 61 height 20
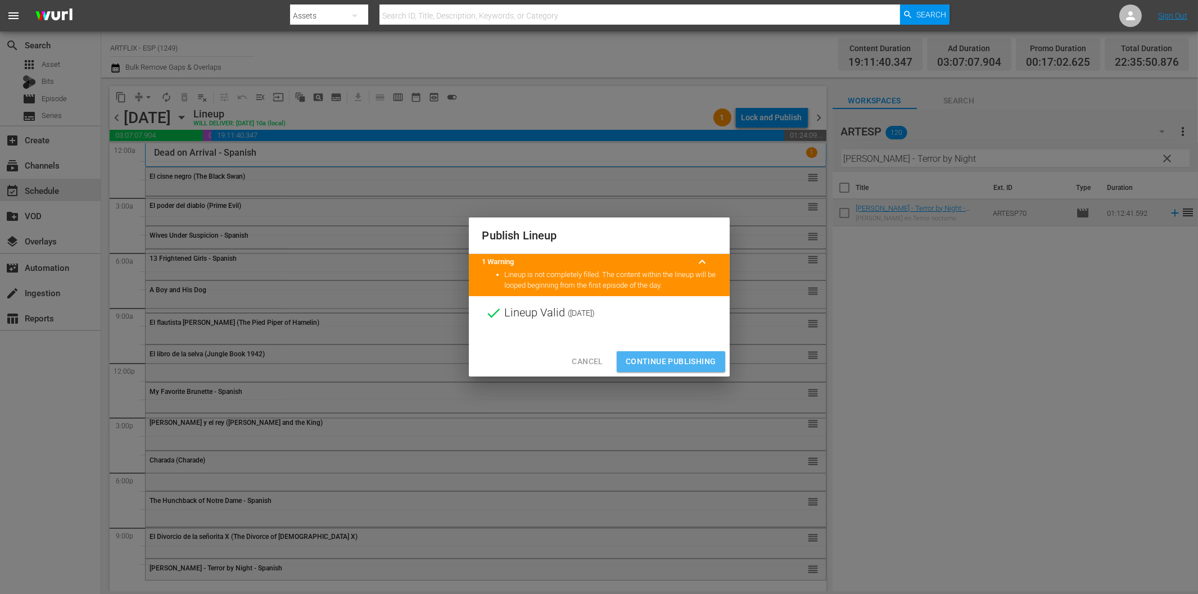
click at [660, 358] on span "Continue Publishing" at bounding box center [671, 362] width 91 height 14
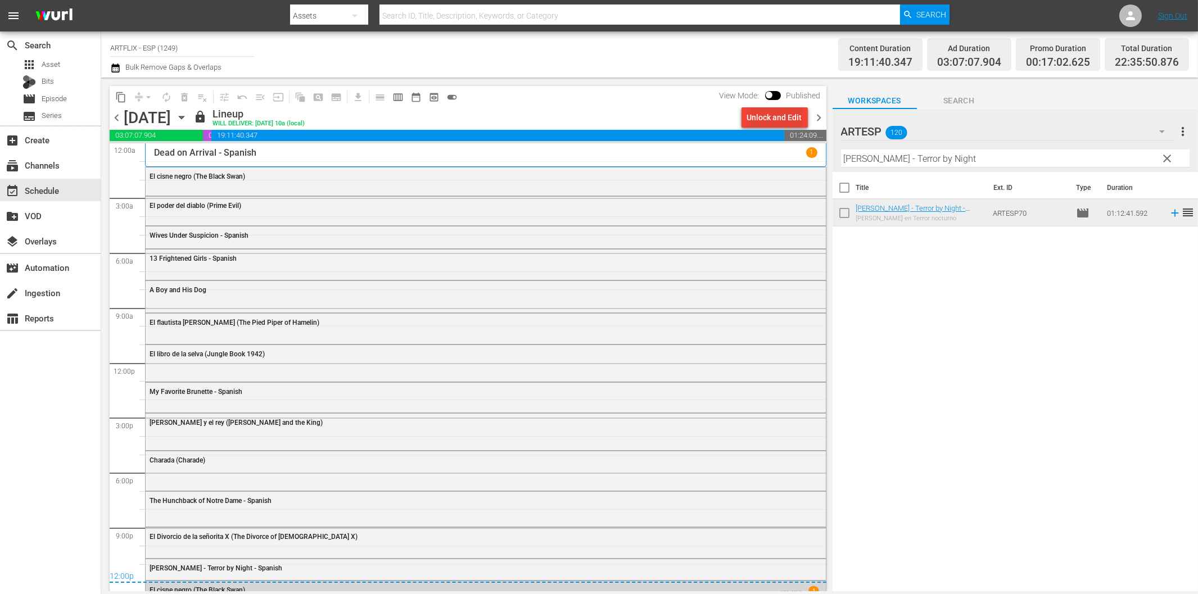
click at [783, 121] on div "Unlock and Edit" at bounding box center [774, 117] width 55 height 20
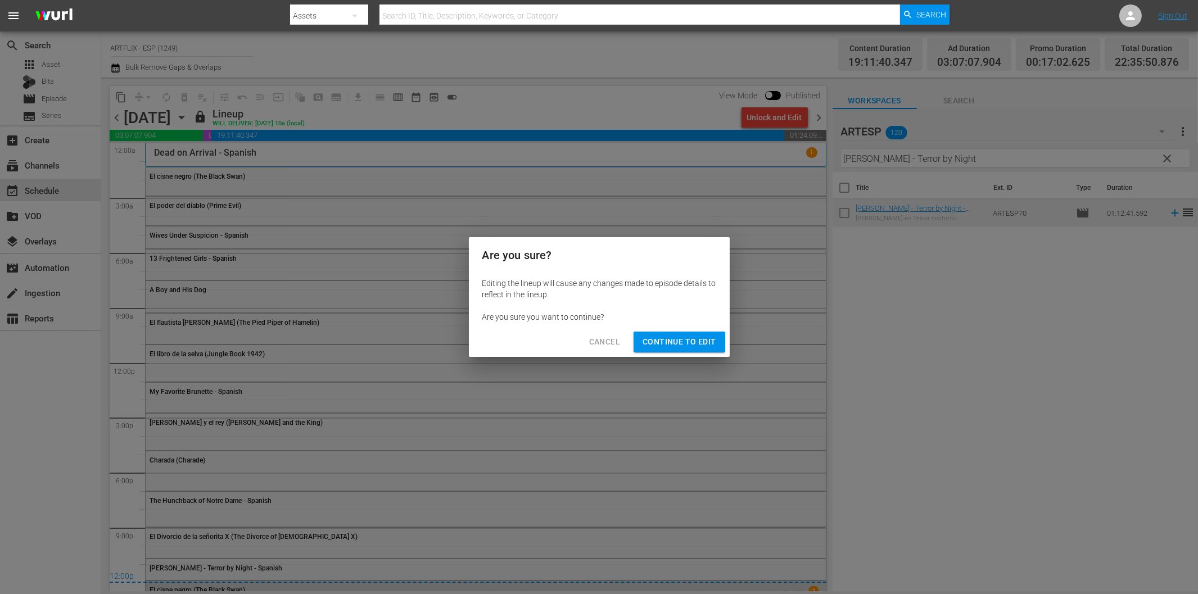
click at [694, 338] on span "Continue to Edit" at bounding box center [679, 342] width 73 height 14
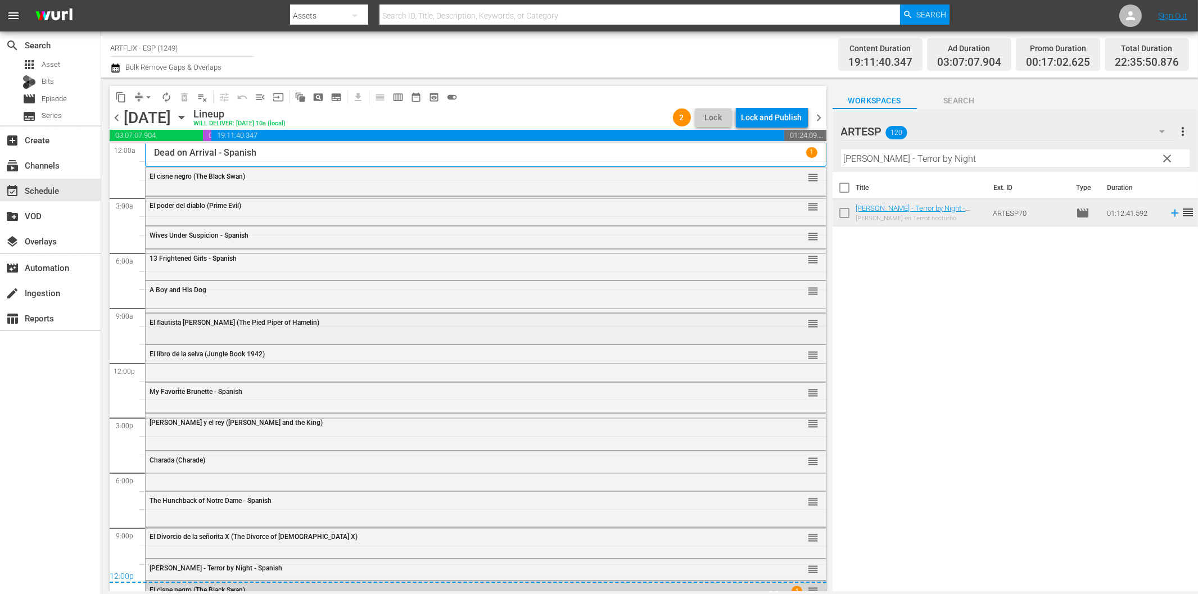
scroll to position [18, 0]
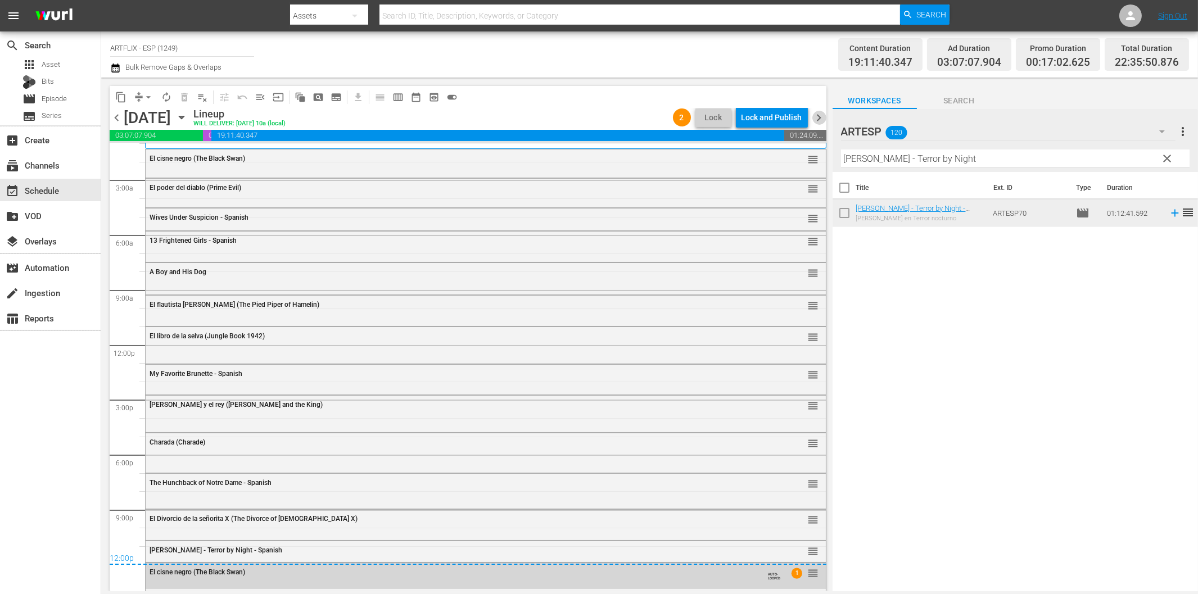
click at [818, 117] on span "chevron_right" at bounding box center [820, 118] width 14 height 14
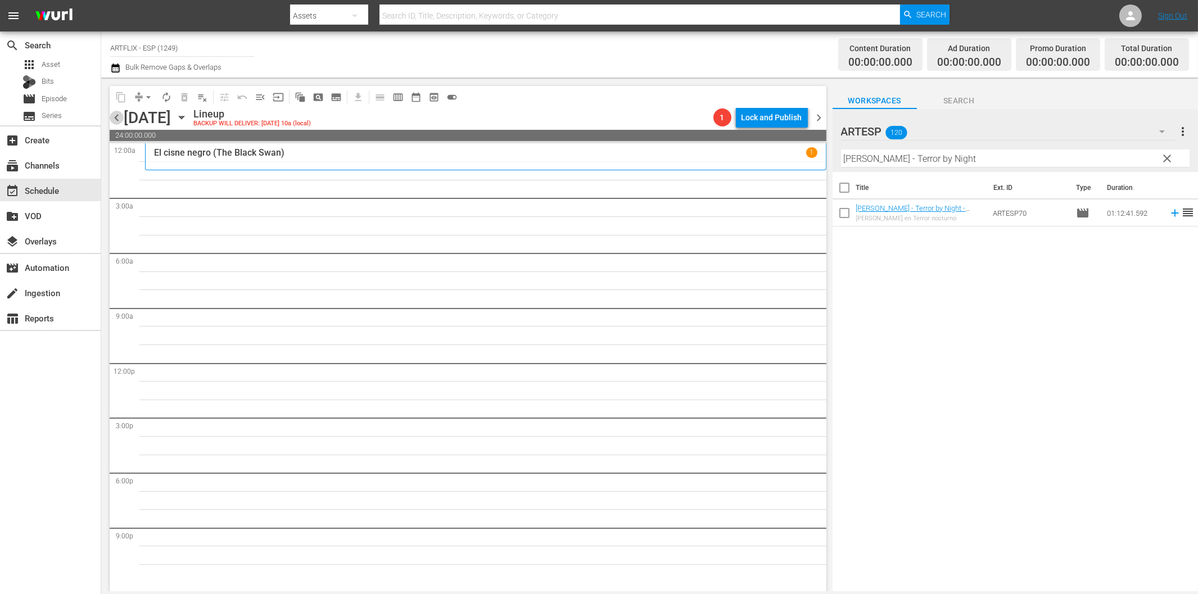
click at [120, 116] on span "chevron_left" at bounding box center [117, 118] width 14 height 14
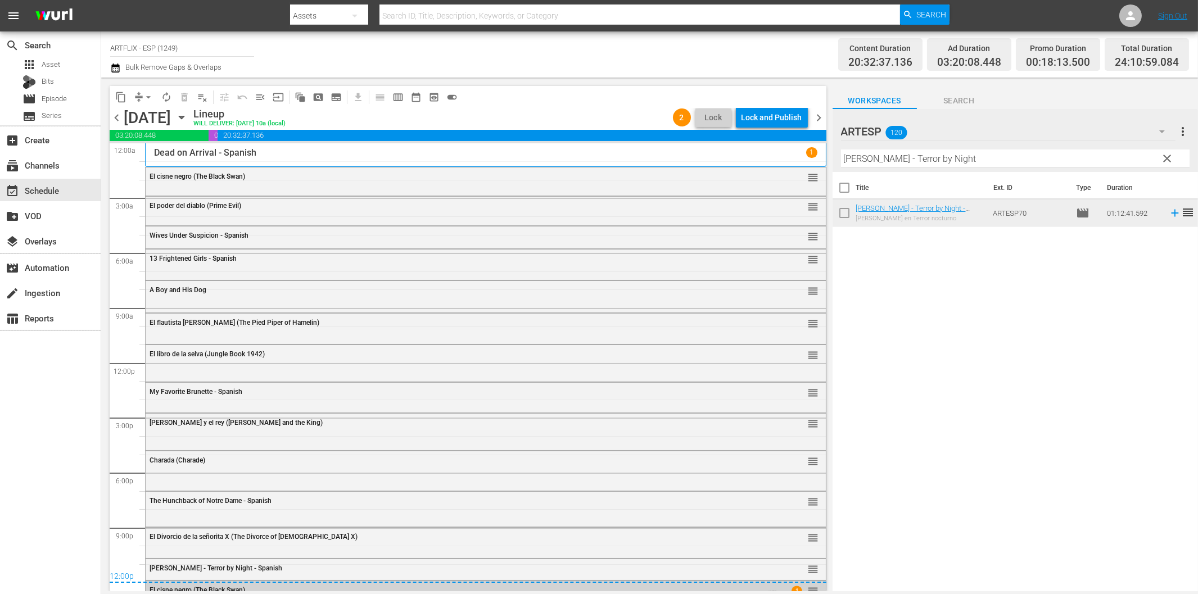
click at [590, 586] on div "El cisne negro (The Black Swan)" at bounding box center [455, 589] width 610 height 9
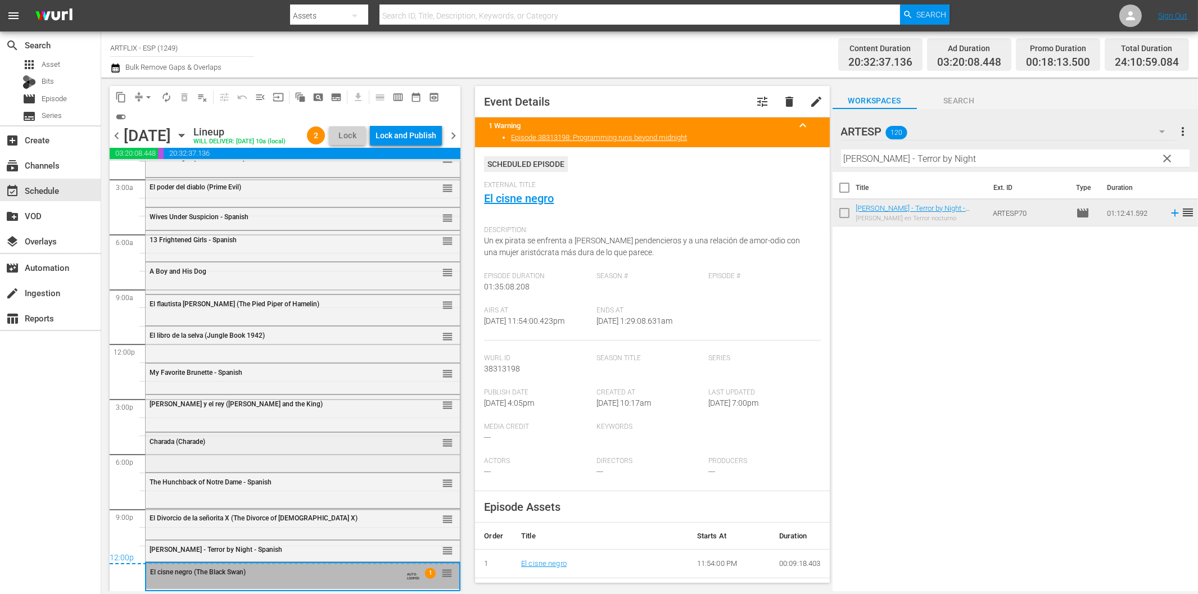
scroll to position [54, 0]
click at [783, 100] on span "delete" at bounding box center [789, 101] width 13 height 13
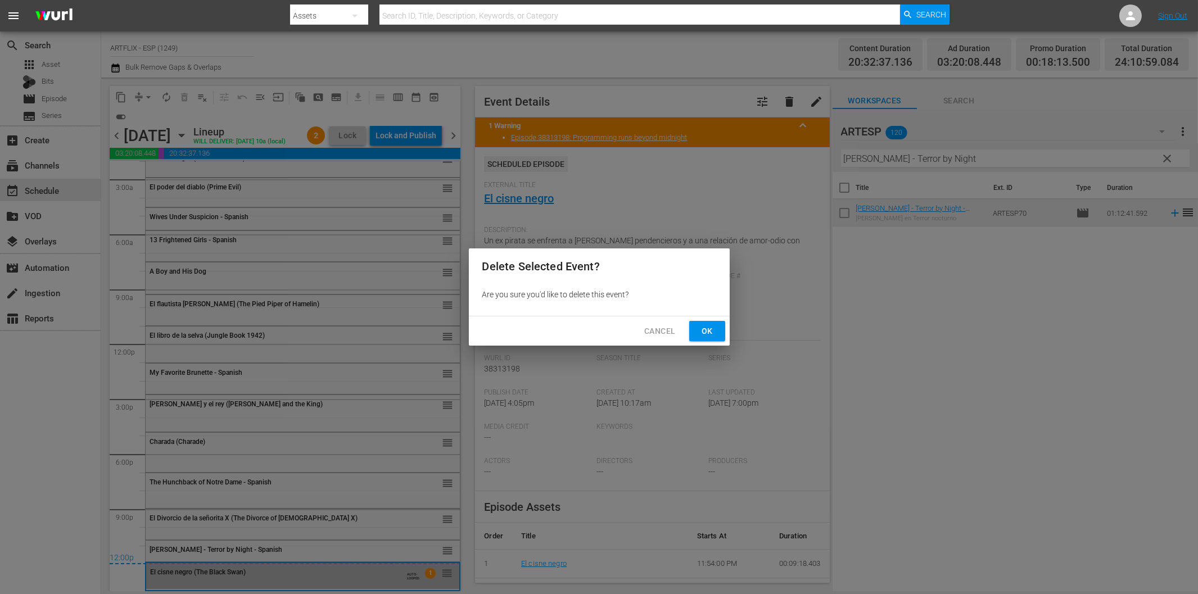
click at [711, 324] on span "Ok" at bounding box center [707, 331] width 18 height 14
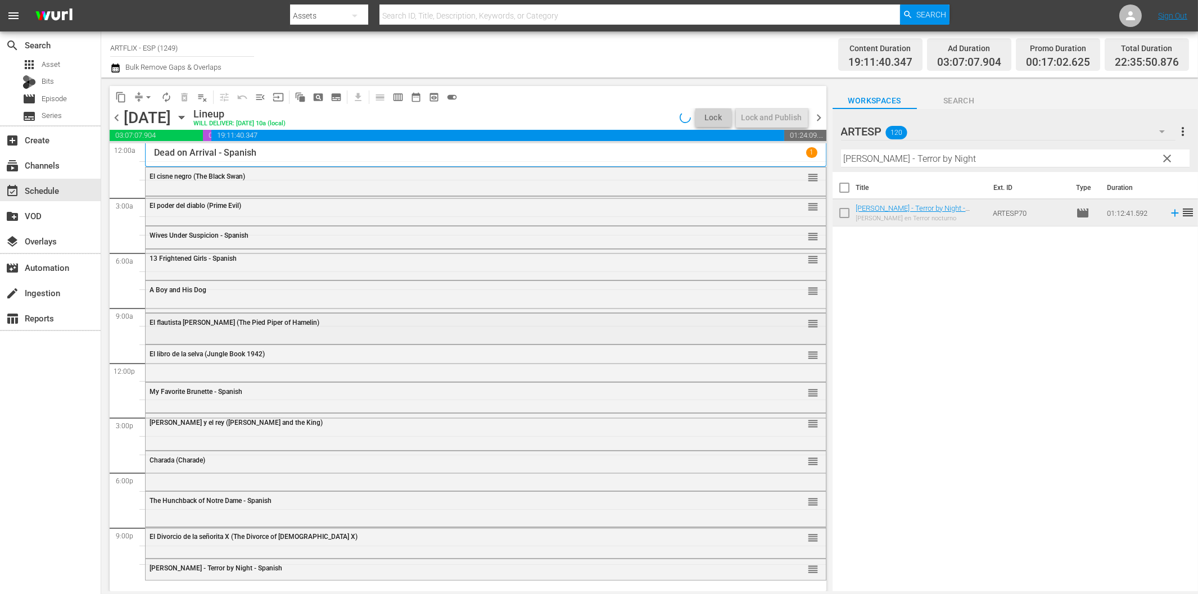
scroll to position [0, 0]
click at [987, 161] on input "[PERSON_NAME] - Terror by Night" at bounding box center [1015, 159] width 349 height 18
paste input "The Devil Bat - Spanish"
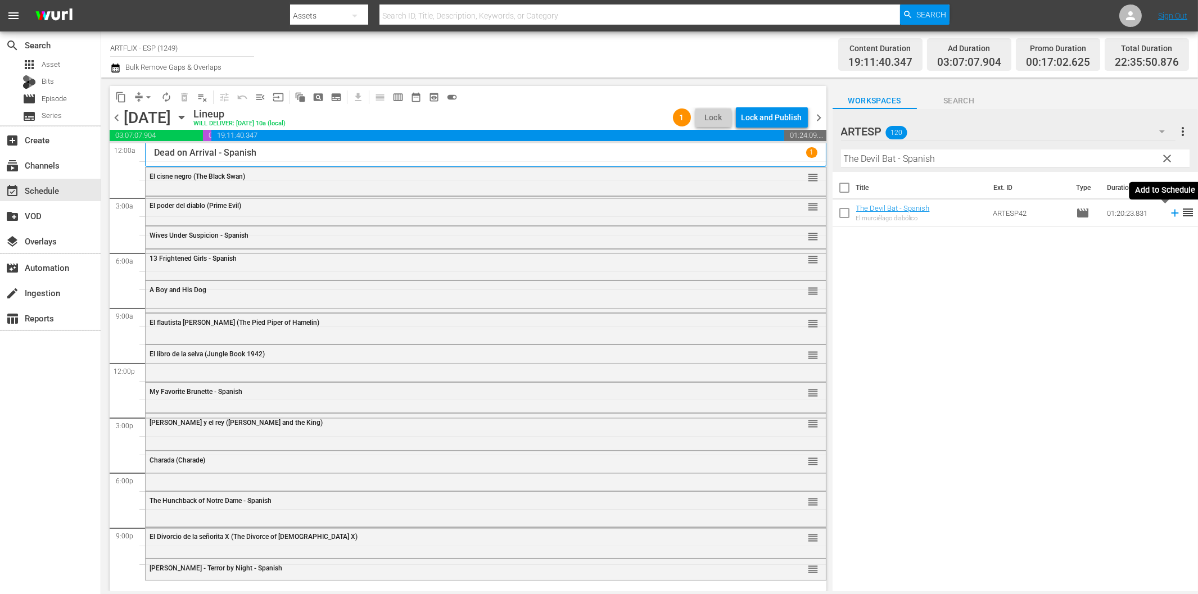
click at [1169, 214] on icon at bounding box center [1175, 213] width 12 height 12
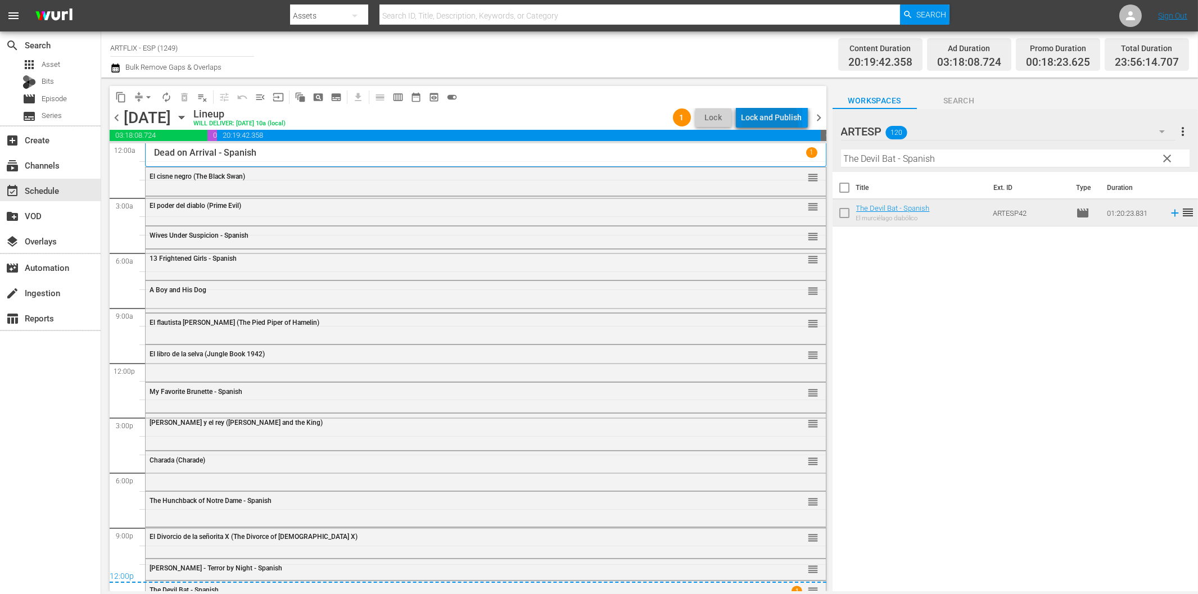
click at [754, 124] on div "Lock and Publish" at bounding box center [772, 117] width 61 height 20
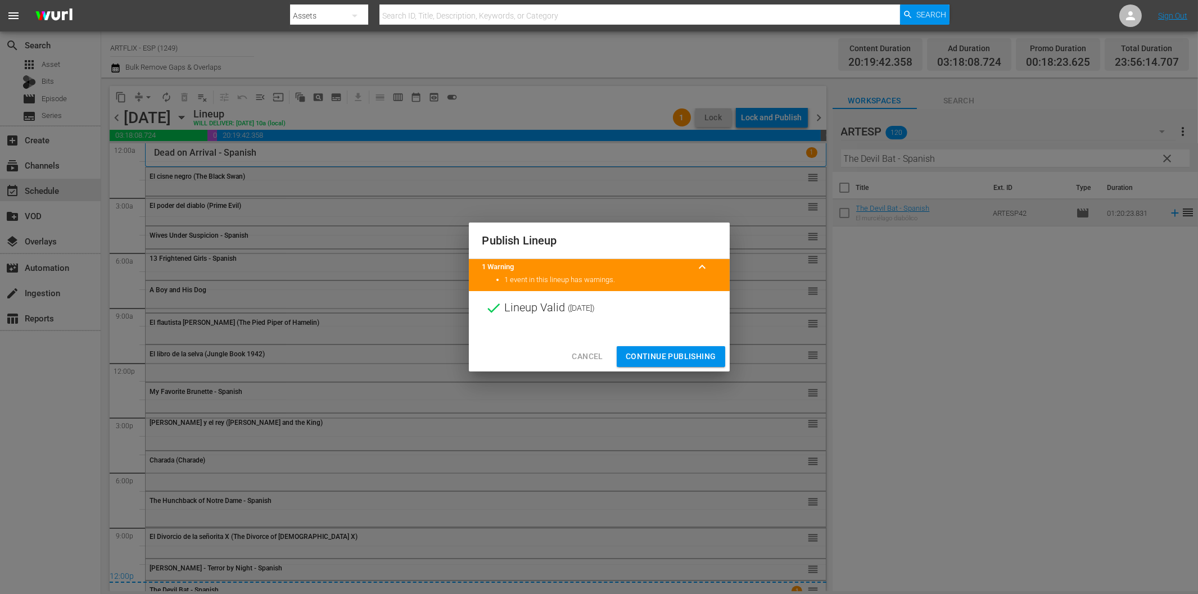
click at [676, 358] on span "Continue Publishing" at bounding box center [671, 357] width 91 height 14
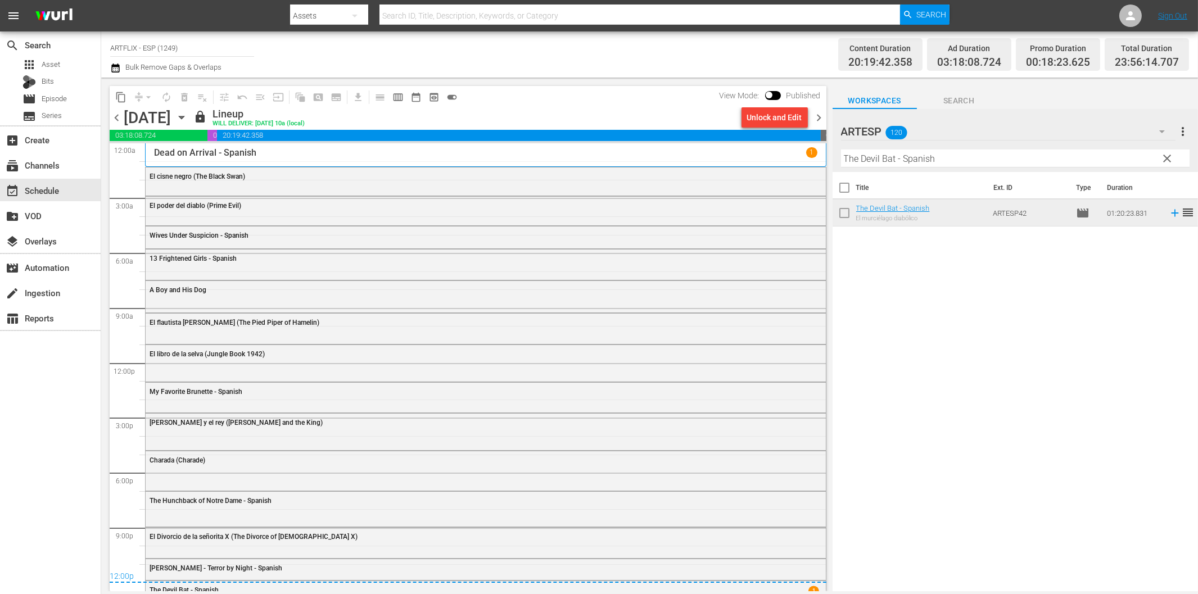
click at [819, 121] on span "chevron_right" at bounding box center [820, 118] width 14 height 14
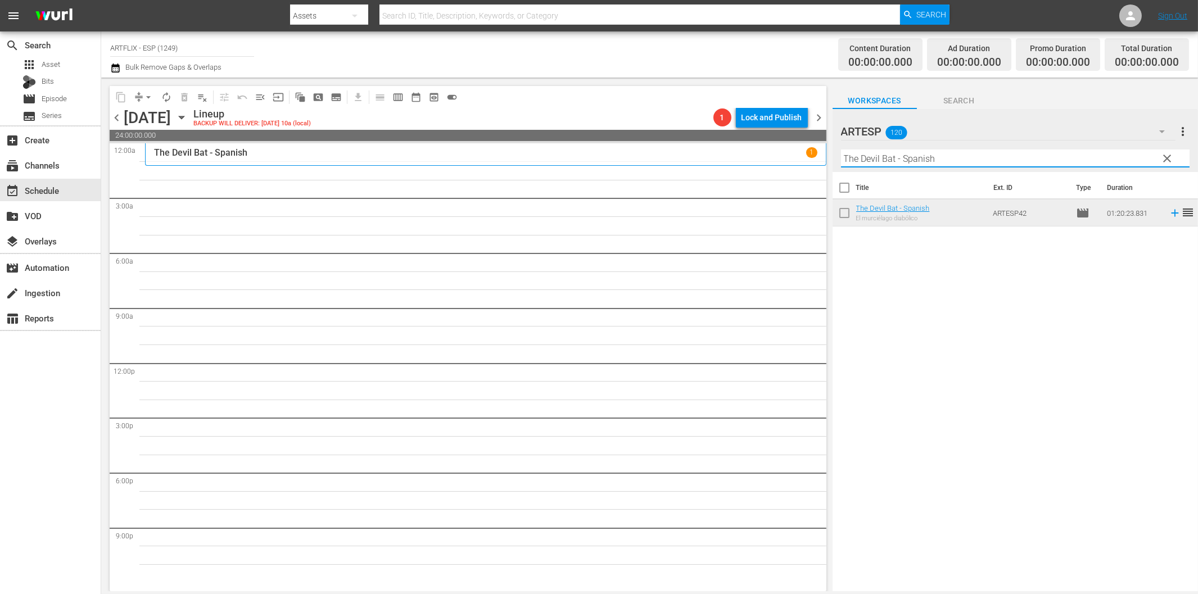
click at [935, 159] on input "The Devil Bat - Spanish" at bounding box center [1015, 159] width 349 height 18
paste input "La venganza del bergantín (Wake of the Red Witch) Colorized"
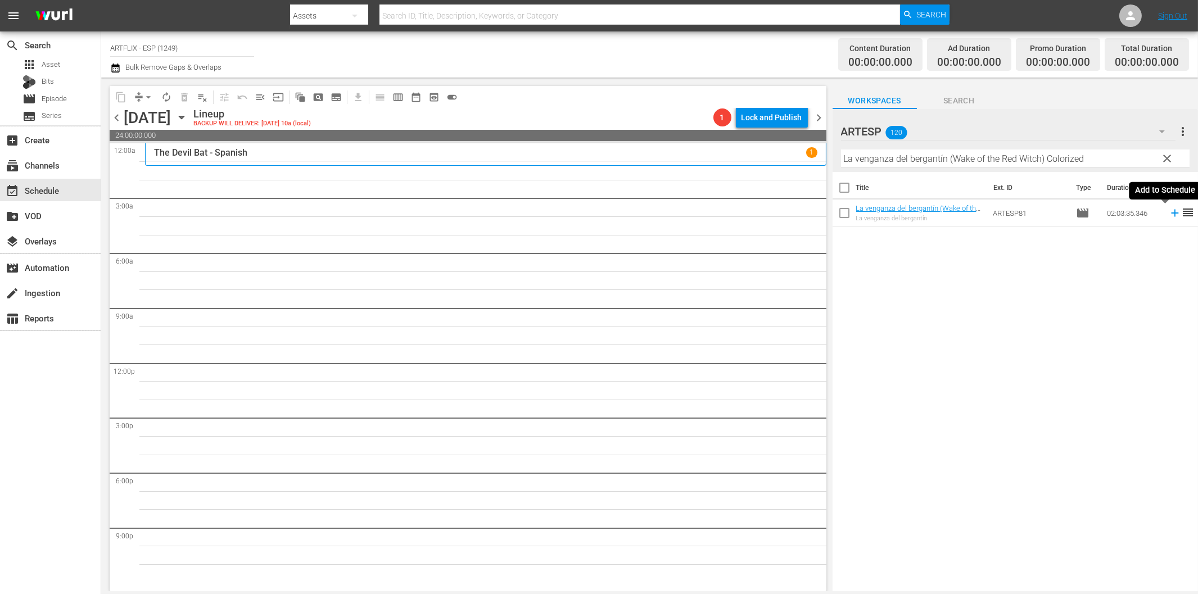
click at [1171, 214] on icon at bounding box center [1174, 213] width 7 height 7
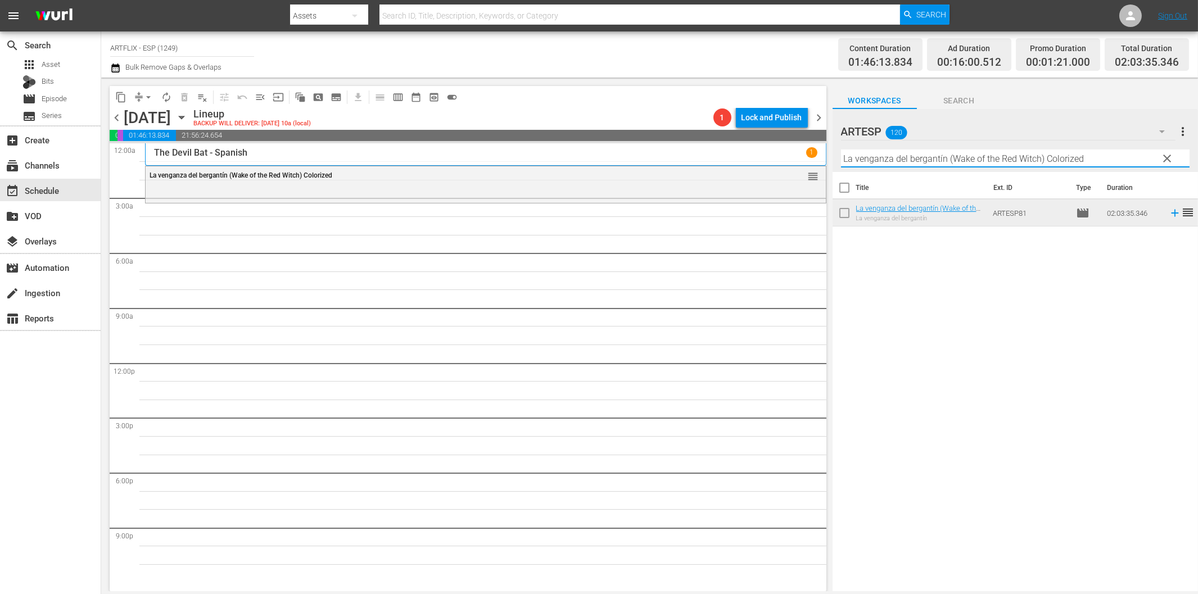
click at [913, 161] on input "La venganza del bergantín (Wake of the Red Witch) Colorized" at bounding box center [1015, 159] width 349 height 18
paste input "A Farewell to Arms - Spanish"
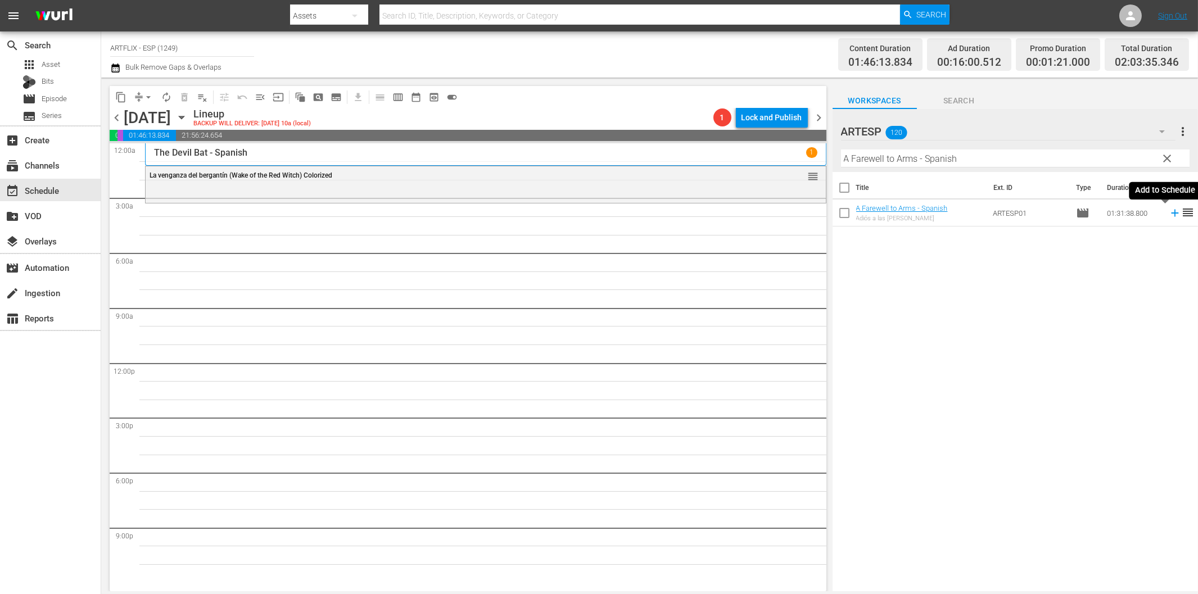
click at [1169, 214] on icon at bounding box center [1175, 213] width 12 height 12
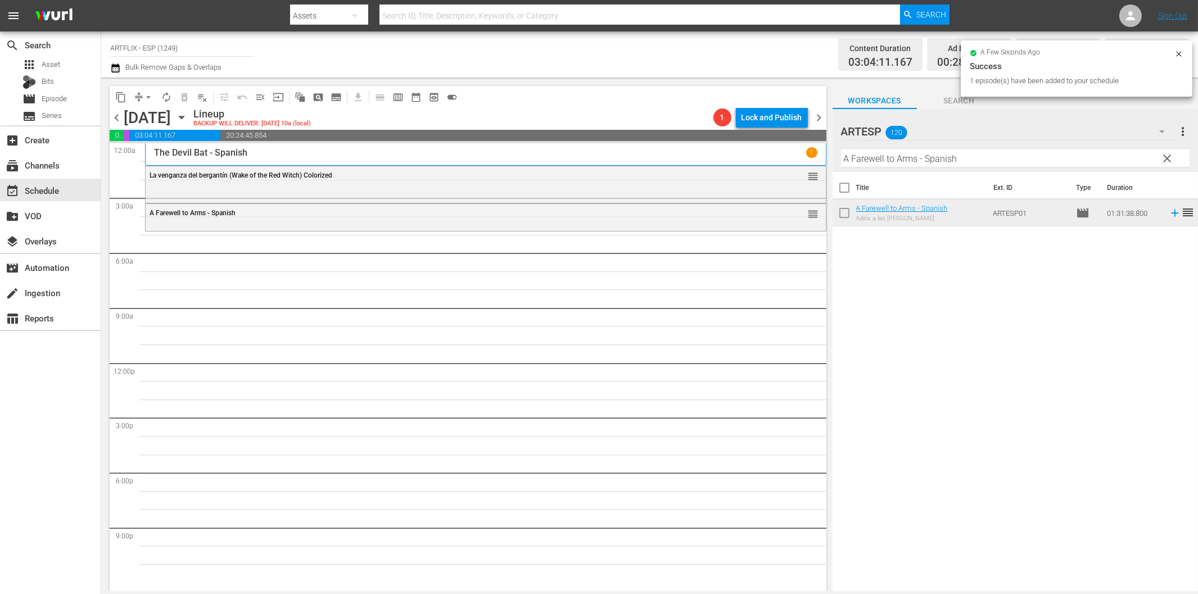
click at [867, 157] on input "A Farewell to Arms - Spanish" at bounding box center [1015, 159] width 349 height 18
paste input "The Front Page"
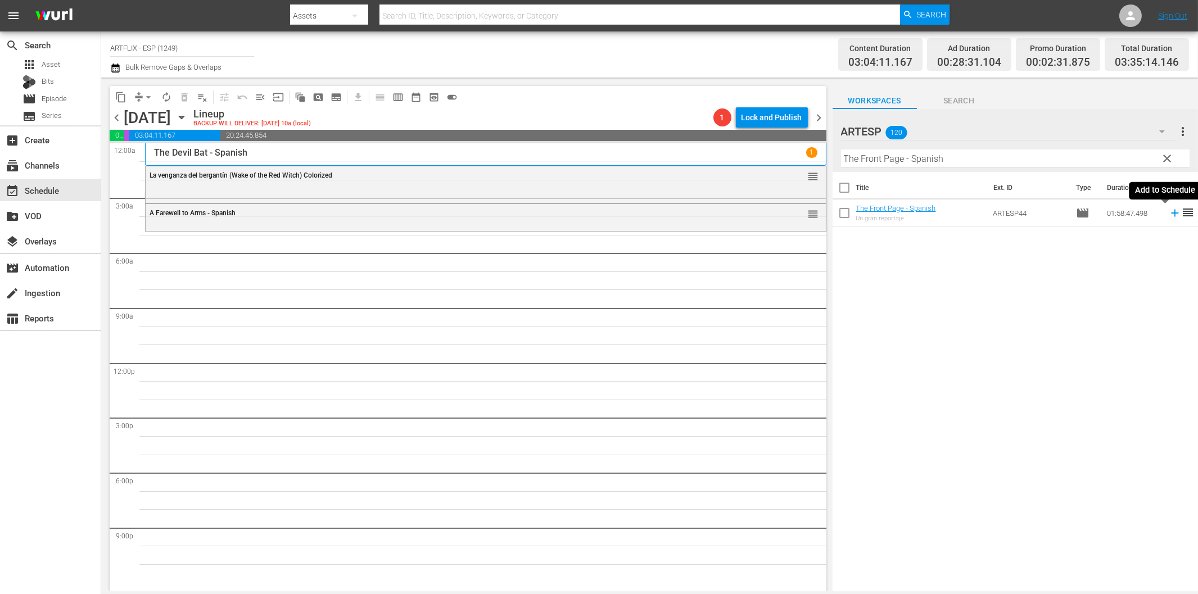
drag, startPoint x: 1165, startPoint y: 211, endPoint x: 1160, endPoint y: 212, distance: 5.7
click at [1169, 211] on icon at bounding box center [1175, 213] width 12 height 12
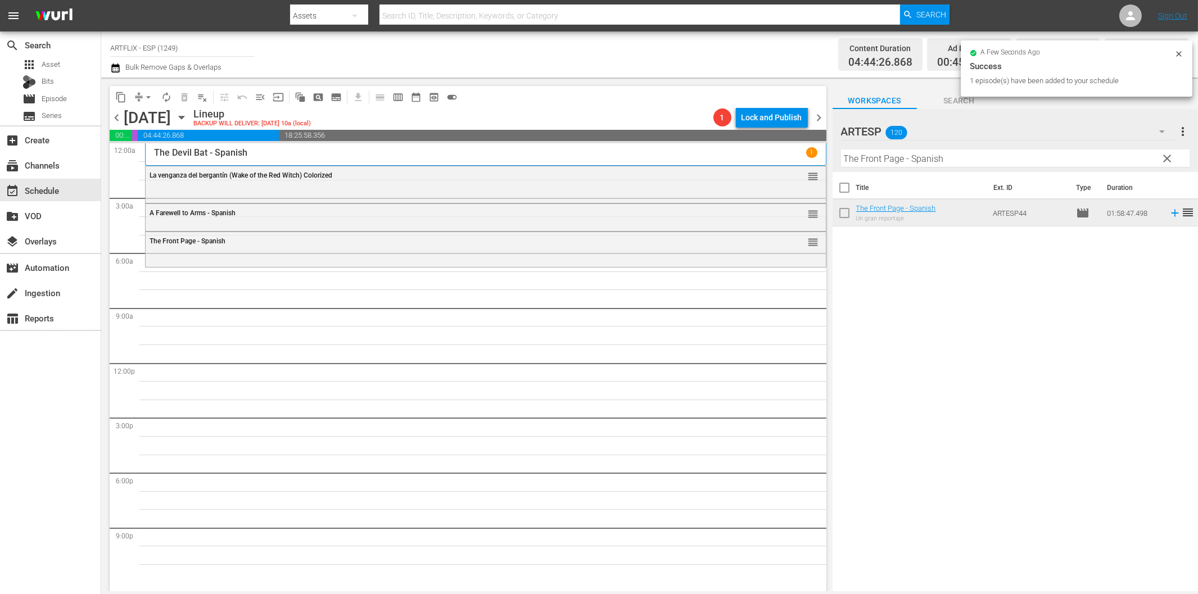
click at [914, 160] on input "The Front Page - Spanish" at bounding box center [1015, 159] width 349 height 18
paste input "Los tres invencibles (Goliath and the Sins of [GEOGRAPHIC_DATA])"
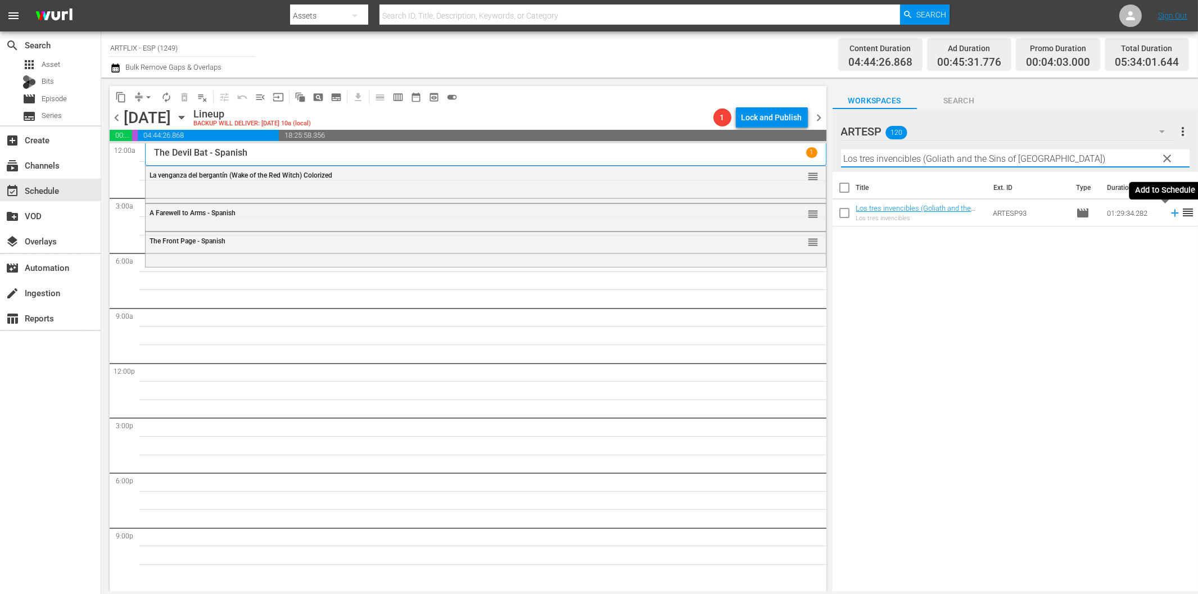
click at [1171, 213] on icon at bounding box center [1174, 213] width 7 height 7
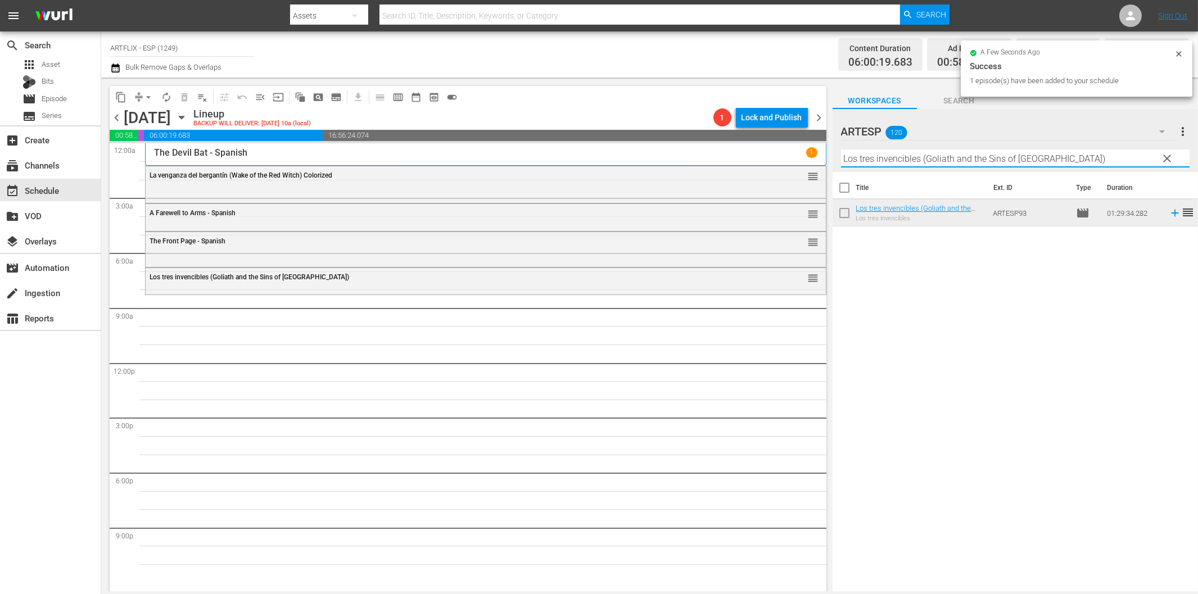
click at [937, 159] on input "Los tres invencibles (Goliath and the Sins of [GEOGRAPHIC_DATA])" at bounding box center [1015, 159] width 349 height 18
paste input "Capitán [PERSON_NAME] (Captain [PERSON_NAME]"
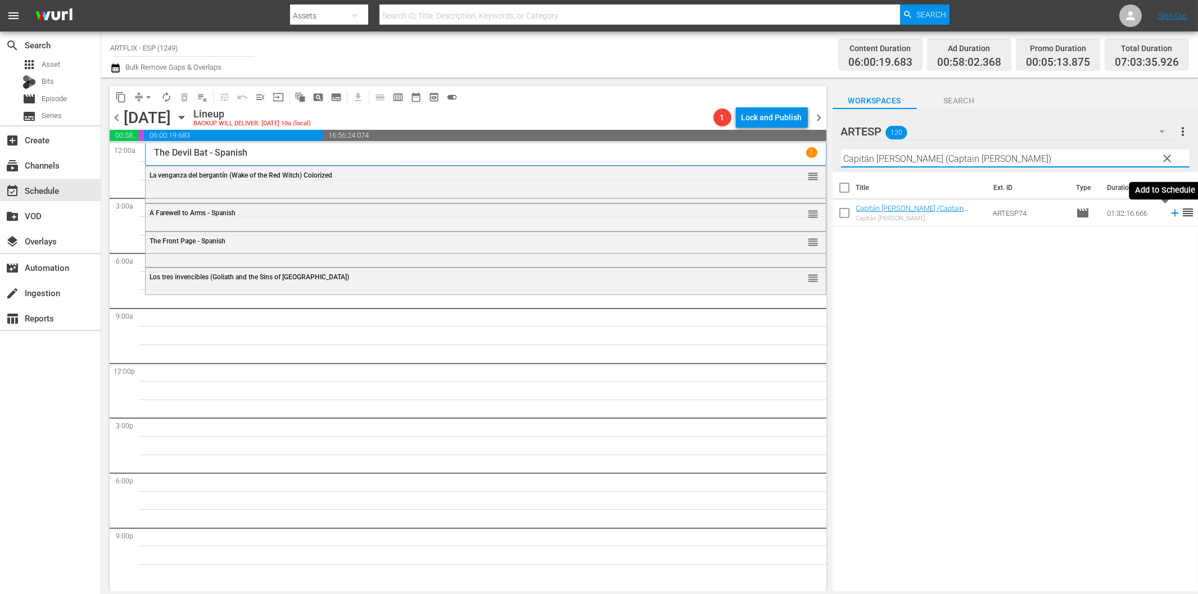
click at [1169, 213] on icon at bounding box center [1175, 213] width 12 height 12
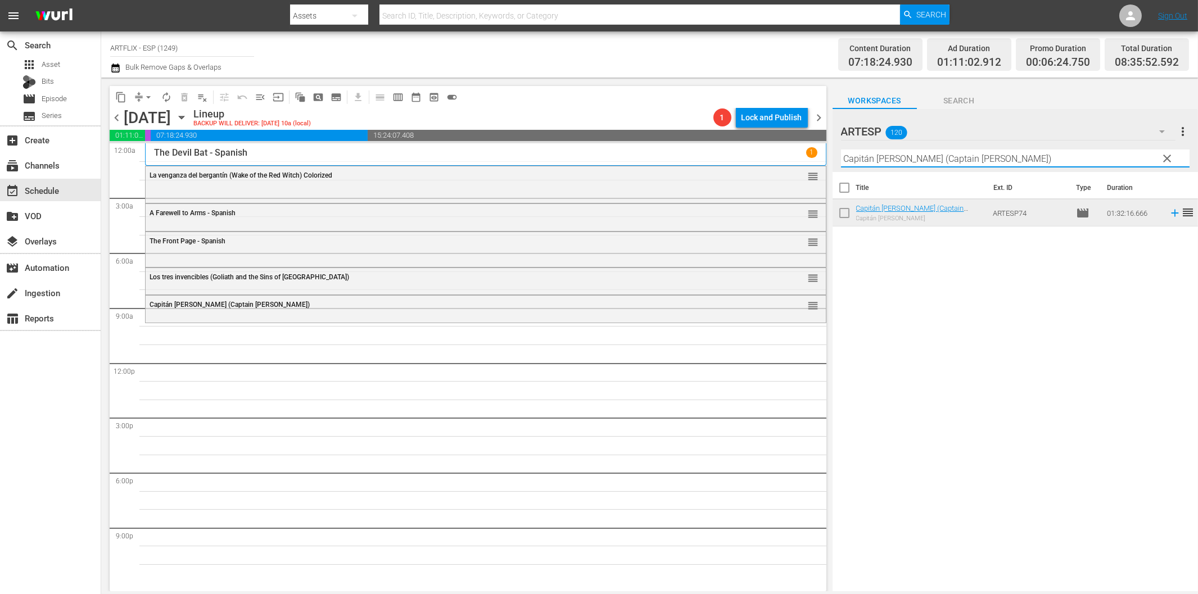
click at [1016, 159] on input "Capitán [PERSON_NAME] (Captain [PERSON_NAME])" at bounding box center [1015, 159] width 349 height 18
paste input "Lassie - [GEOGRAPHIC_DATA] ([GEOGRAPHIC_DATA] - [GEOGRAPHIC_DATA]"
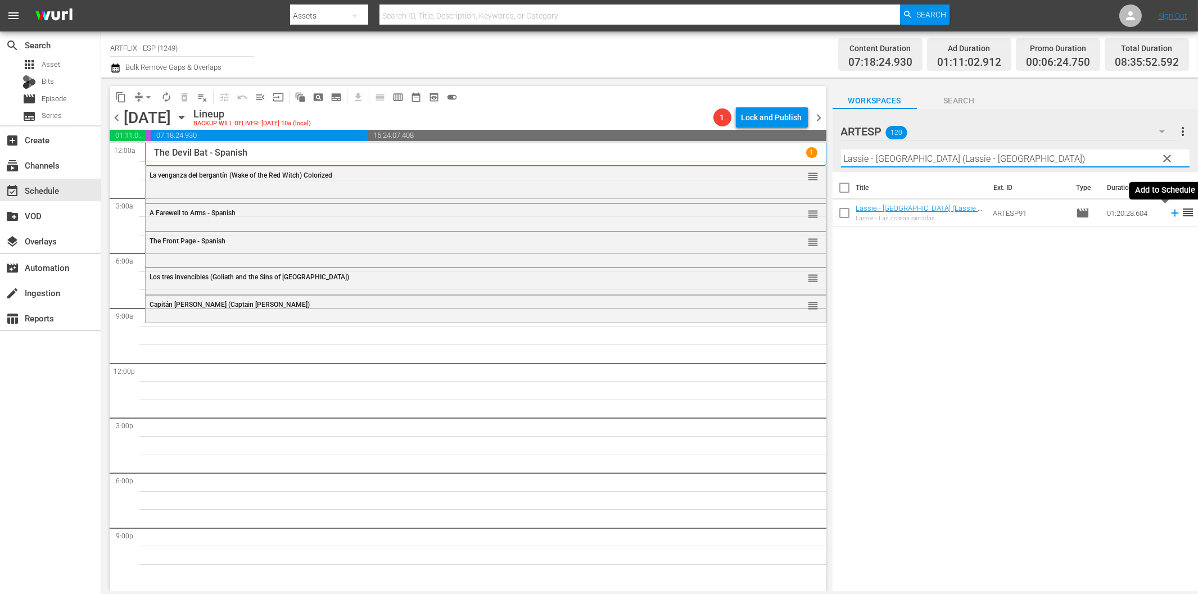
click at [1169, 211] on icon at bounding box center [1175, 213] width 12 height 12
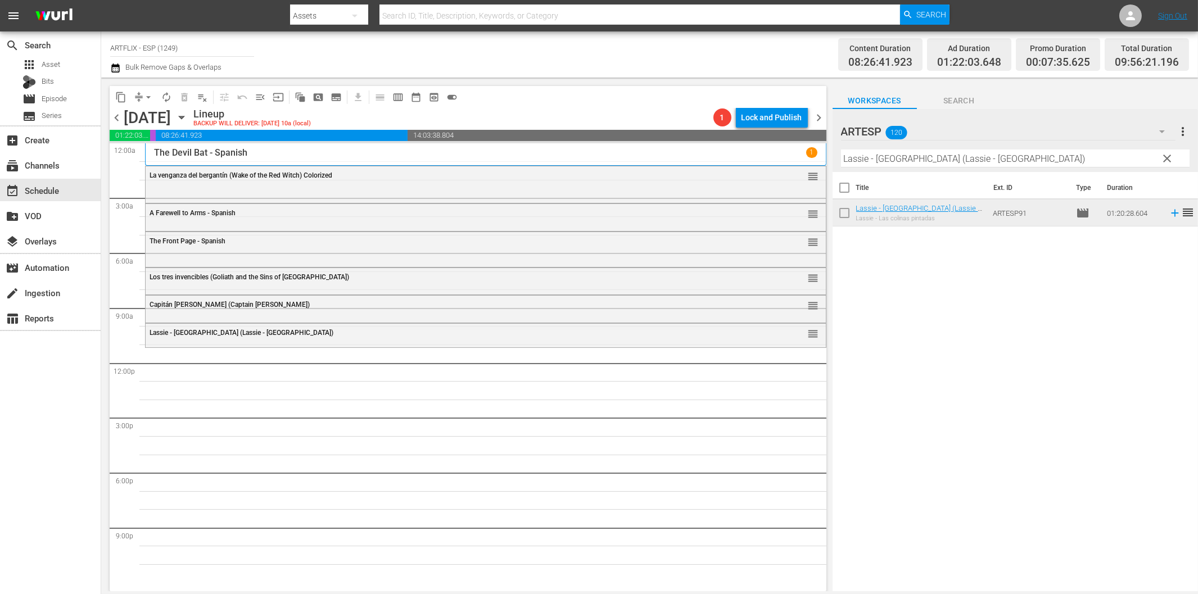
click at [900, 156] on input "Lassie - [GEOGRAPHIC_DATA] (Lassie - [GEOGRAPHIC_DATA])" at bounding box center [1015, 159] width 349 height 18
paste input "Meet [PERSON_NAME] - Spanish"
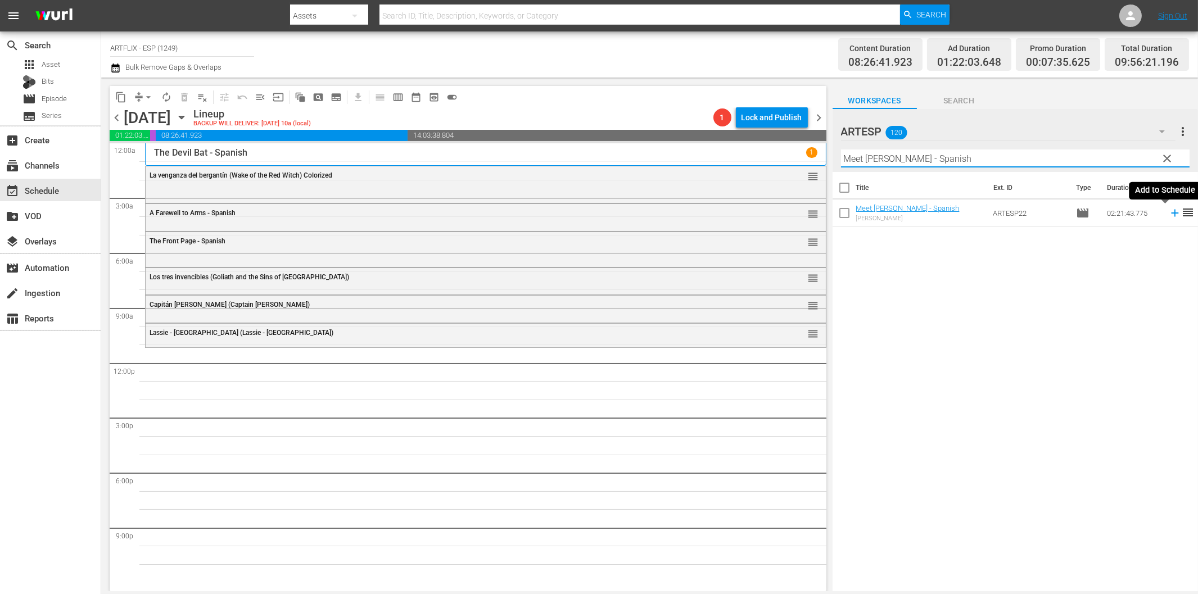
click at [1169, 209] on icon at bounding box center [1175, 213] width 12 height 12
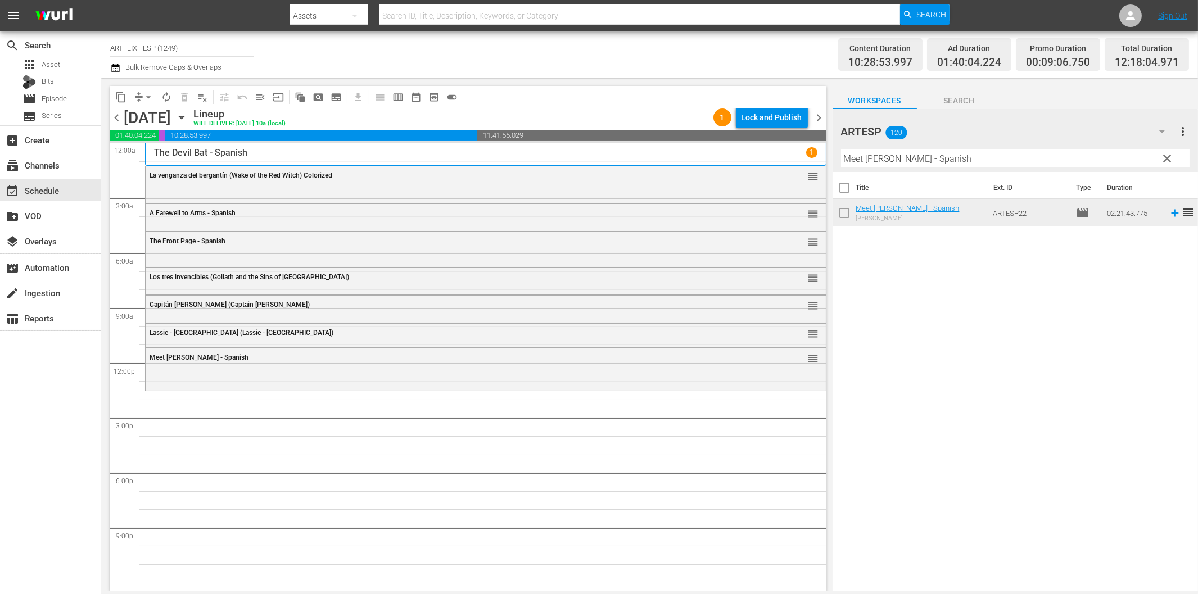
click at [913, 161] on input "Meet [PERSON_NAME] - Spanish" at bounding box center [1015, 159] width 349 height 18
paste input "Salt of the Earth"
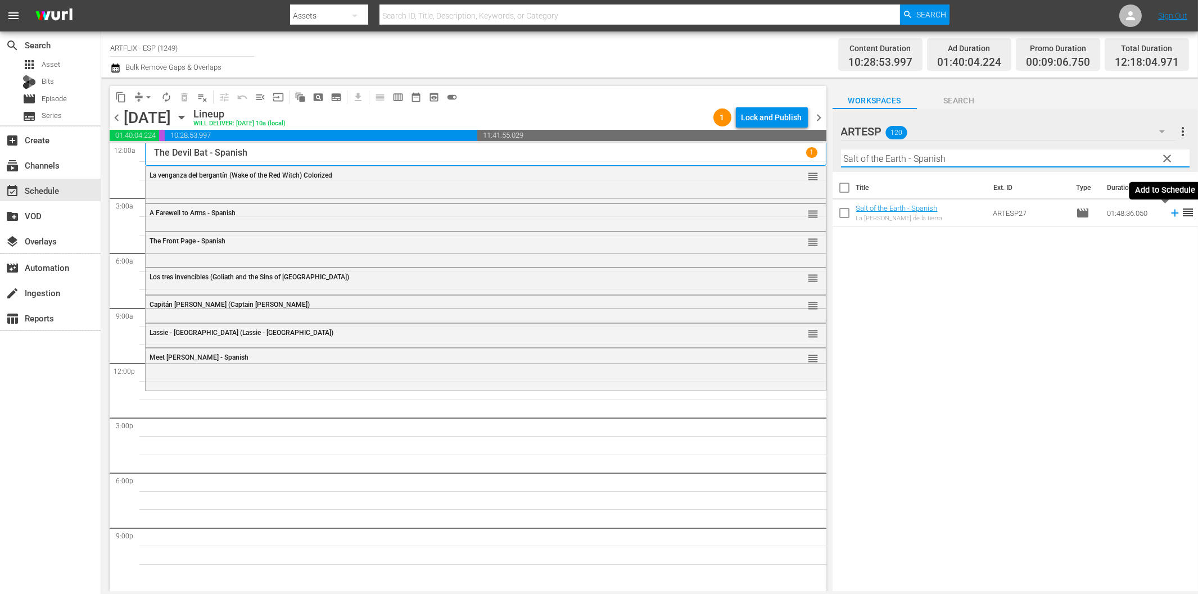
click at [1169, 214] on icon at bounding box center [1175, 213] width 12 height 12
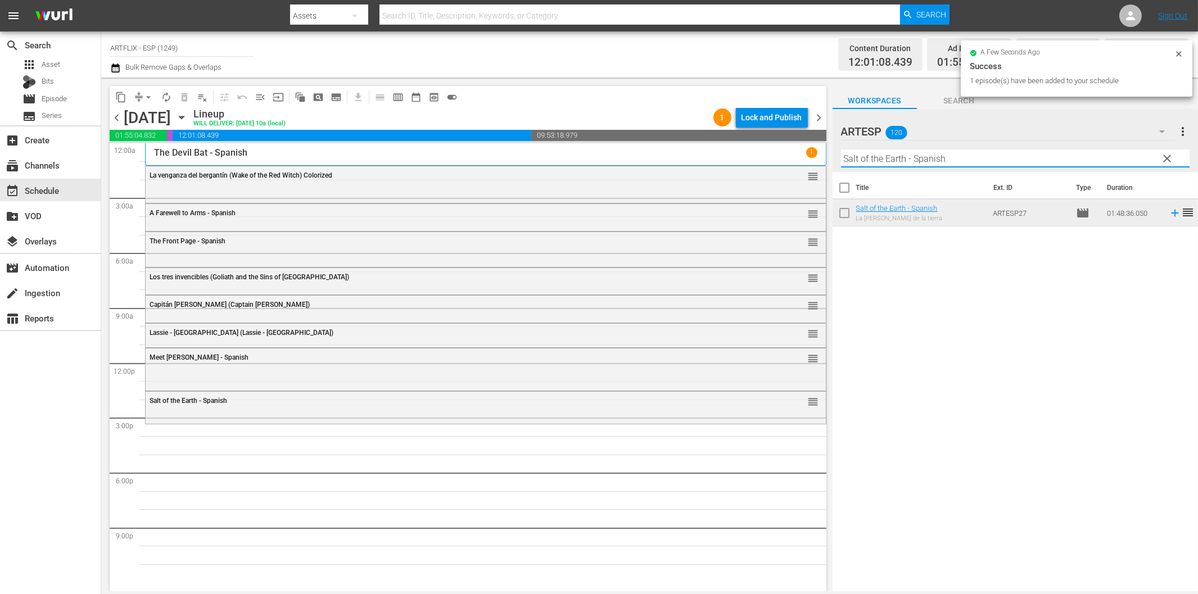
click at [941, 164] on input "Salt of the Earth - Spanish" at bounding box center [1015, 159] width 349 height 18
paste input "Letter of Introduction"
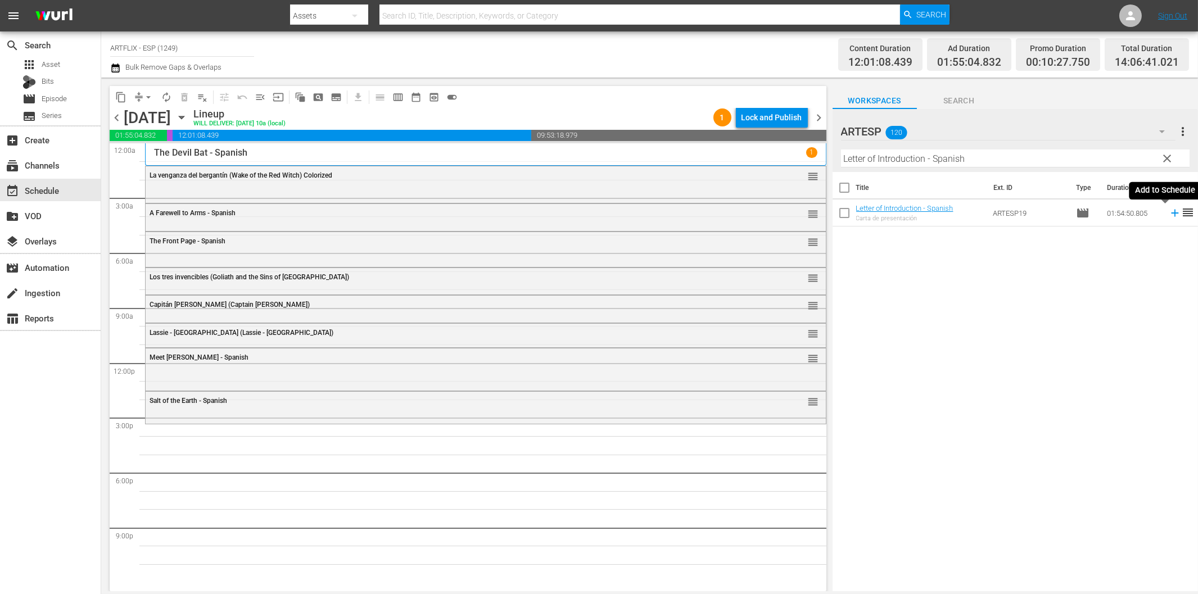
click at [1169, 215] on icon at bounding box center [1175, 213] width 12 height 12
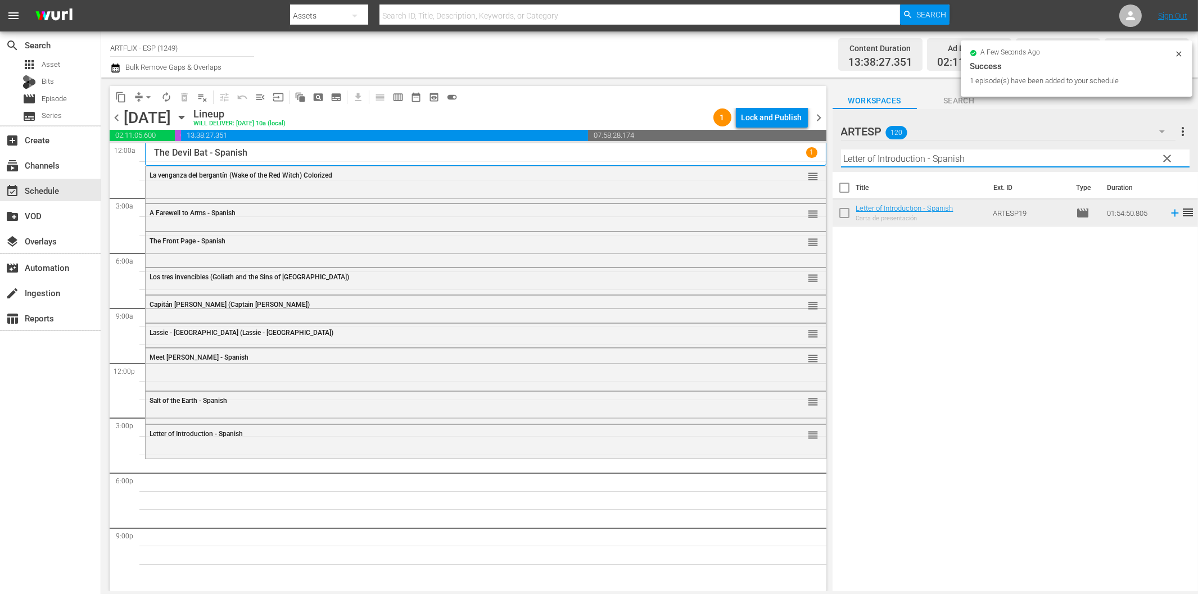
click at [891, 157] on input "Letter of Introduction - Spanish" at bounding box center [1015, 159] width 349 height 18
paste input "as [PERSON_NAME] del Kilimanjaro (The Snows of Kilimanjaro)"
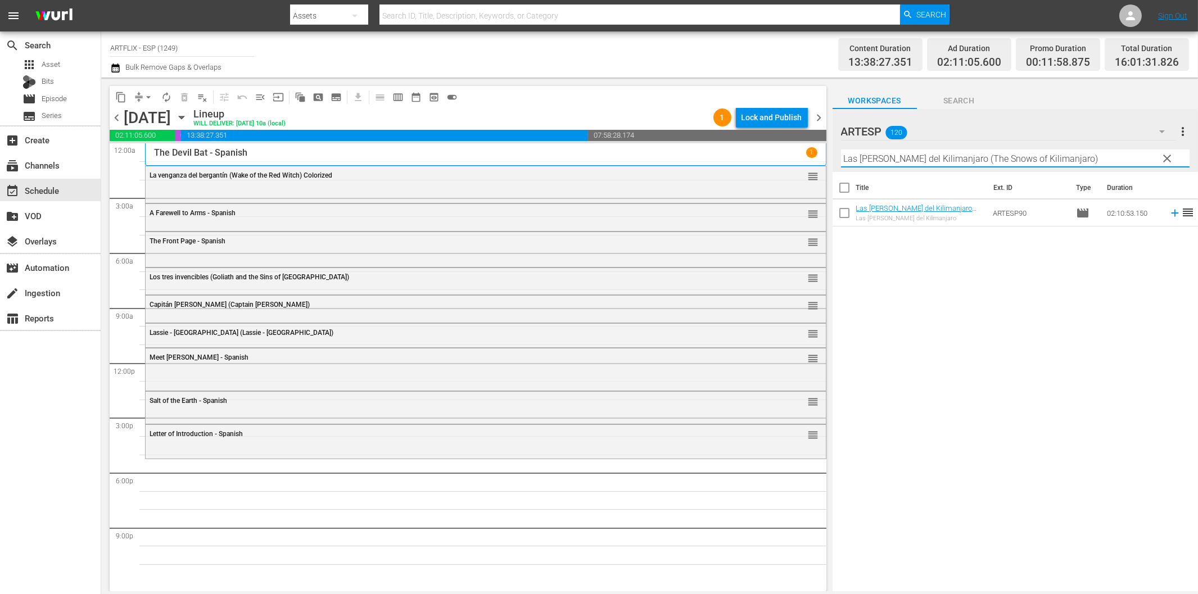
click at [1169, 213] on icon at bounding box center [1175, 213] width 12 height 12
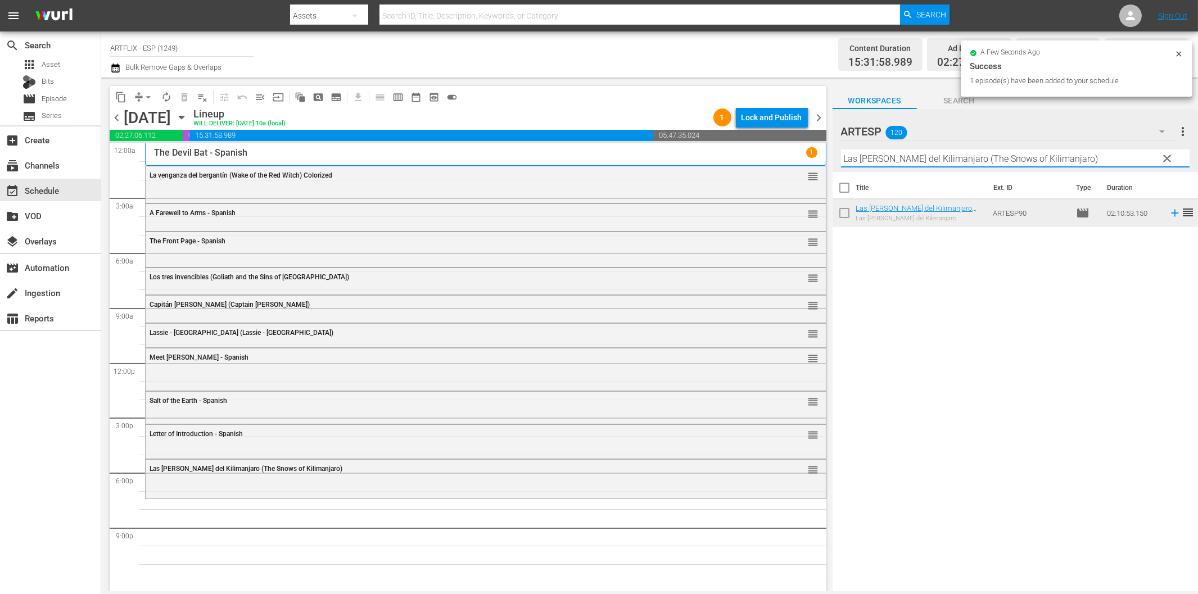
click at [914, 156] on input "Las [PERSON_NAME] del Kilimanjaro (The Snows of Kilimanjaro)" at bounding box center [1015, 159] width 349 height 18
paste input "Gung Ho - Spanish"
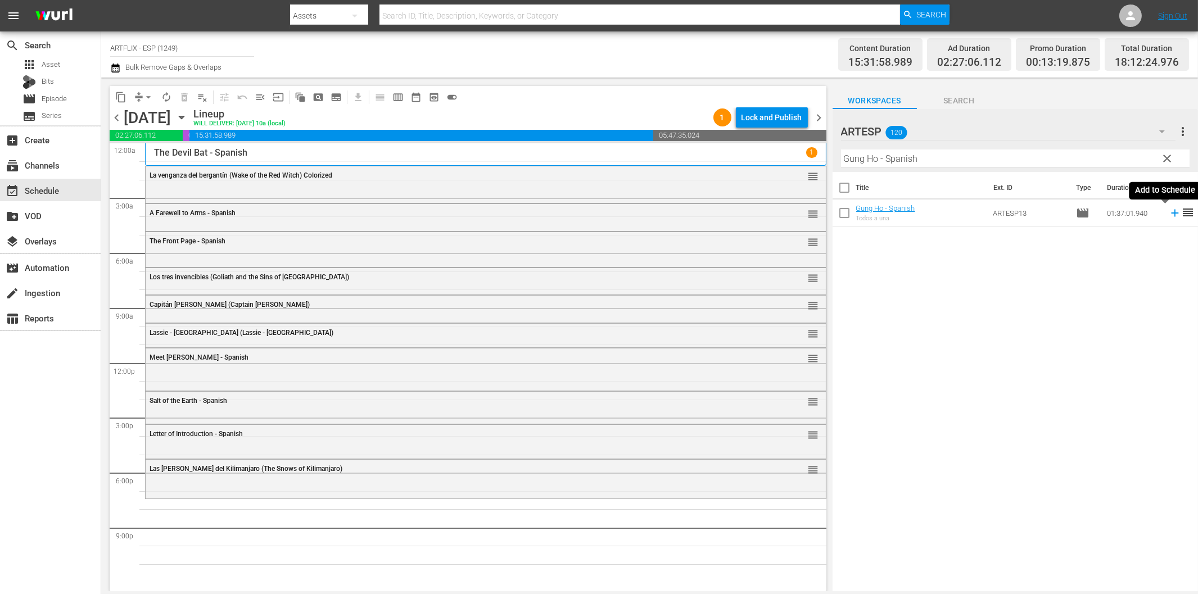
click at [1171, 213] on icon at bounding box center [1174, 213] width 7 height 7
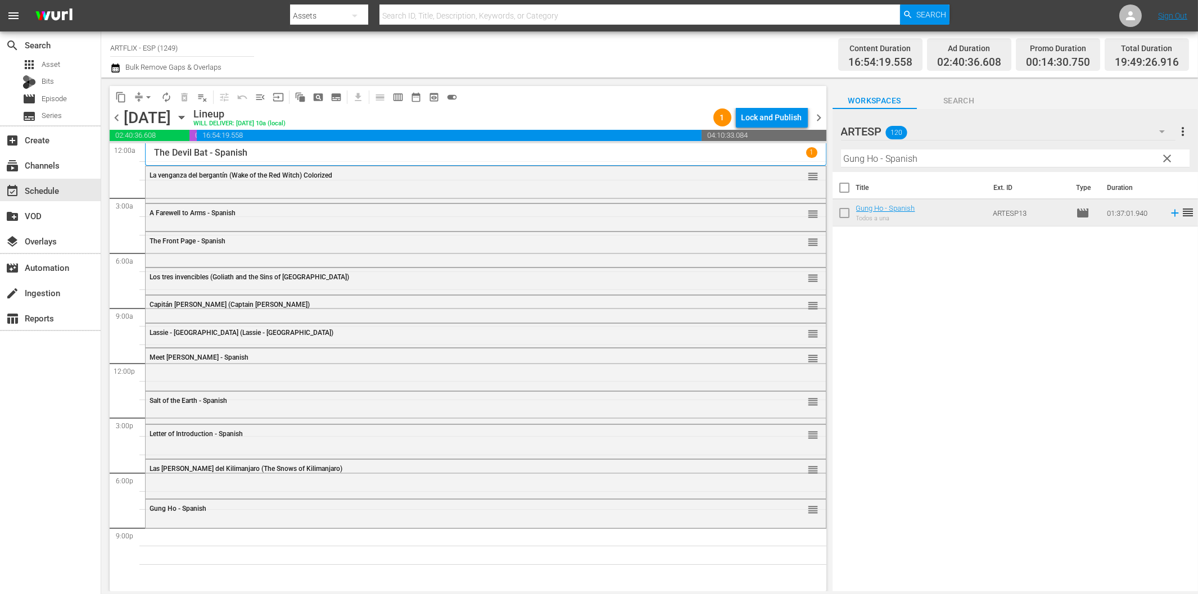
click at [944, 160] on input "Gung Ho - Spanish" at bounding box center [1015, 159] width 349 height 18
paste input "Blood on the Sun"
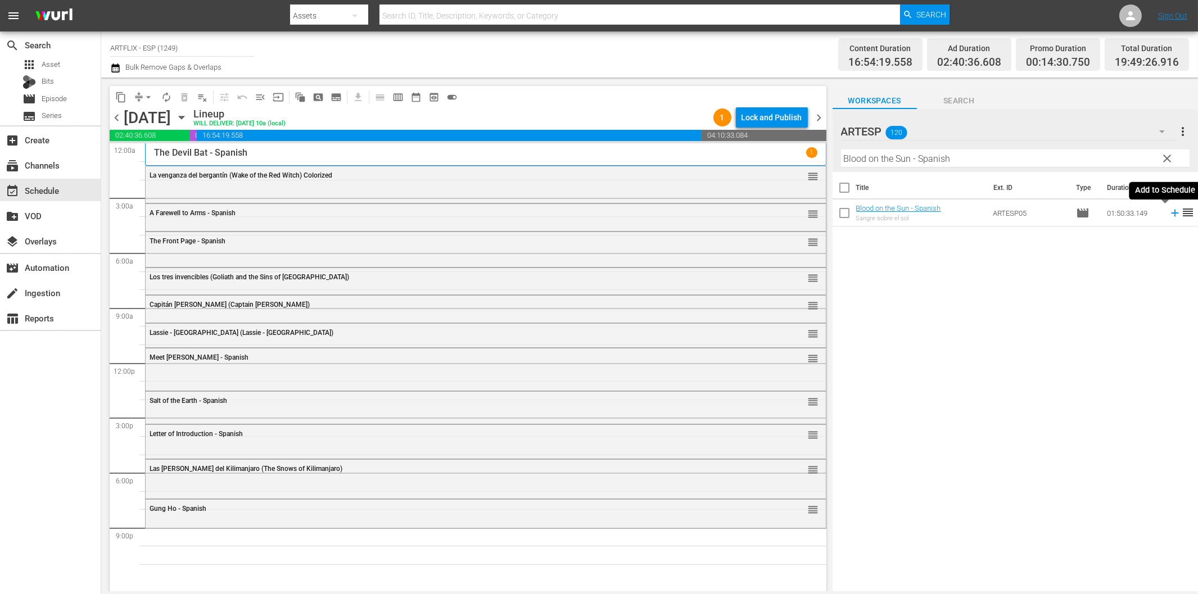
click at [1169, 212] on icon at bounding box center [1175, 213] width 12 height 12
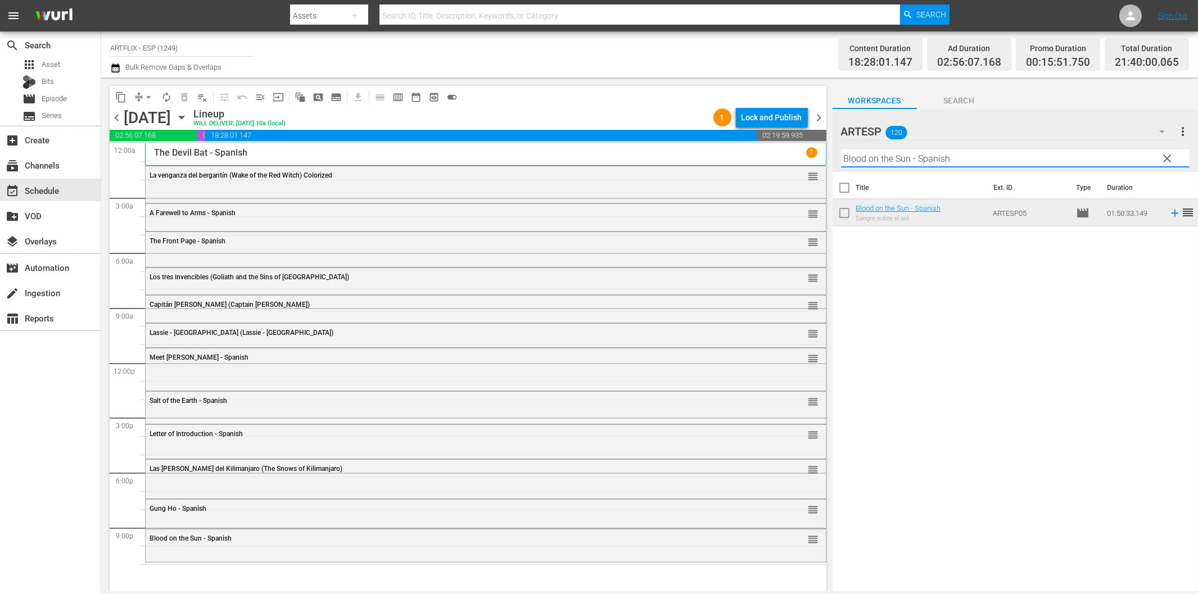
click at [907, 155] on input "Blood on the Sun - Spanish" at bounding box center [1015, 159] width 349 height 18
paste input "That Uncertain Feeling"
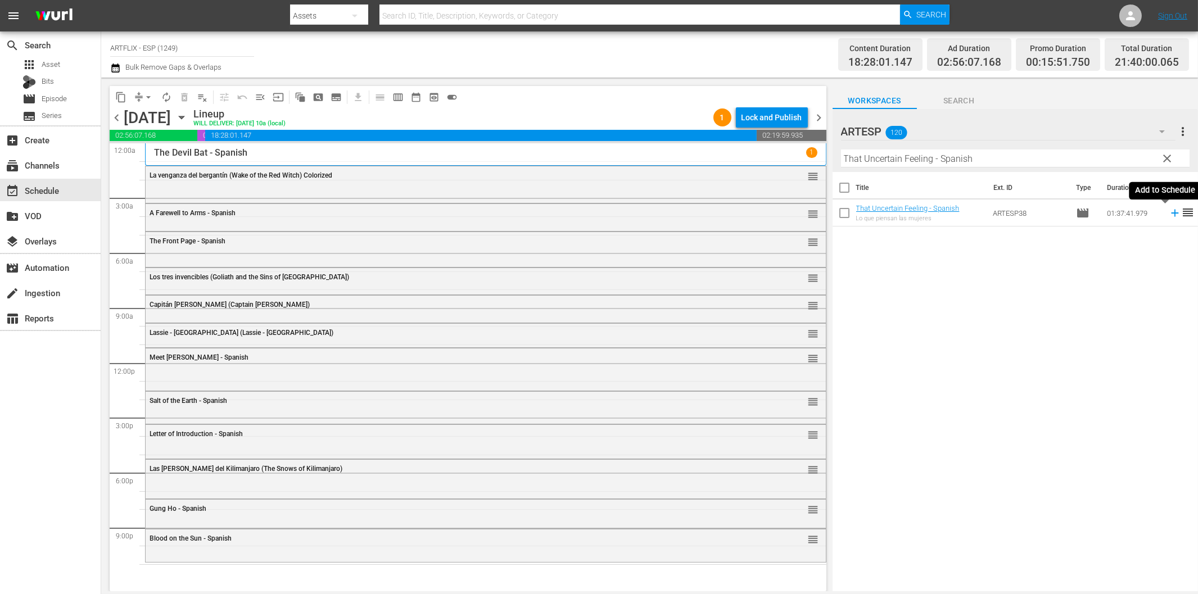
click at [1169, 214] on icon at bounding box center [1175, 213] width 12 height 12
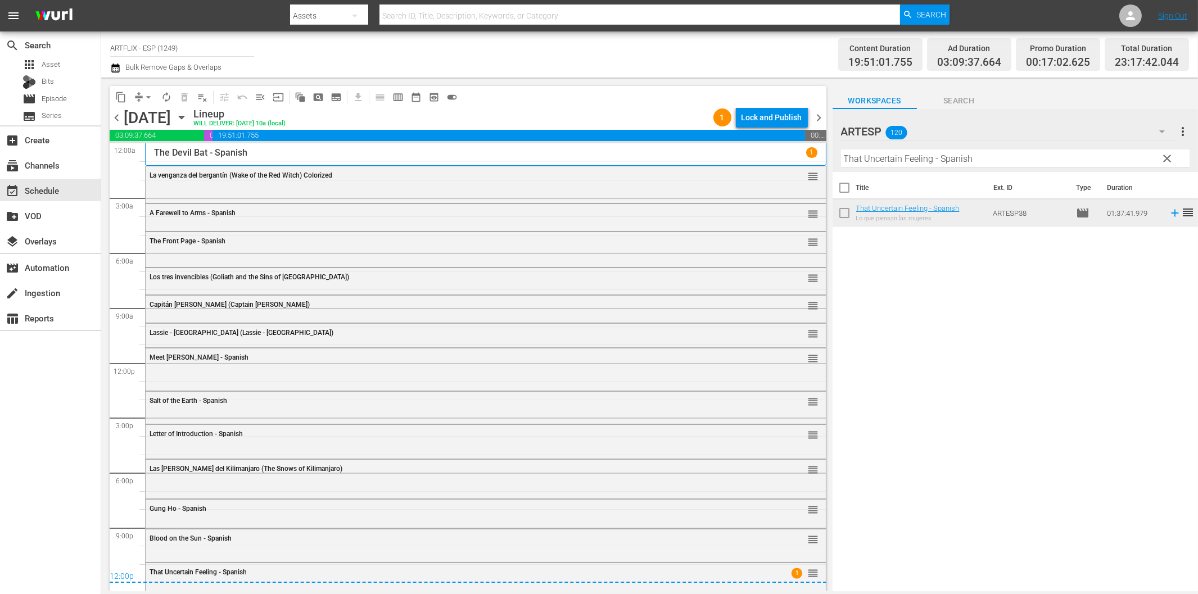
click at [886, 161] on input "That Uncertain Feeling - Spanish" at bounding box center [1015, 159] width 349 height 18
paste input "[DEMOGRAPHIC_DATA] Cocoa"
type input "[DEMOGRAPHIC_DATA] Cocoa"
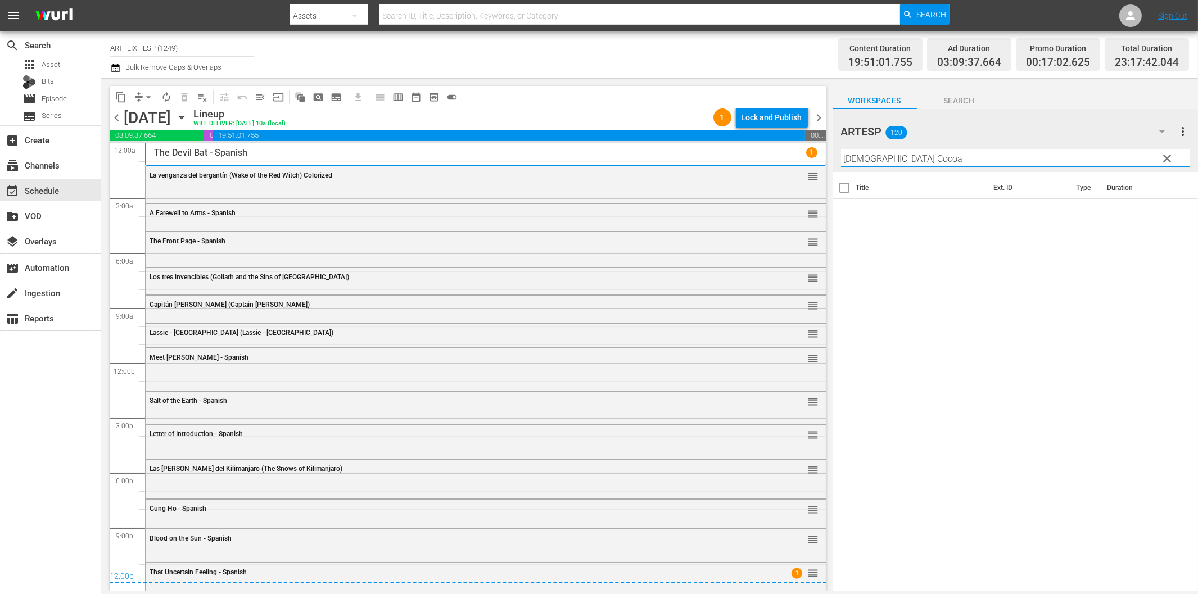
drag, startPoint x: 898, startPoint y: 162, endPoint x: 783, endPoint y: 160, distance: 114.7
click at [783, 159] on div "content_copy compress arrow_drop_down autorenew_outlined delete_forever_outline…" at bounding box center [649, 335] width 1097 height 514
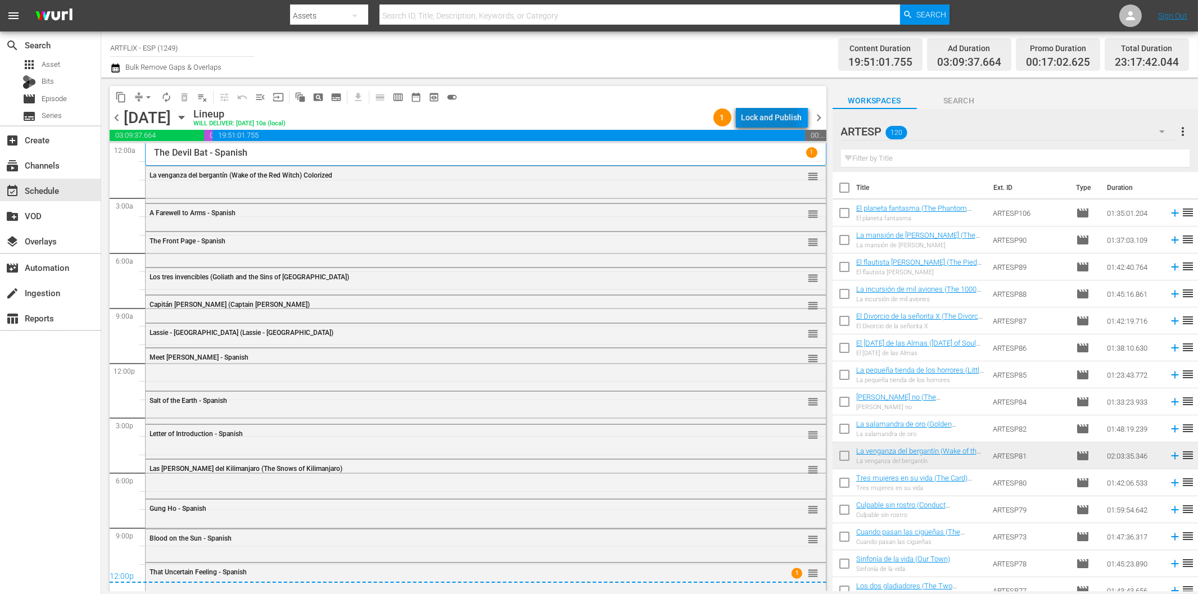
click at [755, 116] on div "Lock and Publish" at bounding box center [772, 117] width 61 height 20
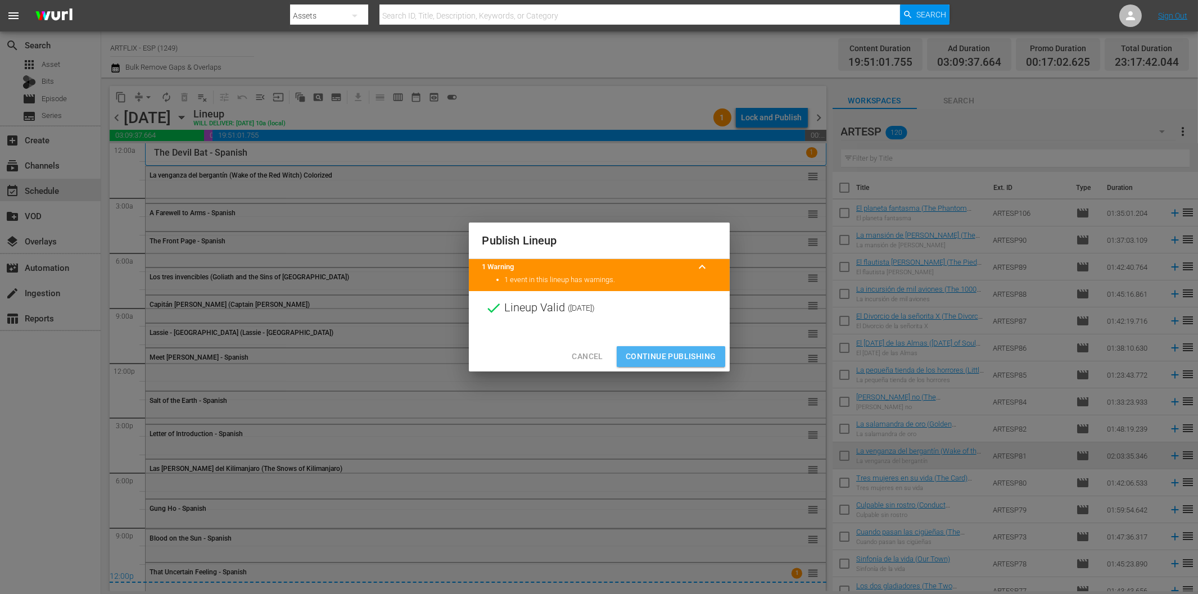
click at [683, 358] on span "Continue Publishing" at bounding box center [671, 357] width 91 height 14
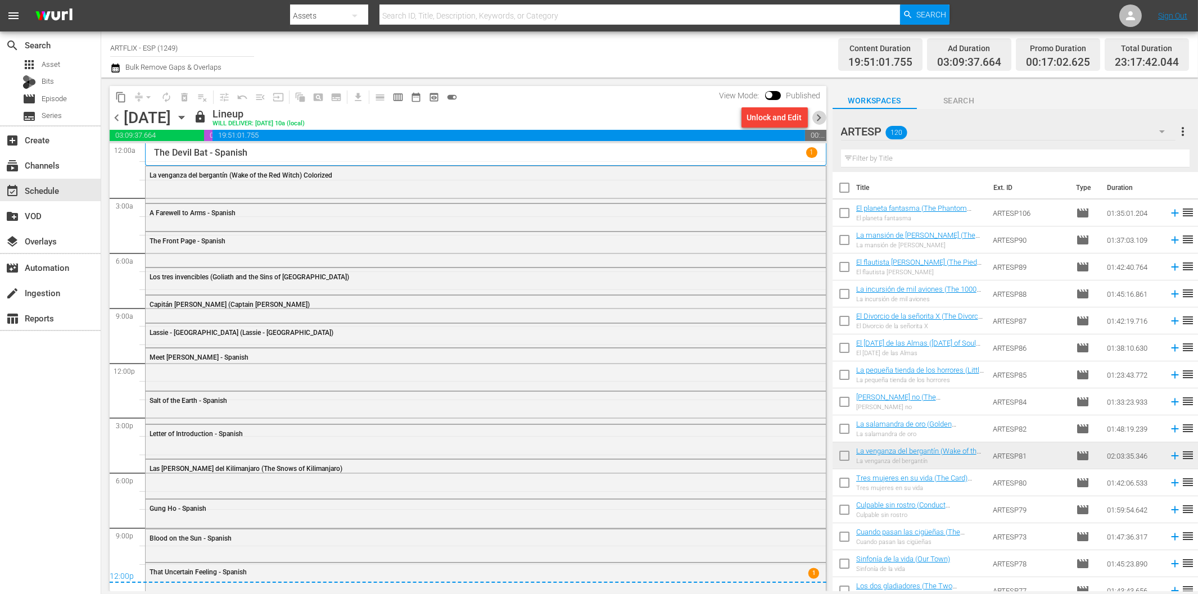
click at [821, 115] on span "chevron_right" at bounding box center [820, 118] width 14 height 14
